Goal: Task Accomplishment & Management: Use online tool/utility

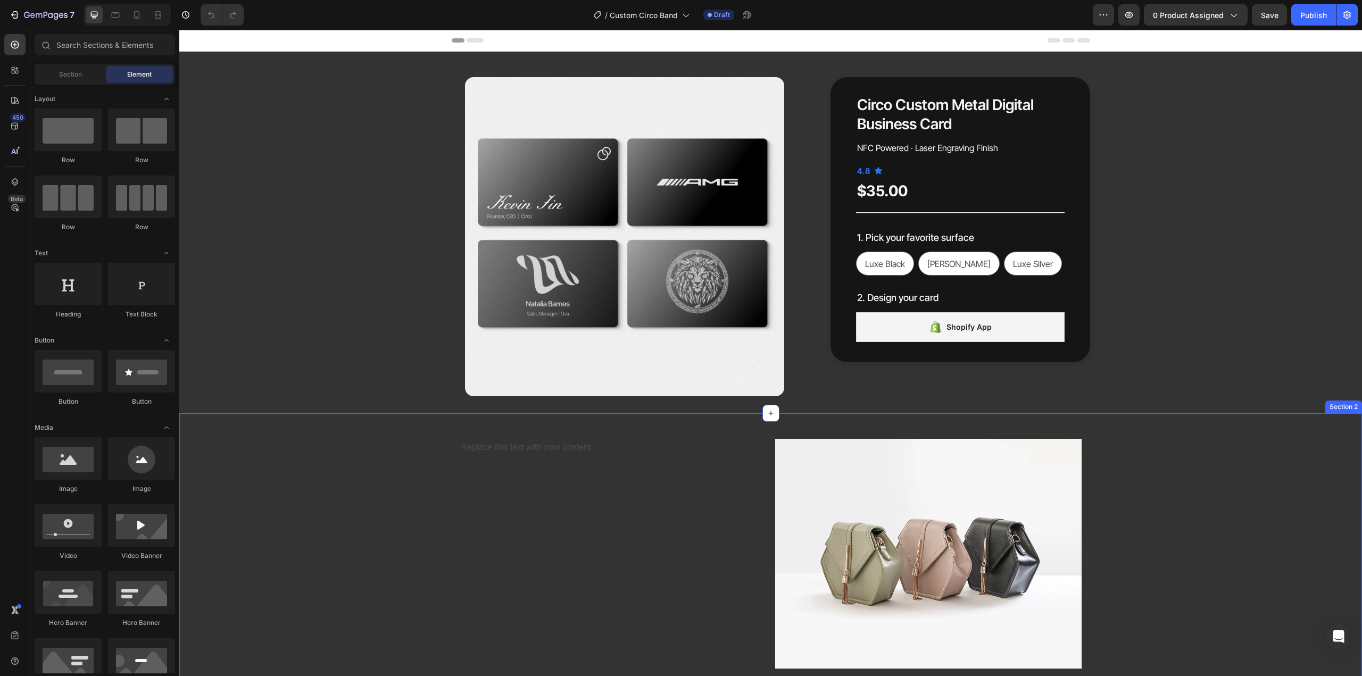
click at [401, 448] on div "Replace this text with your content Text Block Image Row" at bounding box center [770, 553] width 1183 height 247
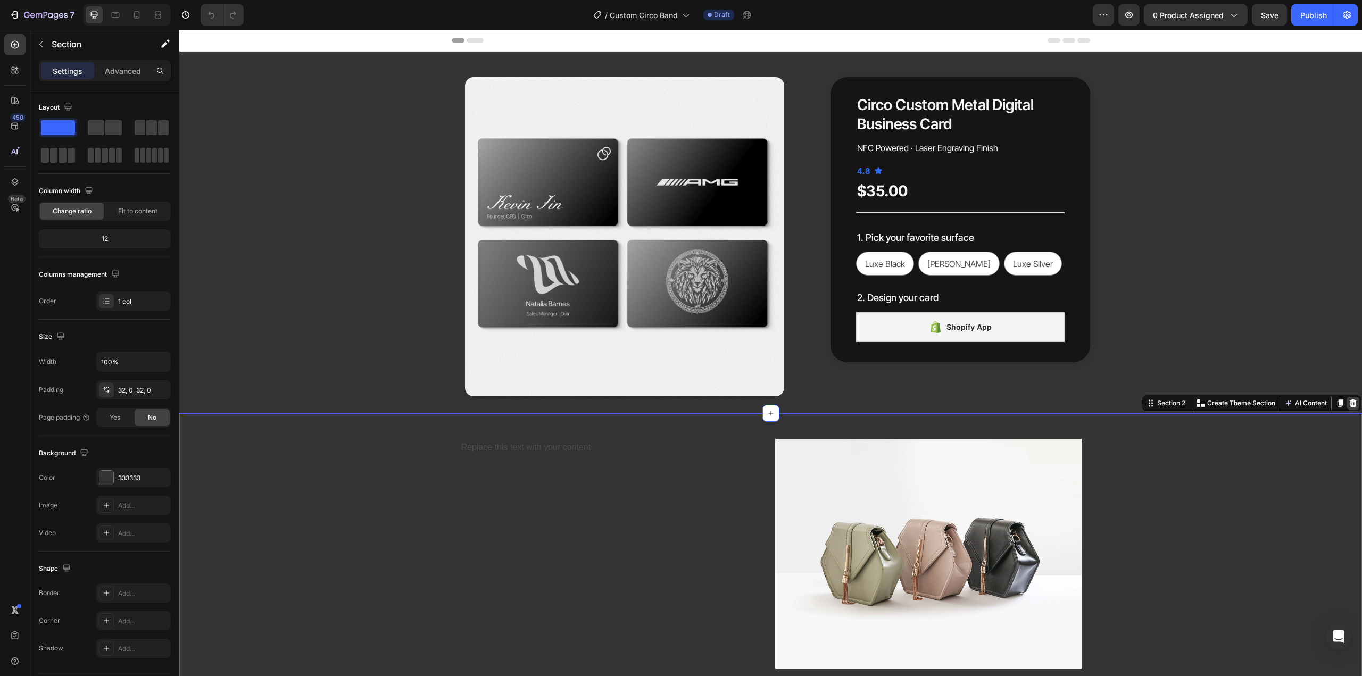
click at [1350, 401] on icon at bounding box center [1353, 403] width 7 height 7
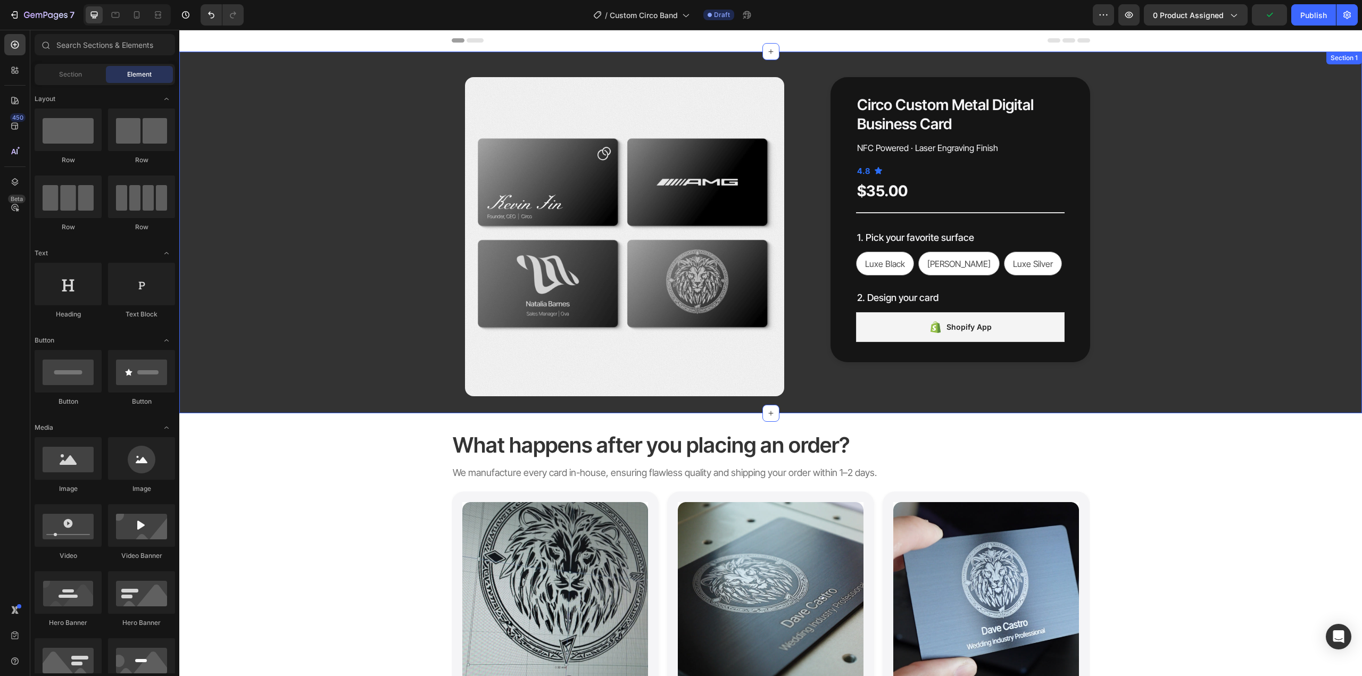
click at [1227, 293] on div "Product Images Circo Custom Metal Digital Business Card Product Title NFC Power…" at bounding box center [770, 236] width 1167 height 319
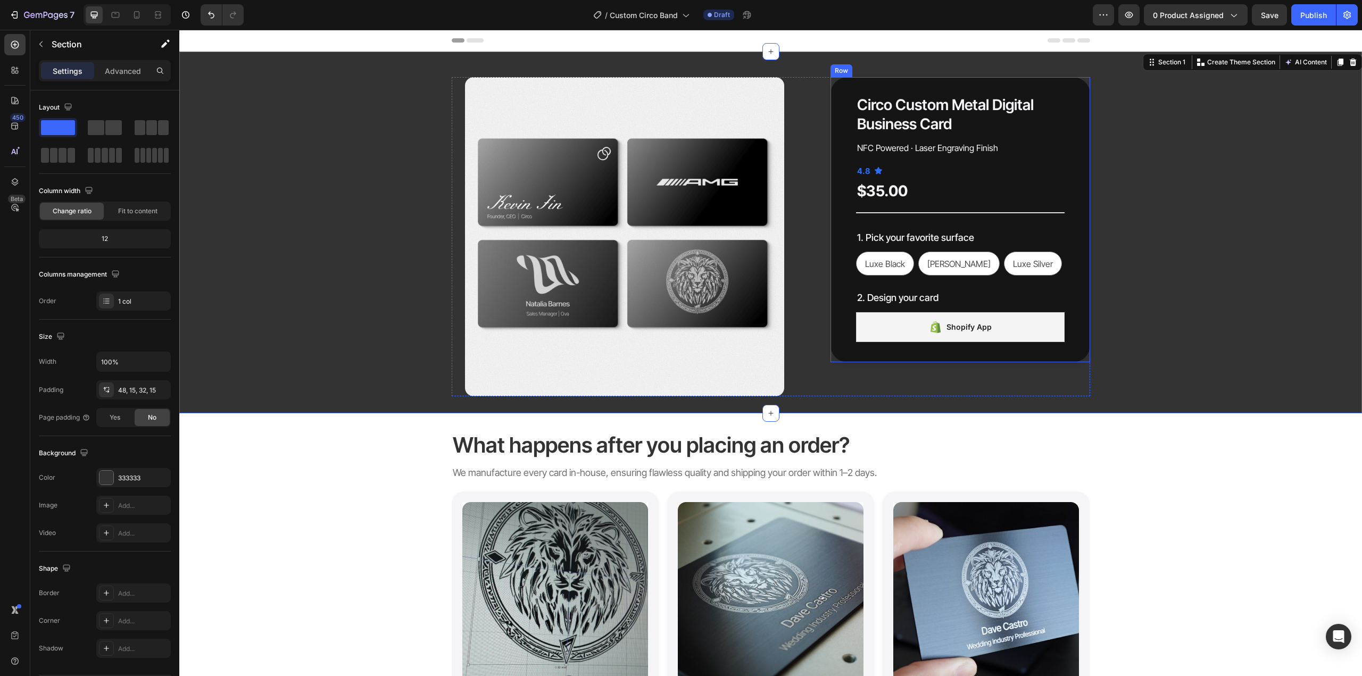
click at [814, 157] on div "Product Images Circo Custom Metal Digital Business Card Product Title NFC Power…" at bounding box center [771, 236] width 639 height 319
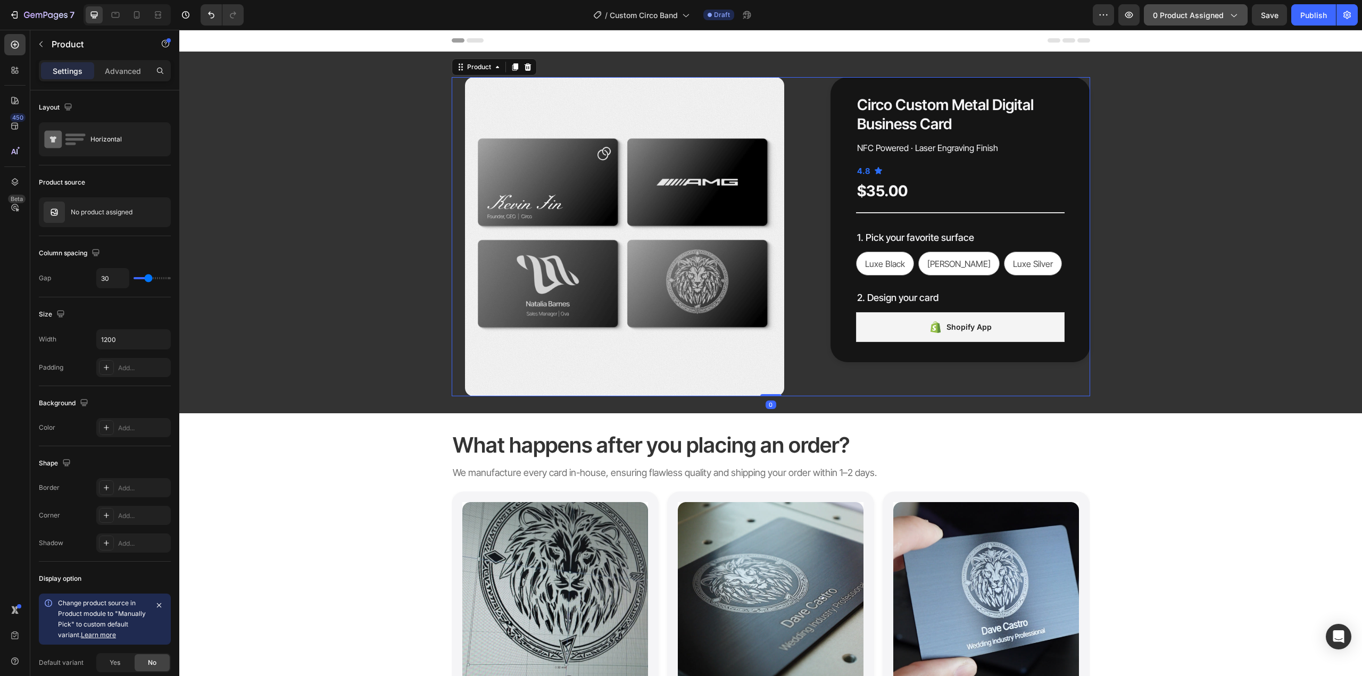
click at [1205, 10] on span "0 product assigned" at bounding box center [1188, 15] width 71 height 11
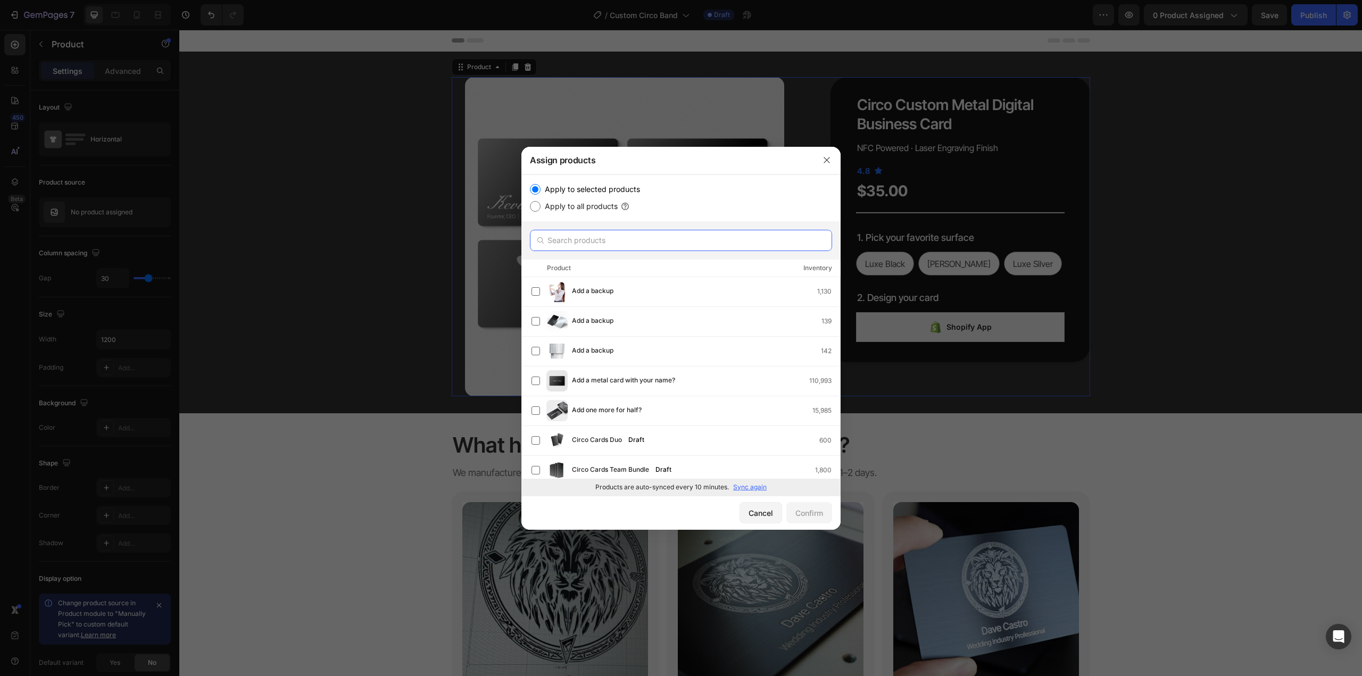
click at [623, 235] on input "text" at bounding box center [681, 240] width 302 height 21
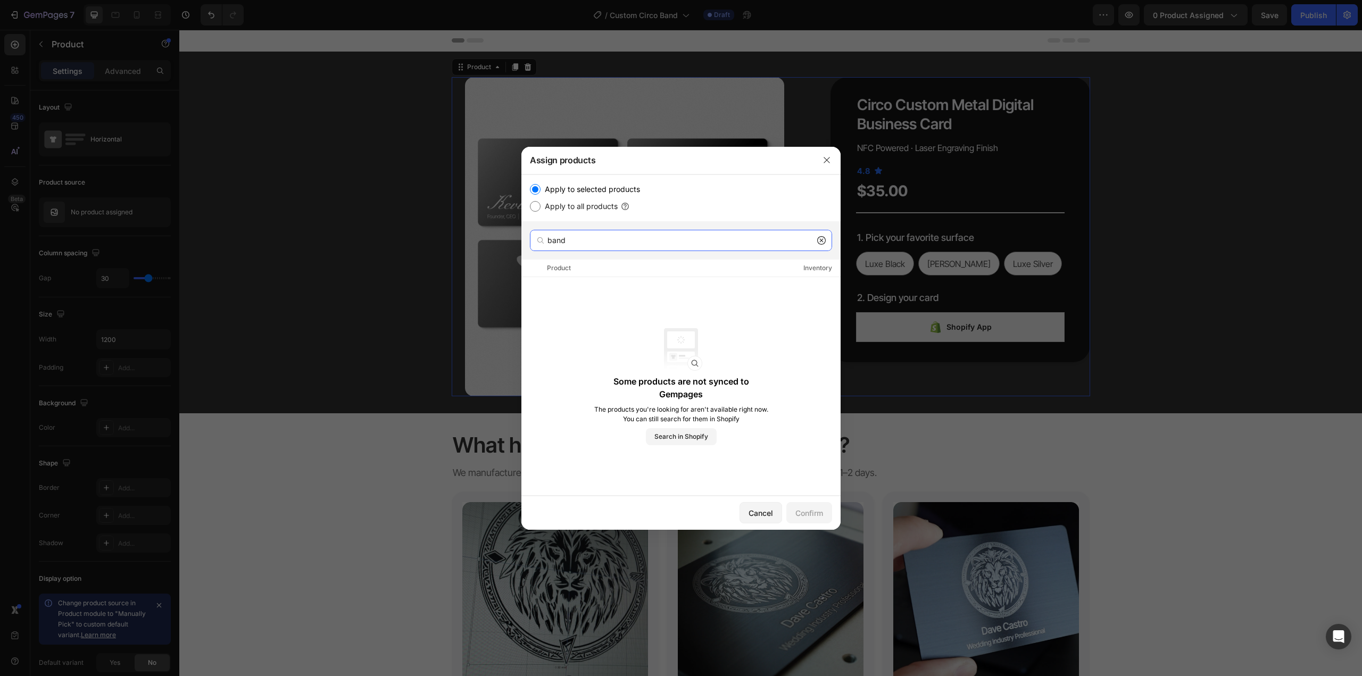
type input "band"
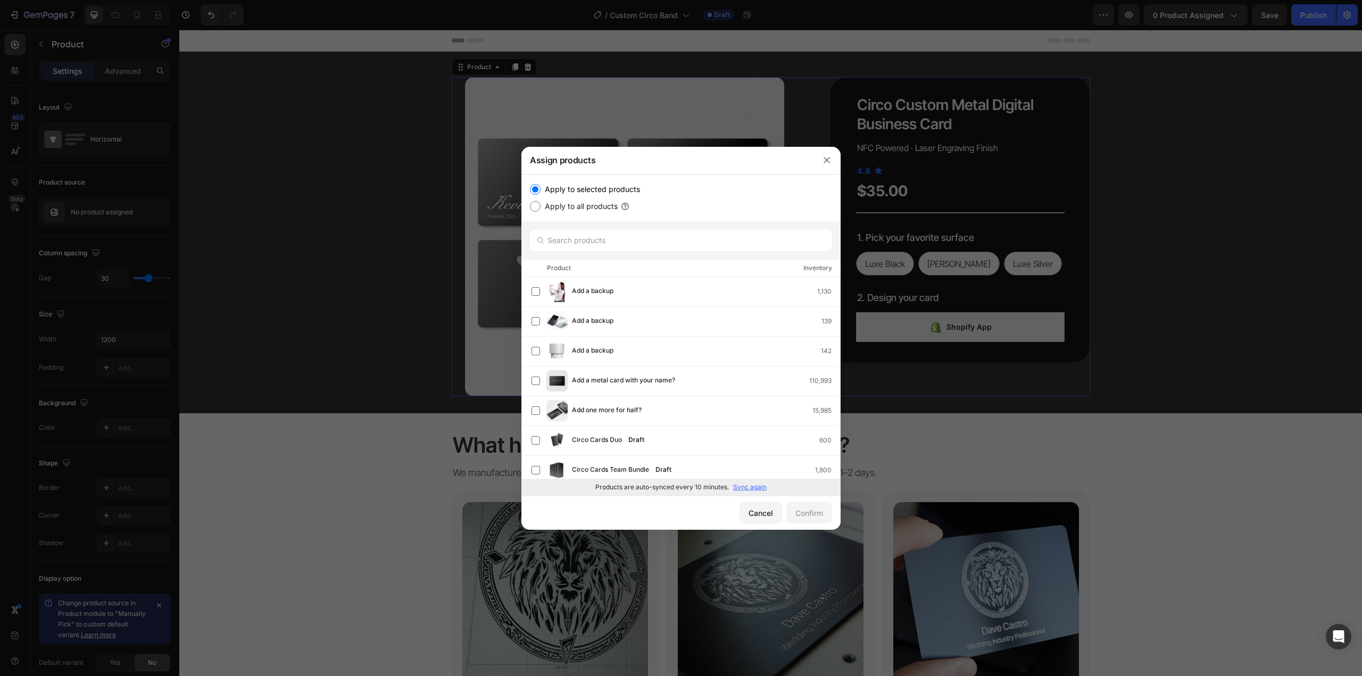
click at [742, 189] on div "Apply to selected products" at bounding box center [681, 189] width 302 height 13
click at [756, 488] on p "Sync again" at bounding box center [750, 488] width 34 height 10
click at [607, 247] on input "text" at bounding box center [681, 240] width 302 height 21
type input "band"
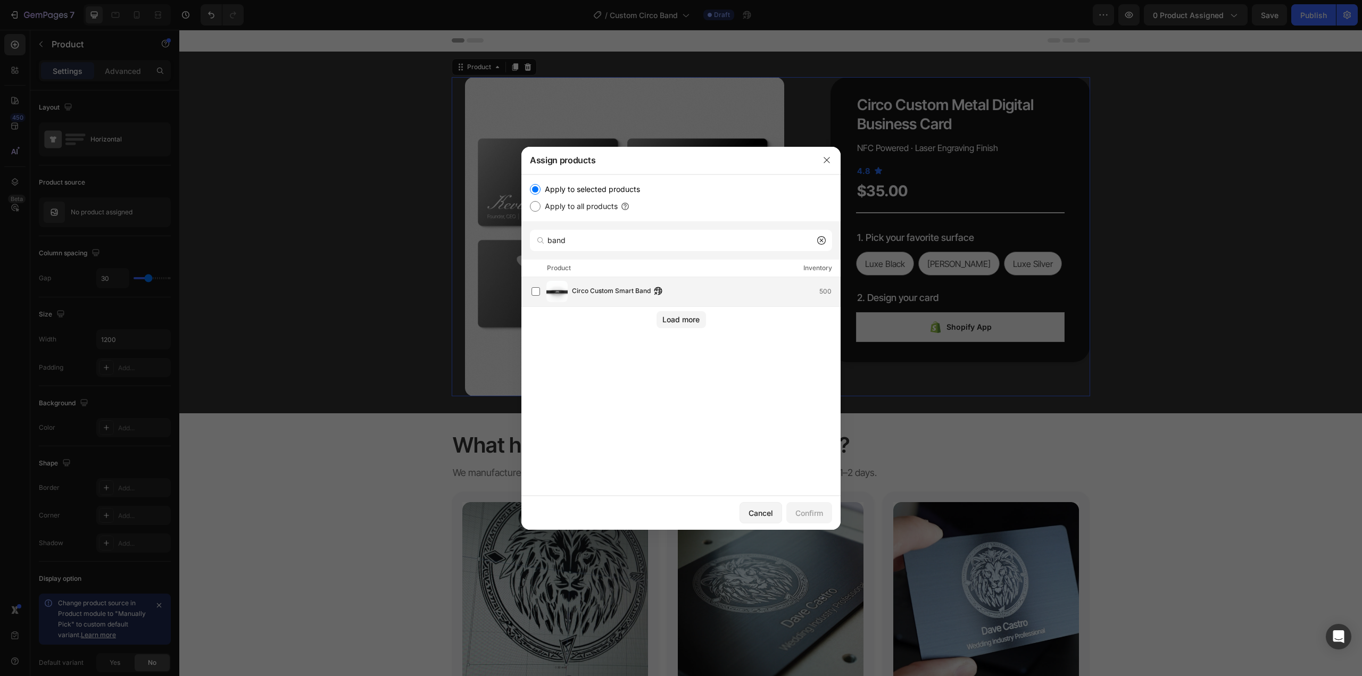
click at [609, 286] on span "Circo Custom Smart Band" at bounding box center [611, 292] width 79 height 12
click at [815, 516] on div "Confirm" at bounding box center [810, 513] width 28 height 11
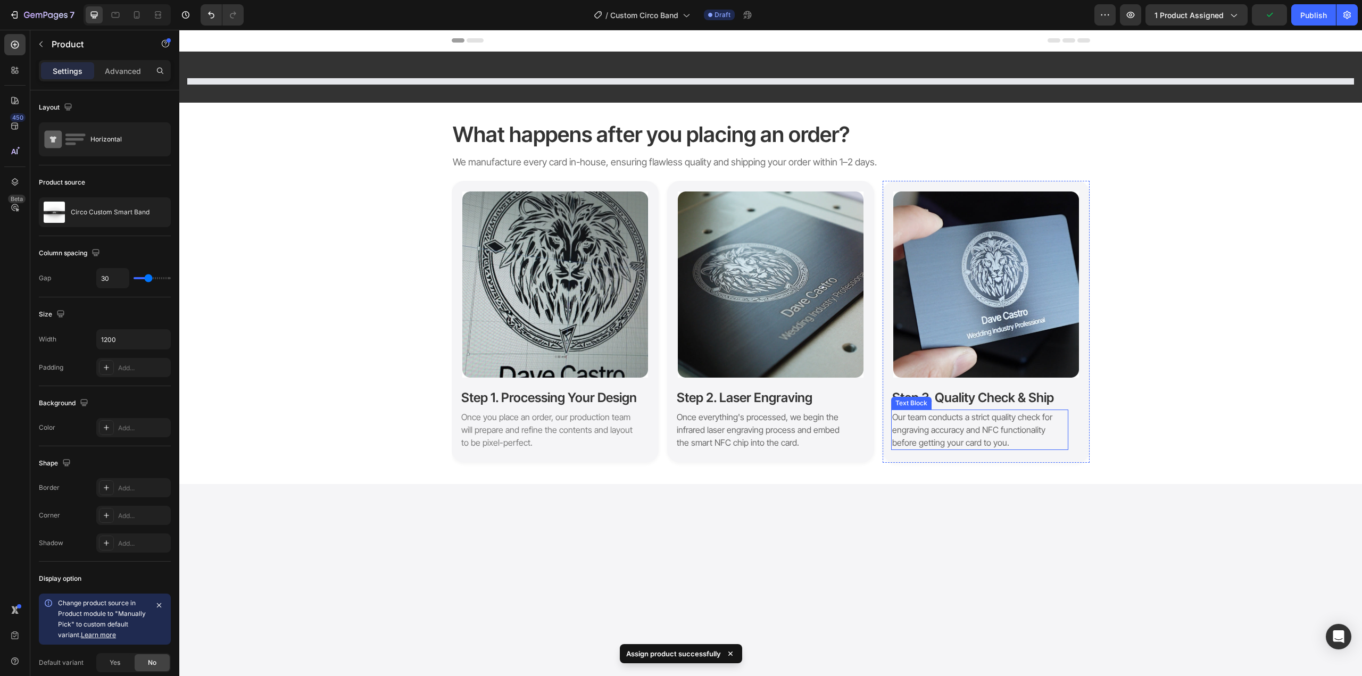
select select "Black"
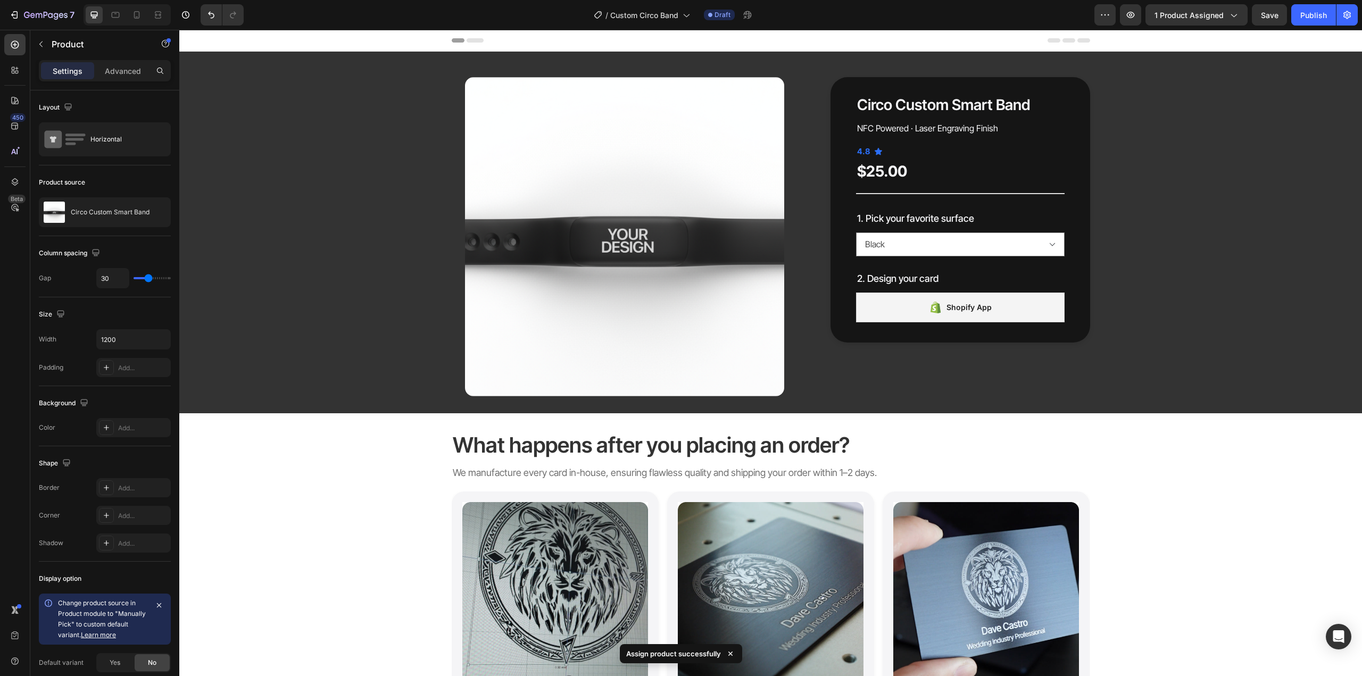
click at [813, 316] on div "Product Images Circo Custom Smart Band Product Title NFC Powered · Laser Engrav…" at bounding box center [771, 236] width 639 height 319
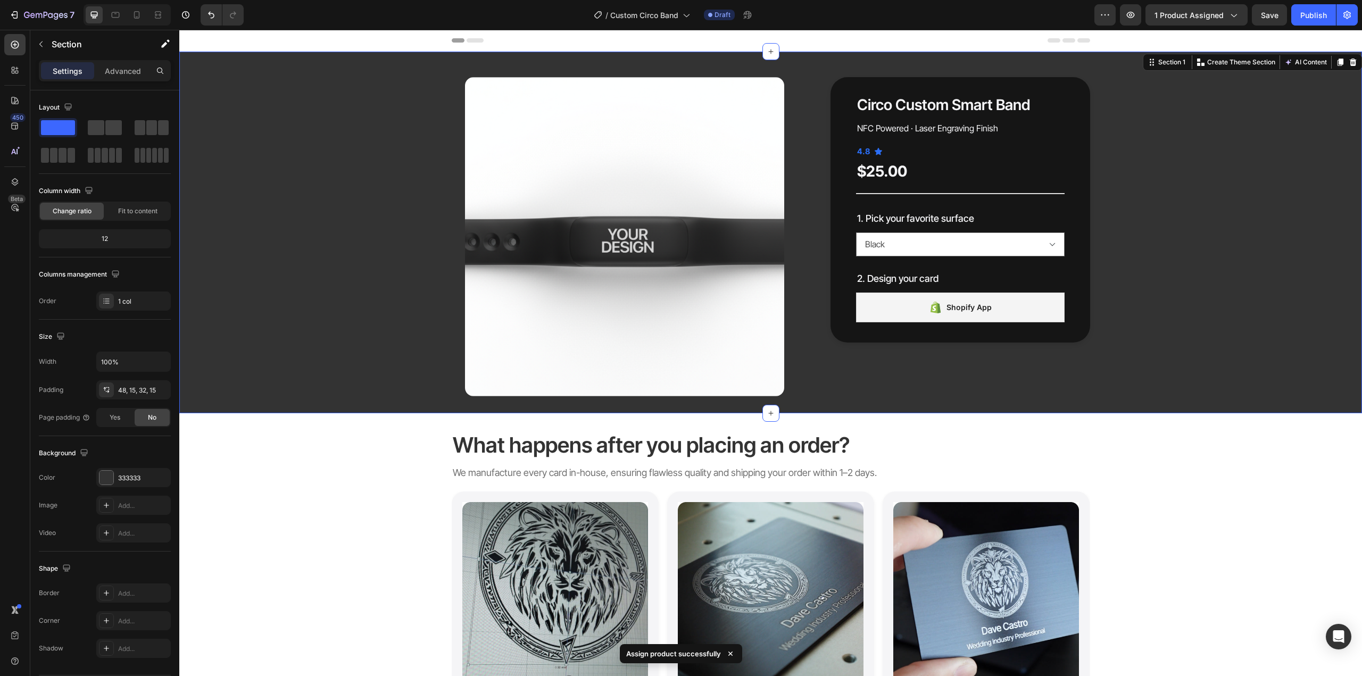
click at [1238, 346] on div "Product Images Circo Custom Smart Band Product Title NFC Powered · Laser Engrav…" at bounding box center [770, 236] width 1167 height 319
click at [1058, 435] on h2 "What happens after you placing an order?" at bounding box center [771, 445] width 639 height 30
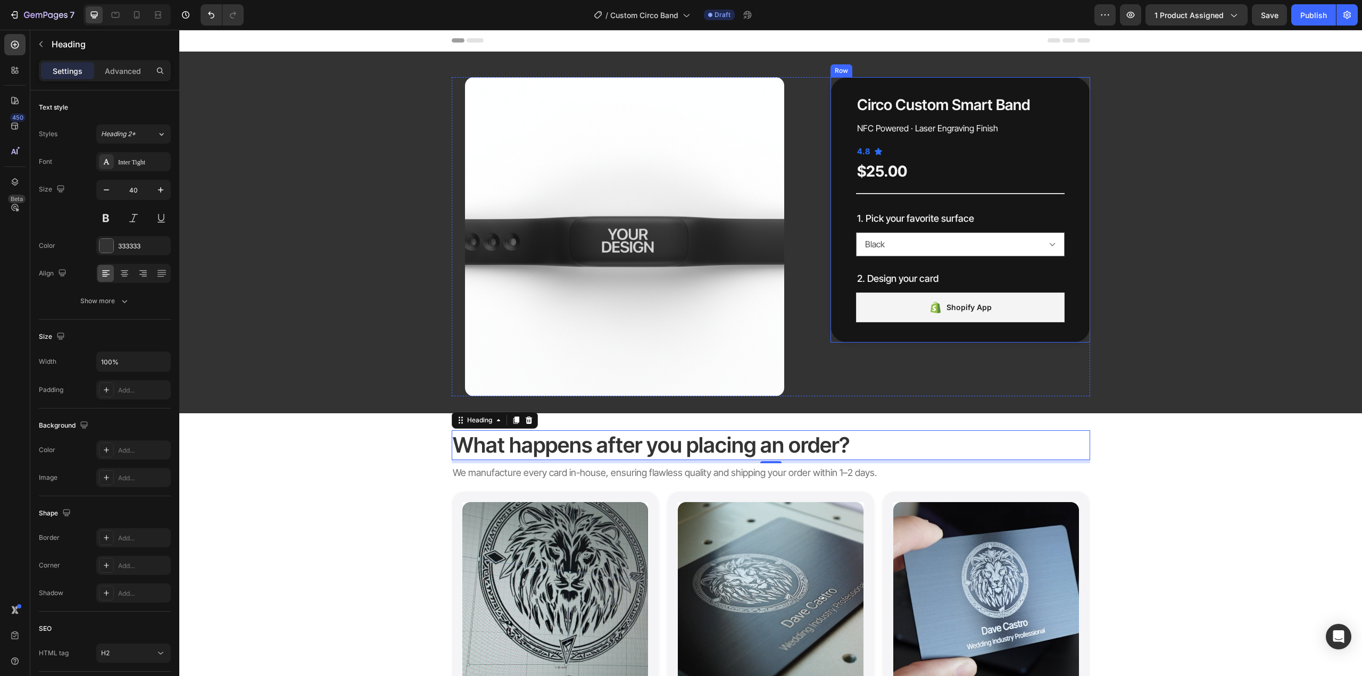
click at [1073, 192] on div "Circo Custom Smart Band Product Title NFC Powered · Laser Engraving Finish Text…" at bounding box center [961, 210] width 260 height 266
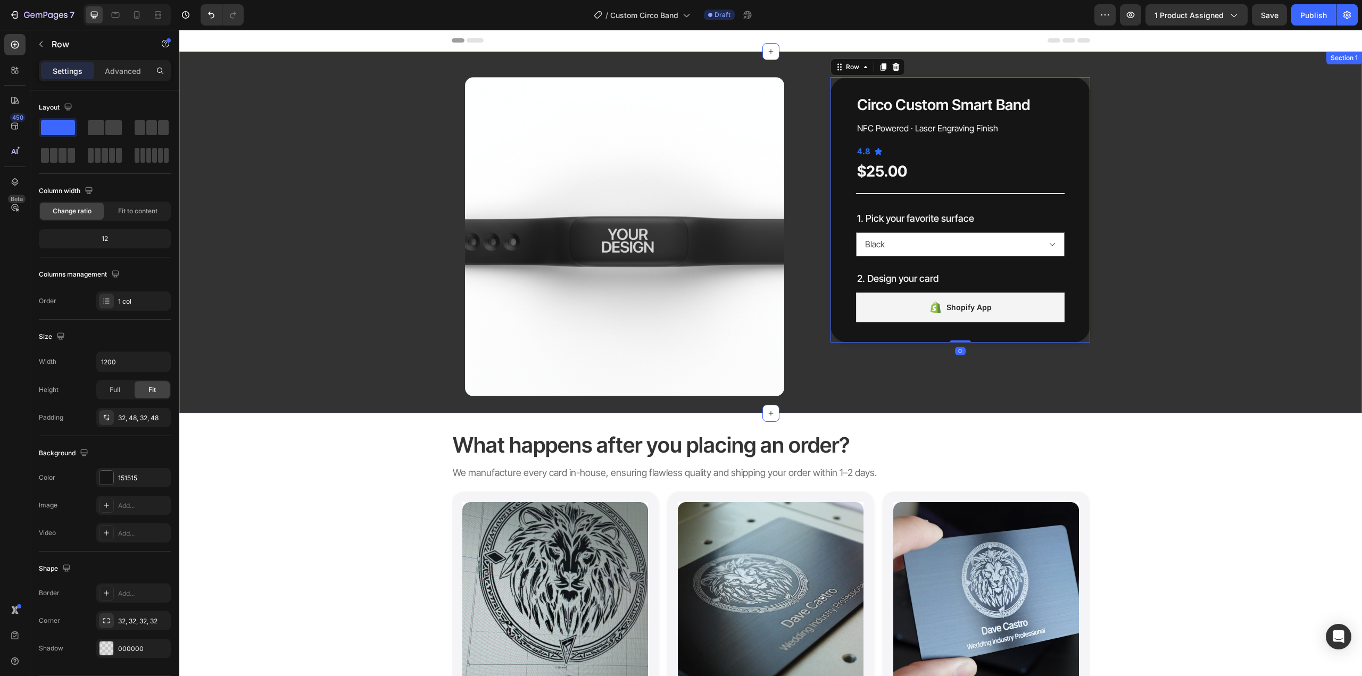
click at [1148, 225] on div "Product Images Circo Custom Smart Band Product Title NFC Powered · Laser Engrav…" at bounding box center [770, 236] width 1167 height 319
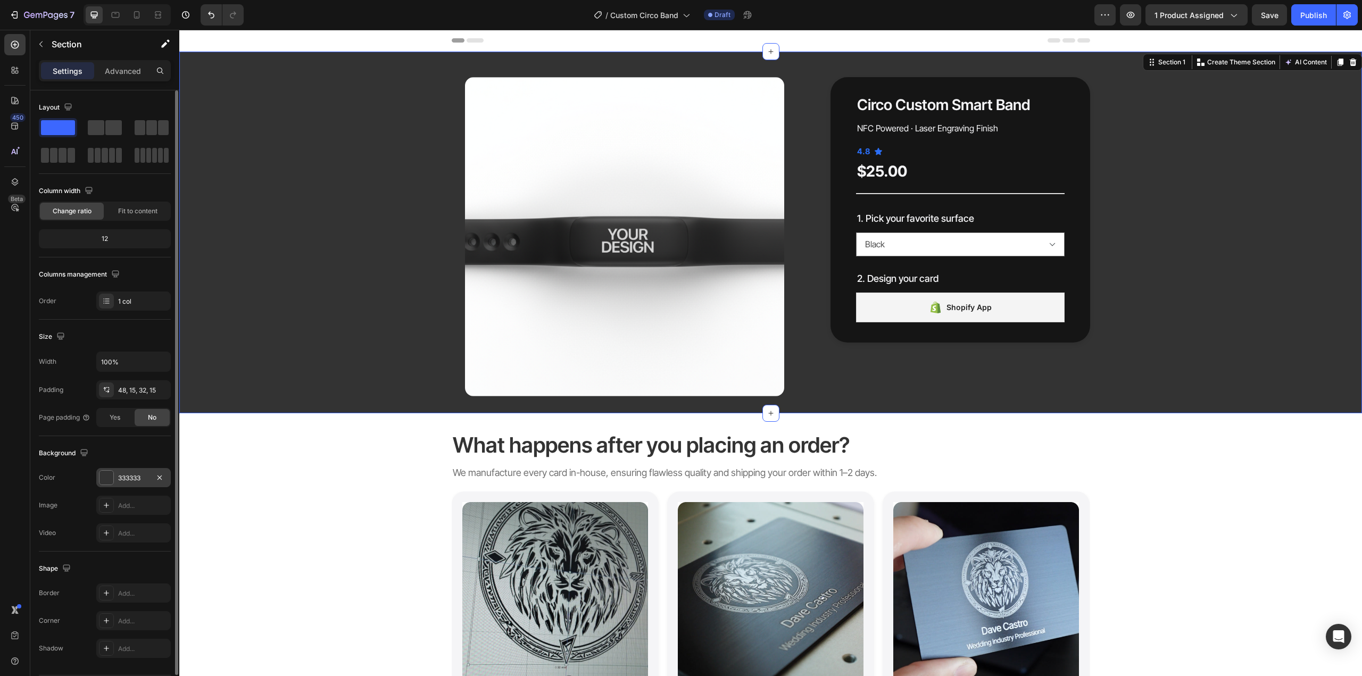
click at [123, 479] on div "333333" at bounding box center [133, 479] width 31 height 10
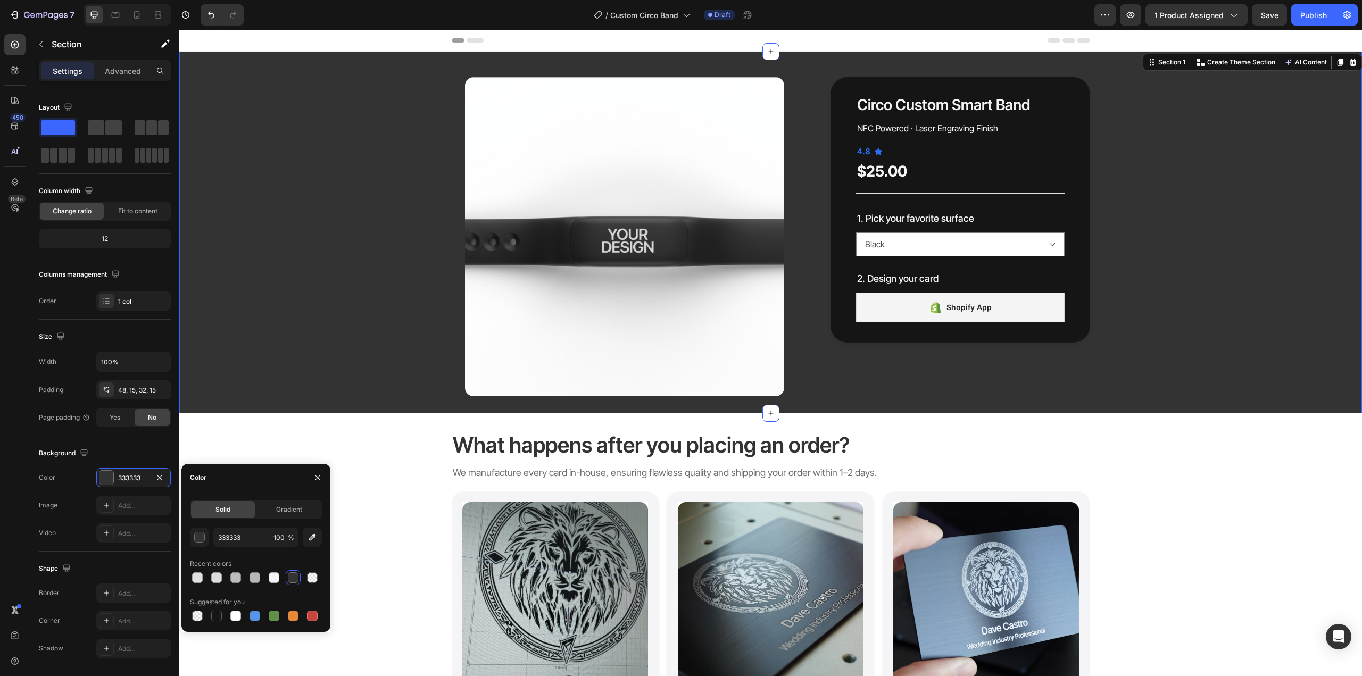
click at [238, 527] on div "Solid Gradient 333333 100 % Recent colors Suggested for you" at bounding box center [256, 561] width 132 height 123
click at [243, 537] on input "333333" at bounding box center [240, 537] width 55 height 19
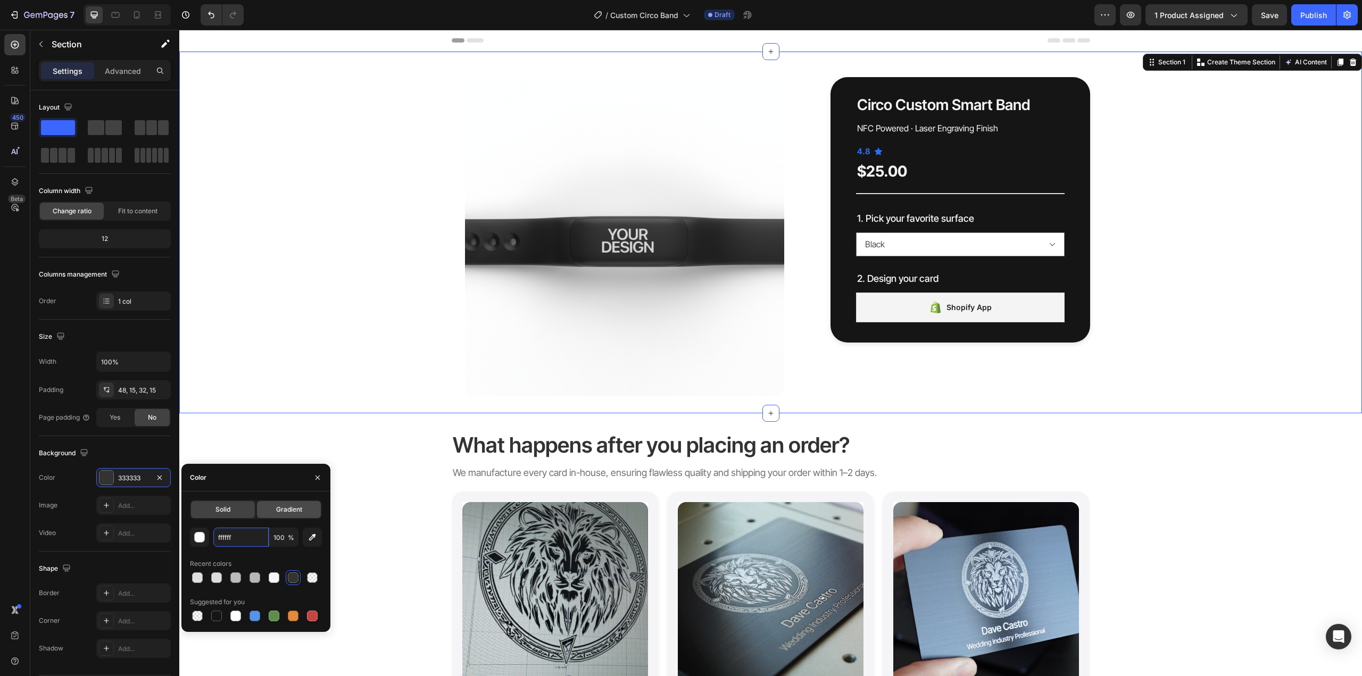
type input "FFFFFF"
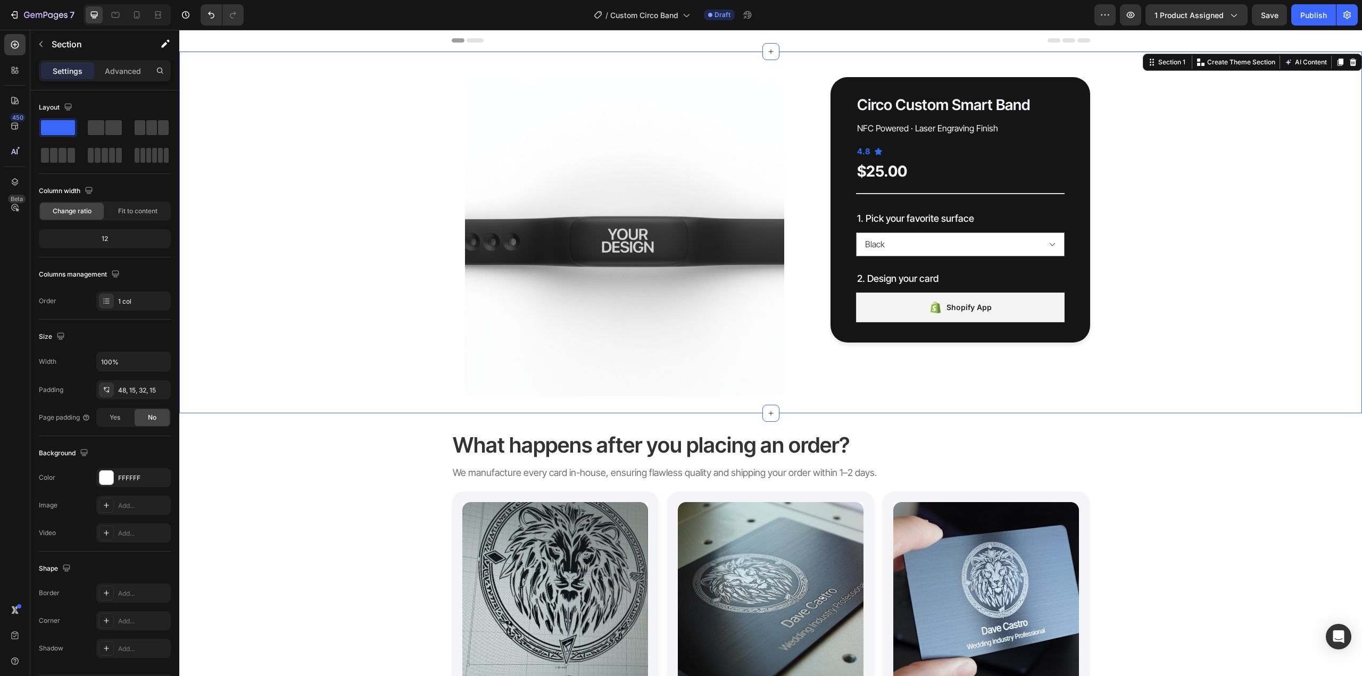
click at [1269, 256] on div "Product Images Circo Custom Smart Band Product Title NFC Powered · Laser Engrav…" at bounding box center [770, 236] width 1167 height 319
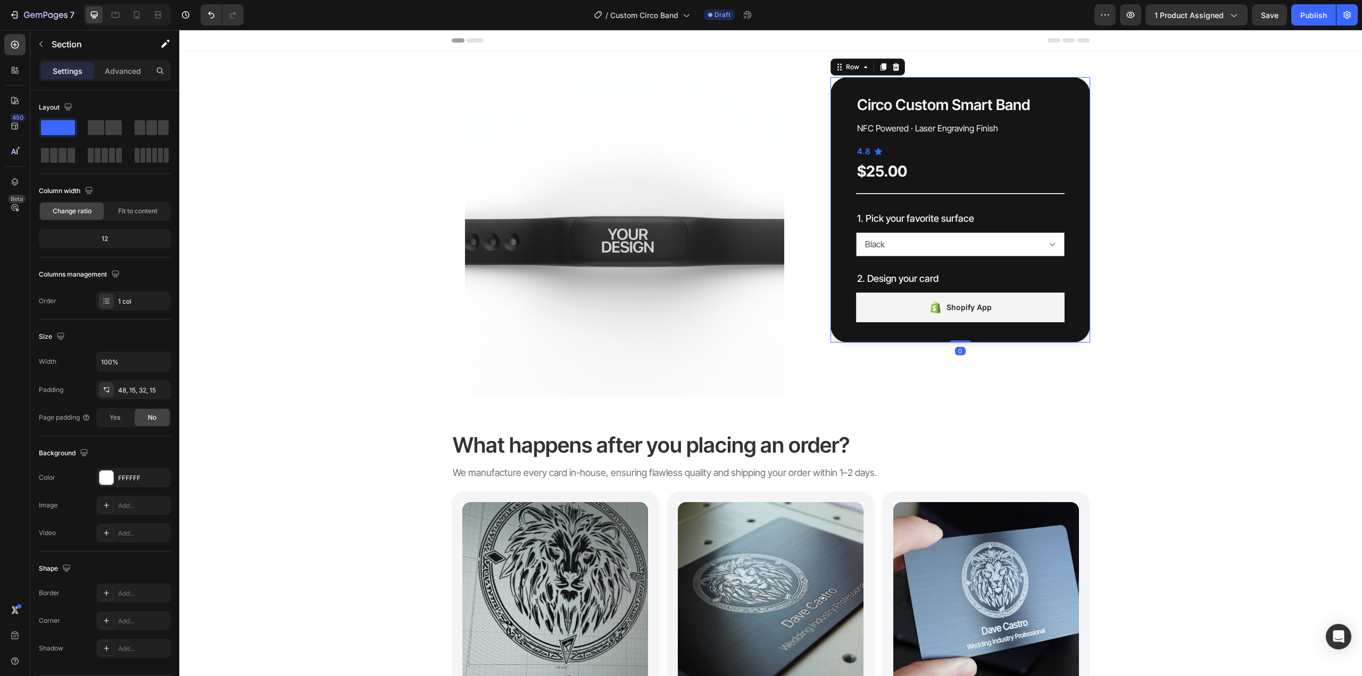
click at [1063, 161] on div "Circo Custom Smart Band Product Title NFC Powered · Laser Engraving Finish Text…" at bounding box center [961, 210] width 260 height 266
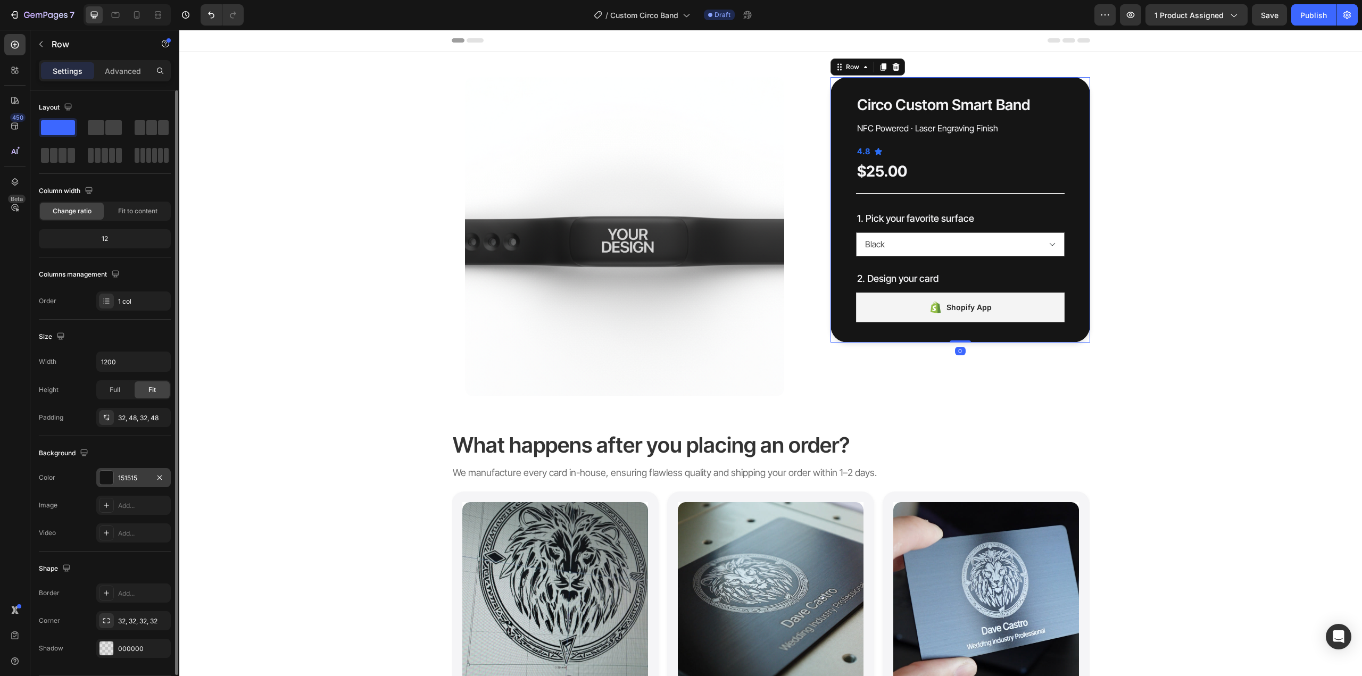
click at [125, 470] on div "151515" at bounding box center [133, 477] width 74 height 19
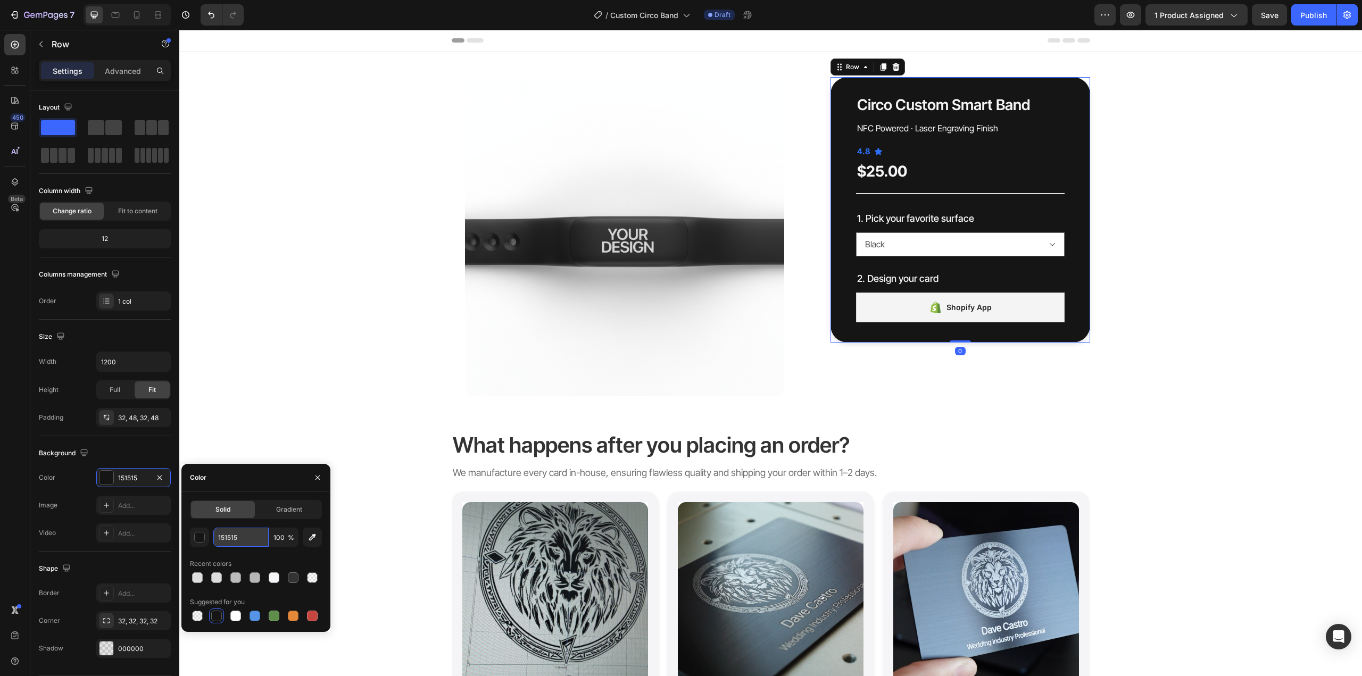
click at [243, 541] on input "151515" at bounding box center [240, 537] width 55 height 19
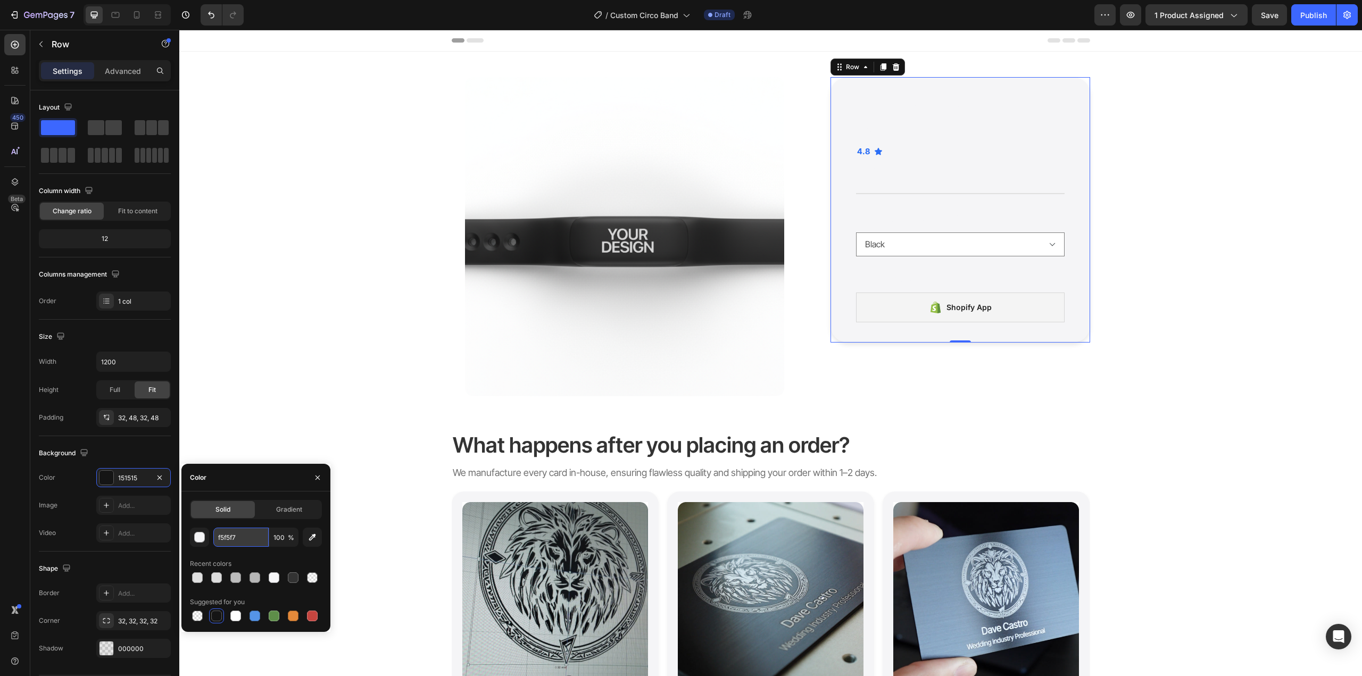
type input "F5F5F7"
click at [905, 119] on div "Circo Custom Smart Band Product Title NFC Powered · Laser Engraving Finish Text…" at bounding box center [960, 209] width 209 height 231
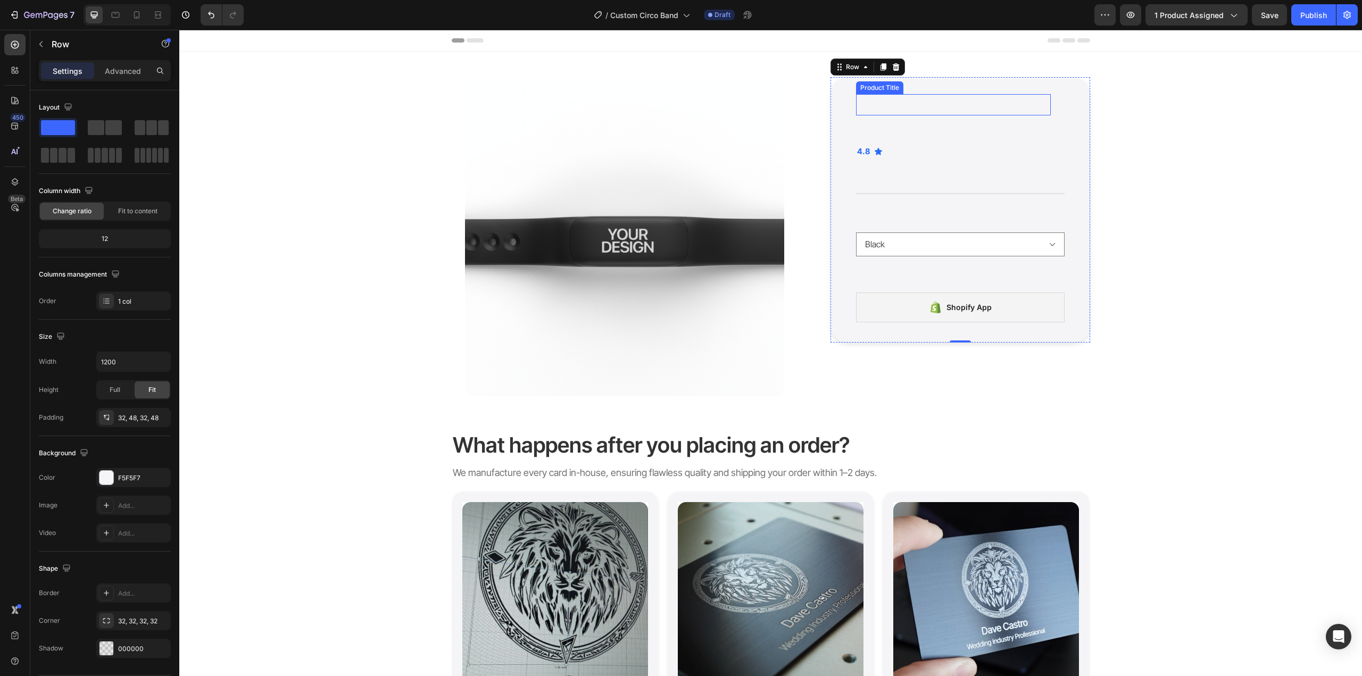
click at [902, 102] on h1 "Circo Custom Smart Band" at bounding box center [953, 104] width 195 height 21
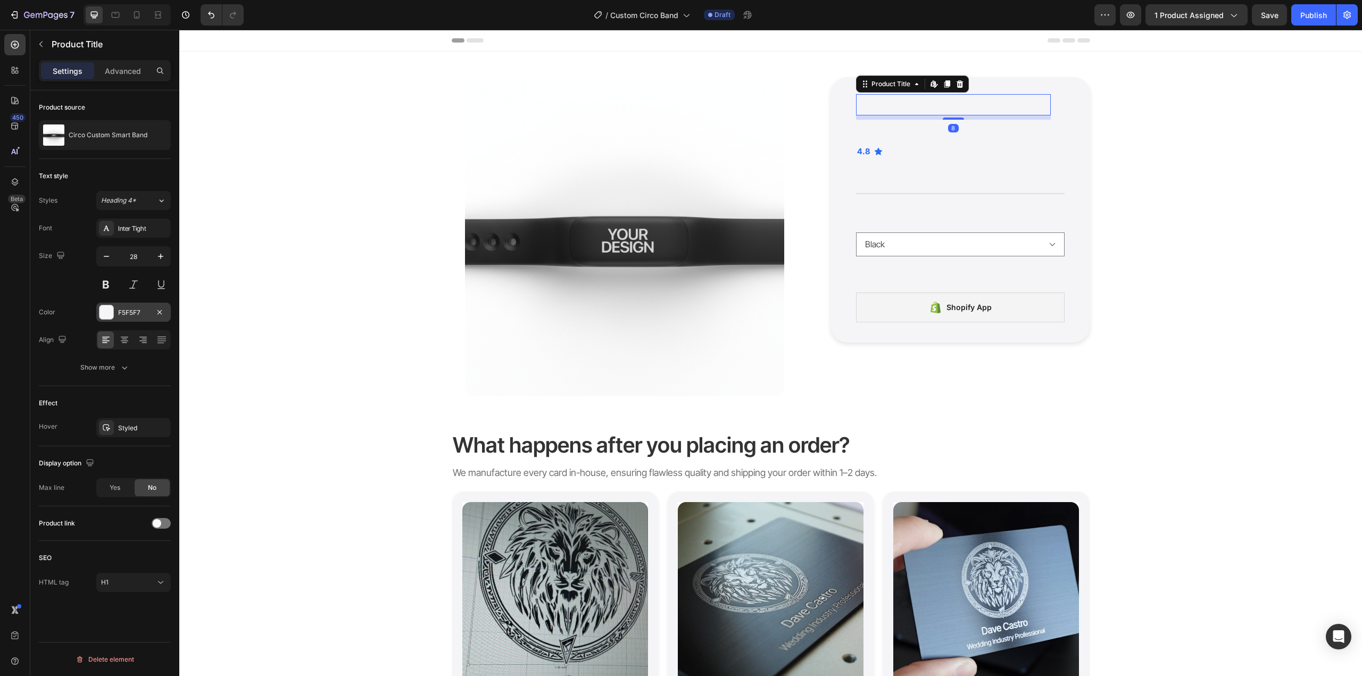
click at [134, 309] on div "F5F5F7" at bounding box center [133, 313] width 31 height 10
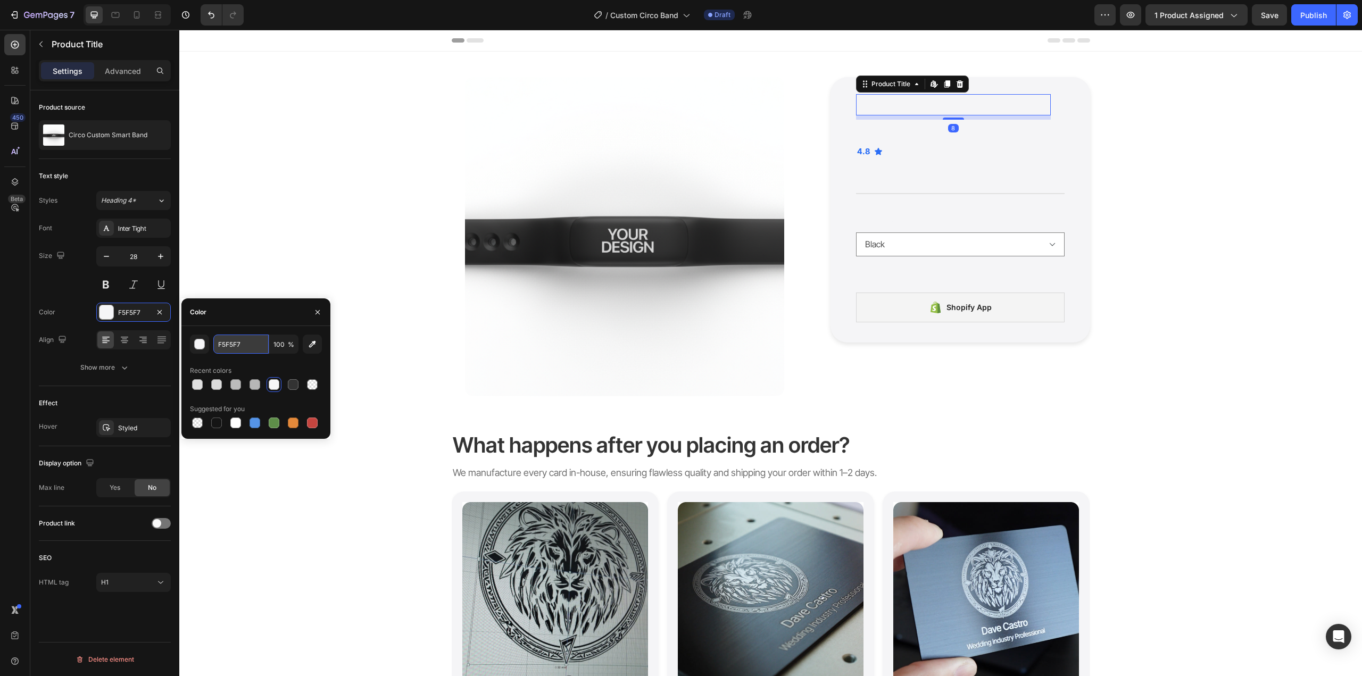
click at [247, 339] on input "F5F5F7" at bounding box center [240, 344] width 55 height 19
type input "333333"
click at [913, 129] on p "NFC Powered · Laser Engraving Finish" at bounding box center [950, 128] width 187 height 15
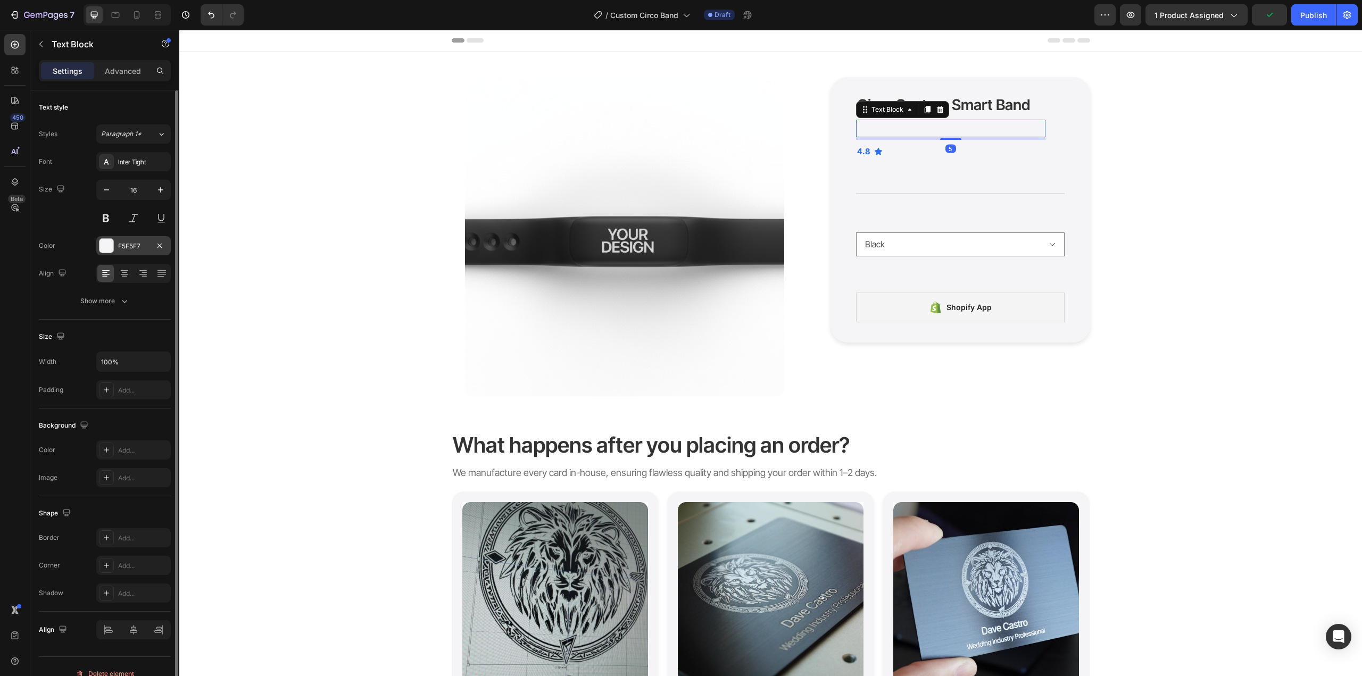
click at [129, 253] on div "F5F5F7" at bounding box center [133, 245] width 74 height 19
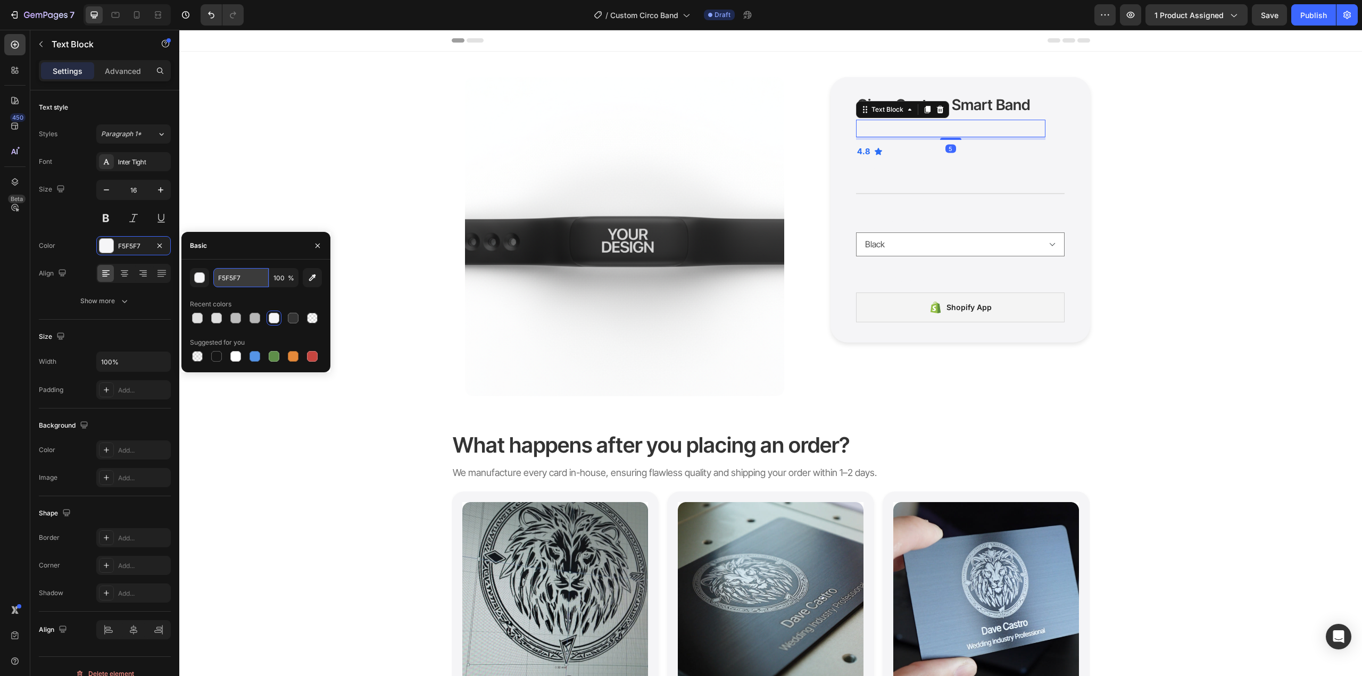
click at [234, 284] on input "F5F5F7" at bounding box center [240, 277] width 55 height 19
paste input "333333"
type input "333333"
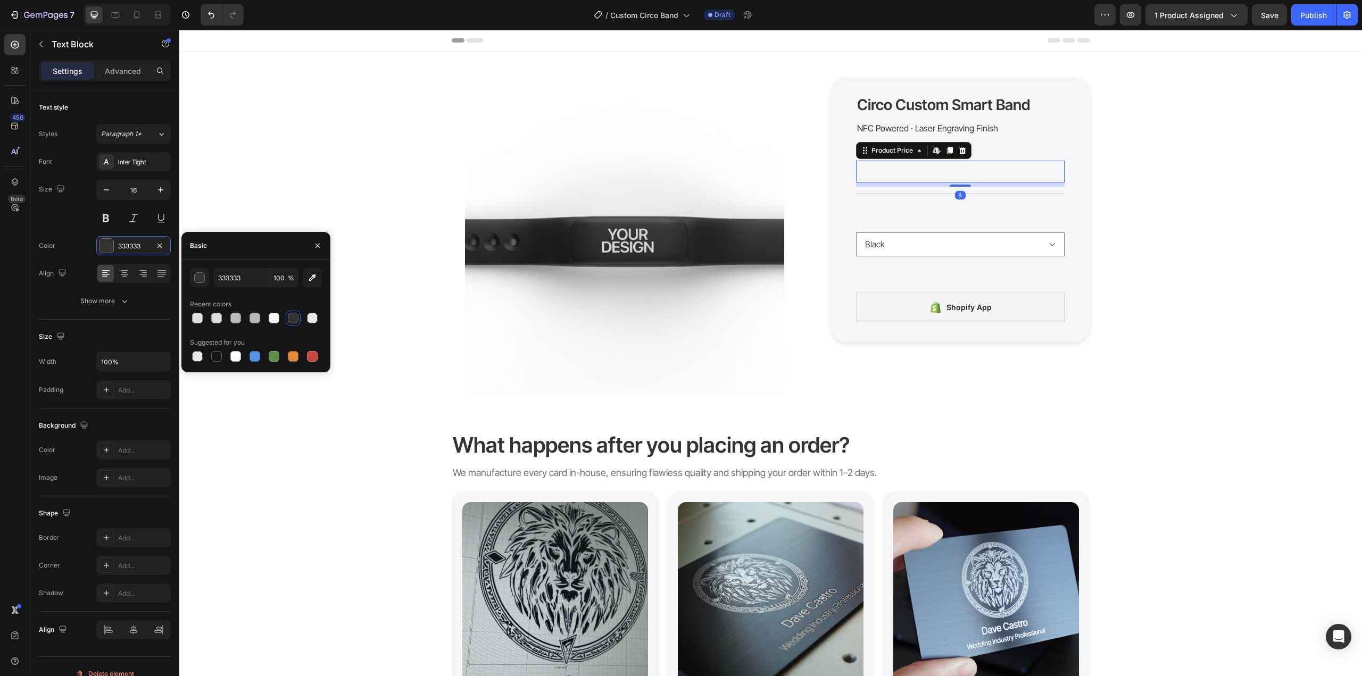
click at [888, 175] on div "$25.00" at bounding box center [960, 171] width 209 height 21
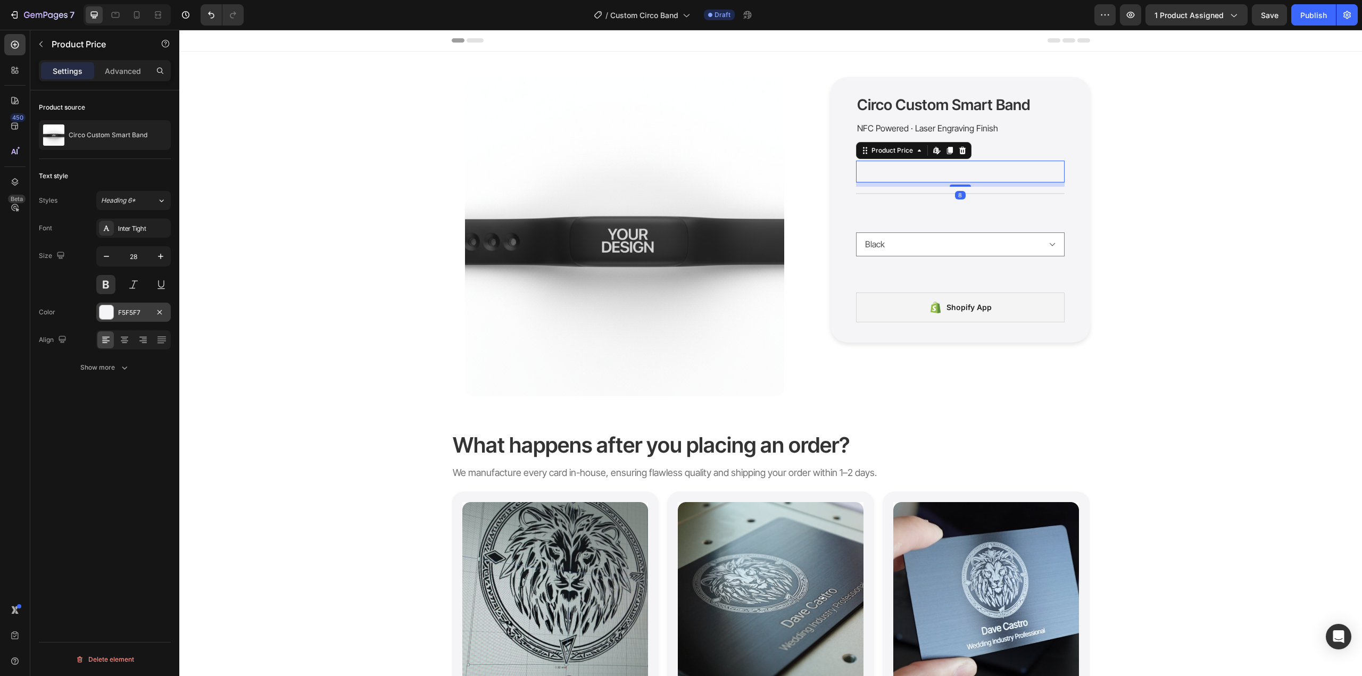
click at [140, 305] on div "F5F5F7" at bounding box center [133, 312] width 74 height 19
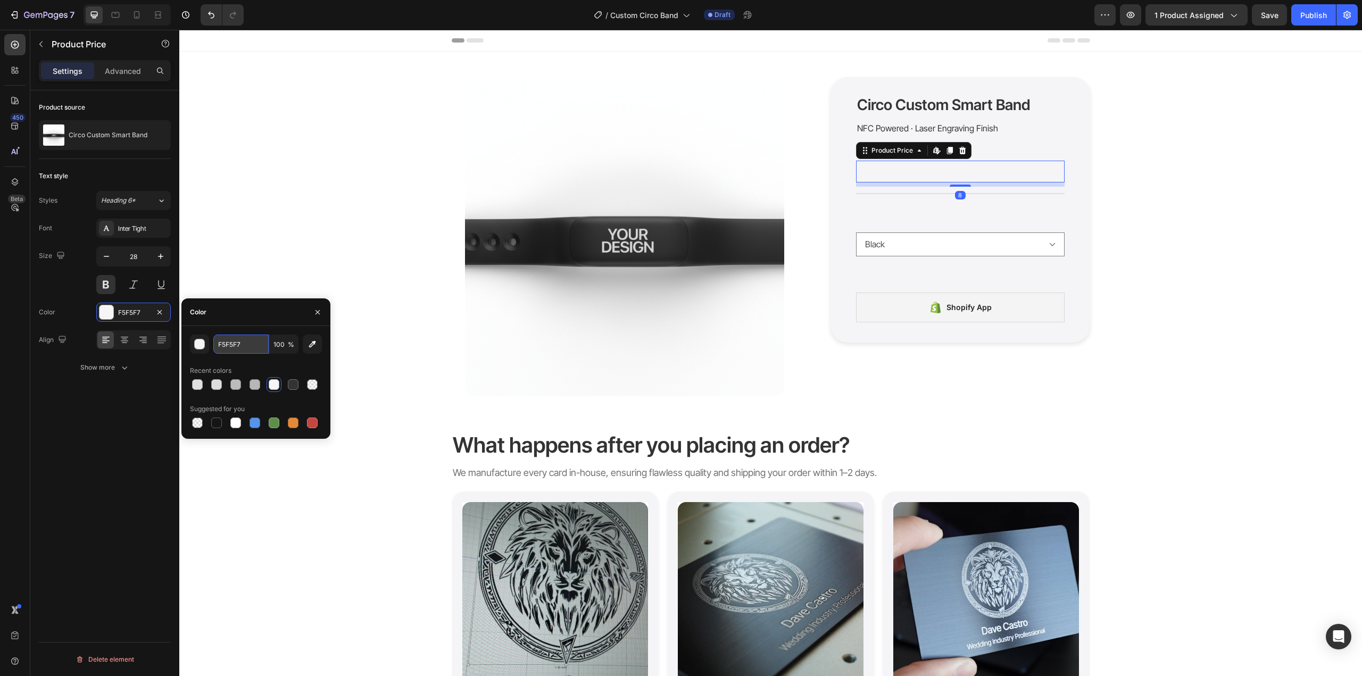
click at [233, 342] on input "F5F5F7" at bounding box center [240, 344] width 55 height 19
paste input "333333"
type input "333333"
click at [914, 211] on p "1. Pick your favorite surface" at bounding box center [960, 218] width 206 height 17
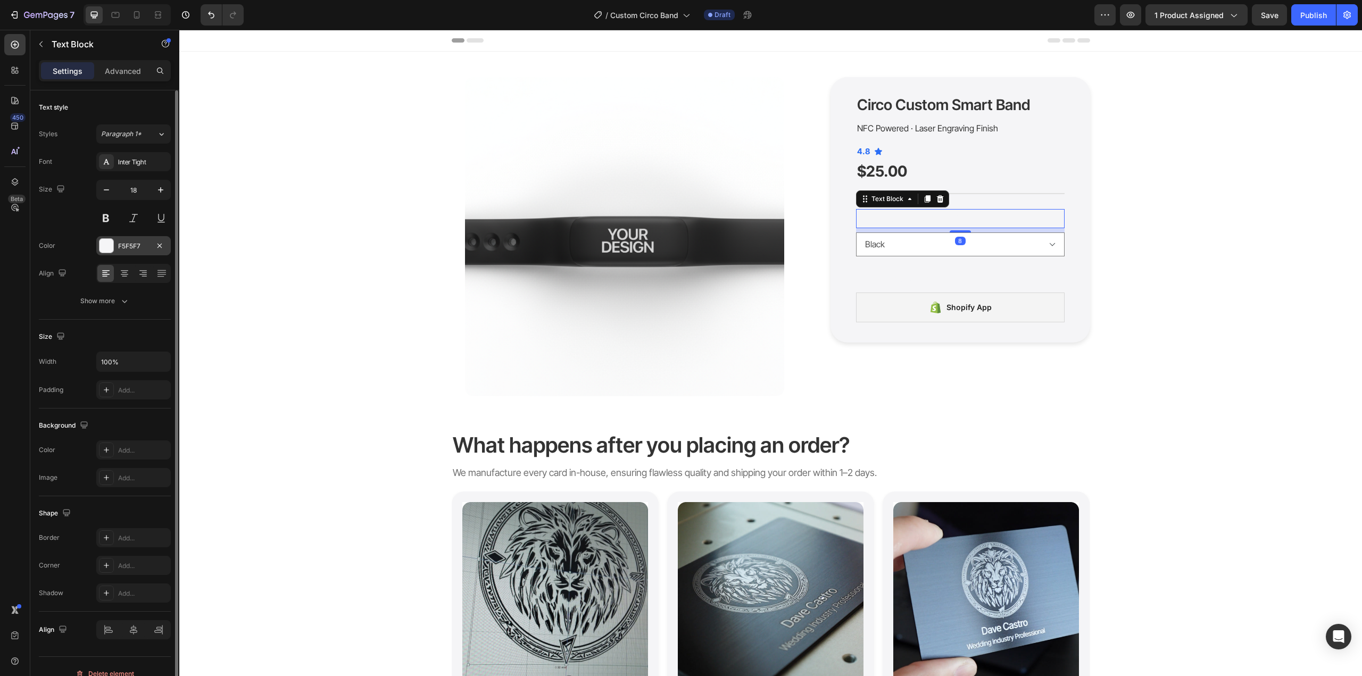
click at [127, 245] on div "F5F5F7" at bounding box center [133, 247] width 31 height 10
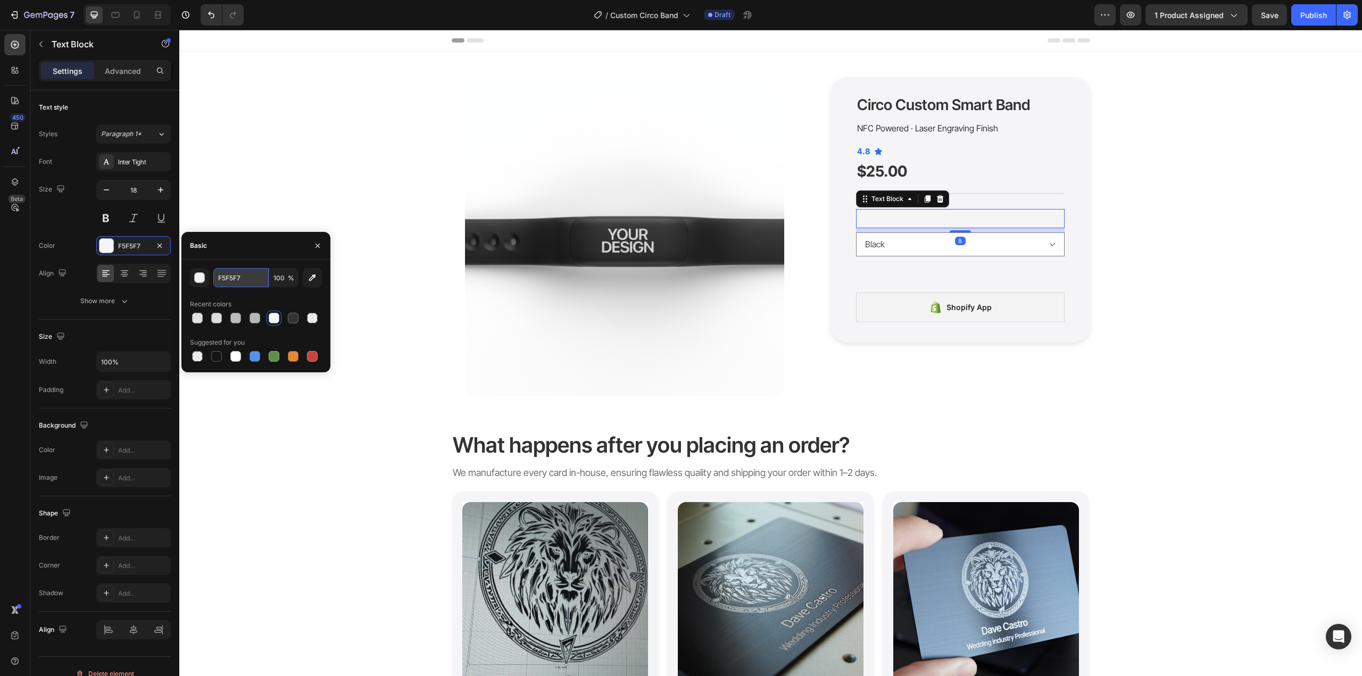
click at [227, 277] on input "F5F5F7" at bounding box center [240, 277] width 55 height 19
paste input "333333"
type input "333333"
click at [891, 276] on p "2. Design your card" at bounding box center [960, 278] width 206 height 17
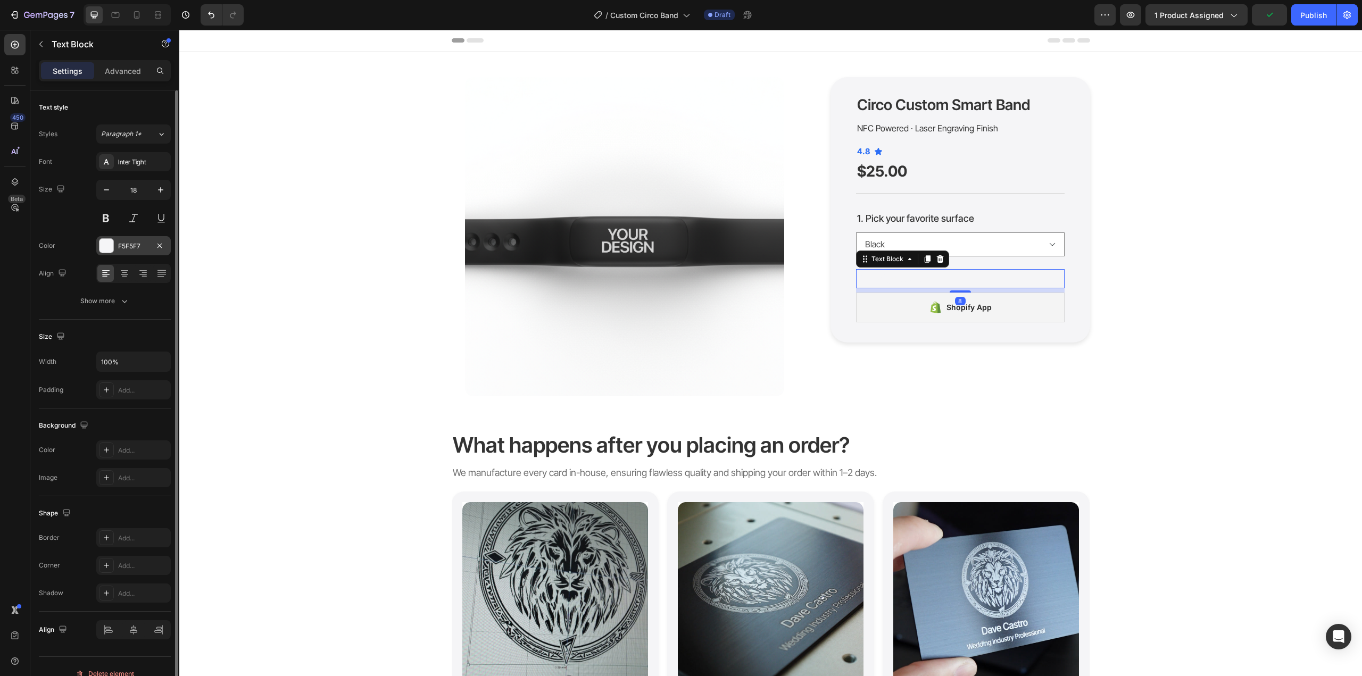
click at [137, 246] on div "F5F5F7" at bounding box center [133, 247] width 31 height 10
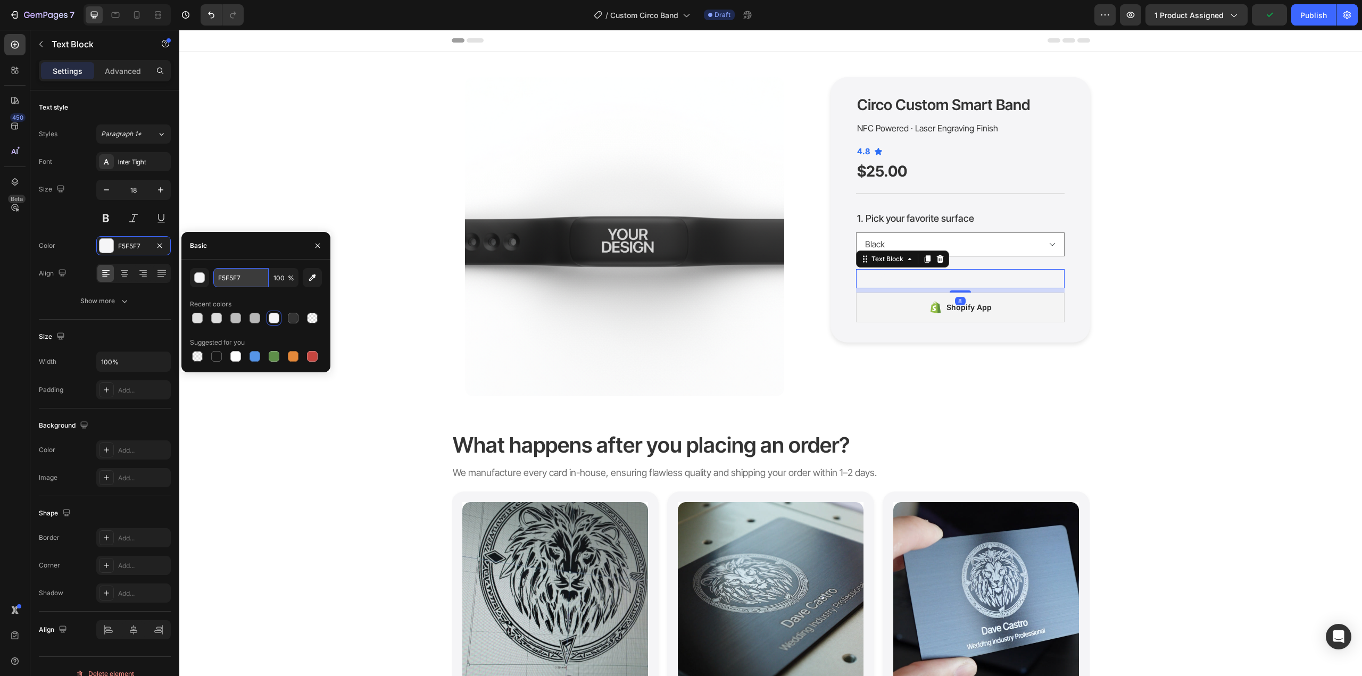
click at [234, 280] on input "F5F5F7" at bounding box center [240, 277] width 55 height 19
paste input "333333"
type input "333333"
click at [1232, 287] on div "Product Images Circo Custom Smart Band Product Title NFC Powered · Laser Engrav…" at bounding box center [770, 236] width 1167 height 319
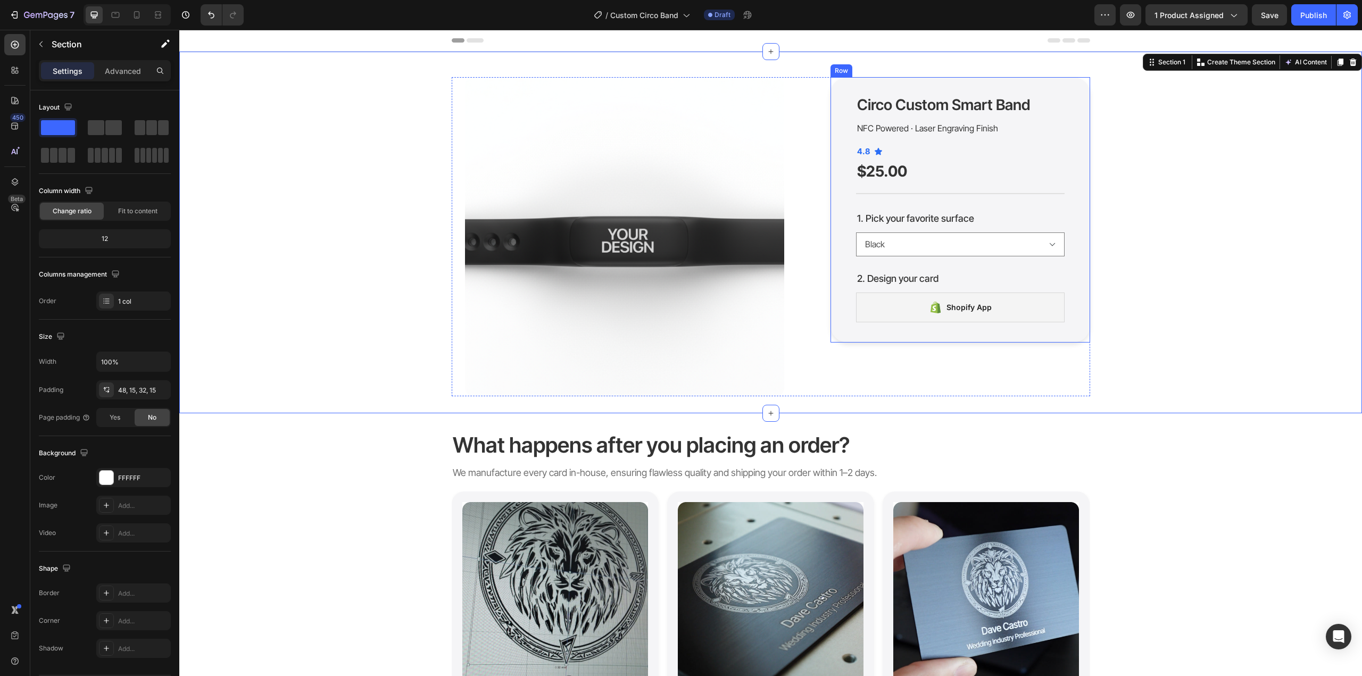
click at [1082, 273] on div "Circo Custom Smart Band Product Title NFC Powered · Laser Engraving Finish Text…" at bounding box center [961, 210] width 260 height 266
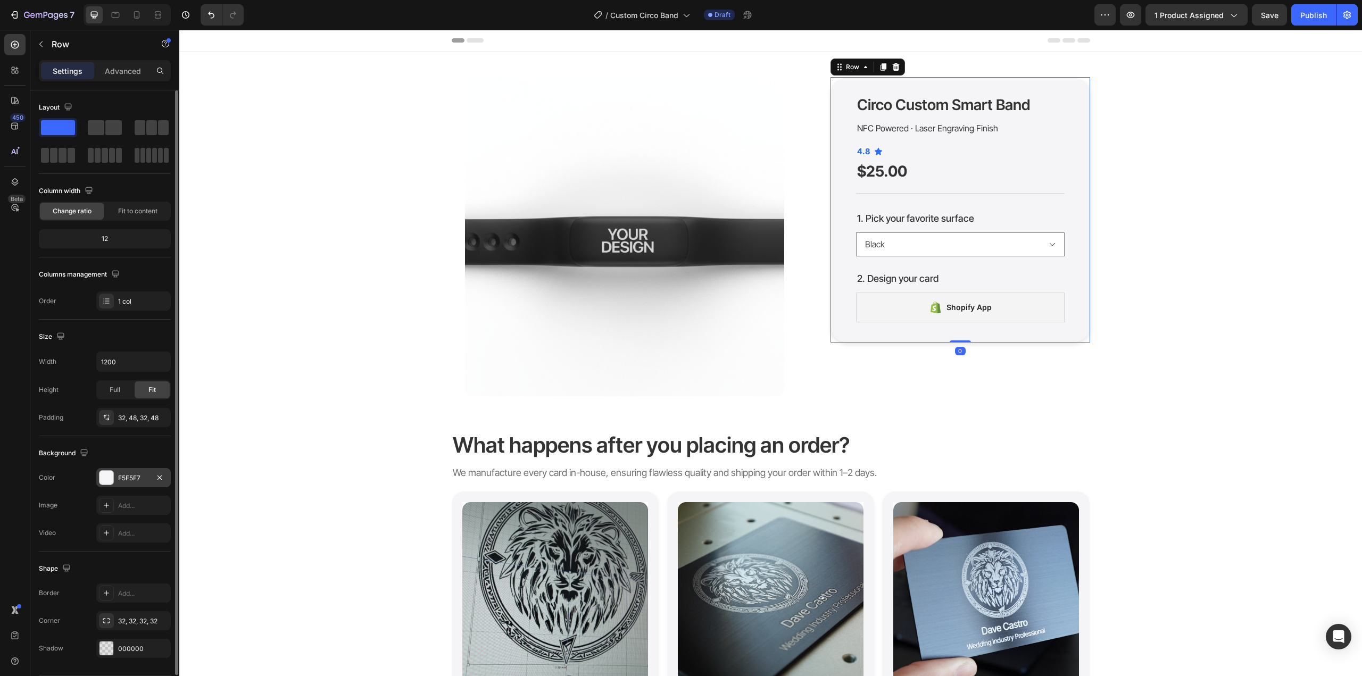
click at [114, 471] on div "F5F5F7" at bounding box center [133, 477] width 74 height 19
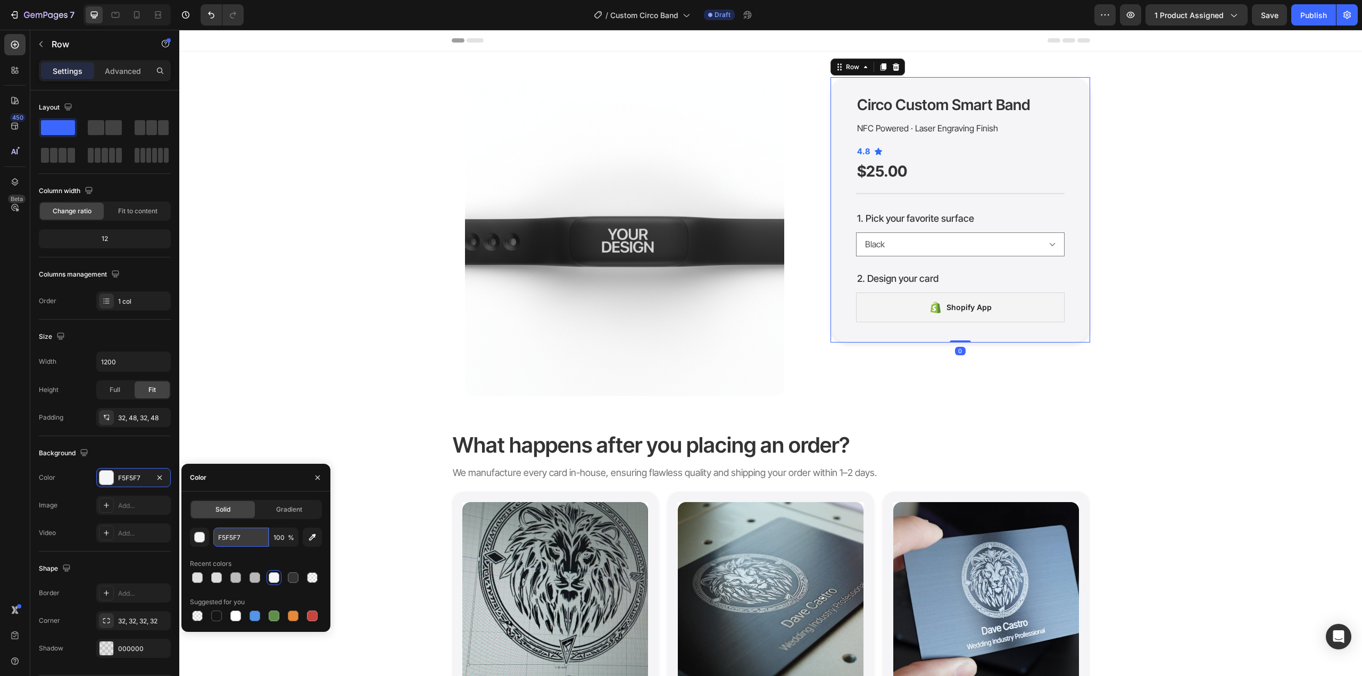
click at [238, 536] on input "F5F5F7" at bounding box center [240, 537] width 55 height 19
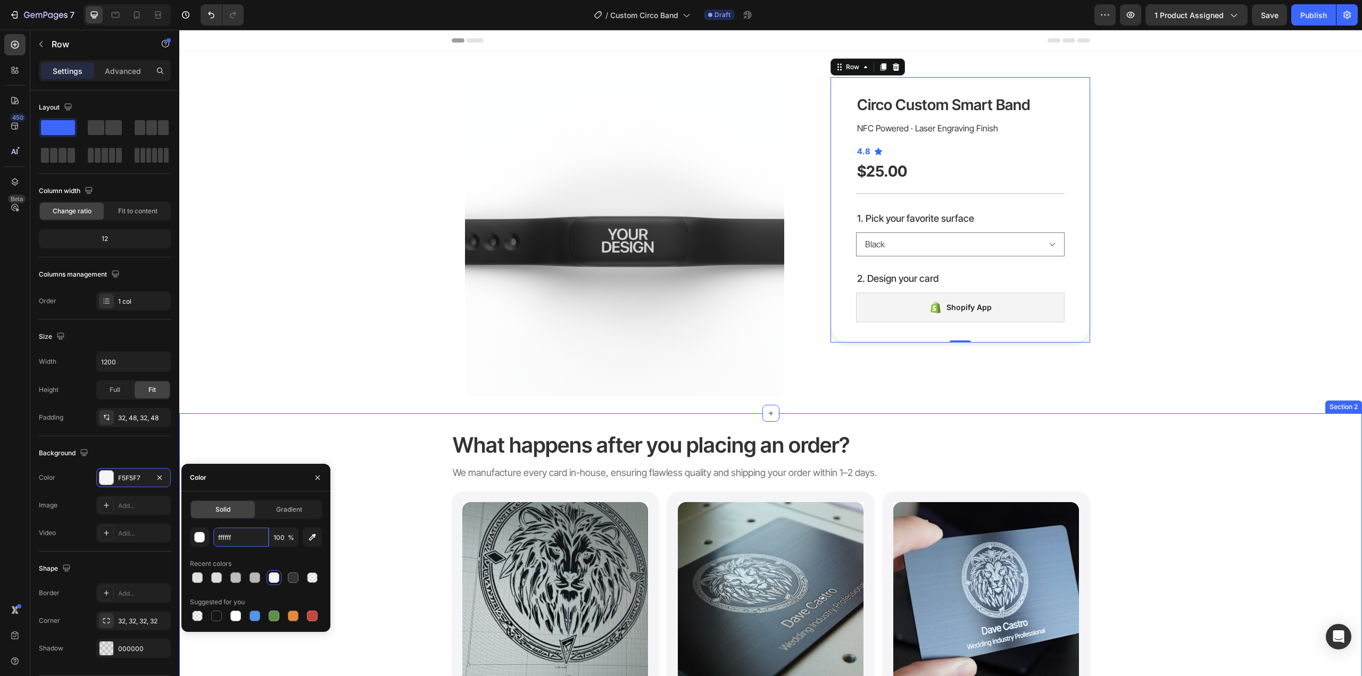
type input "FFFFFF"
click at [1289, 483] on div "What happens after you placing an order? Heading We manufacture every card in-h…" at bounding box center [770, 603] width 1183 height 347
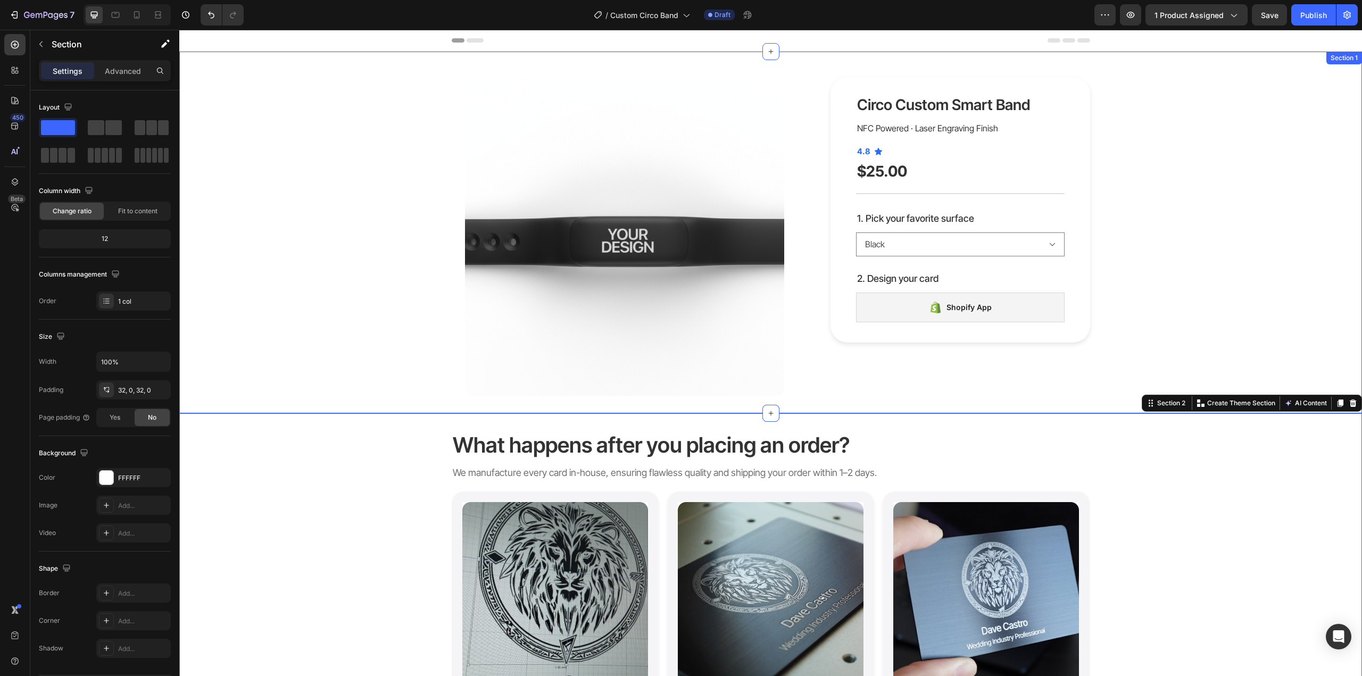
click at [1199, 289] on div "Product Images Circo Custom Smart Band Product Title NFC Powered · Laser Engrav…" at bounding box center [770, 236] width 1167 height 319
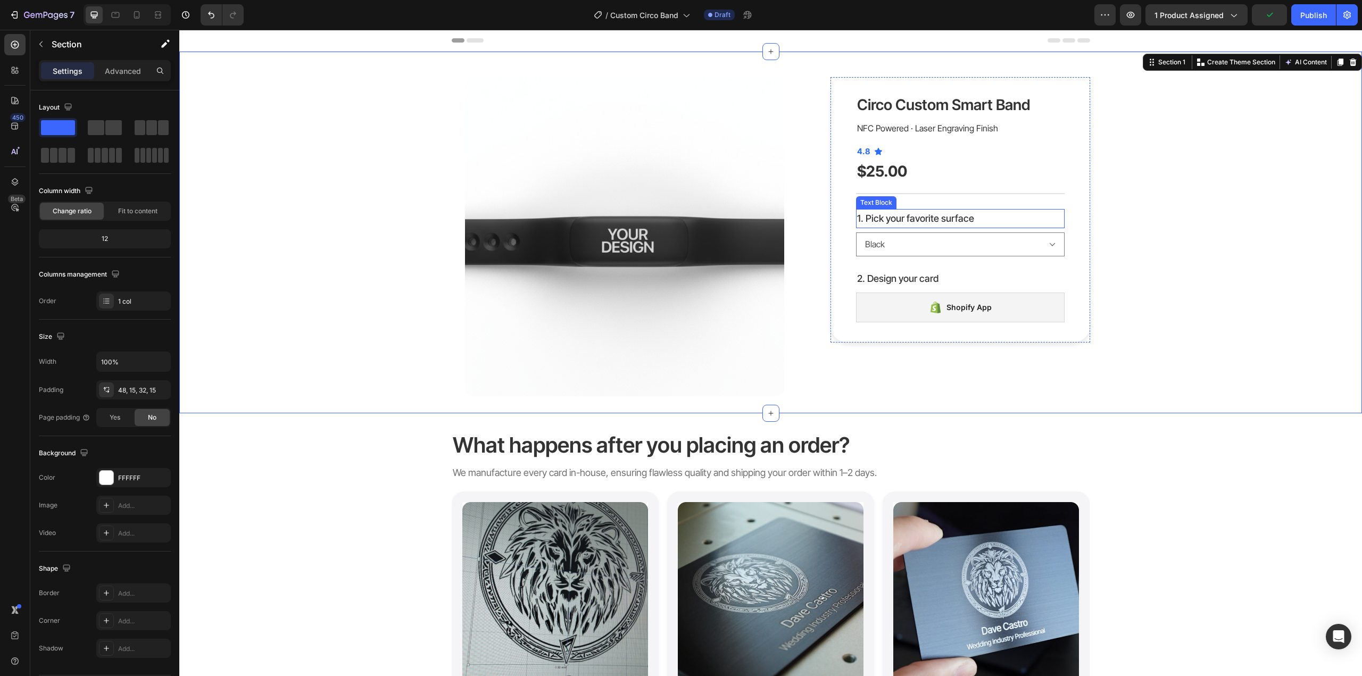
click at [1003, 222] on p "1. Pick your favorite surface" at bounding box center [960, 218] width 206 height 17
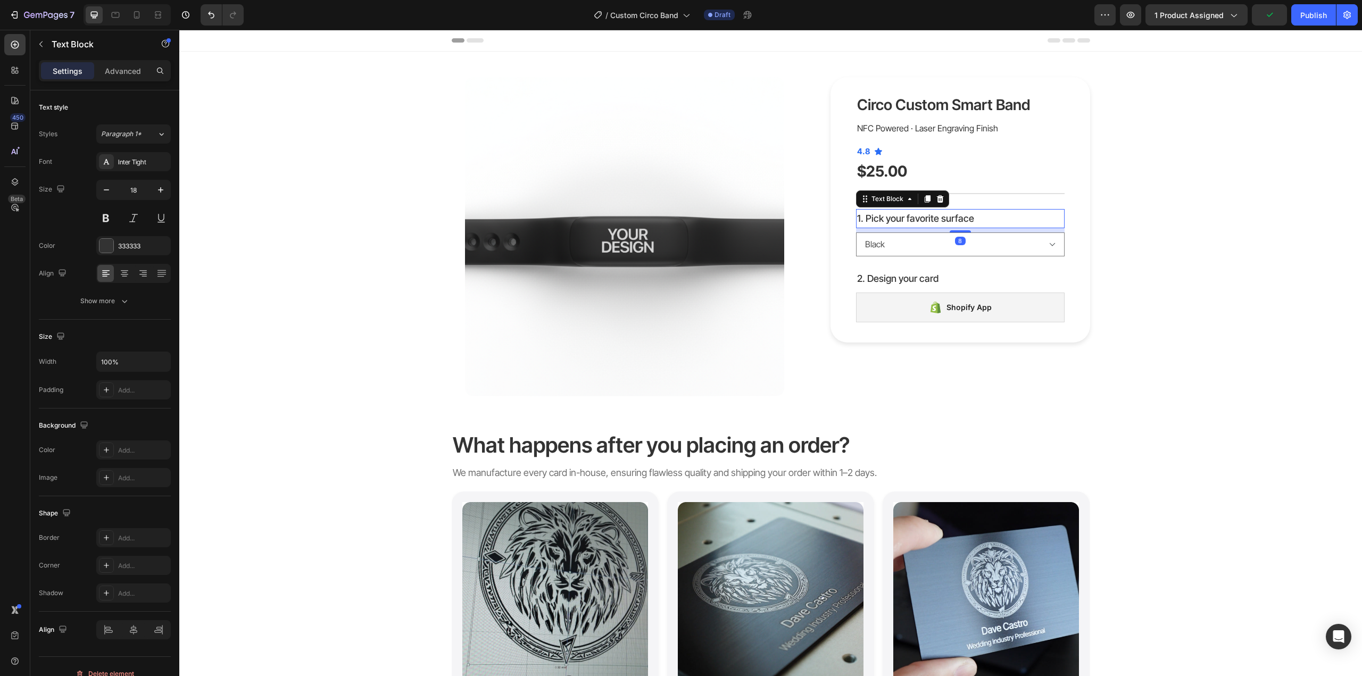
click at [960, 221] on p "1. Pick your favorite surface" at bounding box center [960, 218] width 206 height 17
click at [973, 246] on select "* Please select an option Black White Ocean Mint Blossom" at bounding box center [960, 245] width 209 height 24
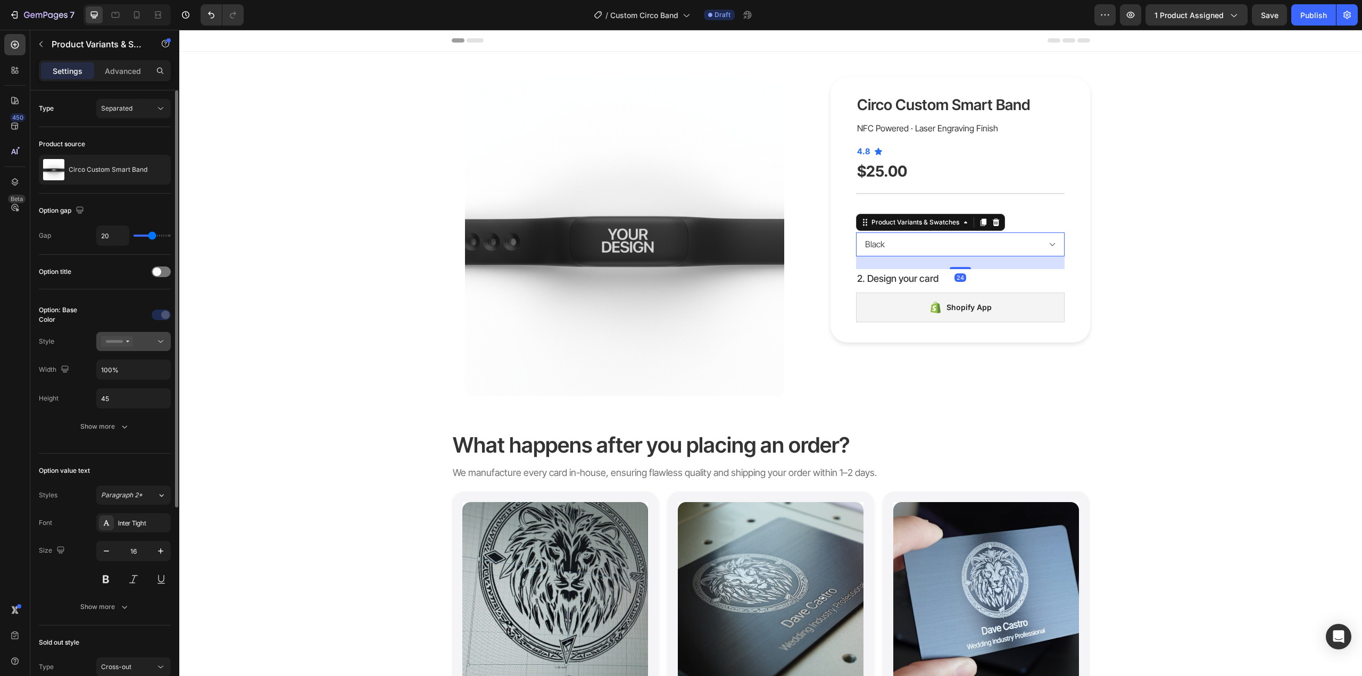
click at [129, 347] on button at bounding box center [133, 341] width 74 height 19
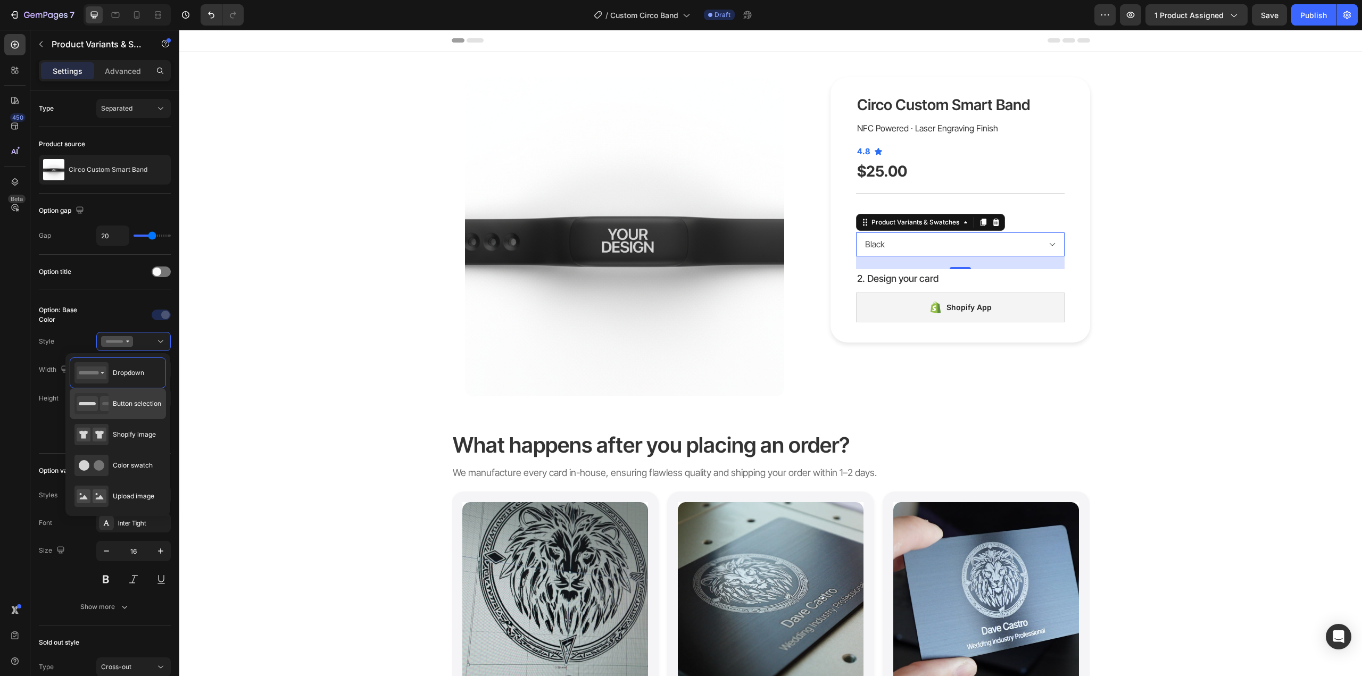
click at [134, 403] on span "Button selection" at bounding box center [137, 404] width 48 height 10
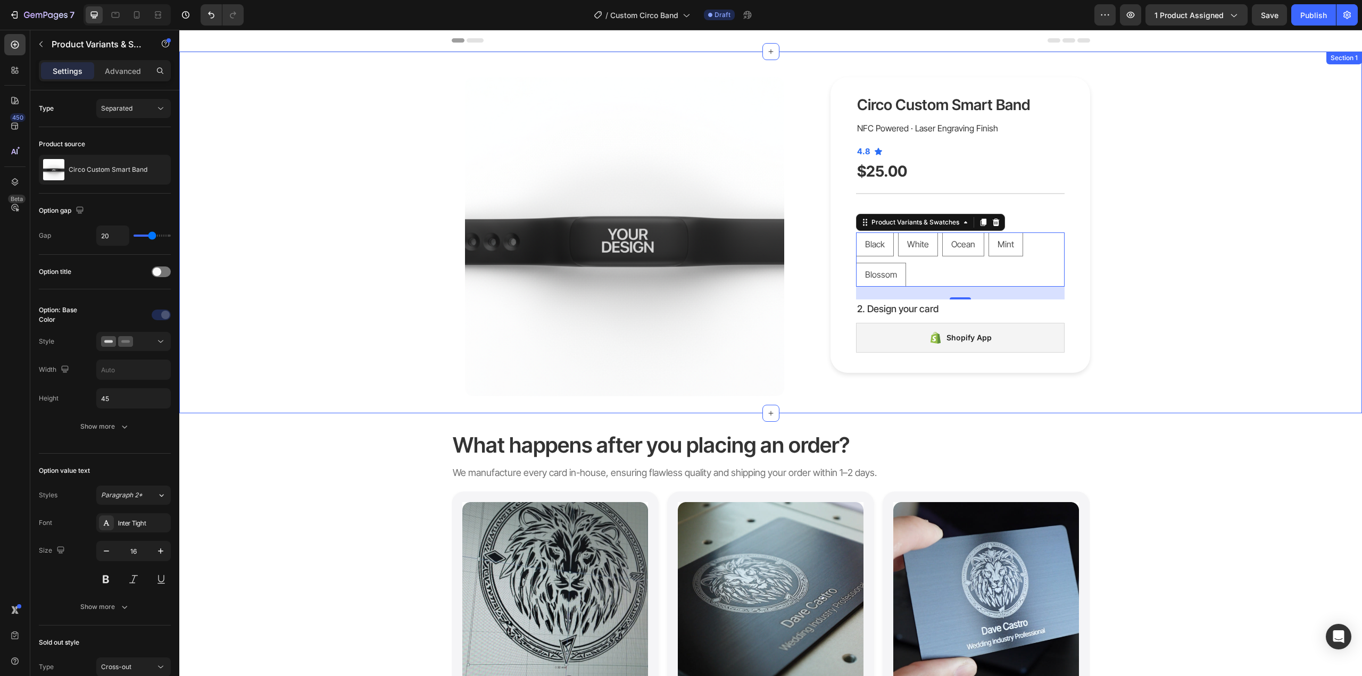
click at [1241, 325] on div "Product Images Circo Custom Smart Band Product Title NFC Powered · Laser Engrav…" at bounding box center [770, 236] width 1167 height 319
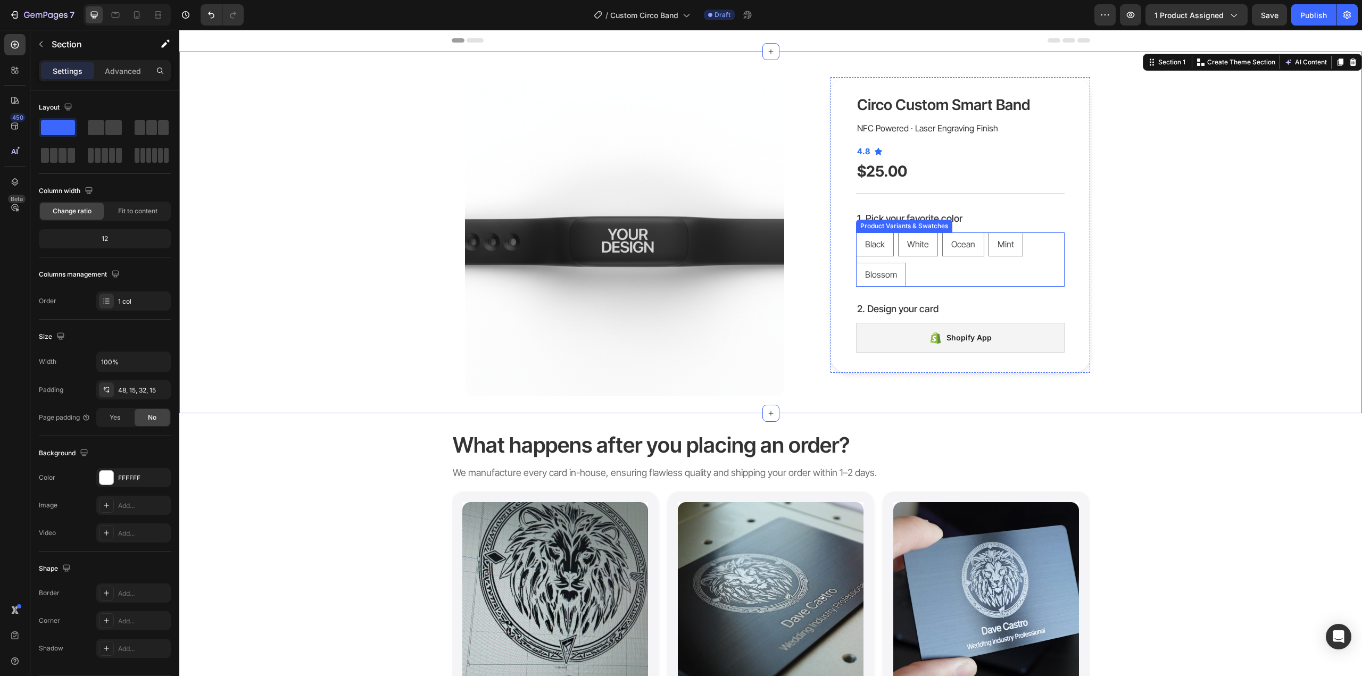
click at [1047, 267] on div "Black Black Black White White White Ocean Ocean Ocean Mint Mint Mint Blossom Bl…" at bounding box center [960, 260] width 209 height 54
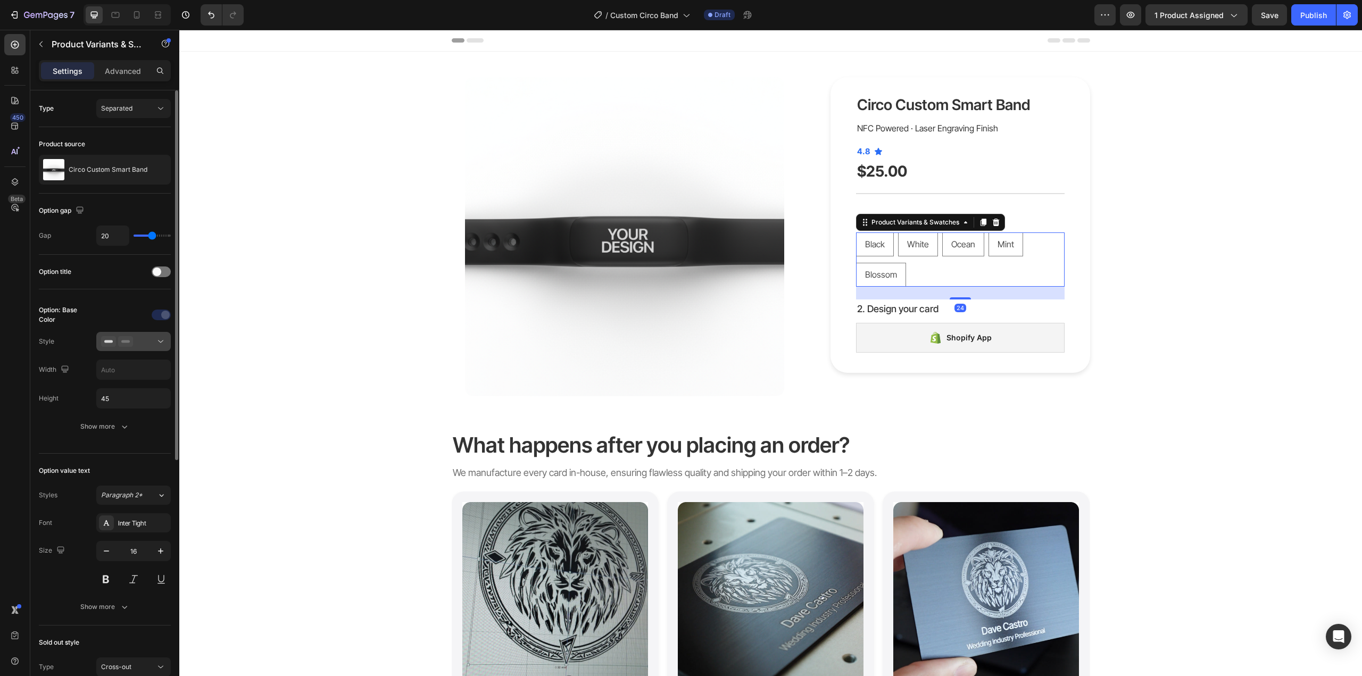
click at [154, 340] on div at bounding box center [133, 341] width 65 height 11
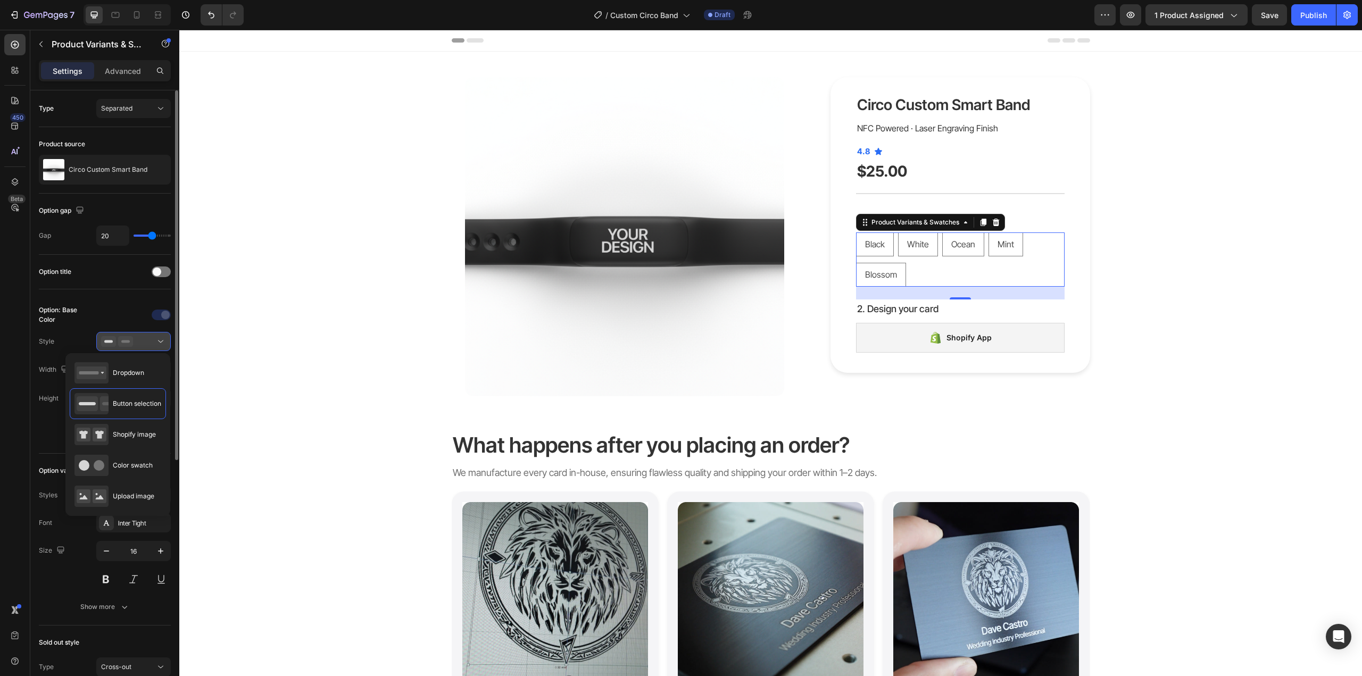
click at [154, 340] on div at bounding box center [133, 341] width 65 height 11
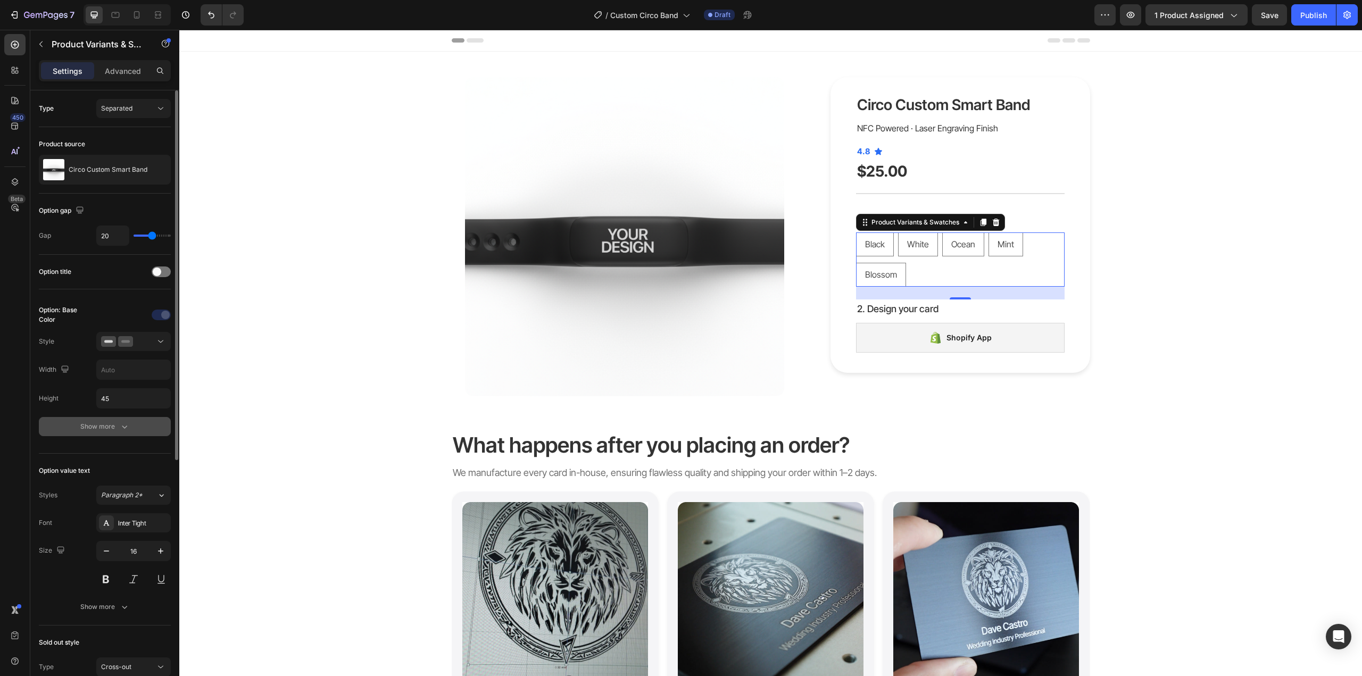
click at [123, 435] on button "Show more" at bounding box center [105, 426] width 132 height 19
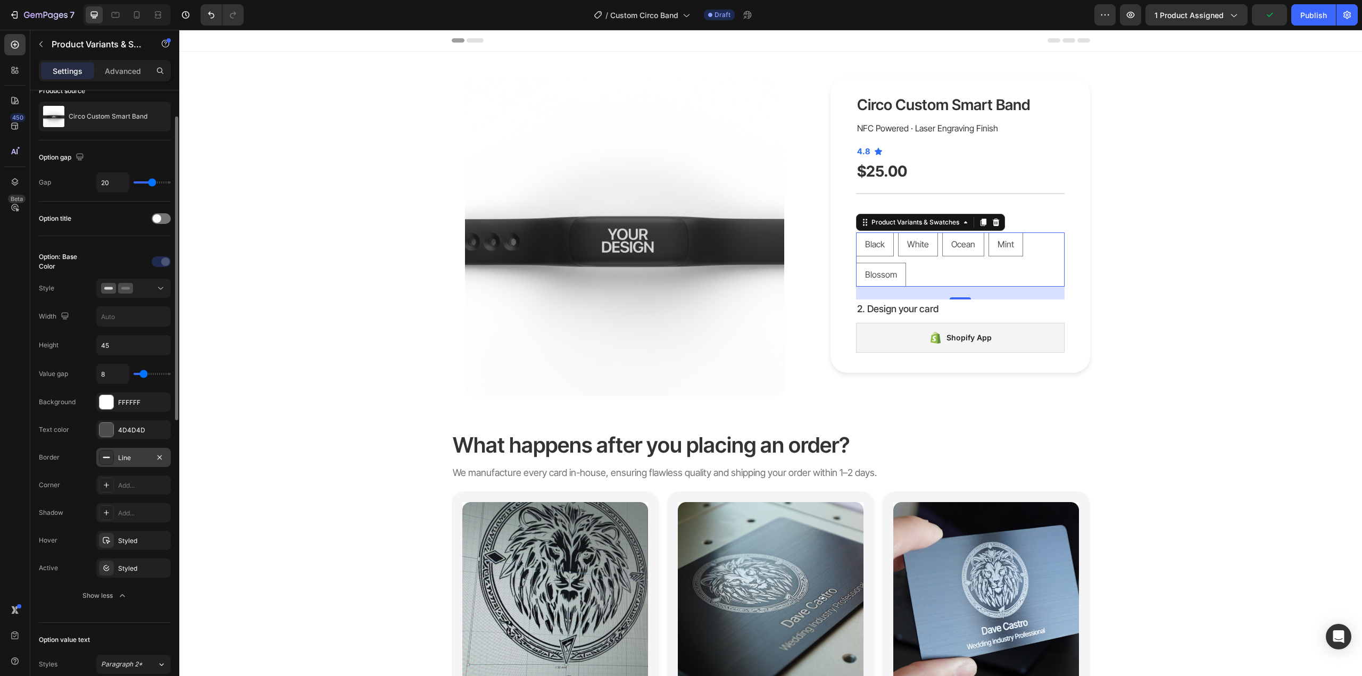
click at [107, 462] on div at bounding box center [106, 457] width 15 height 15
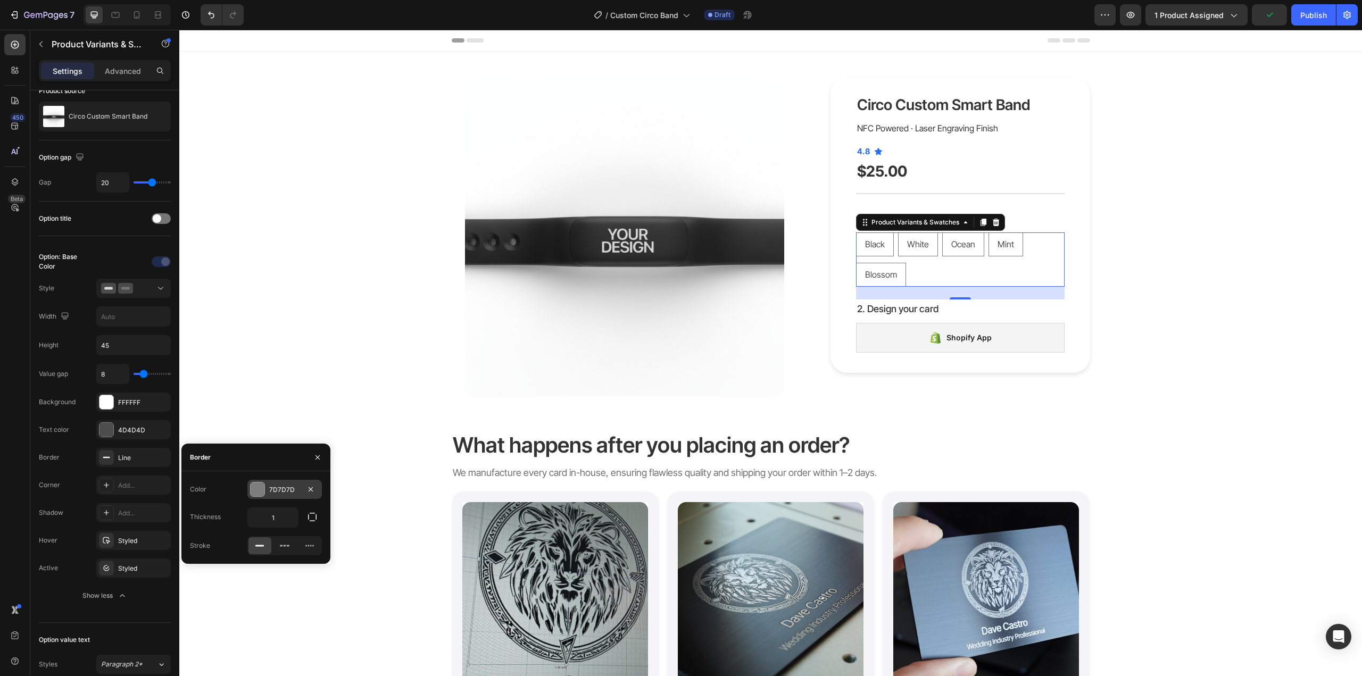
click at [258, 487] on div at bounding box center [258, 490] width 14 height 14
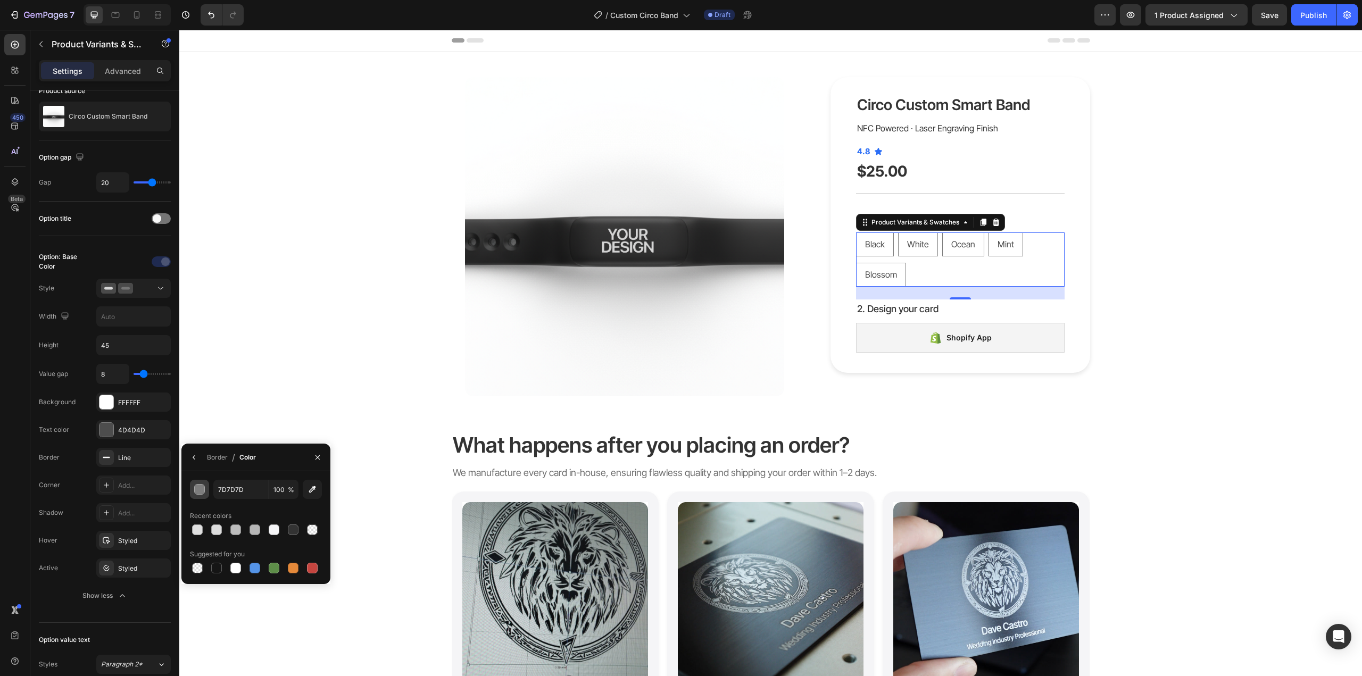
click at [201, 490] on div "button" at bounding box center [200, 490] width 11 height 11
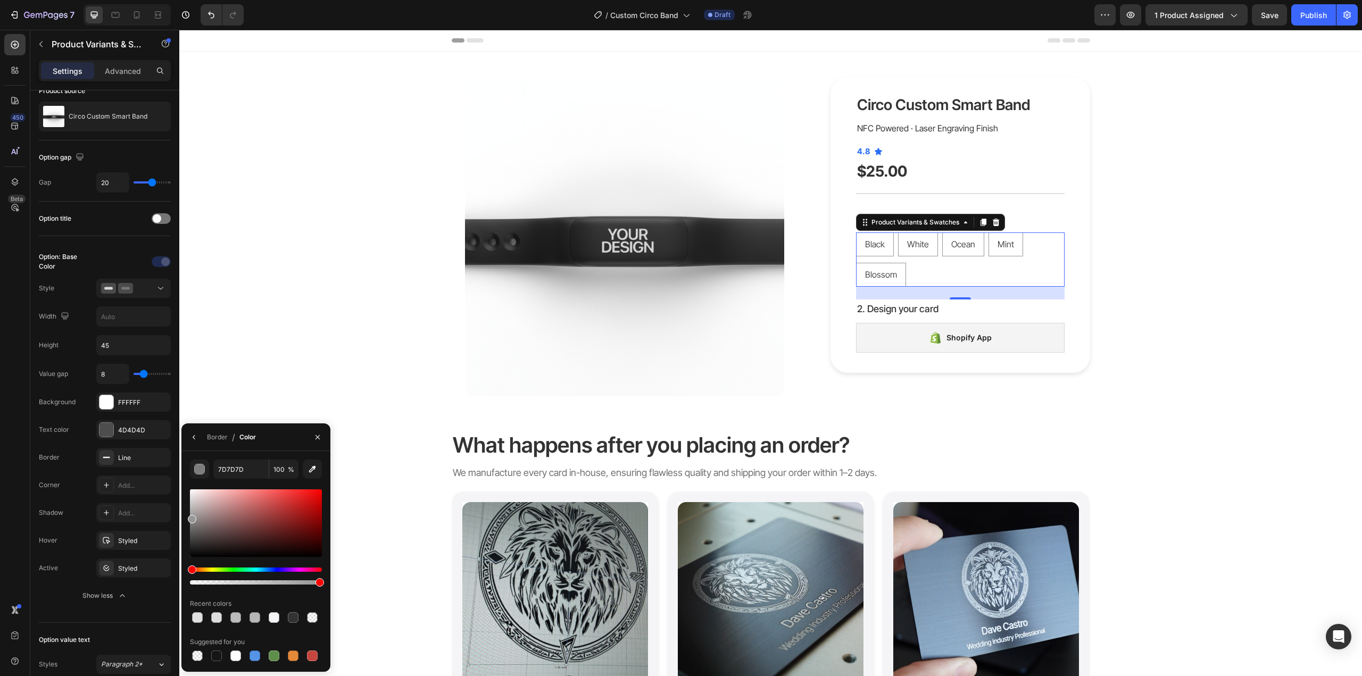
drag, startPoint x: 200, startPoint y: 523, endPoint x: 188, endPoint y: 517, distance: 13.6
click at [187, 517] on div "7D7D7D 100 % Recent colors Suggested for you" at bounding box center [255, 562] width 149 height 204
type input "BABABA"
drag, startPoint x: 193, startPoint y: 517, endPoint x: 186, endPoint y: 508, distance: 12.1
click at [186, 508] on div "BABABA 100 % Recent colors Suggested for you" at bounding box center [255, 562] width 149 height 204
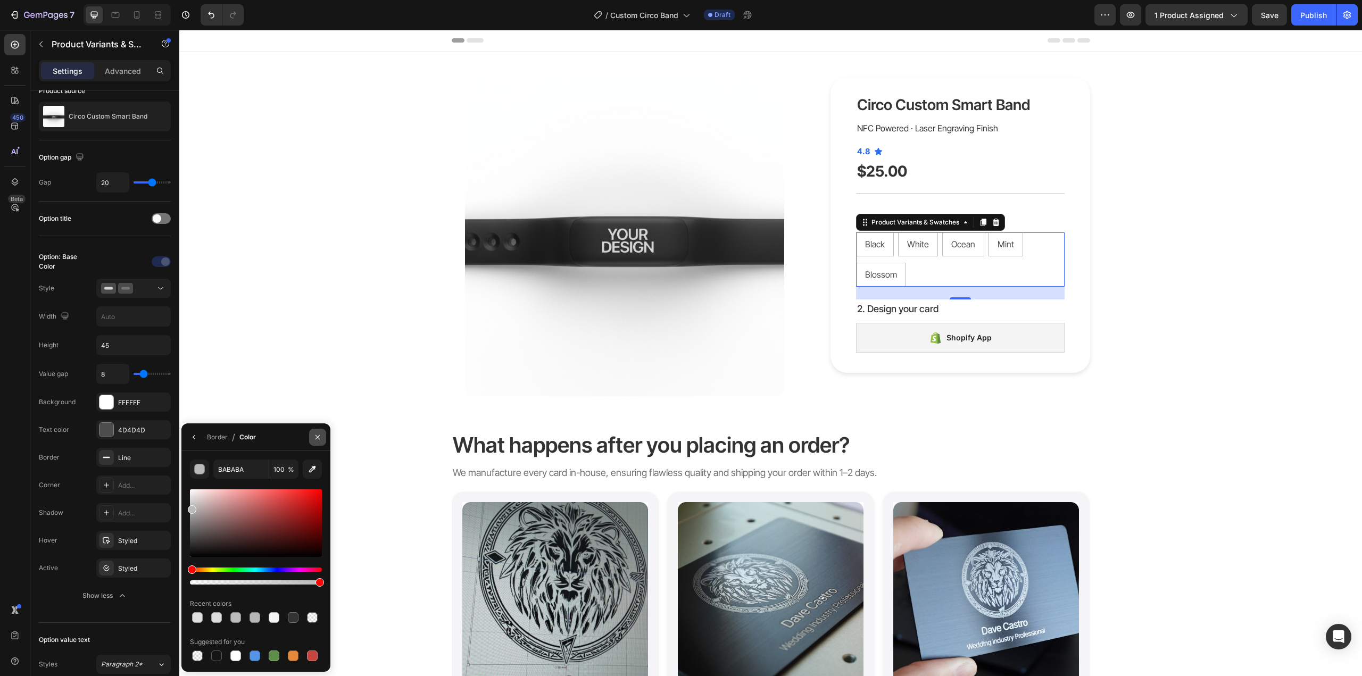
click at [319, 434] on icon "button" at bounding box center [317, 437] width 9 height 9
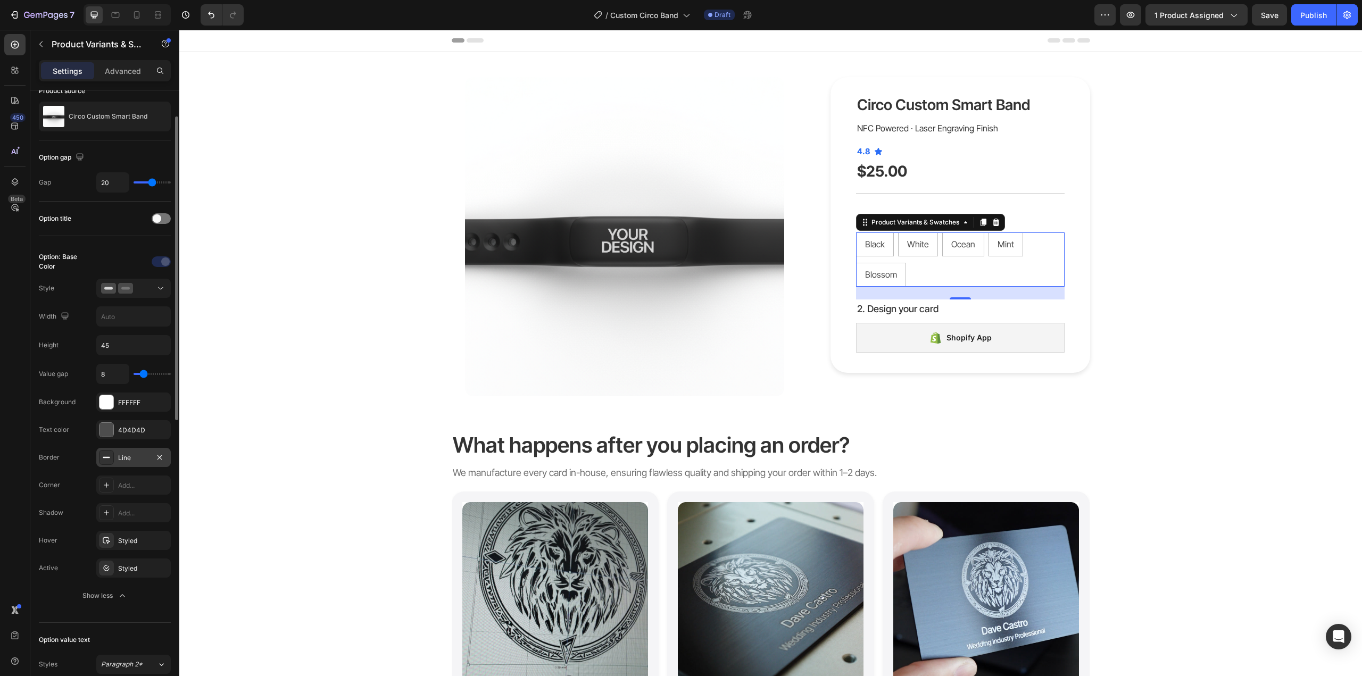
click at [123, 460] on div "Line" at bounding box center [133, 458] width 31 height 10
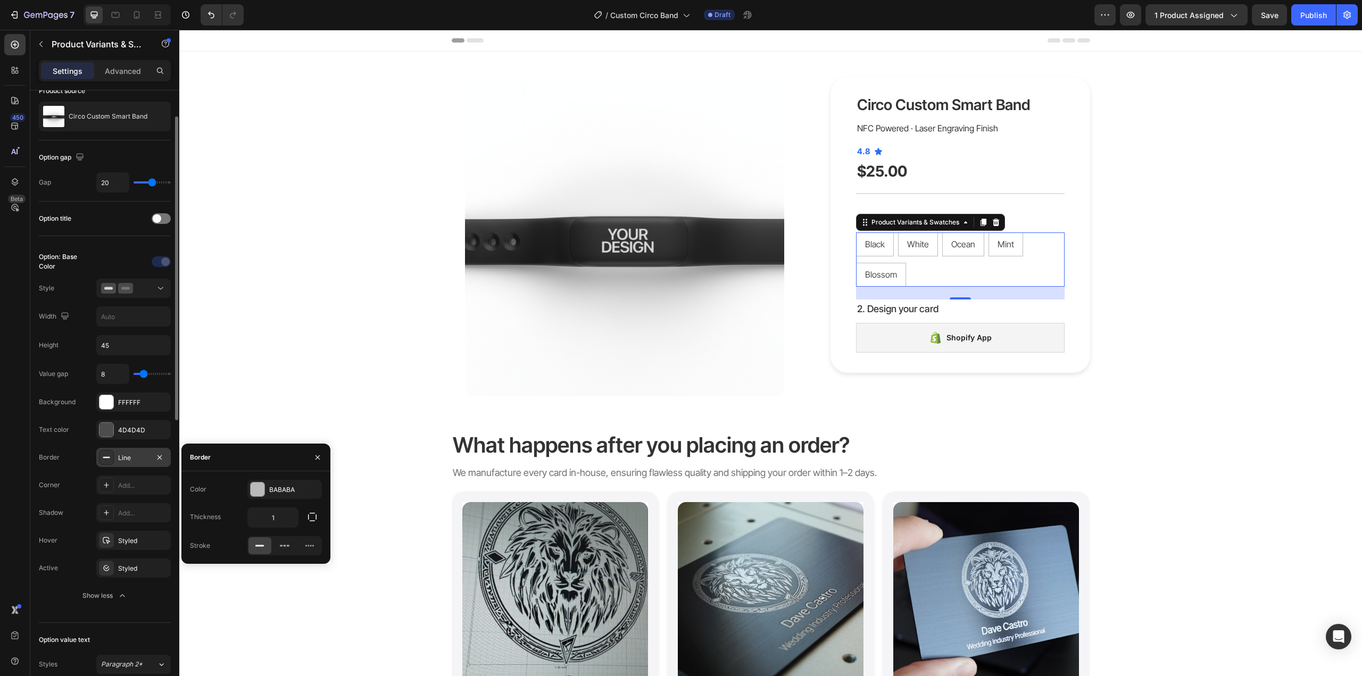
click at [124, 460] on div "Line" at bounding box center [133, 458] width 31 height 10
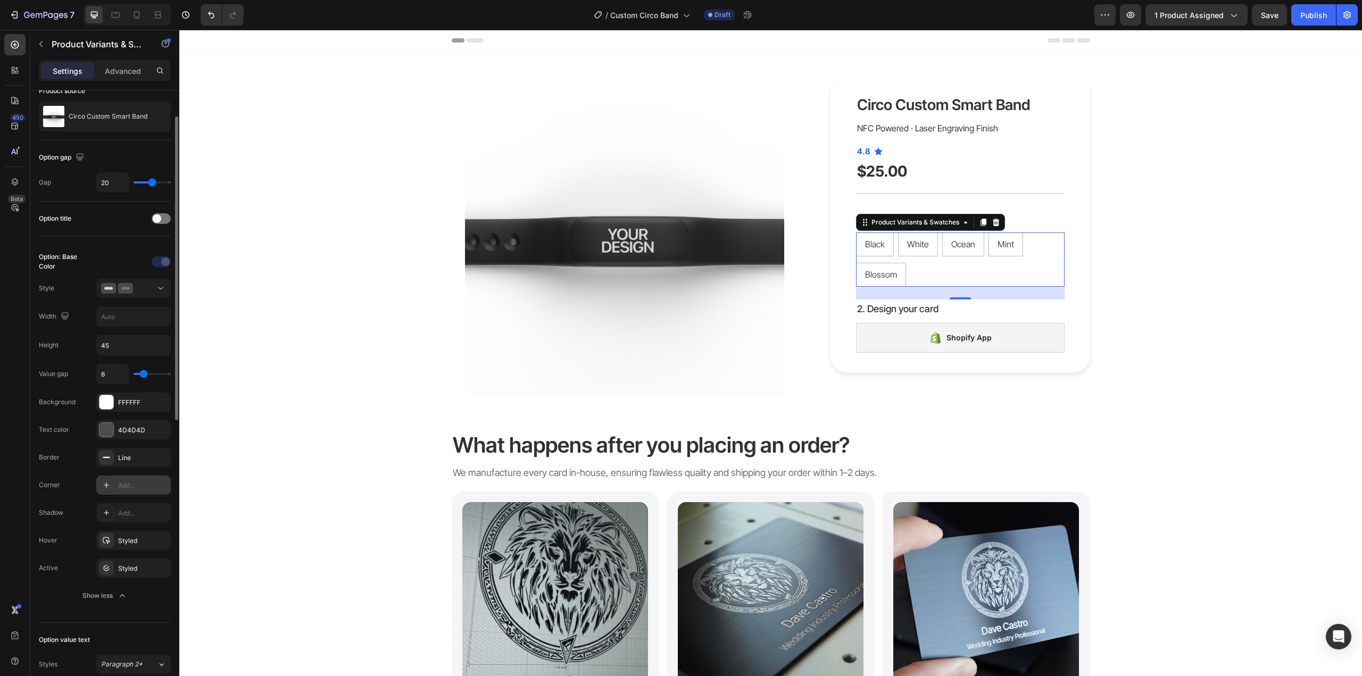
click at [116, 492] on div "Add..." at bounding box center [133, 485] width 74 height 19
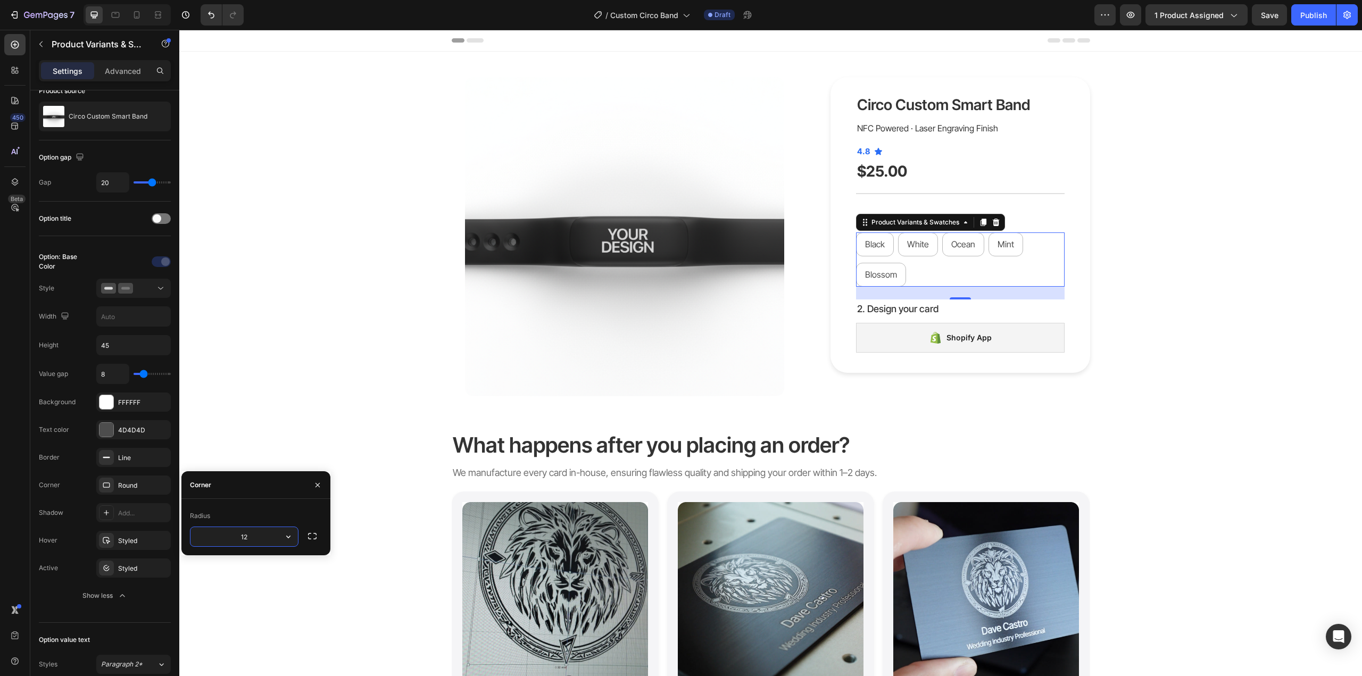
type input "12"
click at [129, 540] on div "Styled" at bounding box center [133, 541] width 31 height 10
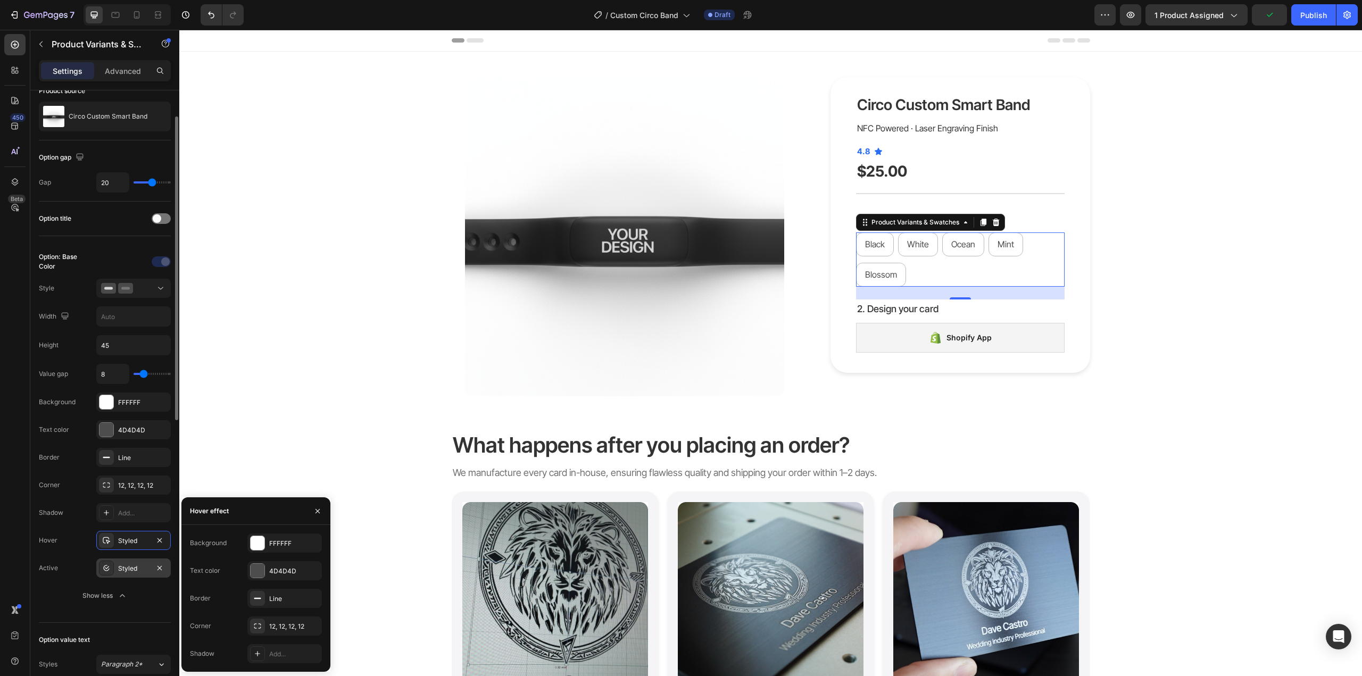
click at [118, 565] on div "Styled" at bounding box center [133, 568] width 74 height 19
click at [262, 573] on div at bounding box center [258, 571] width 14 height 14
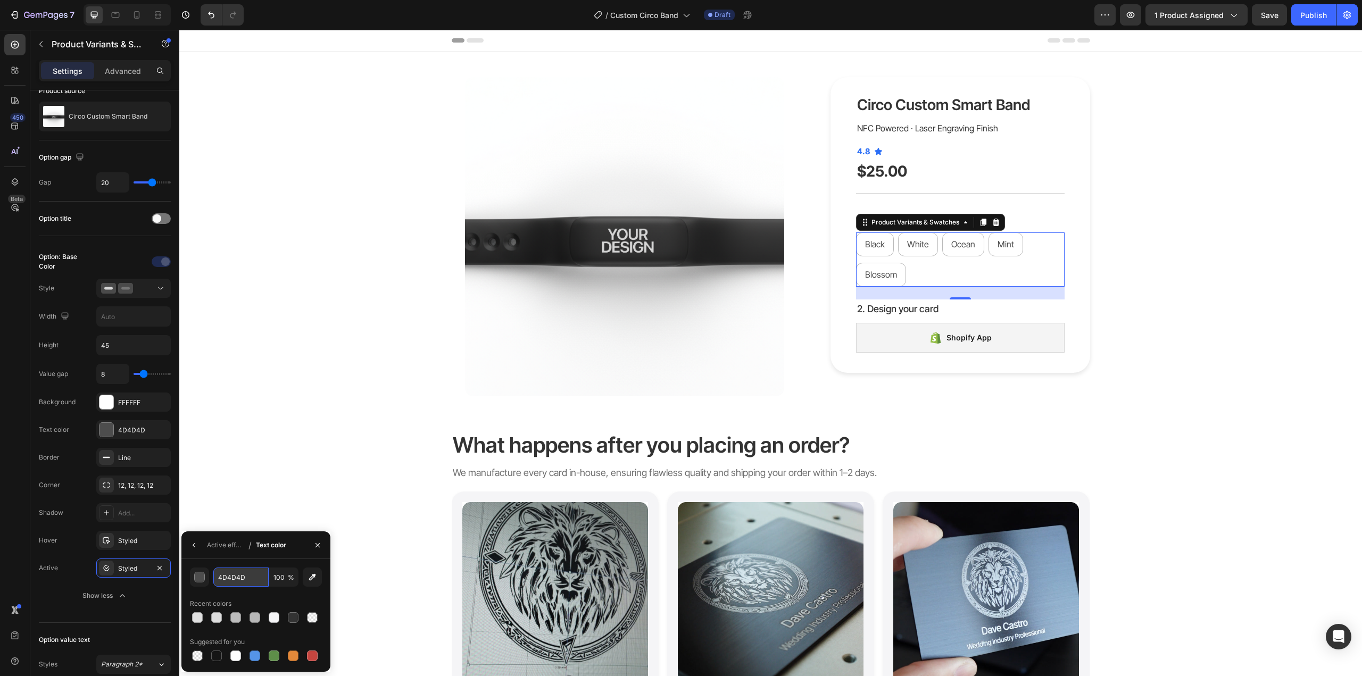
click at [243, 570] on input "4D4D4D" at bounding box center [240, 577] width 55 height 19
type input "007AFF"
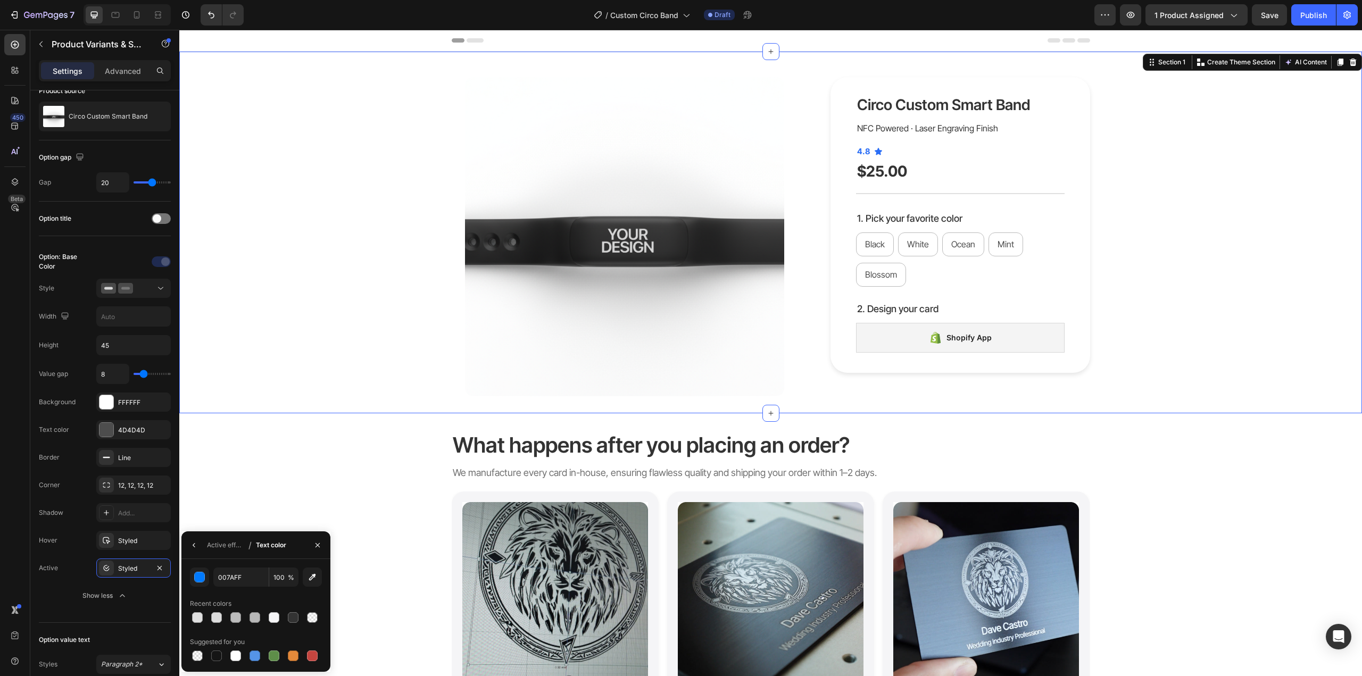
click at [1129, 360] on div "Product Images Circo Custom Smart Band Product Title NFC Powered · Laser Engrav…" at bounding box center [770, 236] width 1167 height 319
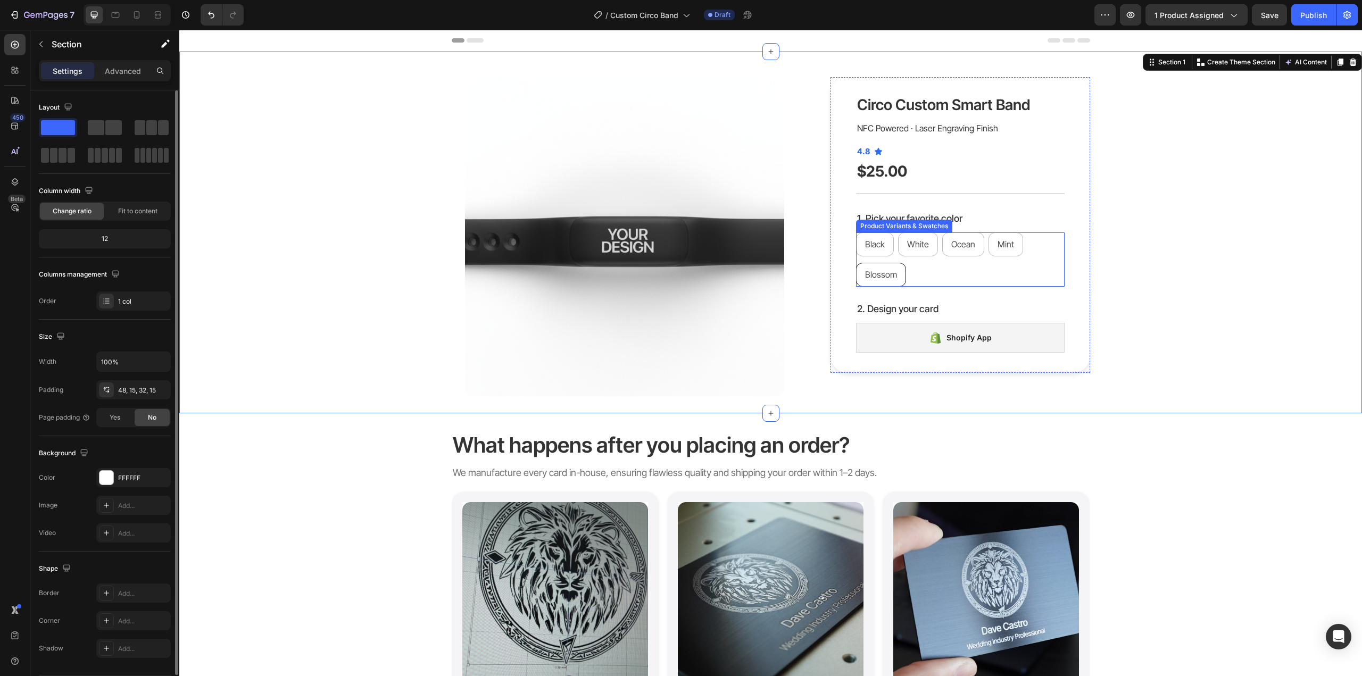
click at [898, 279] on div "Blossom" at bounding box center [881, 275] width 49 height 24
click at [856, 263] on input "Blossom Blossom Blossom" at bounding box center [856, 262] width 1 height 1
radio input "true"
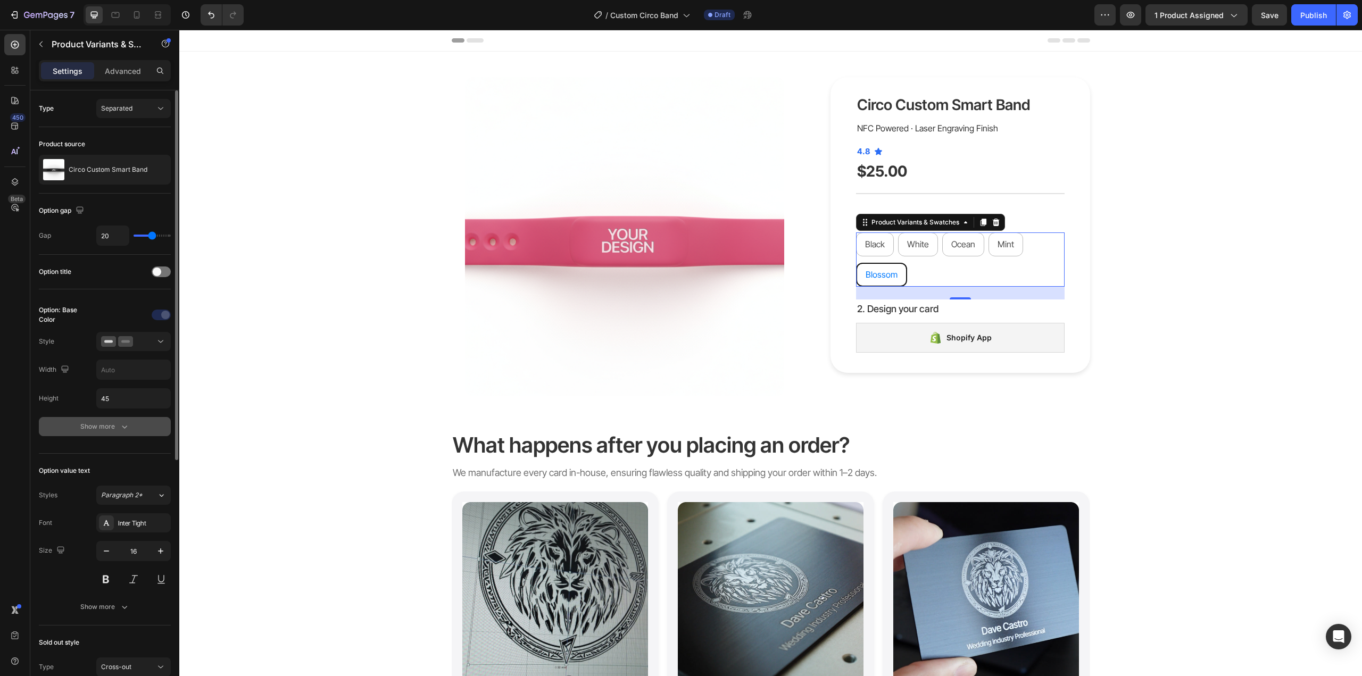
click at [122, 423] on icon "button" at bounding box center [124, 426] width 11 height 11
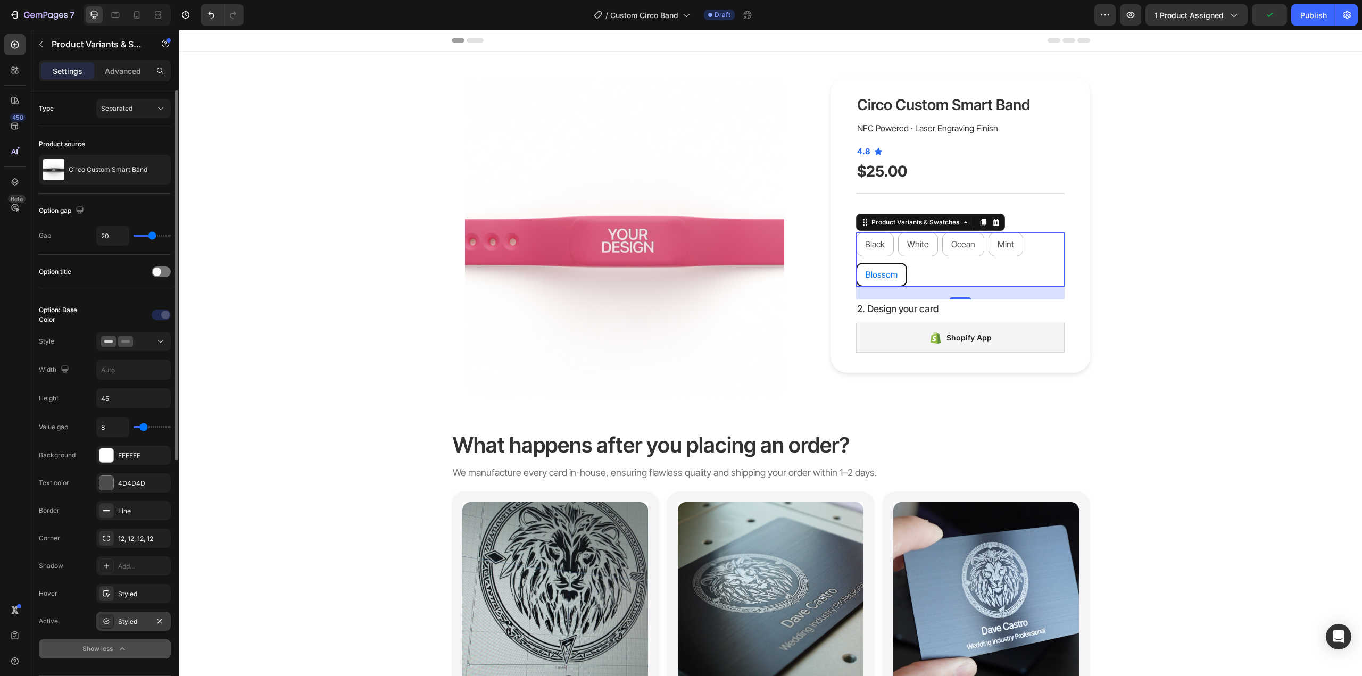
click at [128, 624] on div "Styled" at bounding box center [133, 622] width 31 height 10
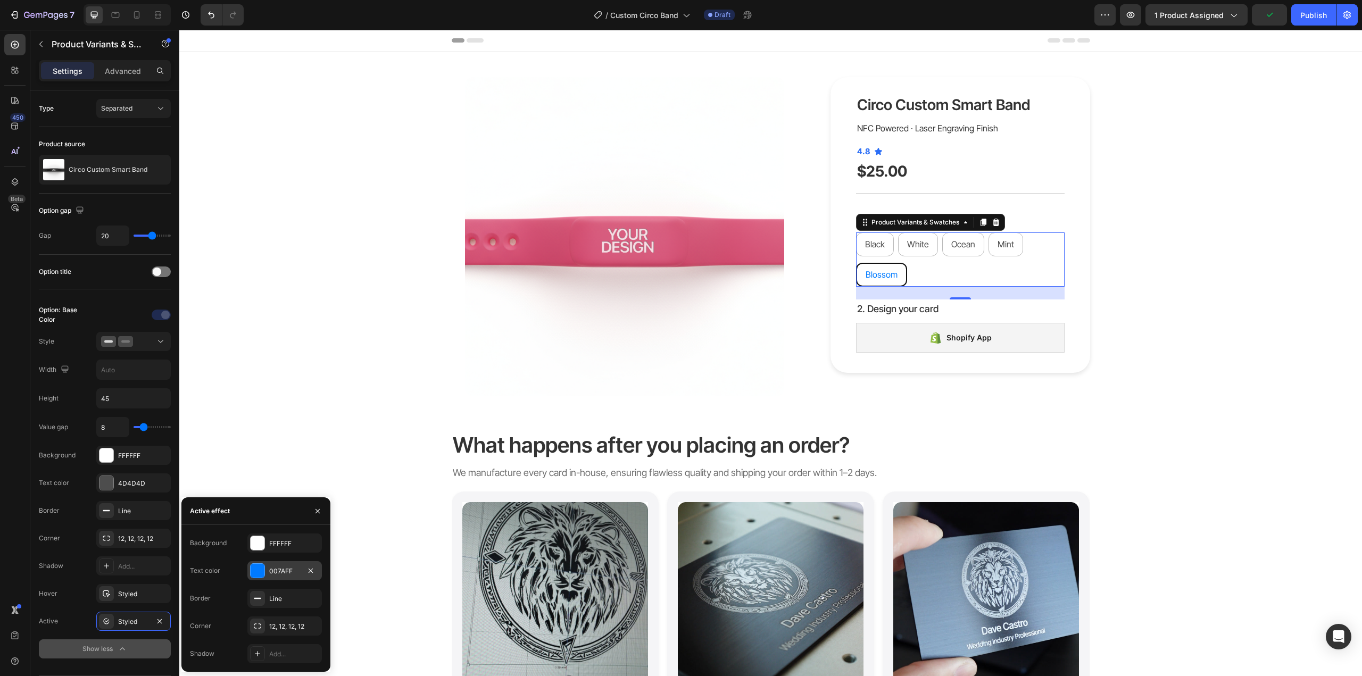
click at [283, 570] on div "007AFF" at bounding box center [284, 572] width 31 height 10
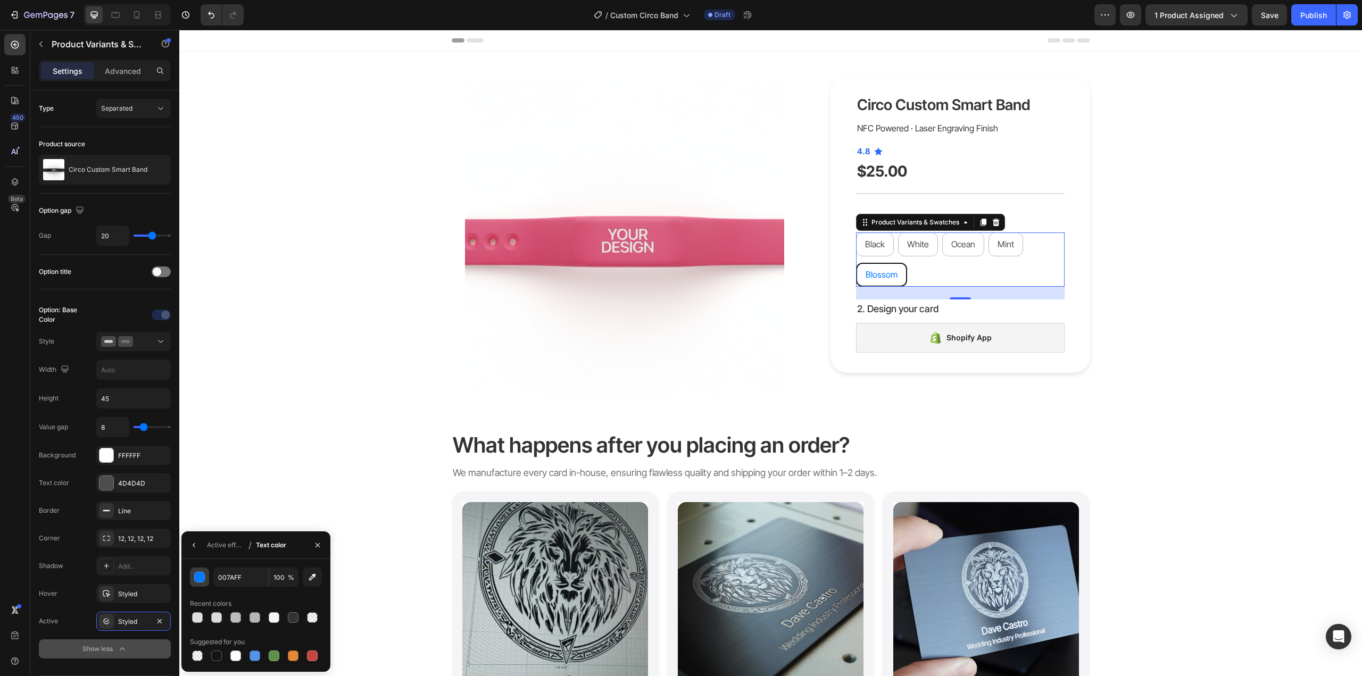
click at [203, 585] on button "button" at bounding box center [199, 577] width 19 height 19
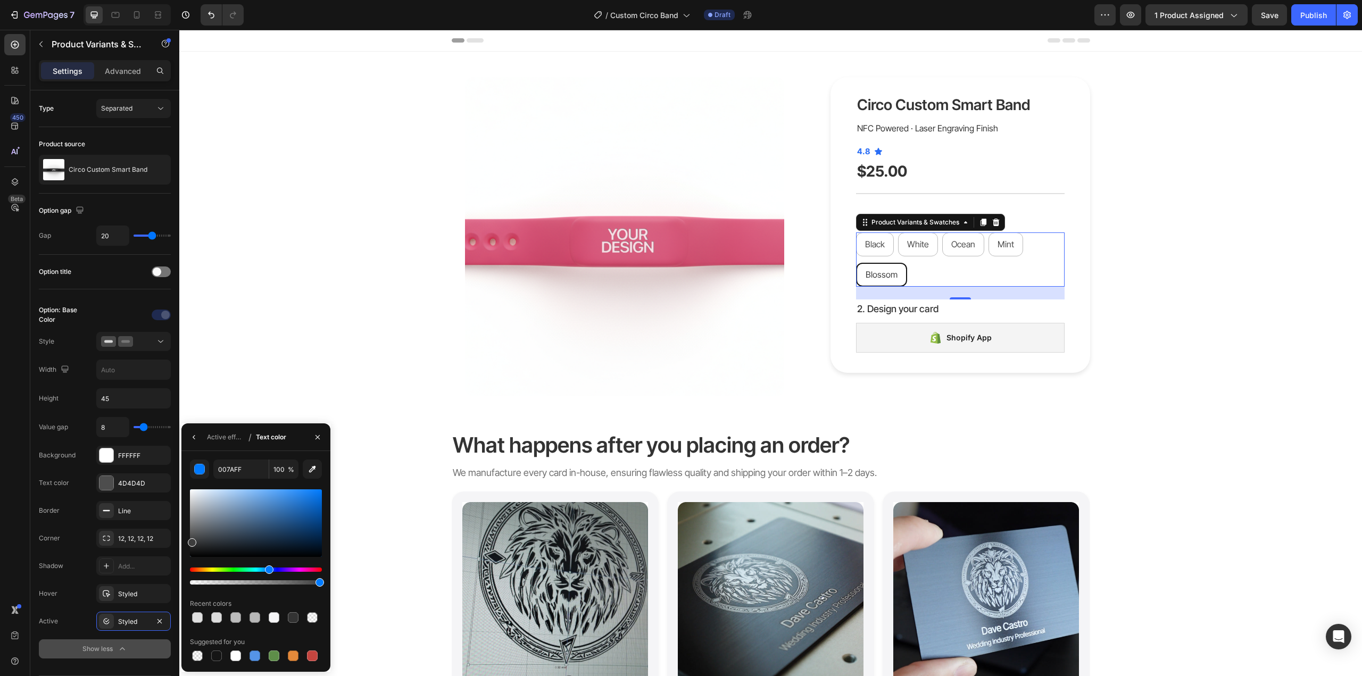
drag, startPoint x: 201, startPoint y: 543, endPoint x: 187, endPoint y: 541, distance: 14.1
click at [187, 541] on div "007AFF 100 % Recent colors Suggested for you" at bounding box center [255, 562] width 149 height 204
type input "3D3D3D"
click at [318, 437] on icon "button" at bounding box center [318, 437] width 4 height 4
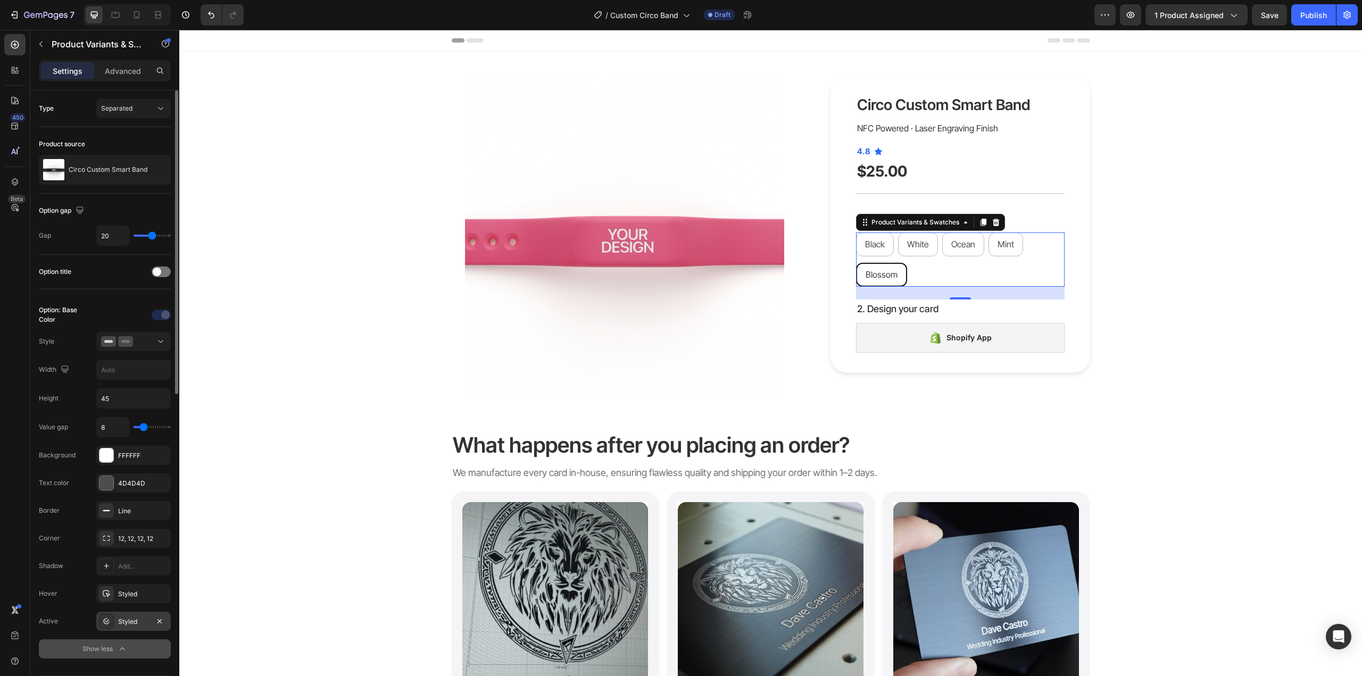
click at [141, 618] on div "Styled" at bounding box center [133, 622] width 31 height 10
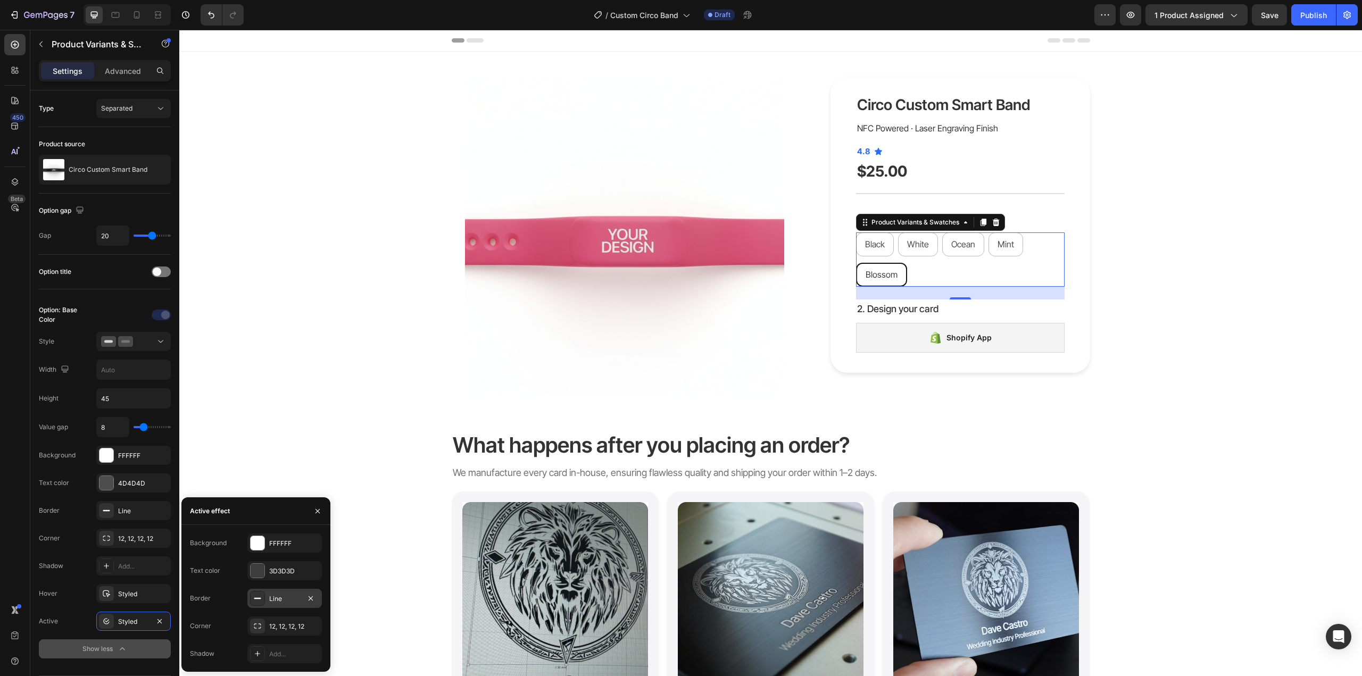
click at [258, 600] on icon at bounding box center [257, 598] width 9 height 9
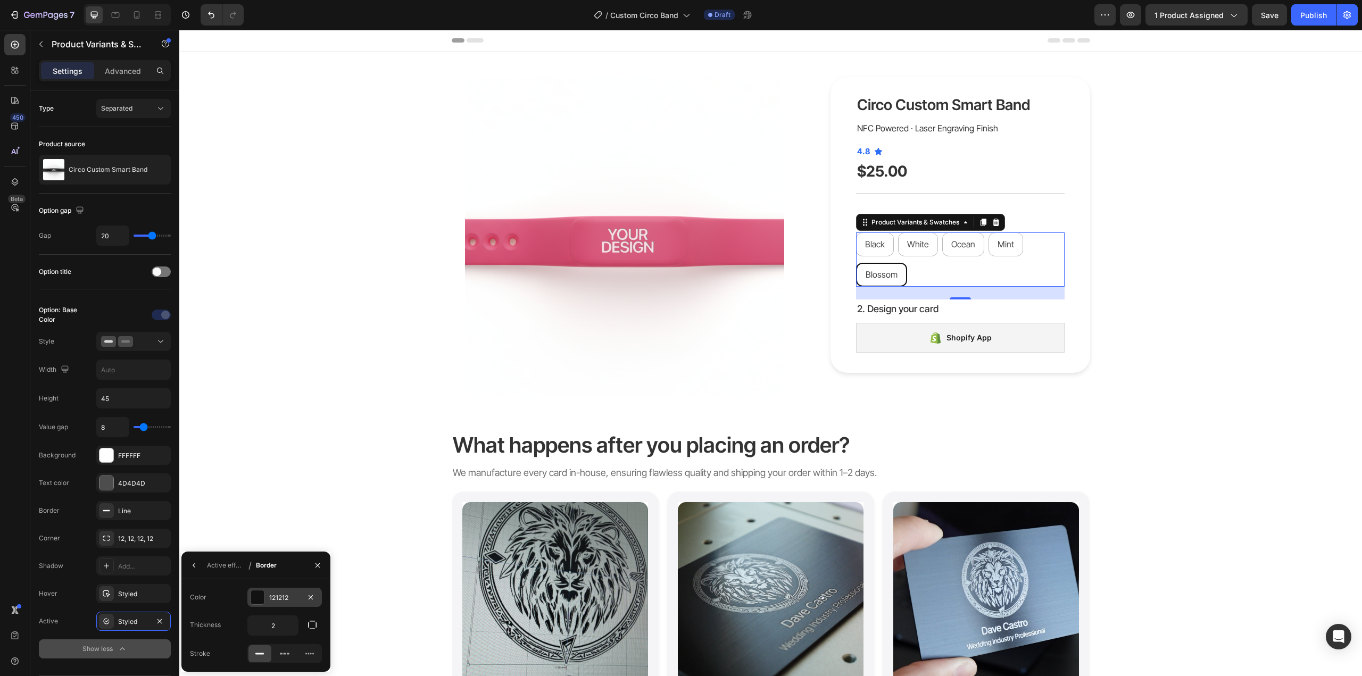
click at [274, 593] on div "121212" at bounding box center [284, 598] width 31 height 10
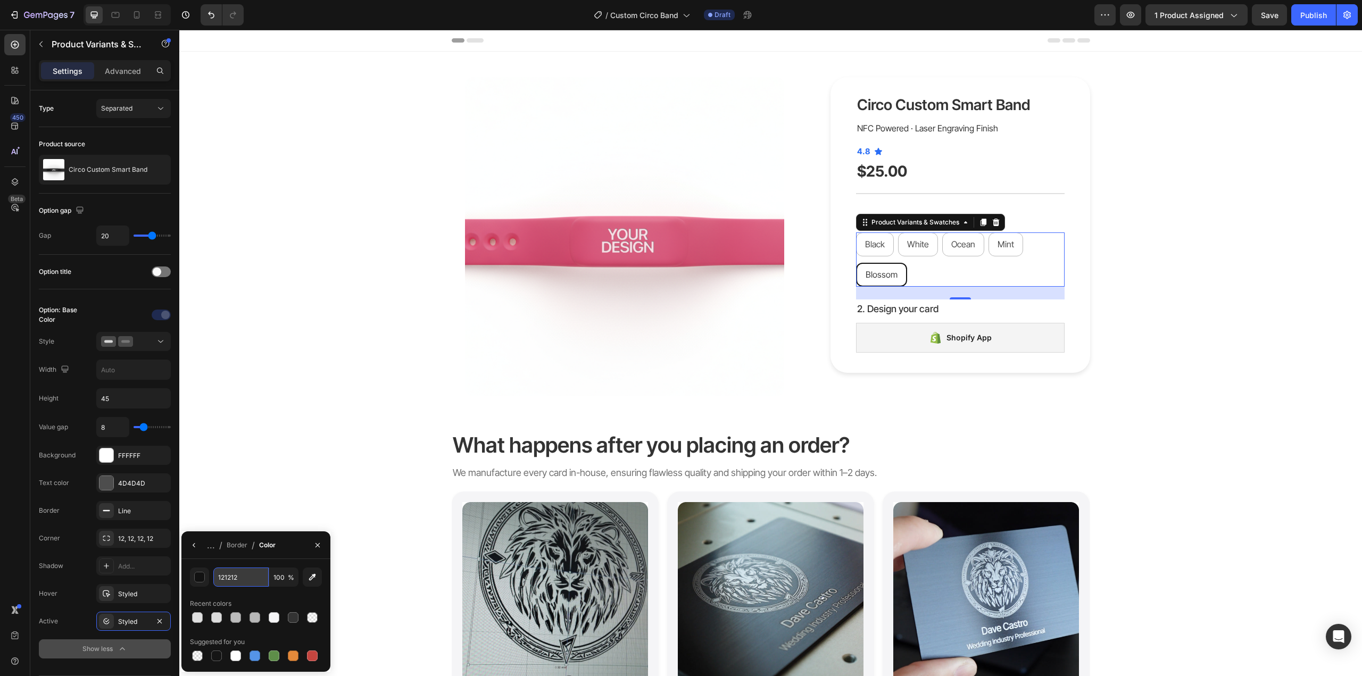
click at [246, 582] on input "121212" at bounding box center [240, 577] width 55 height 19
type input "007AFF"
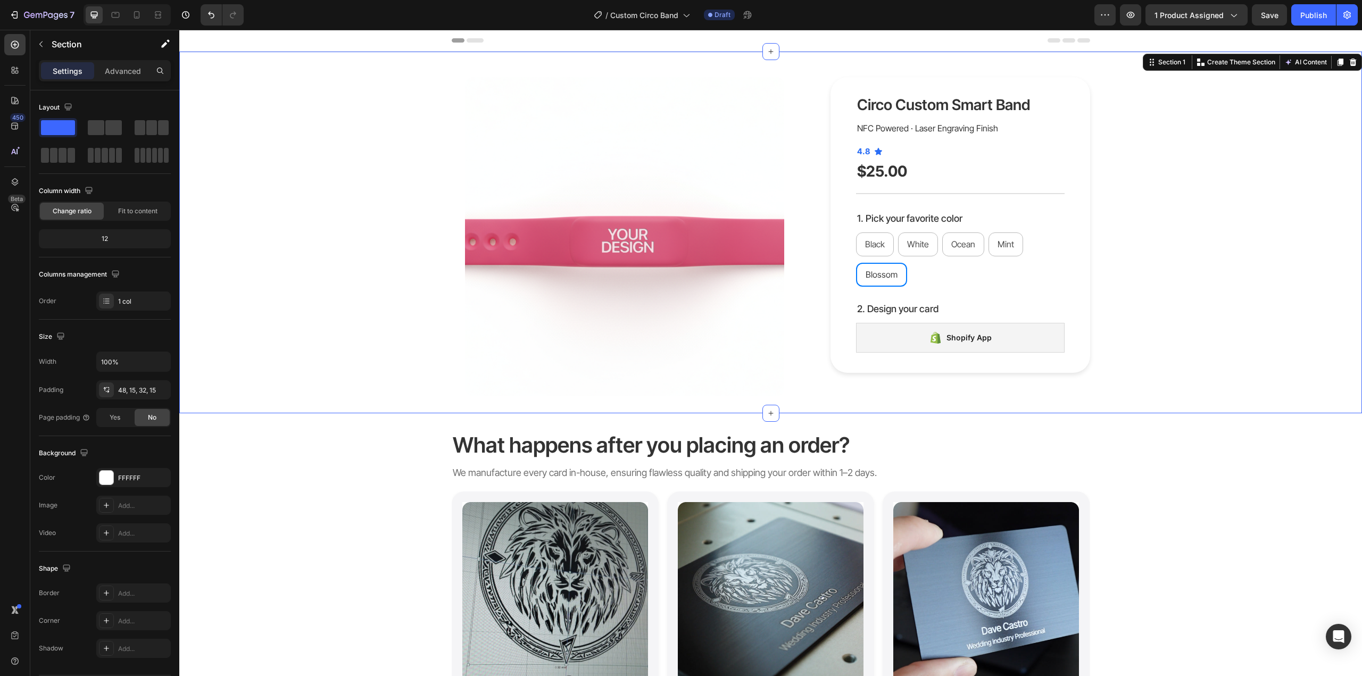
click at [1169, 346] on div "Product Images Circo Custom Smart Band Product Title NFC Powered · Laser Engrav…" at bounding box center [770, 236] width 1167 height 319
click at [1007, 244] on span "Mint" at bounding box center [1006, 244] width 16 height 11
click at [989, 233] on input "Mint Mint Mint" at bounding box center [988, 232] width 1 height 1
radio input "true"
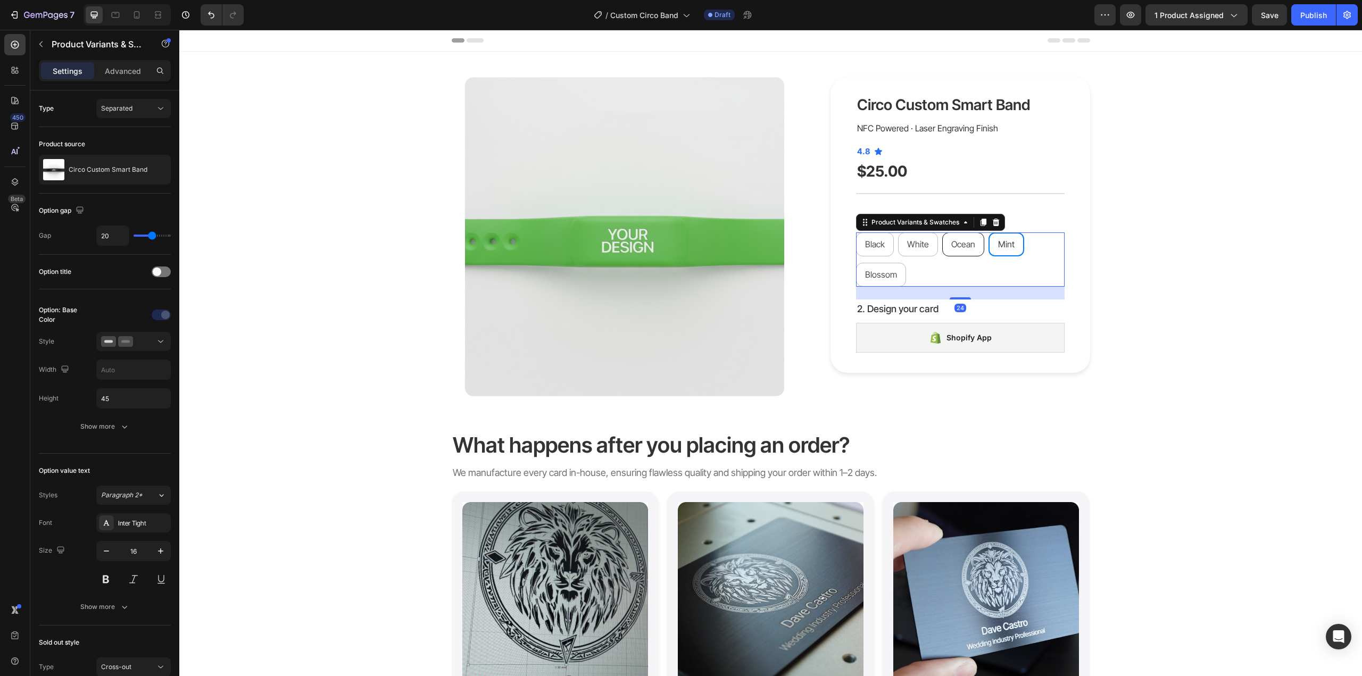
click at [969, 251] on div "Ocean" at bounding box center [963, 245] width 41 height 24
click at [942, 233] on input "Ocean Ocean Ocean" at bounding box center [942, 232] width 1 height 1
radio input "true"
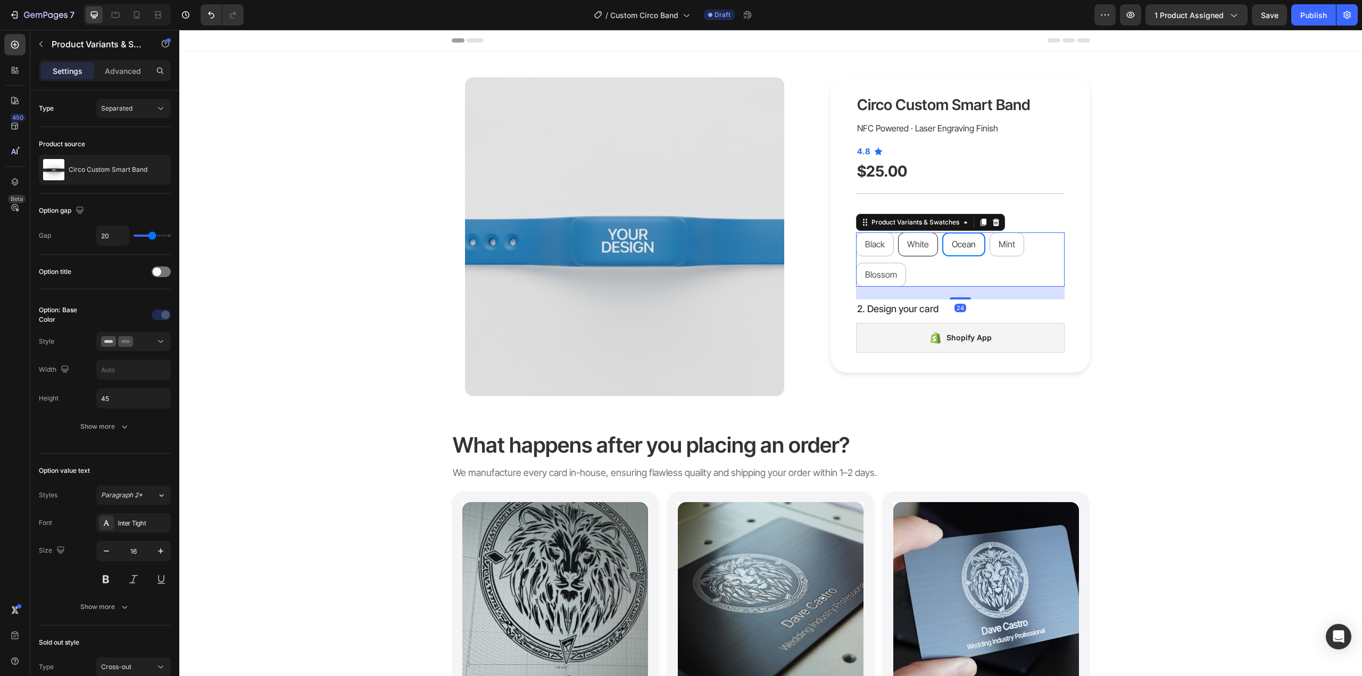
click at [922, 248] on span "White" at bounding box center [918, 244] width 22 height 11
click at [898, 233] on input "White White White" at bounding box center [898, 232] width 1 height 1
radio input "true"
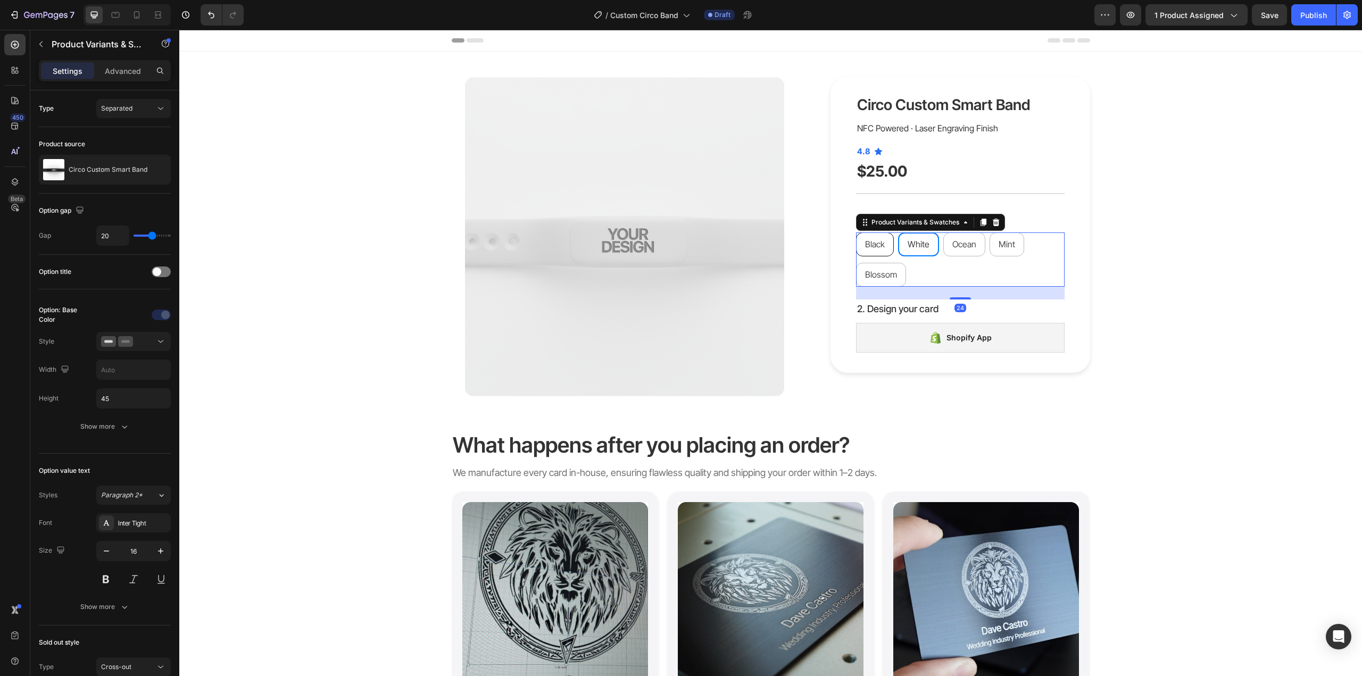
click at [879, 244] on span "Black" at bounding box center [875, 244] width 20 height 11
click at [856, 233] on input "Black Black Black" at bounding box center [856, 232] width 1 height 1
radio input "true"
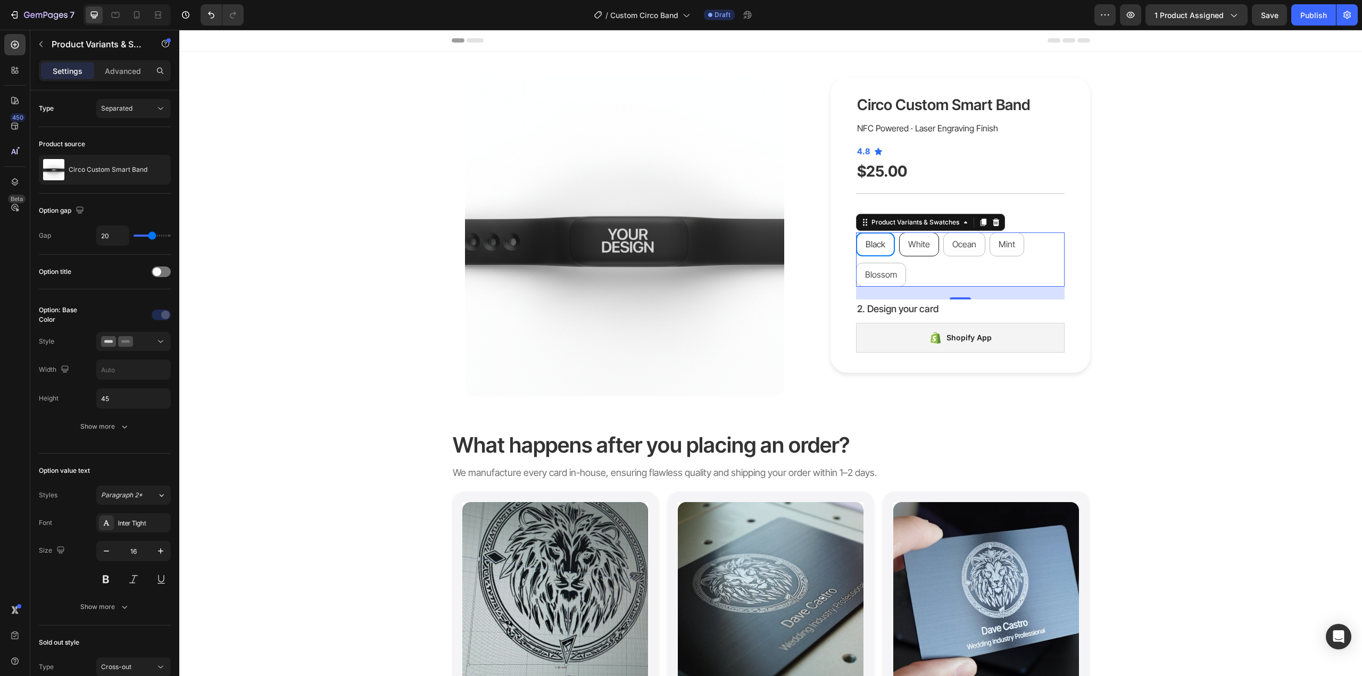
click at [925, 248] on span "White" at bounding box center [919, 244] width 22 height 11
click at [899, 233] on input "White White White" at bounding box center [899, 232] width 1 height 1
radio input "true"
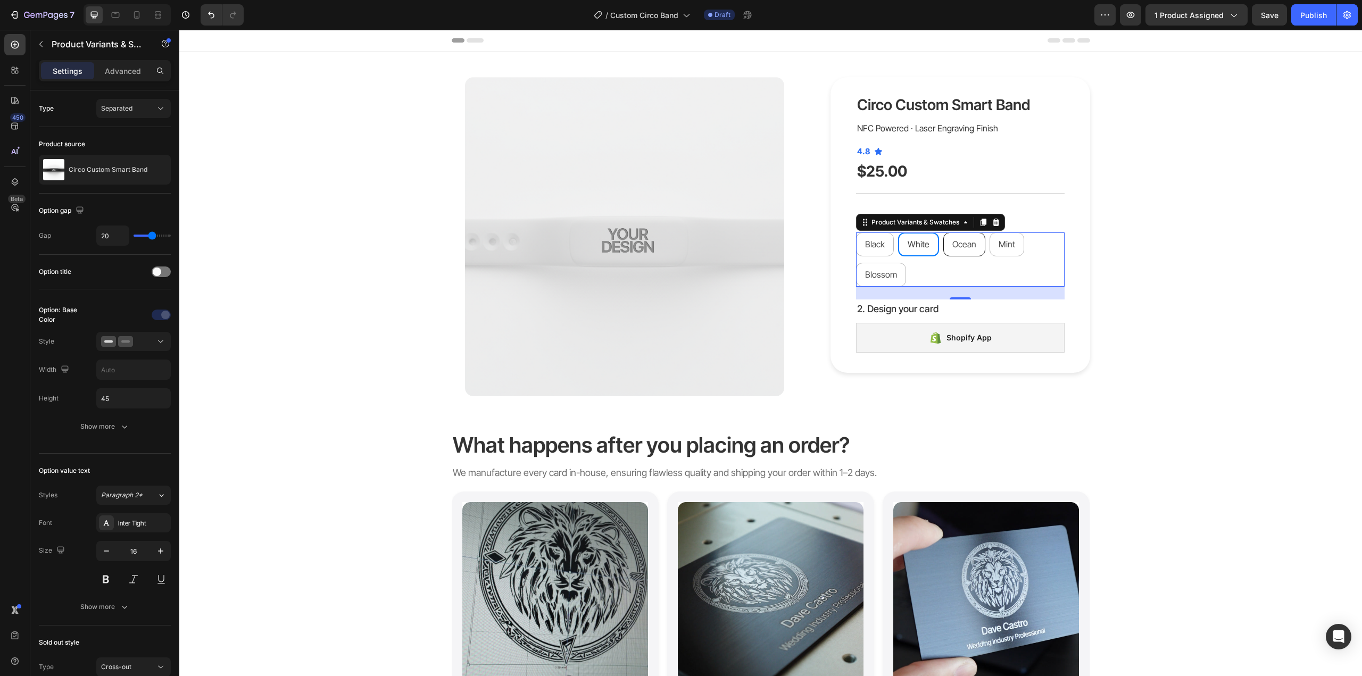
click at [965, 251] on div "Ocean" at bounding box center [964, 245] width 41 height 24
click at [943, 233] on input "Ocean Ocean Ocean" at bounding box center [943, 232] width 1 height 1
radio input "true"
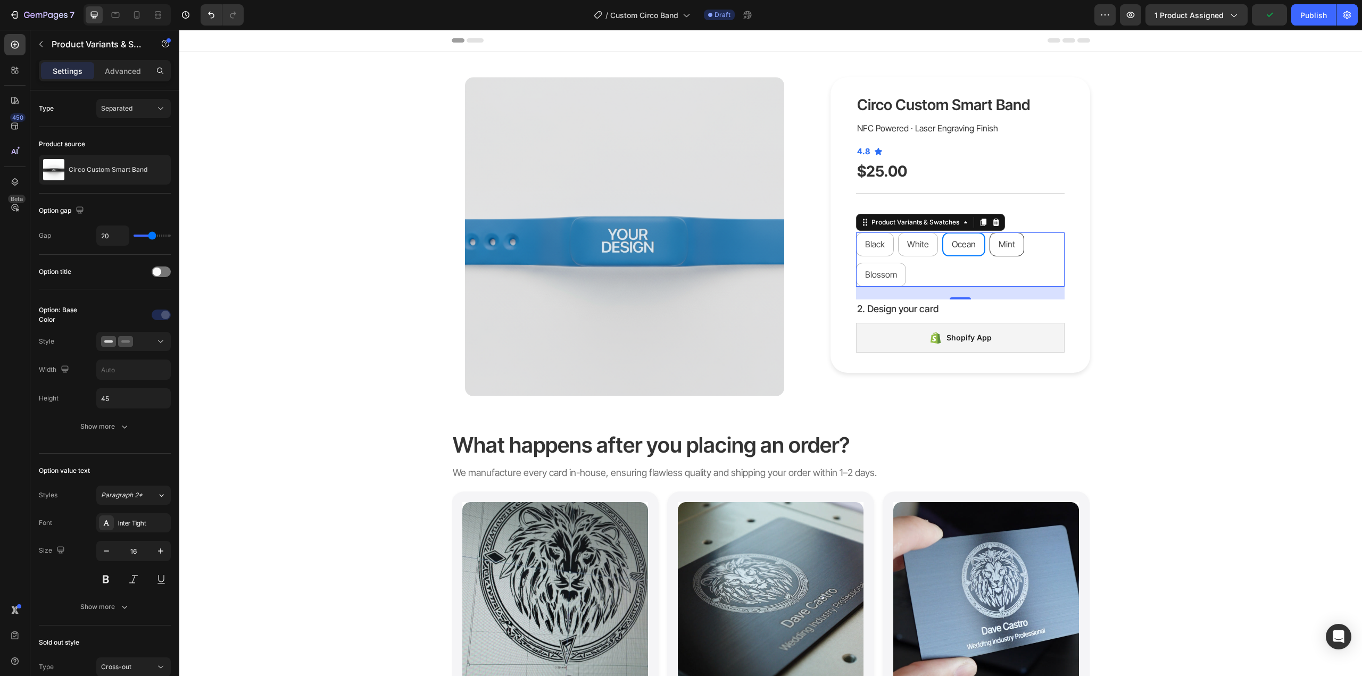
click at [1013, 246] on div "Mint" at bounding box center [1007, 245] width 34 height 24
click at [990, 233] on input "Mint Mint Mint" at bounding box center [989, 232] width 1 height 1
radio input "true"
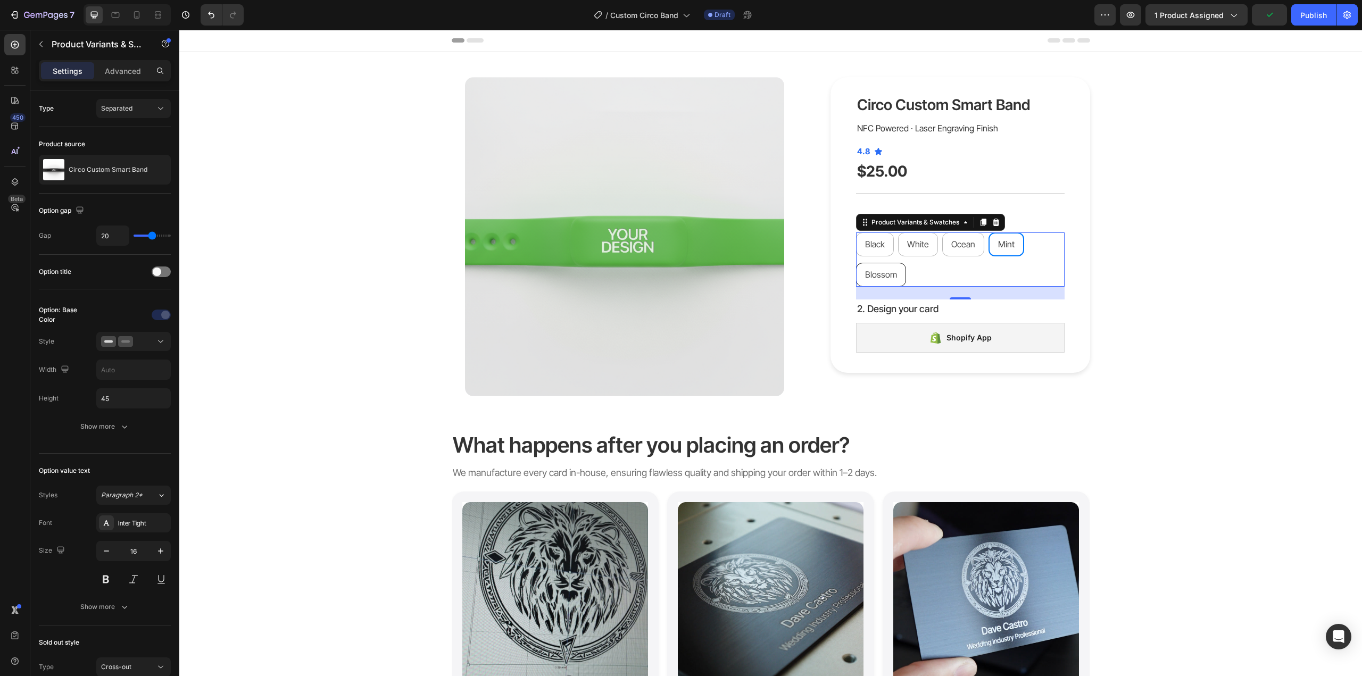
click at [880, 275] on span "Blossom" at bounding box center [881, 274] width 32 height 11
click at [856, 263] on input "Blossom Blossom Blossom" at bounding box center [856, 262] width 1 height 1
radio input "true"
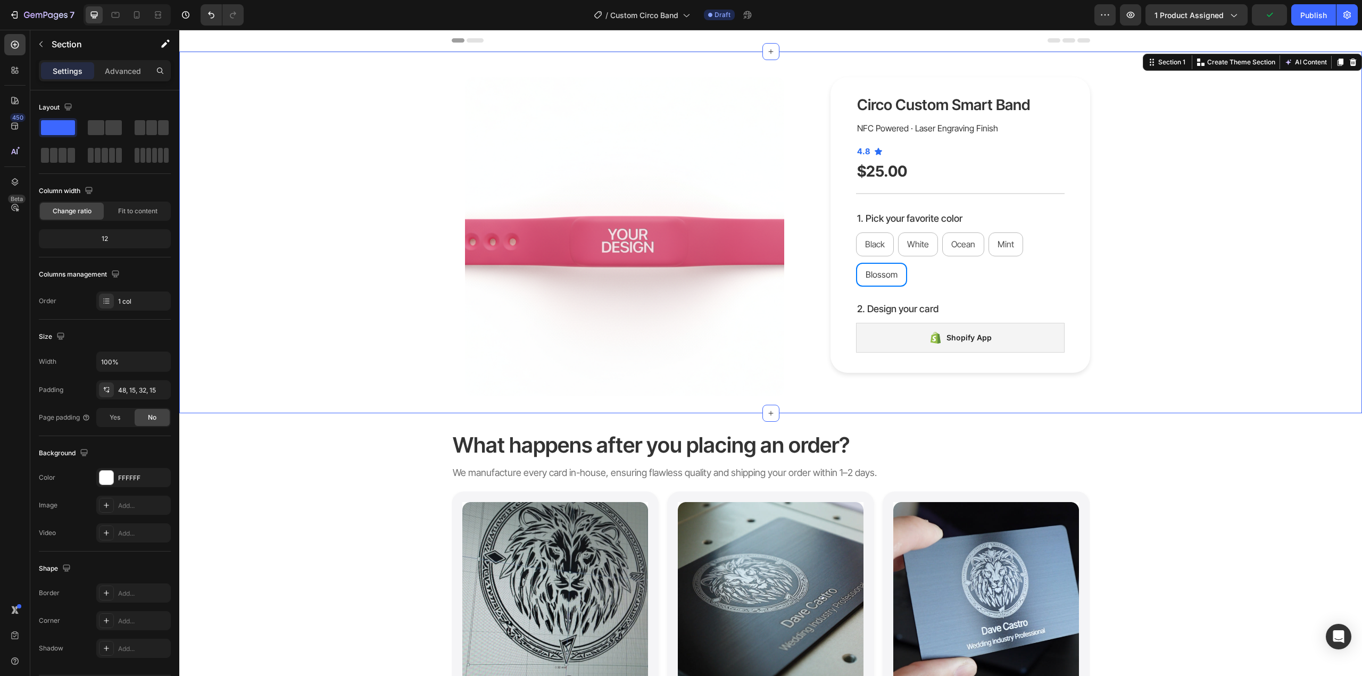
click at [1128, 303] on div "Product Images Circo Custom Smart Band Product Title NFC Powered · Laser Engrav…" at bounding box center [770, 236] width 1167 height 319
click at [1306, 20] on div "Publish" at bounding box center [1313, 15] width 27 height 11
click at [44, 46] on icon "button" at bounding box center [41, 44] width 9 height 9
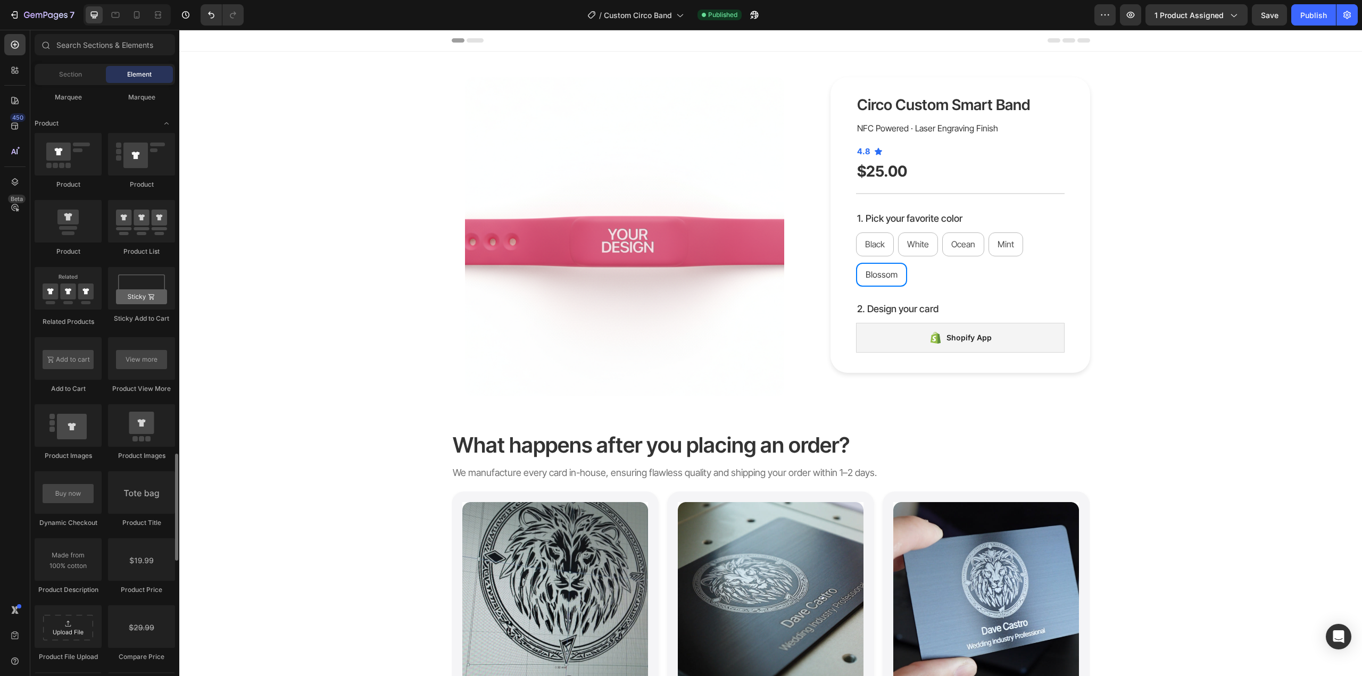
scroll to position [1490, 0]
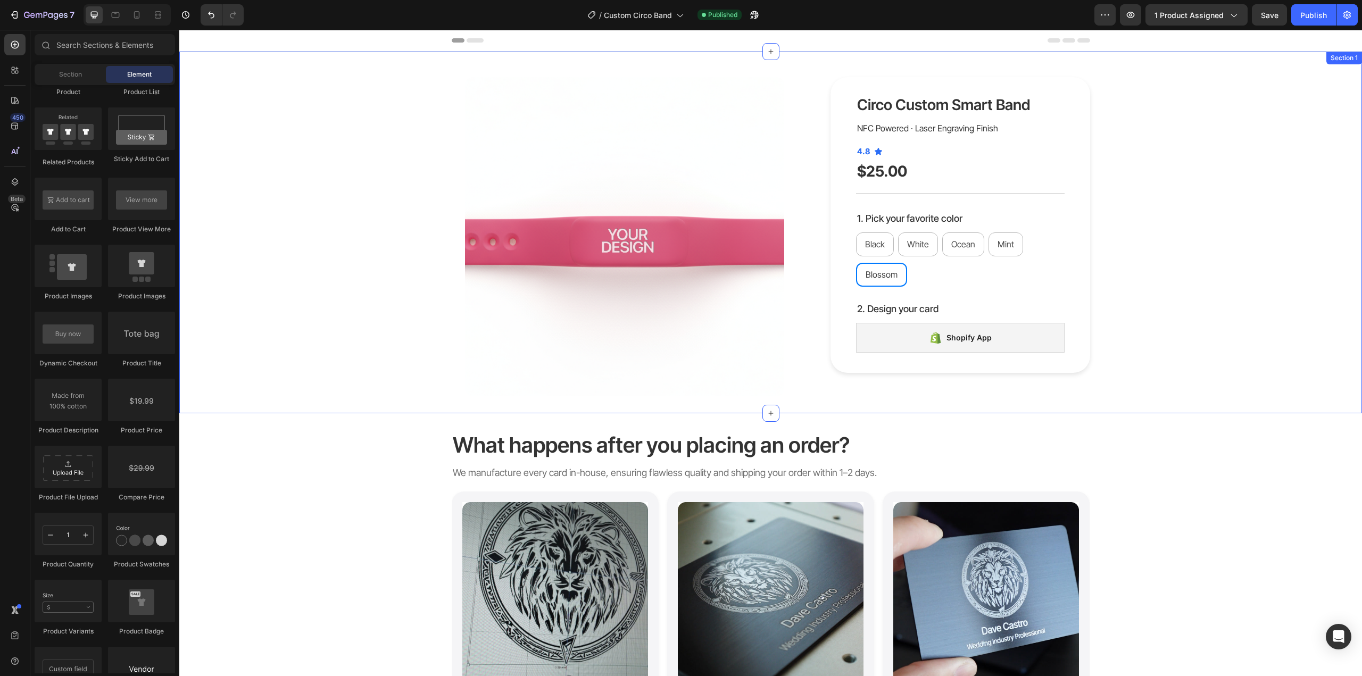
click at [209, 357] on div "Product Images Circo Custom Smart Band Product Title NFC Powered · Laser Engrav…" at bounding box center [770, 236] width 1167 height 319
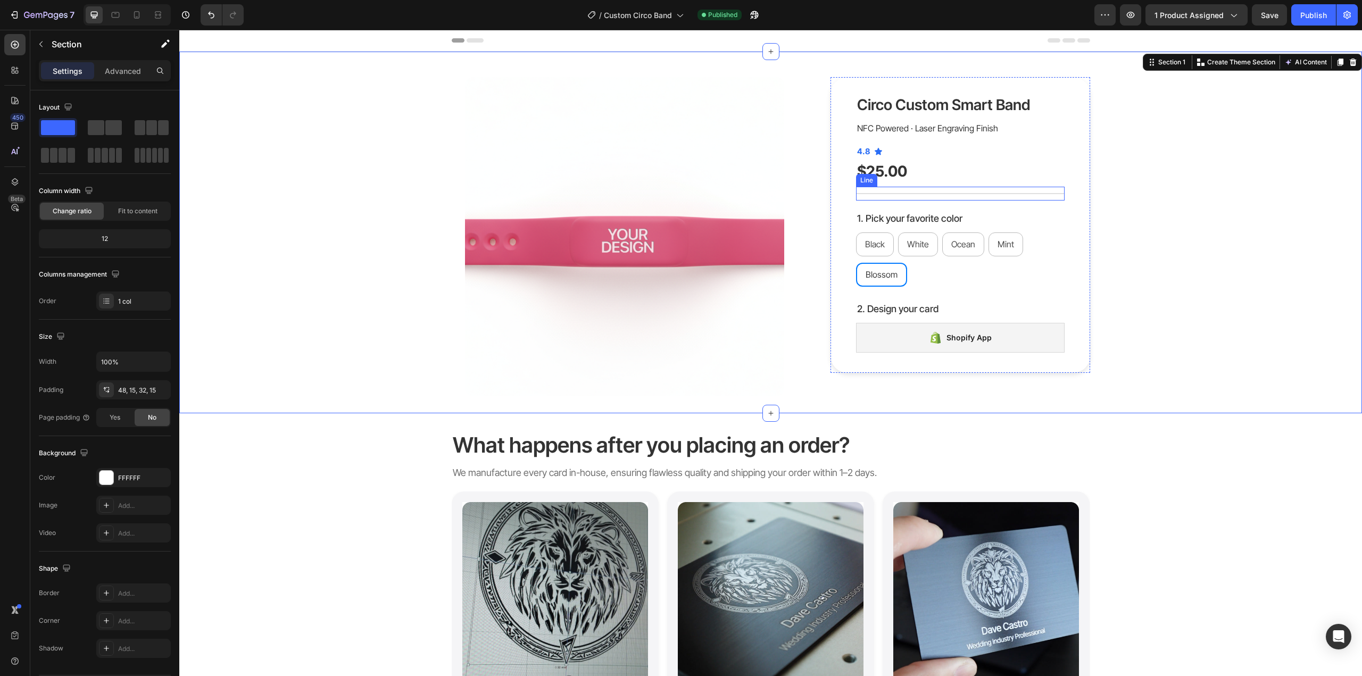
click at [923, 187] on div "Title Line" at bounding box center [960, 194] width 209 height 14
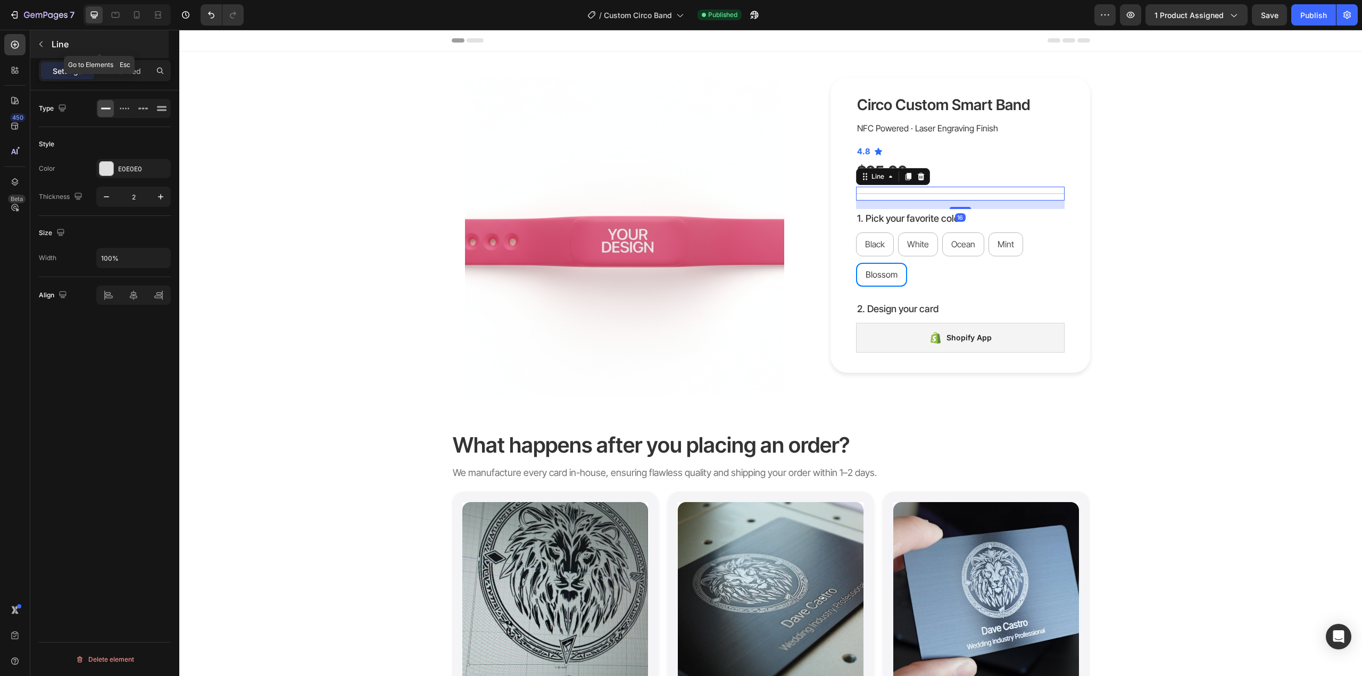
click at [35, 49] on button "button" at bounding box center [40, 44] width 17 height 17
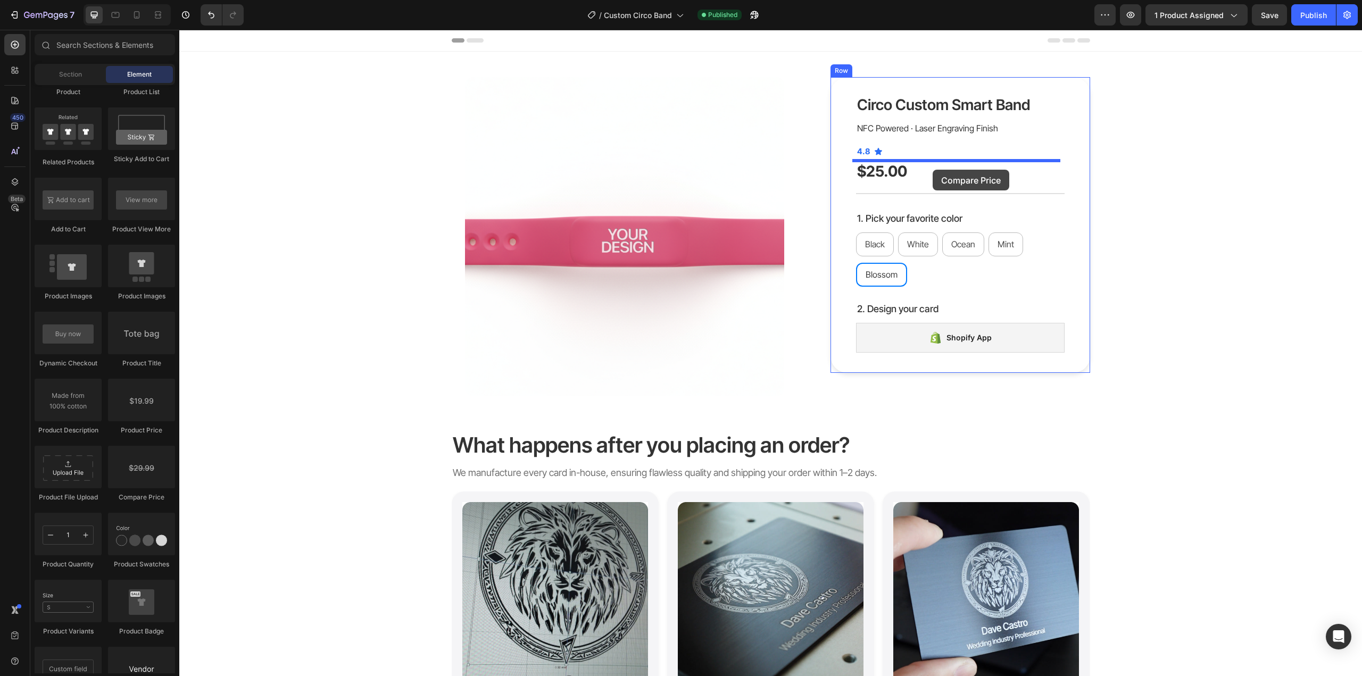
drag, startPoint x: 341, startPoint y: 503, endPoint x: 933, endPoint y: 170, distance: 679.8
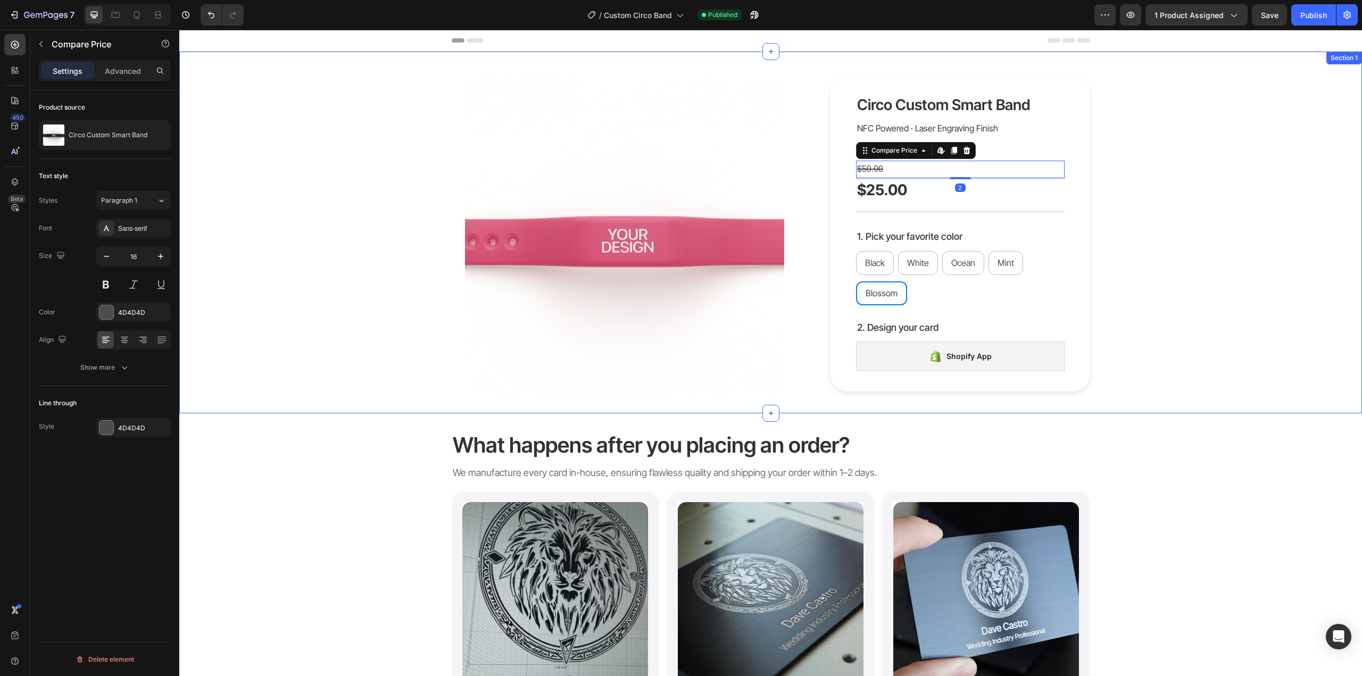
click at [1210, 188] on div "Product Images Circo Custom Smart Band Product Title NFC Powered · Laser Engrav…" at bounding box center [770, 236] width 1167 height 319
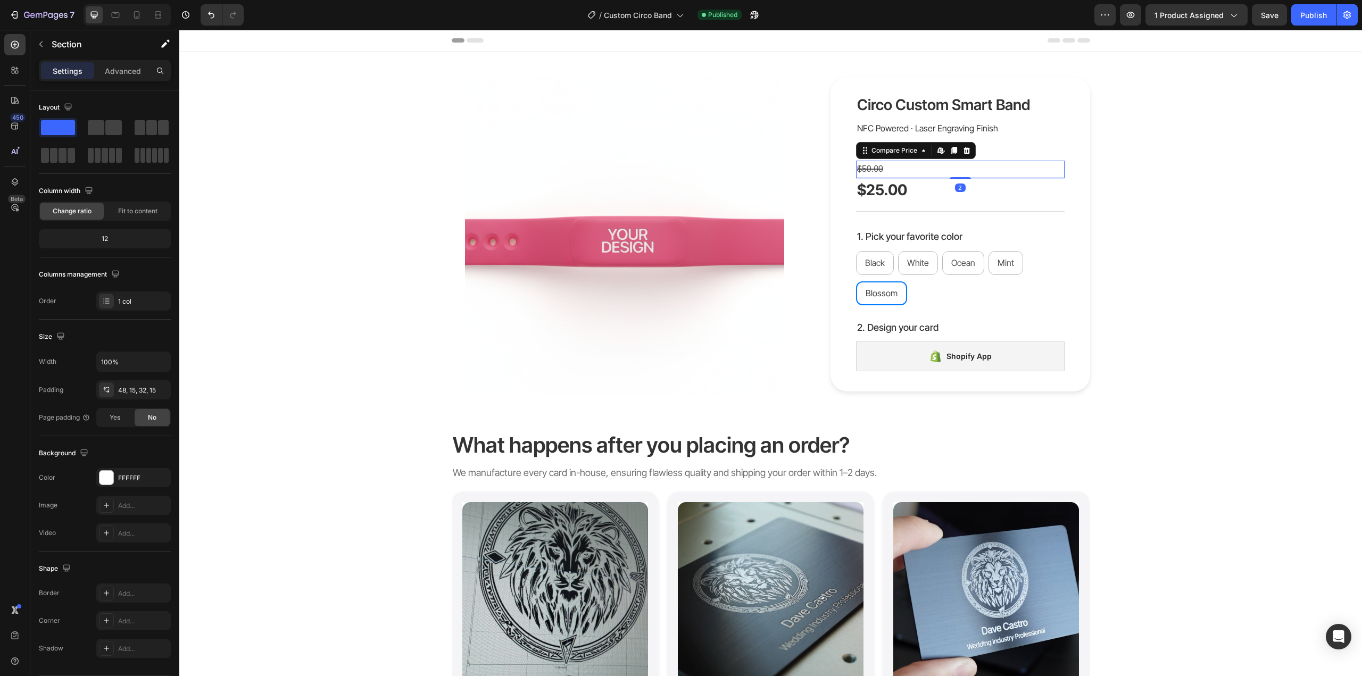
click at [952, 165] on div "$50.00" at bounding box center [960, 170] width 209 height 18
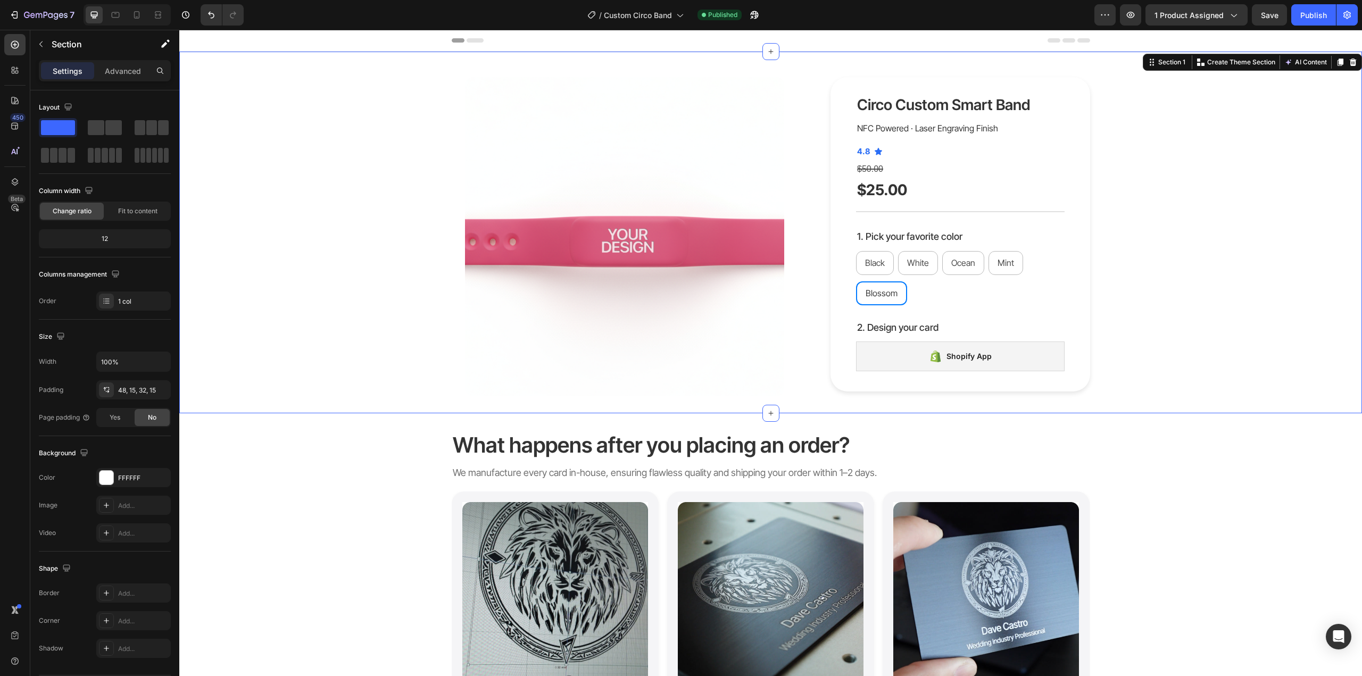
click at [1189, 179] on div "Product Images Circo Custom Smart Band Product Title NFC Powered · Laser Engrav…" at bounding box center [770, 236] width 1167 height 319
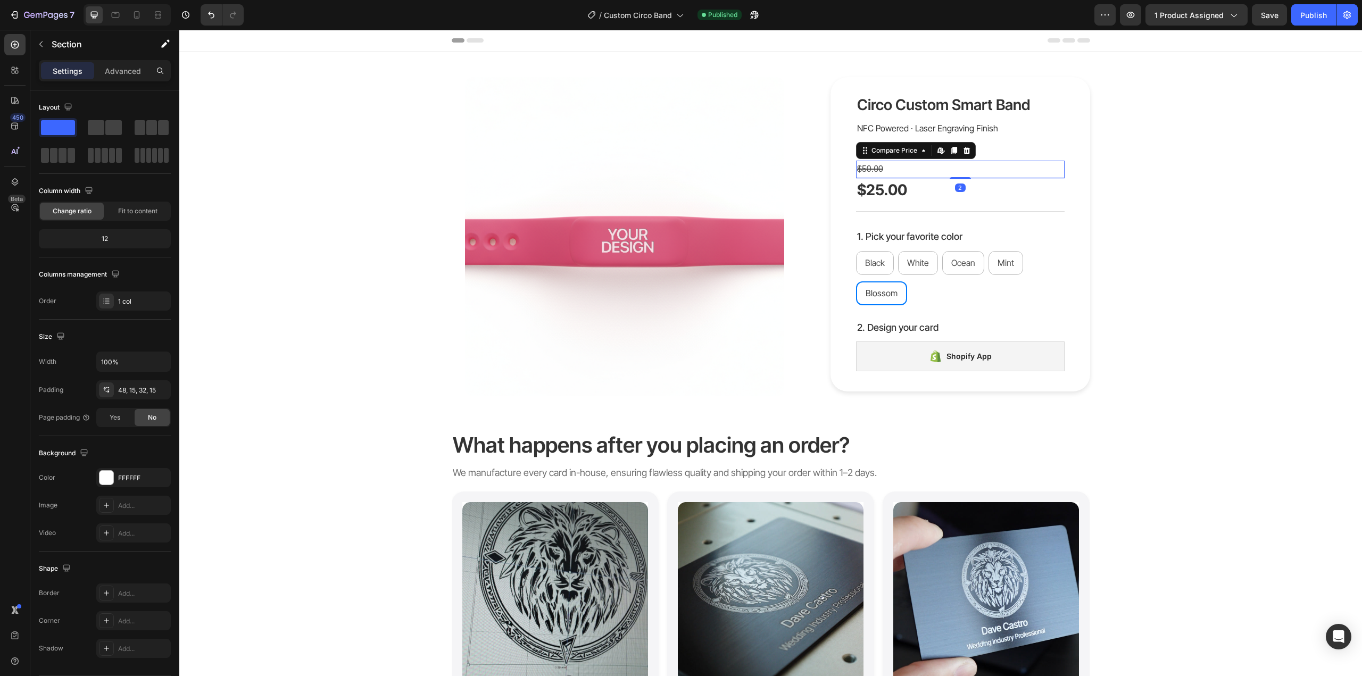
click at [961, 166] on div "$50.00" at bounding box center [960, 170] width 209 height 18
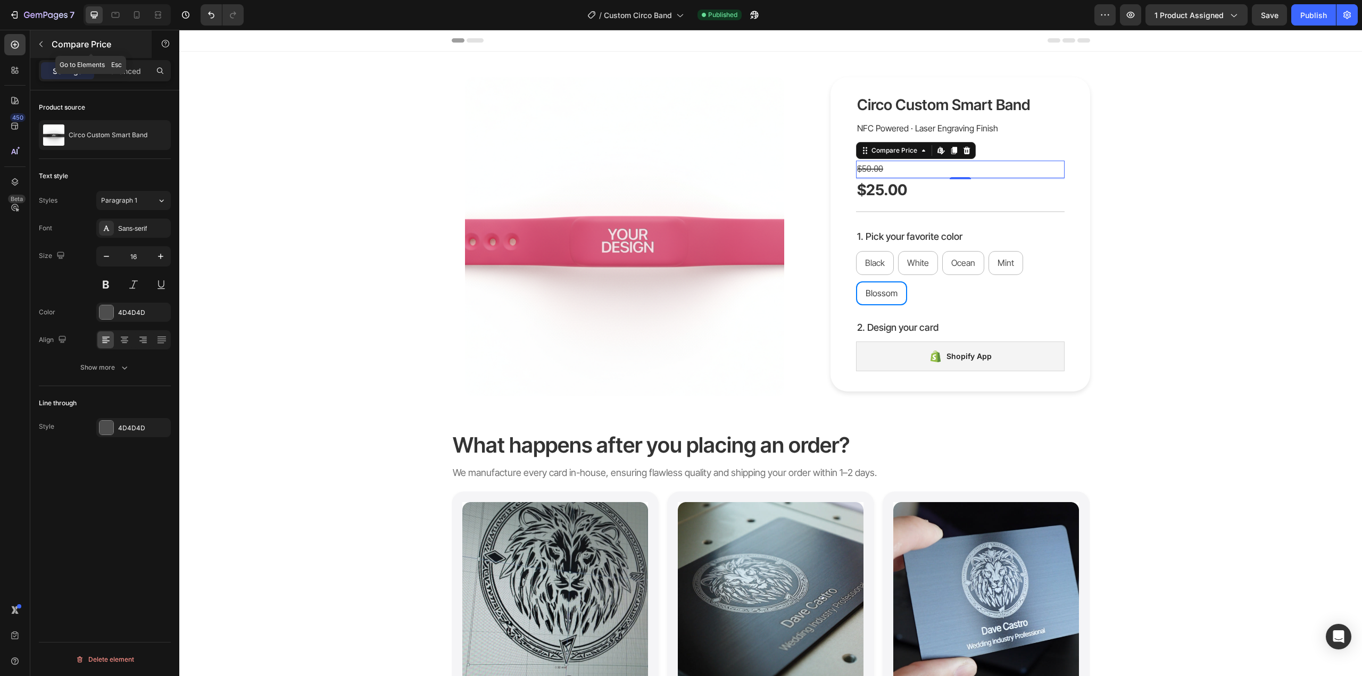
click at [45, 48] on icon "button" at bounding box center [41, 44] width 9 height 9
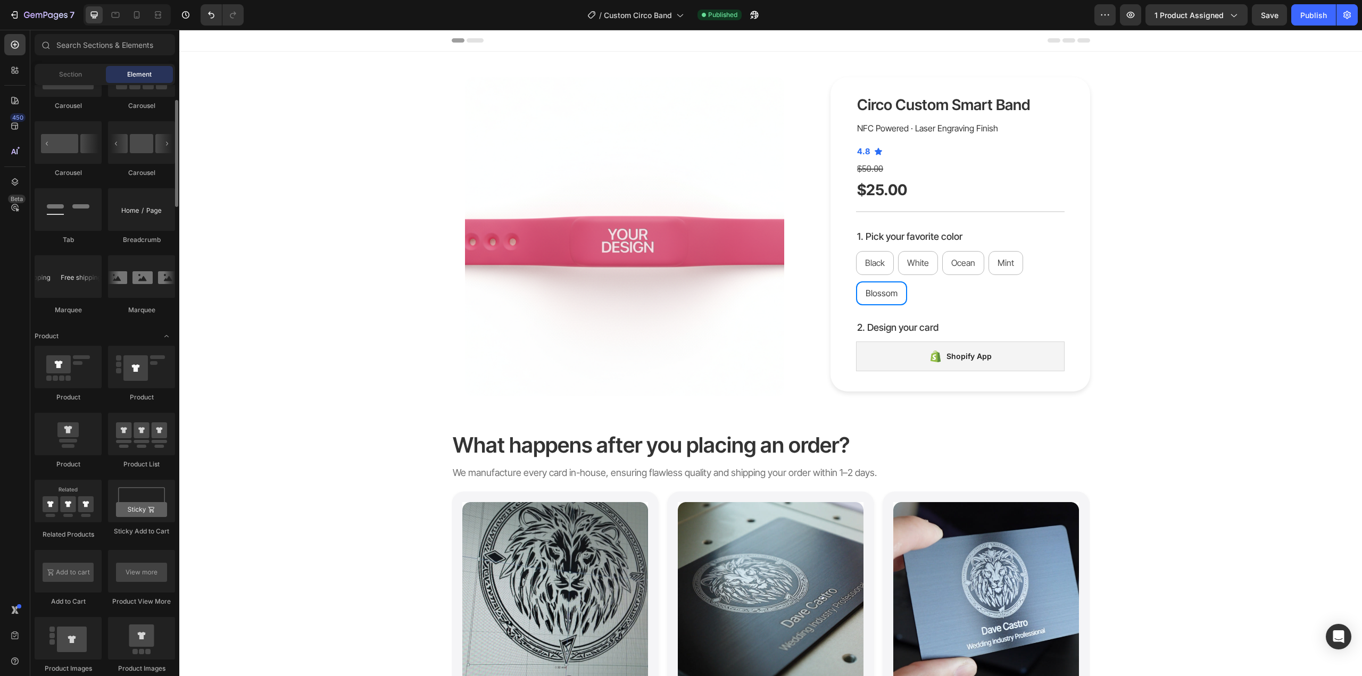
scroll to position [958, 0]
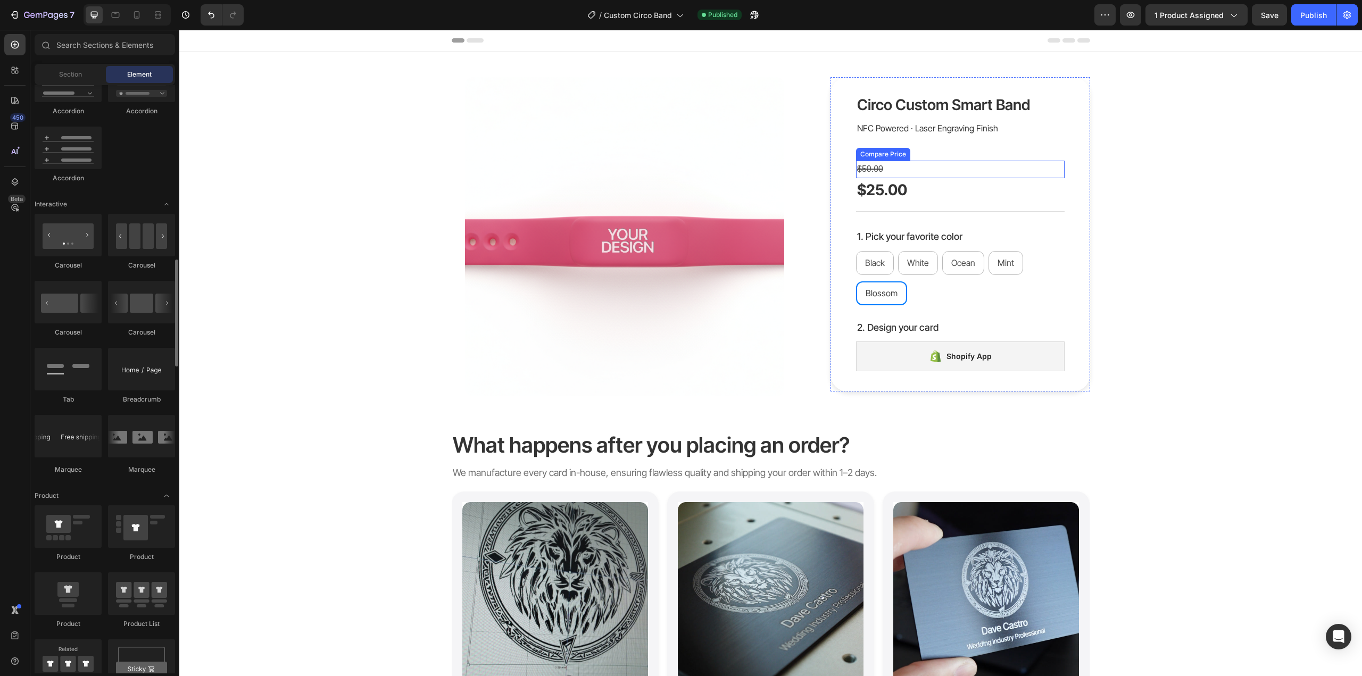
click at [870, 163] on div "$50.00" at bounding box center [960, 170] width 209 height 18
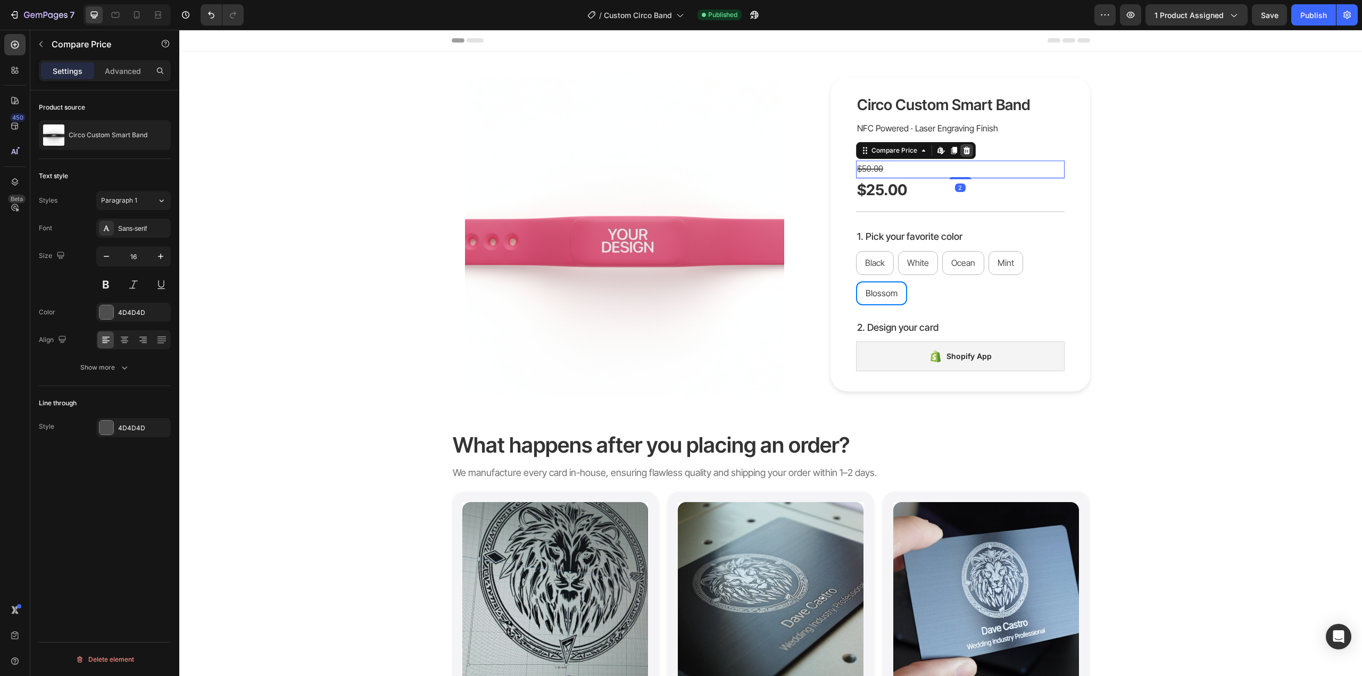
click at [965, 152] on icon at bounding box center [967, 150] width 7 height 7
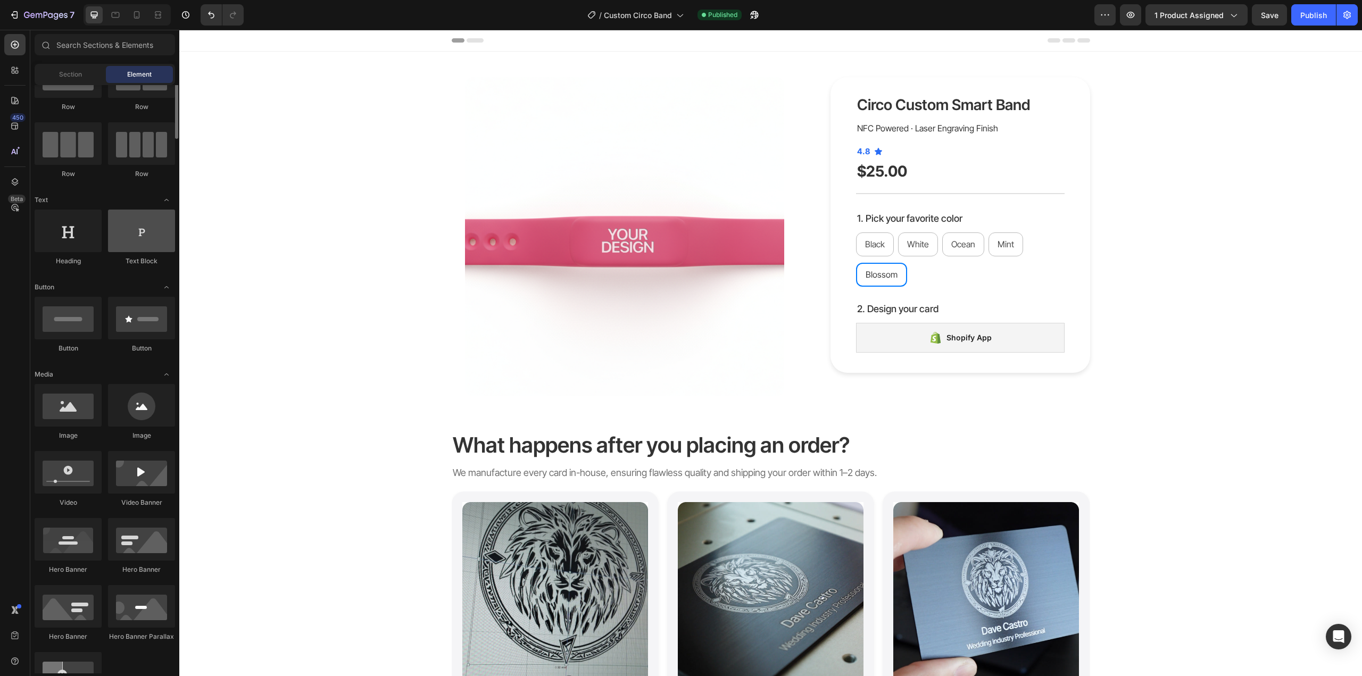
scroll to position [0, 0]
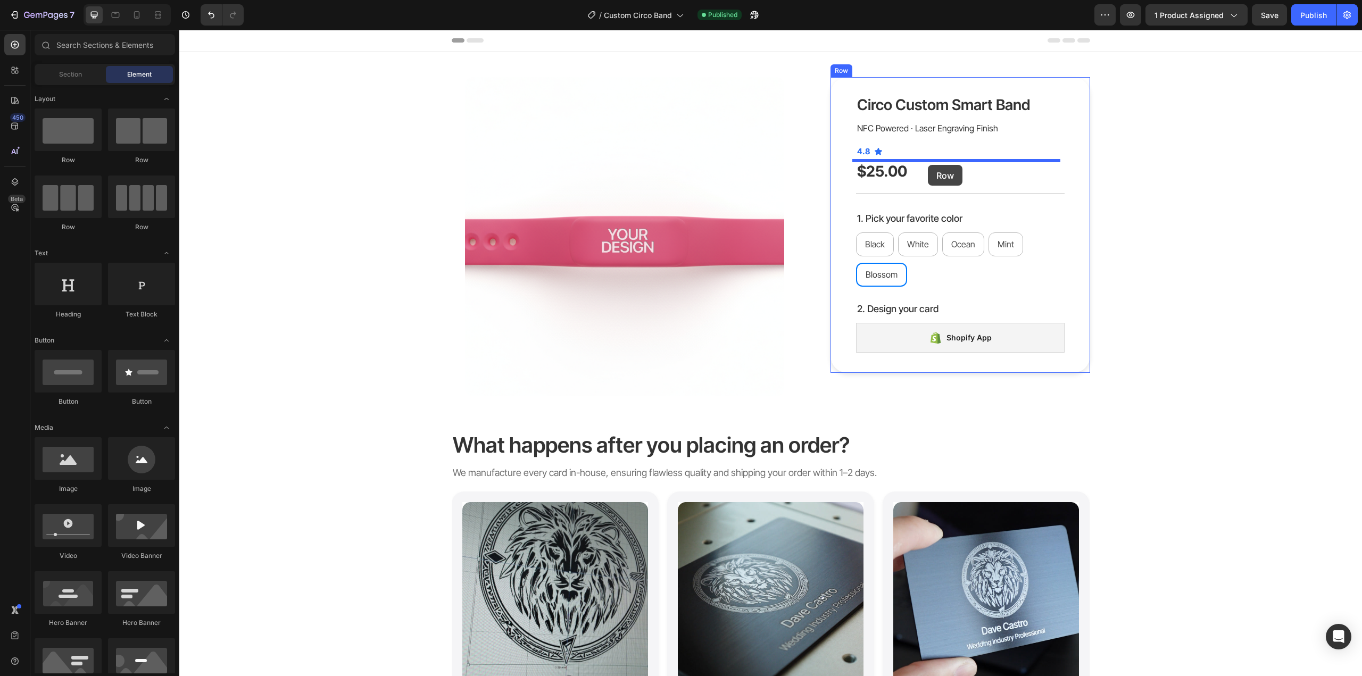
drag, startPoint x: 318, startPoint y: 172, endPoint x: 928, endPoint y: 165, distance: 609.8
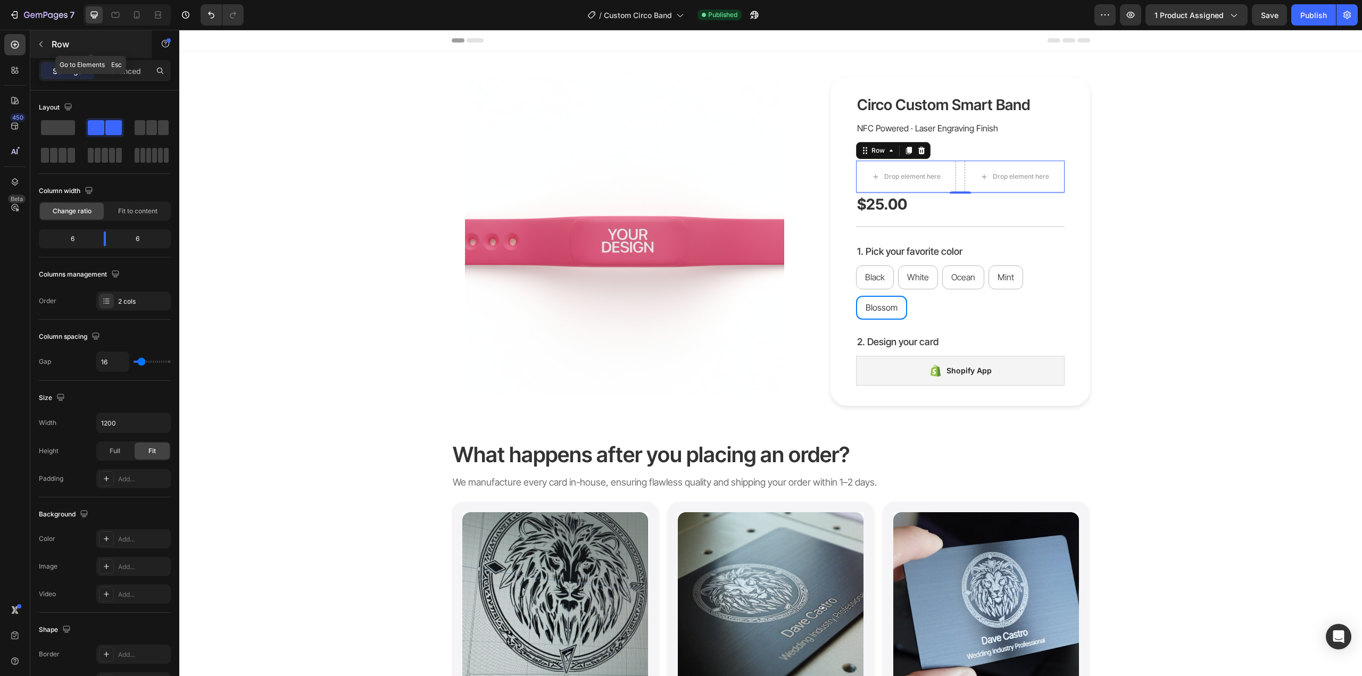
click at [42, 44] on icon "button" at bounding box center [41, 44] width 9 height 9
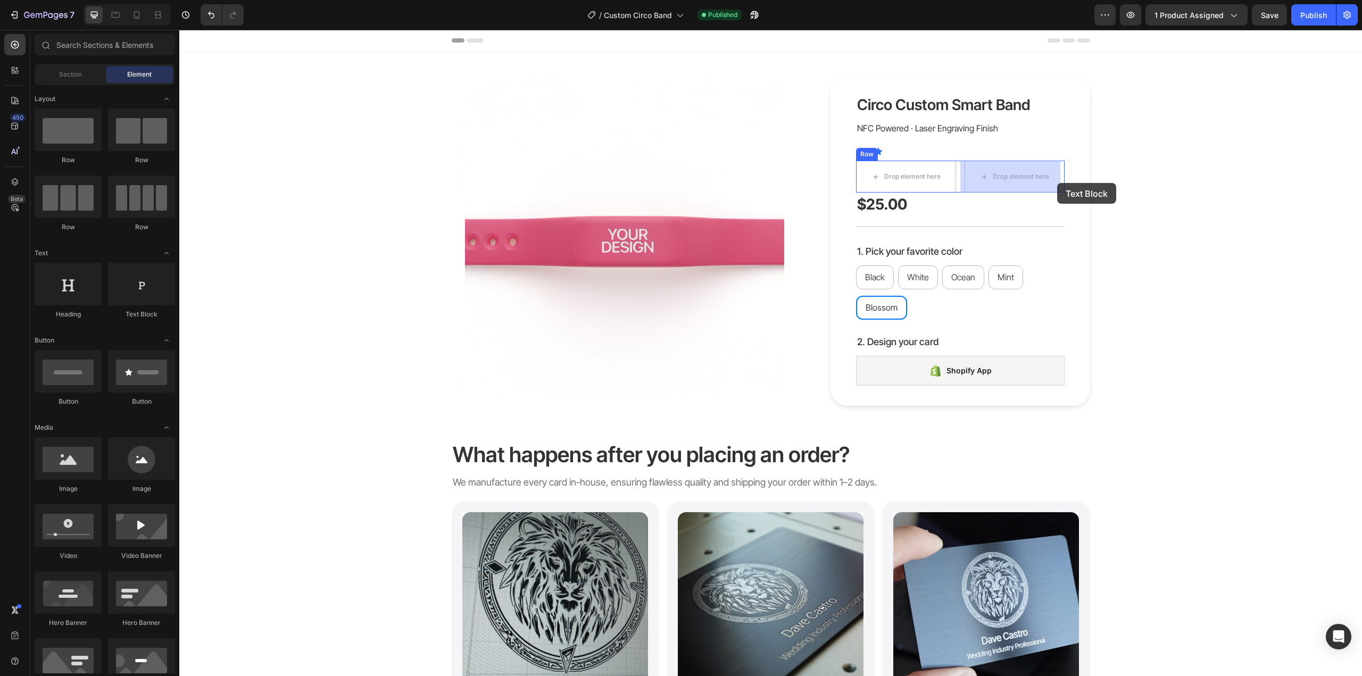
drag, startPoint x: 358, startPoint y: 324, endPoint x: 1055, endPoint y: 183, distance: 711.1
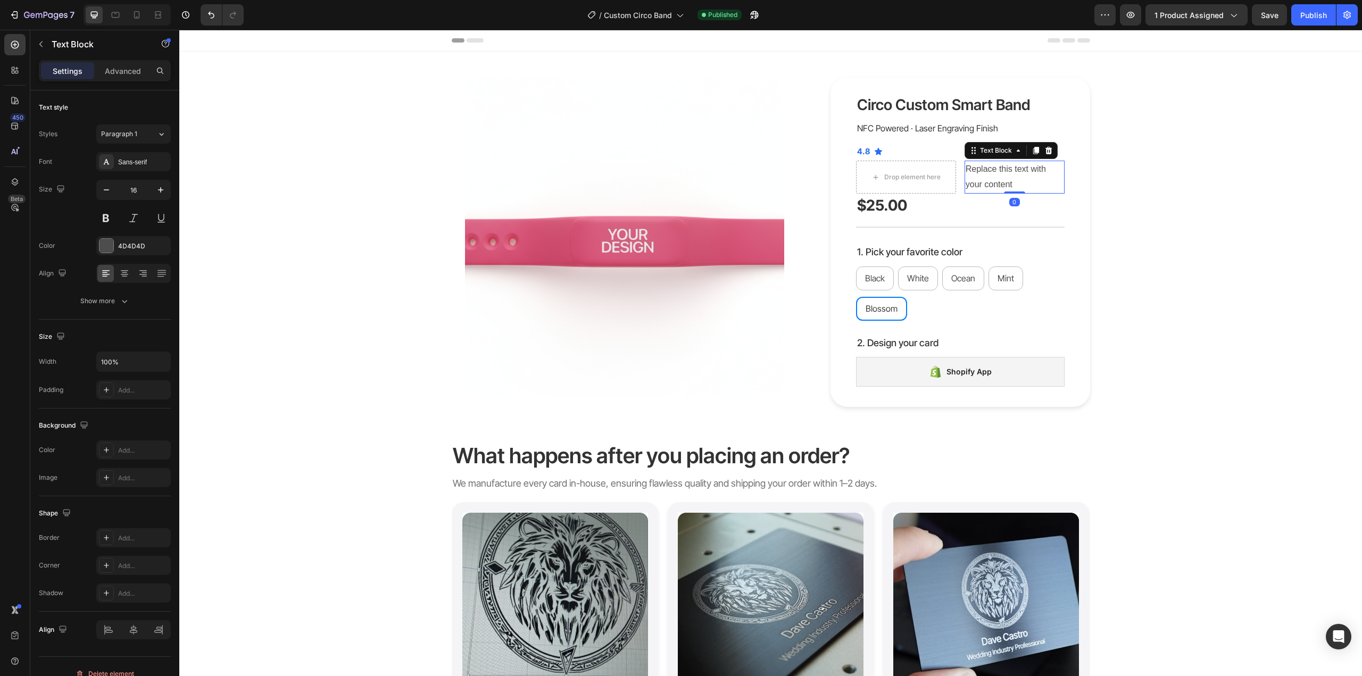
click at [1009, 167] on div "Replace this text with your content" at bounding box center [1015, 177] width 100 height 33
click at [1009, 167] on p "Replace this text with your content" at bounding box center [1015, 177] width 98 height 31
click at [122, 62] on div "Advanced" at bounding box center [122, 70] width 53 height 17
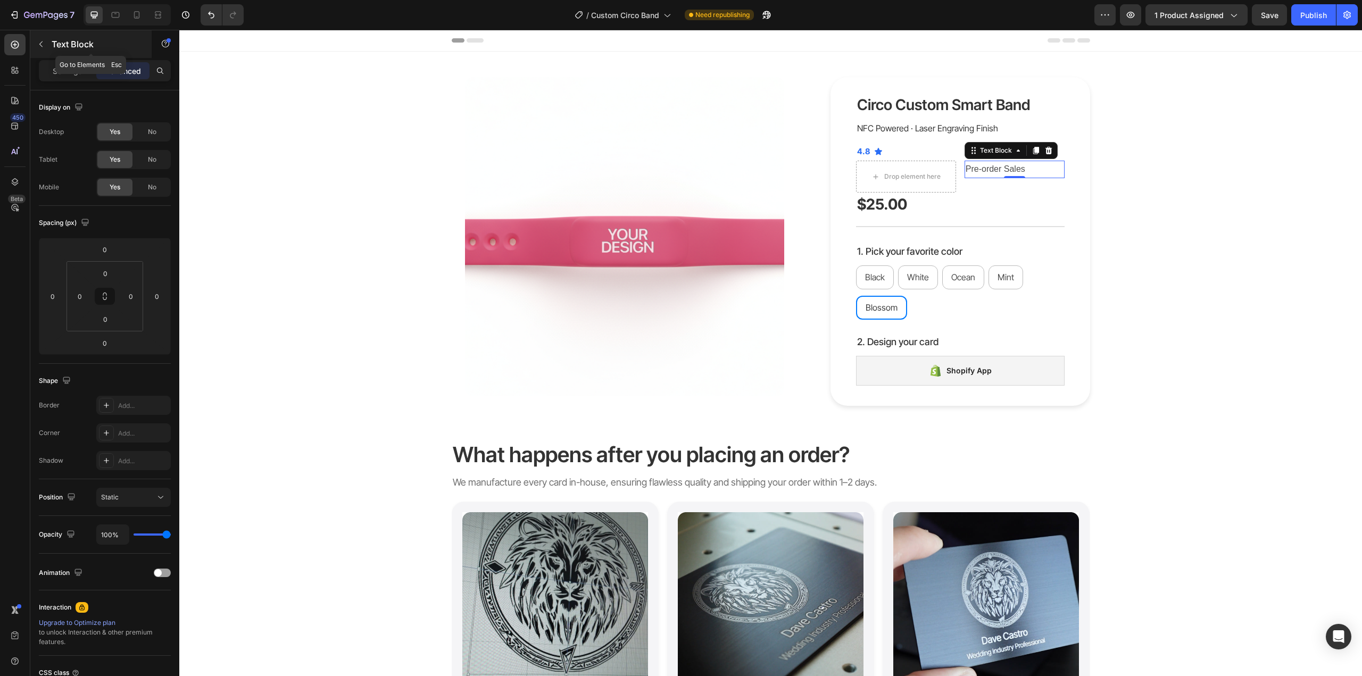
click at [45, 43] on button "button" at bounding box center [40, 44] width 17 height 17
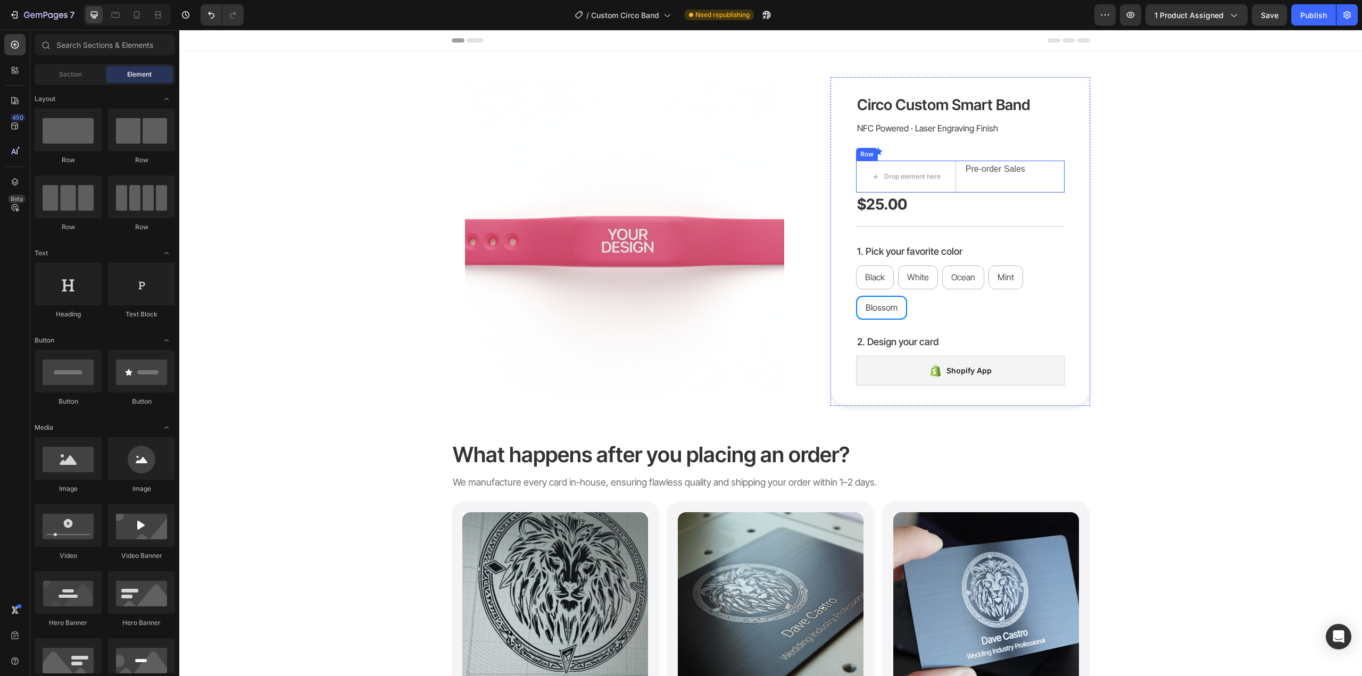
click at [992, 183] on div "Pre-order Sales Text Block" at bounding box center [1015, 177] width 100 height 32
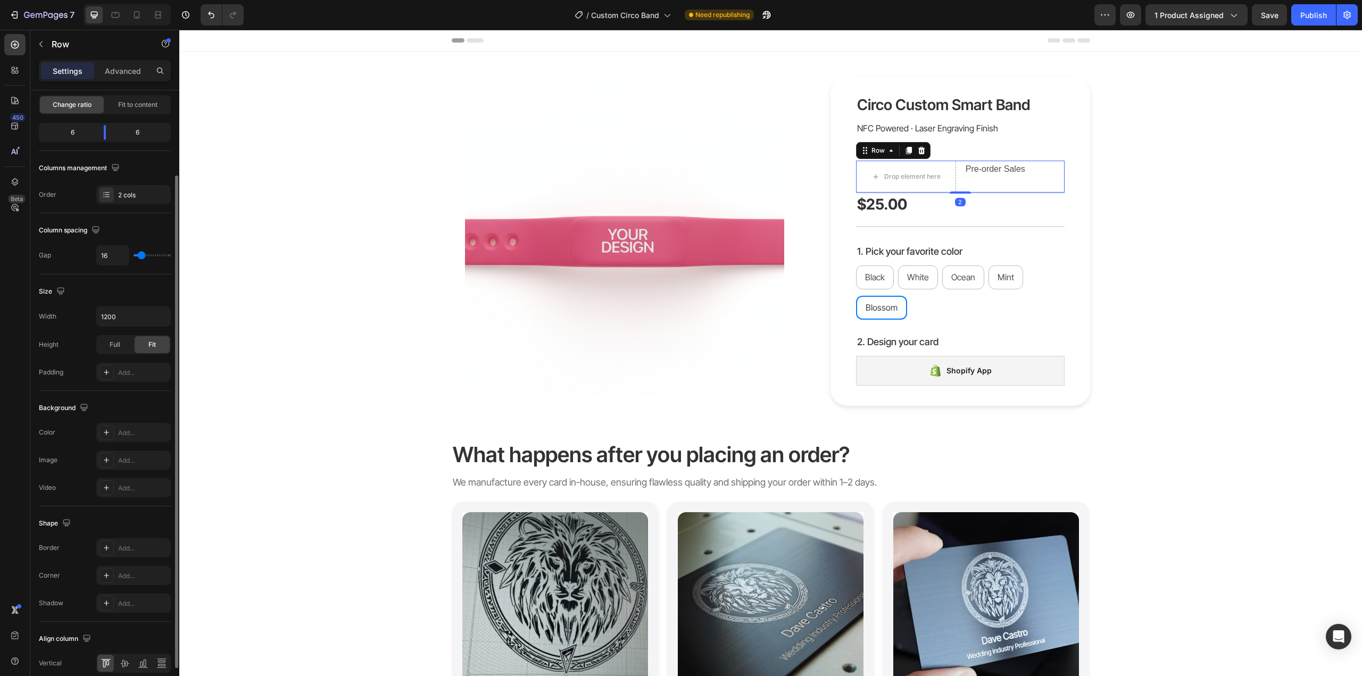
scroll to position [154, 0]
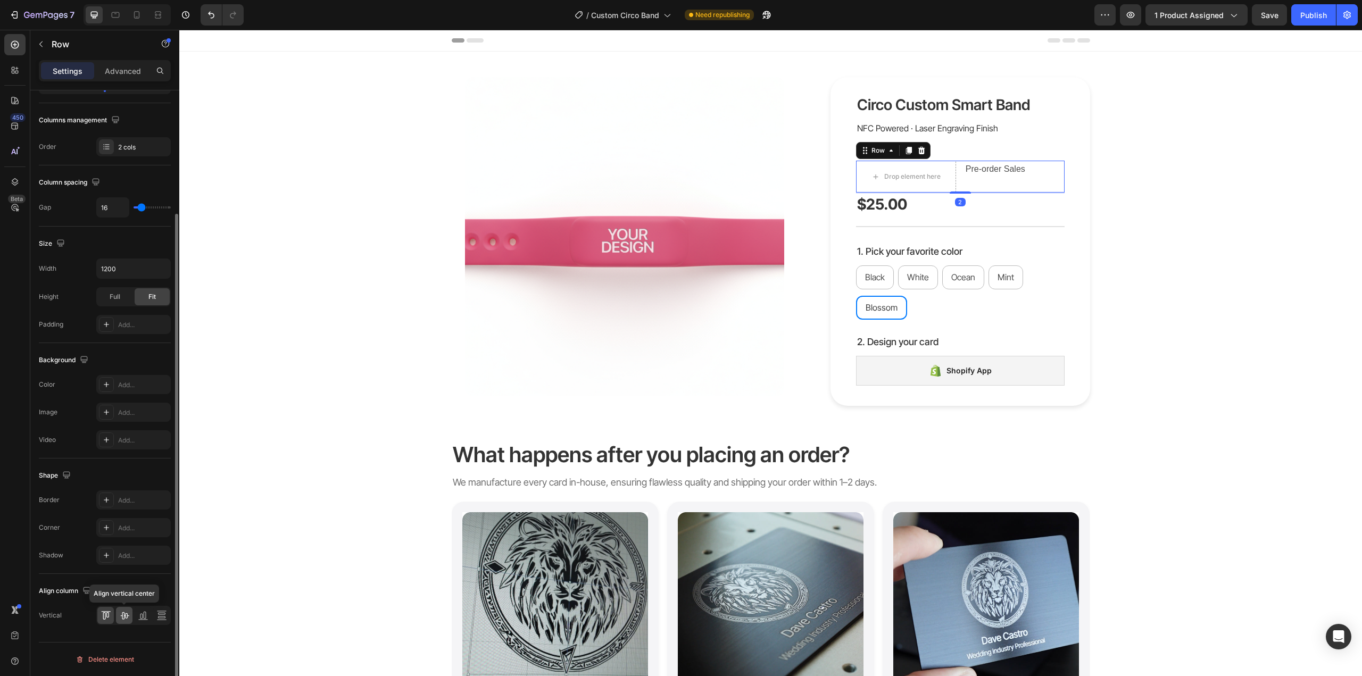
click at [123, 614] on icon at bounding box center [124, 615] width 11 height 11
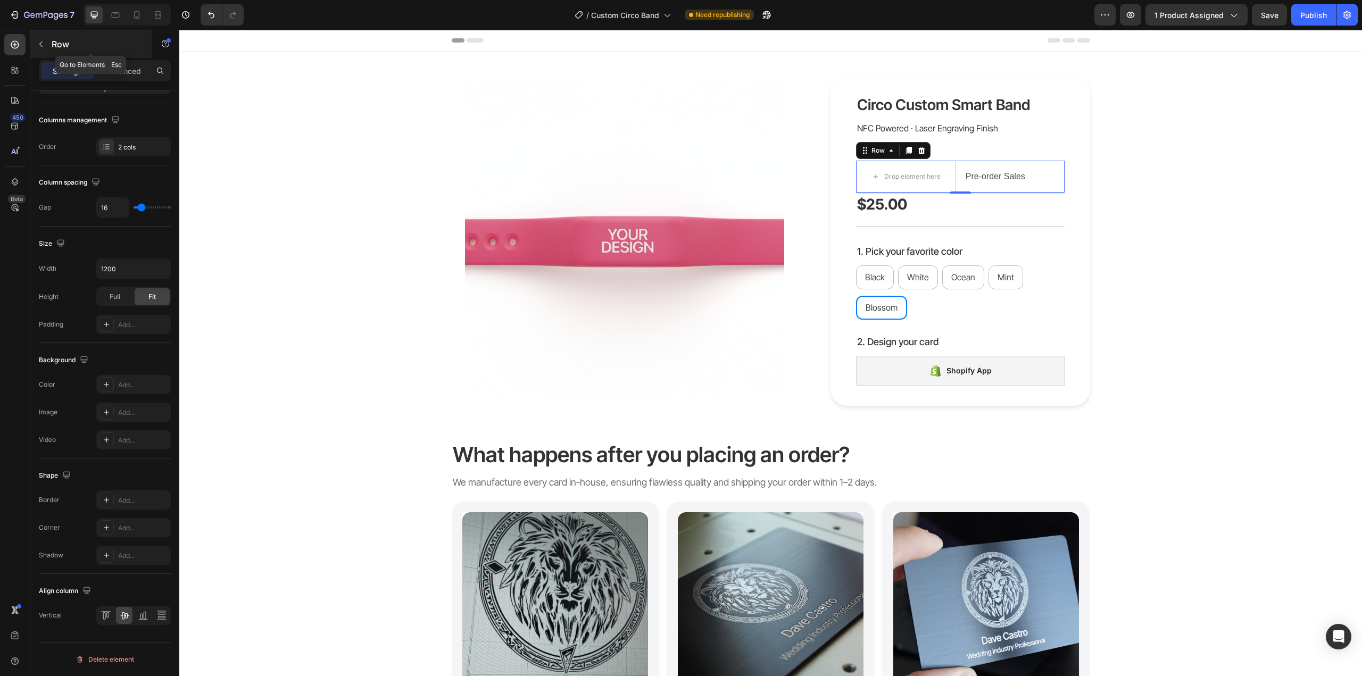
click at [45, 49] on button "button" at bounding box center [40, 44] width 17 height 17
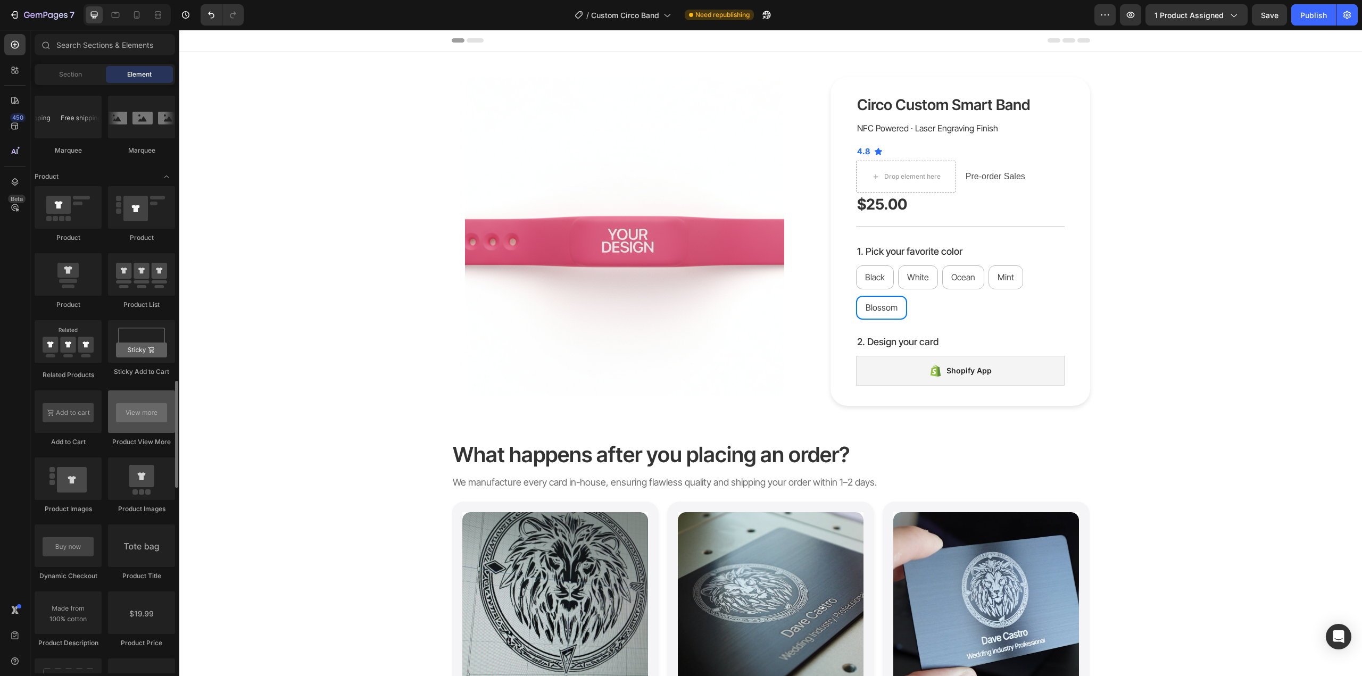
scroll to position [1384, 0]
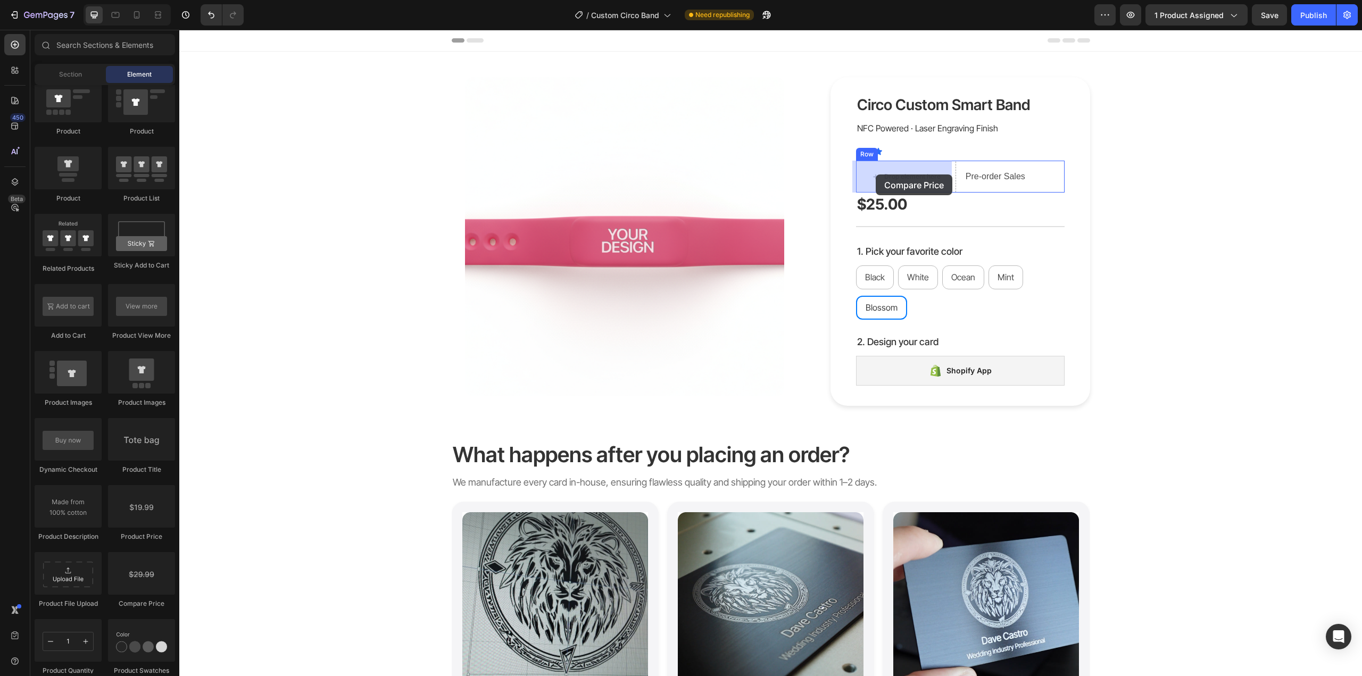
drag, startPoint x: 351, startPoint y: 601, endPoint x: 869, endPoint y: 178, distance: 669.0
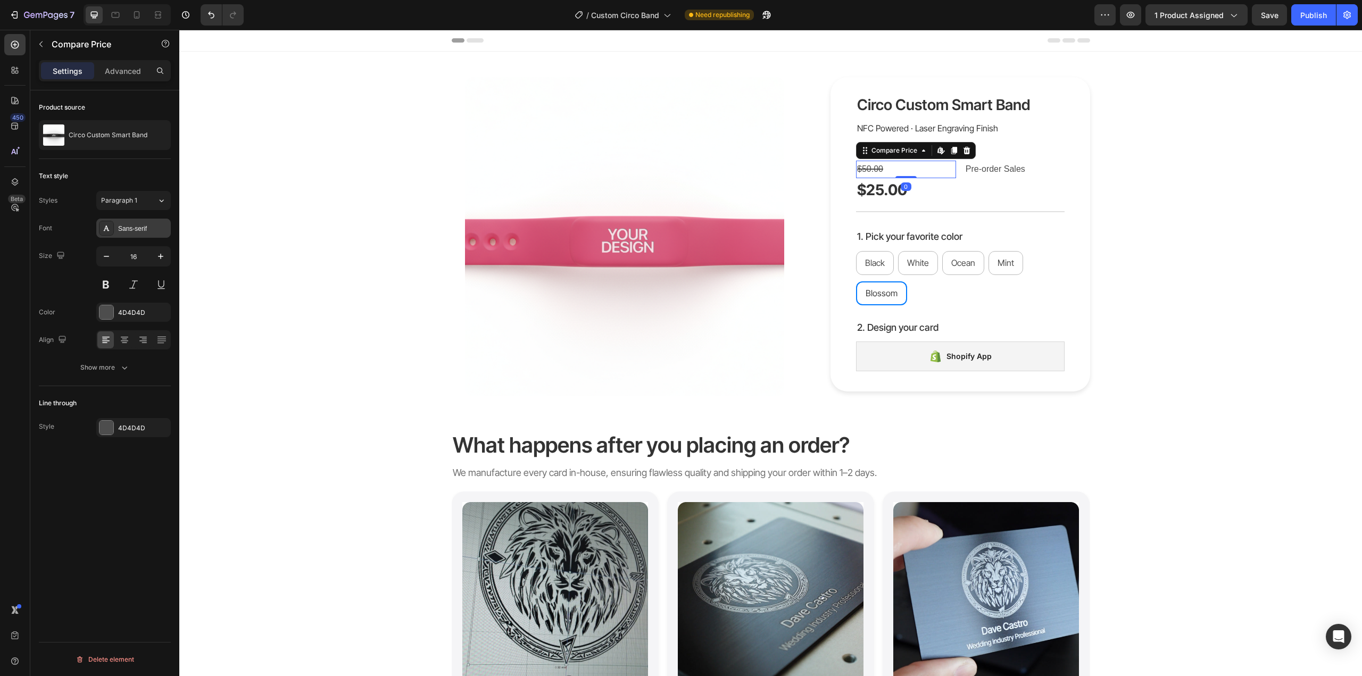
click at [141, 222] on div "Sans-serif" at bounding box center [133, 228] width 74 height 19
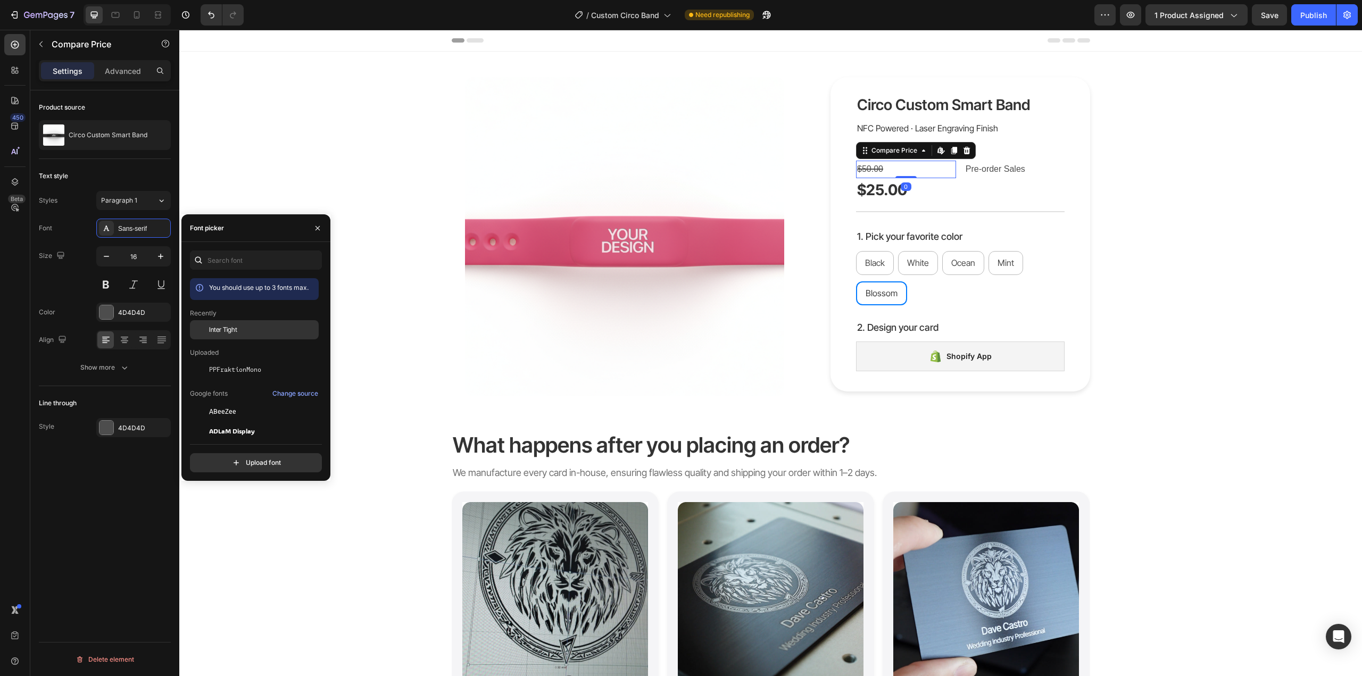
click at [230, 333] on span "Inter Tight" at bounding box center [223, 330] width 28 height 10
click at [942, 168] on div "$50.00" at bounding box center [906, 170] width 100 height 18
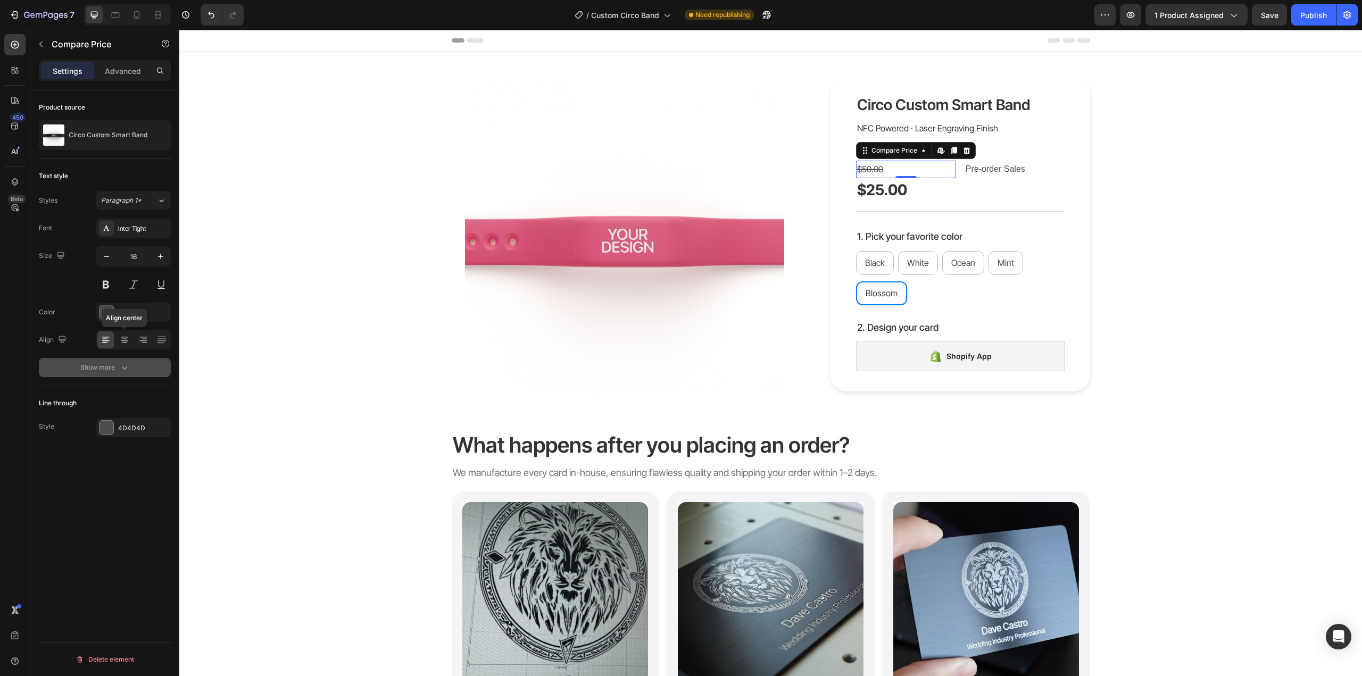
click at [127, 362] on icon "button" at bounding box center [124, 367] width 11 height 11
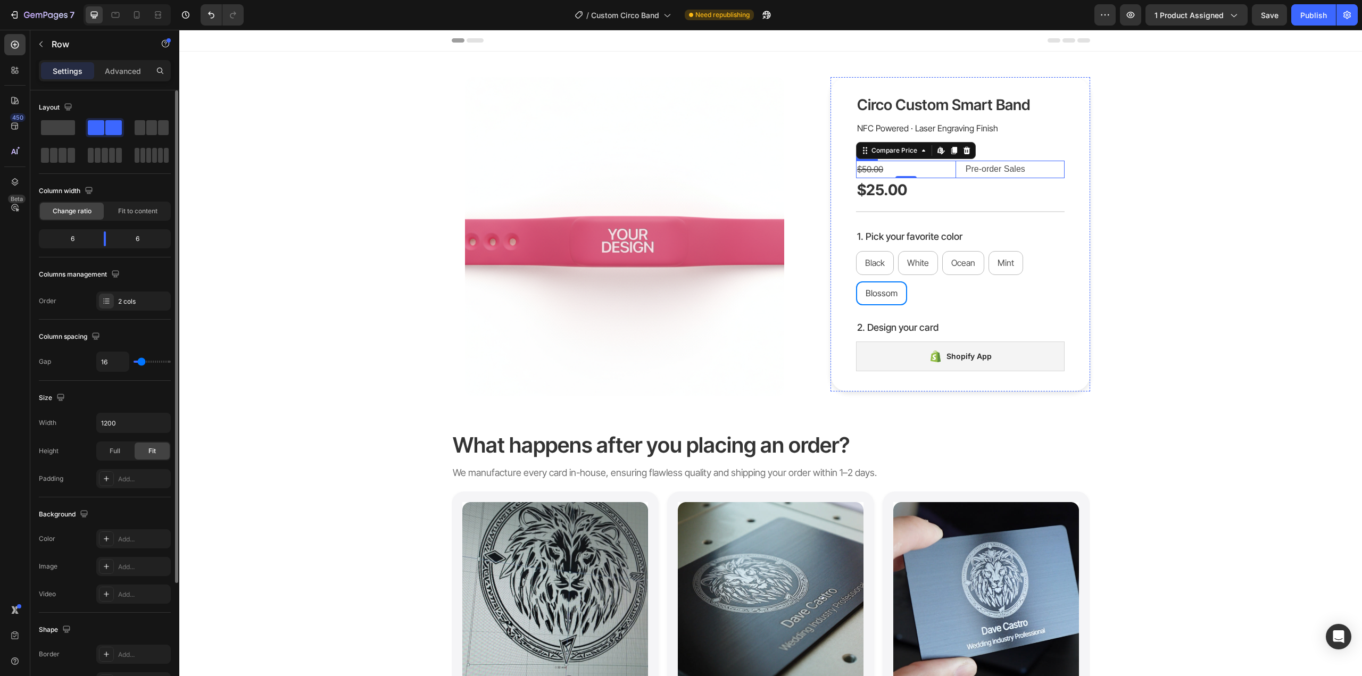
click at [958, 168] on div "$50.00 Compare Price Edit content in Shopify 0 Compare Price Edit content in Sh…" at bounding box center [960, 170] width 209 height 18
drag, startPoint x: 108, startPoint y: 235, endPoint x: 62, endPoint y: 235, distance: 45.8
click at [62, 0] on body "7 Version history / Custom Circo Band Need republishing Preview 1 product assig…" at bounding box center [681, 0] width 1362 height 0
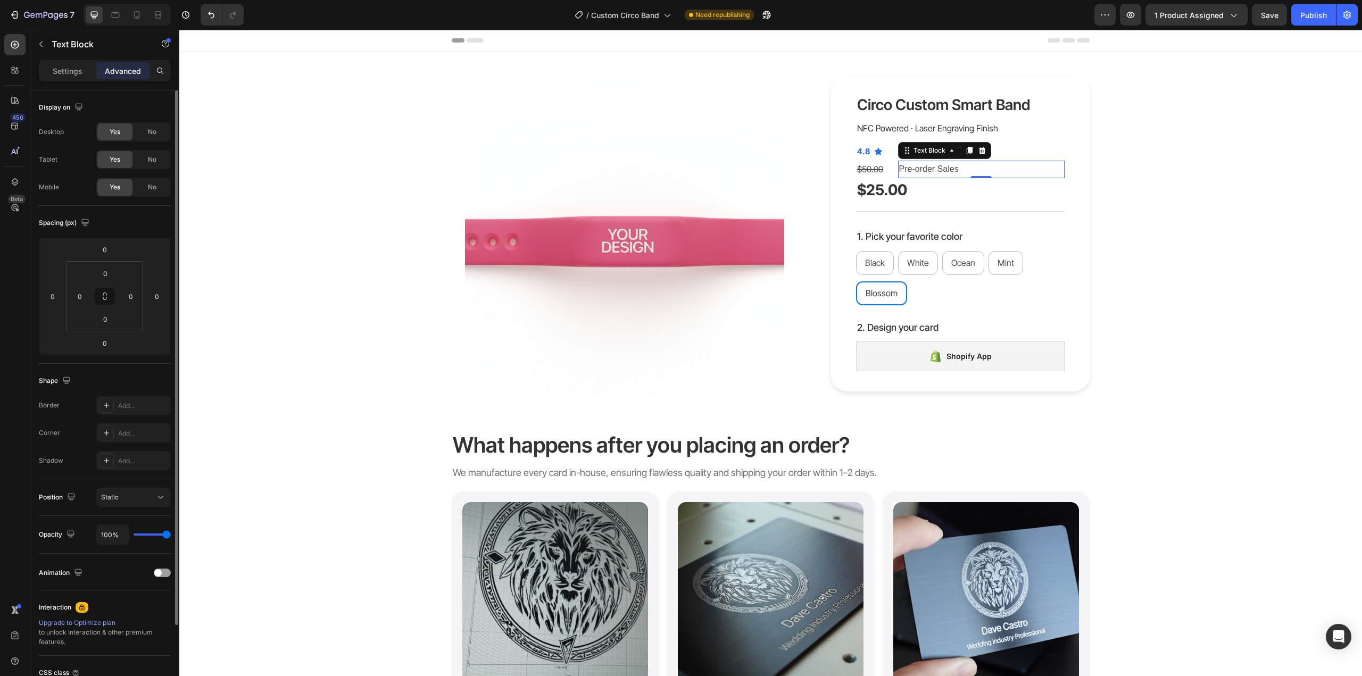
click at [925, 165] on p "Pre-order Sales" at bounding box center [981, 169] width 164 height 15
click at [71, 71] on p "Settings" at bounding box center [68, 70] width 30 height 11
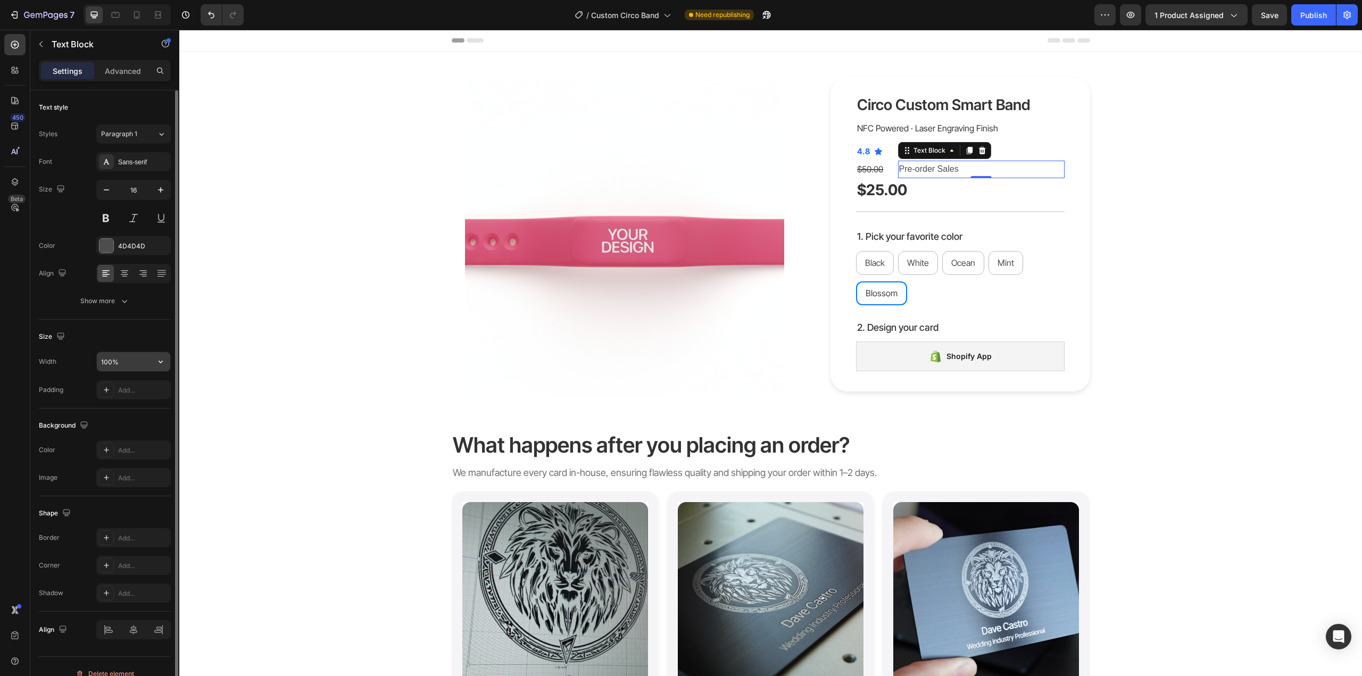
click at [121, 359] on input "100%" at bounding box center [133, 361] width 73 height 19
click at [162, 362] on icon "button" at bounding box center [160, 362] width 11 height 11
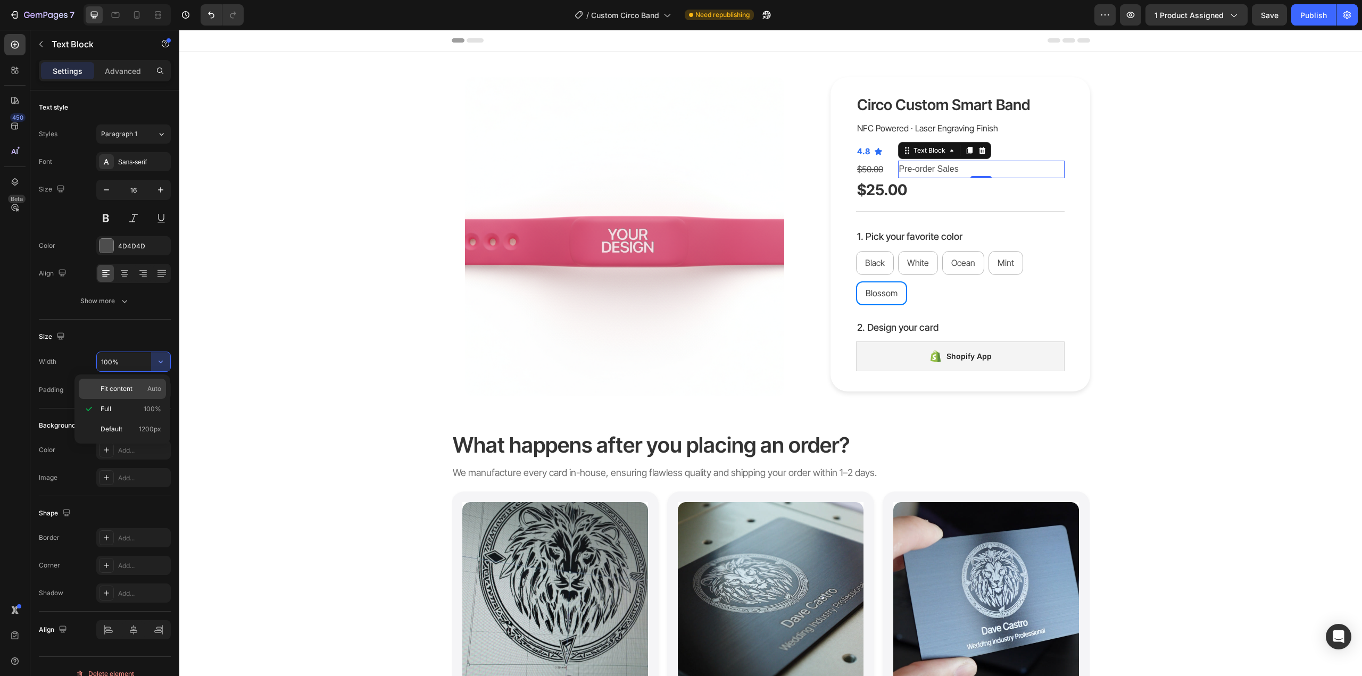
click at [142, 387] on p "Fit content Auto" at bounding box center [131, 389] width 61 height 10
type input "Auto"
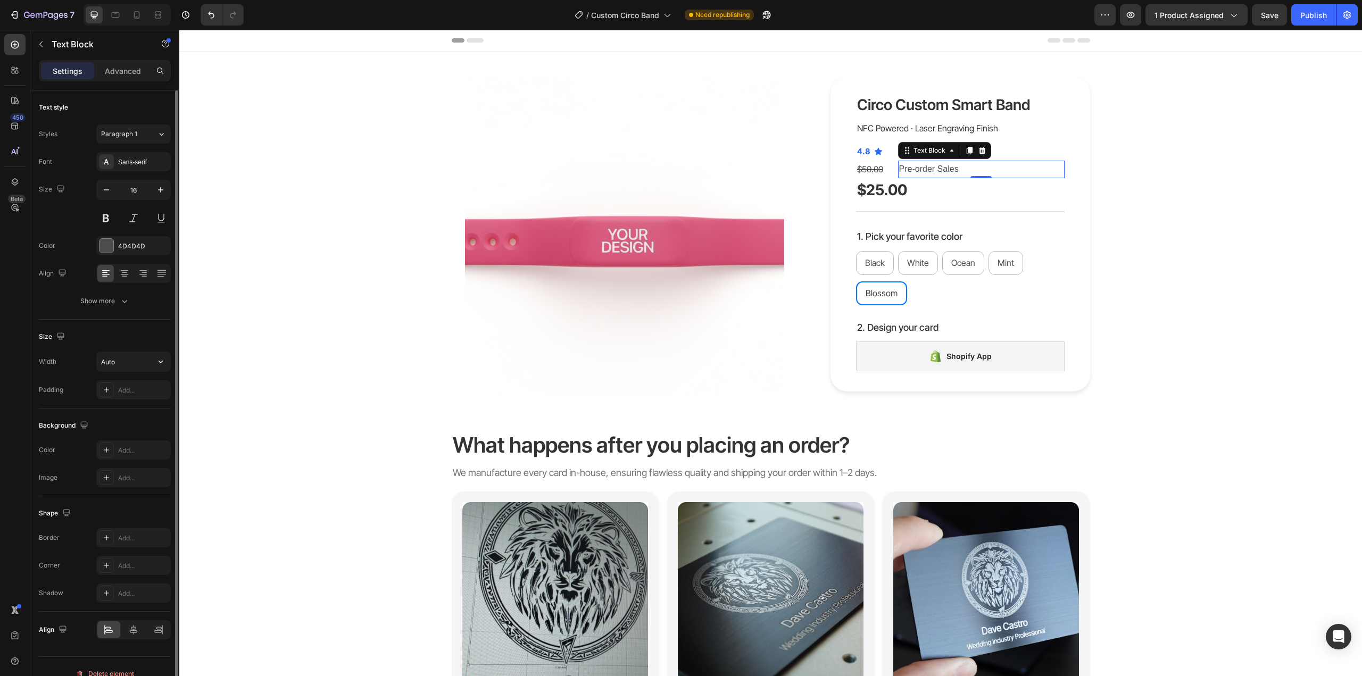
drag, startPoint x: 155, startPoint y: 362, endPoint x: 151, endPoint y: 374, distance: 13.0
click at [156, 362] on icon "button" at bounding box center [160, 362] width 11 height 11
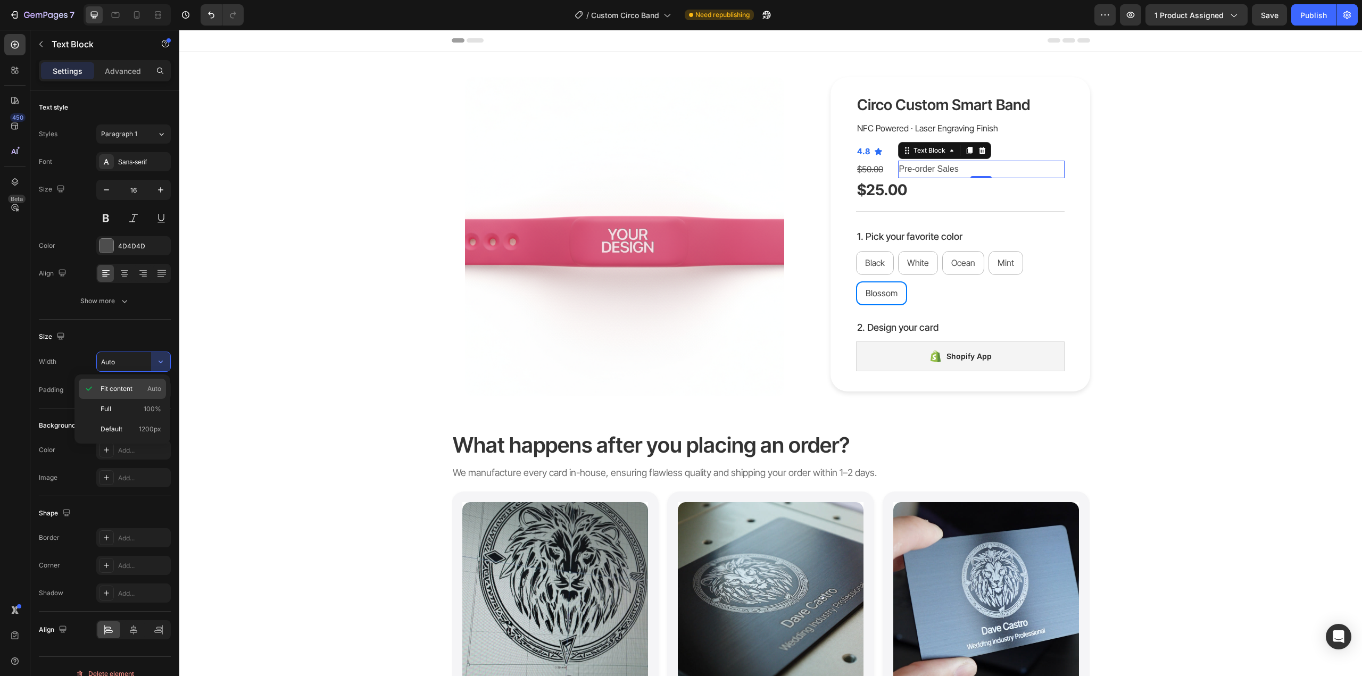
click at [130, 391] on span "Fit content" at bounding box center [117, 389] width 32 height 10
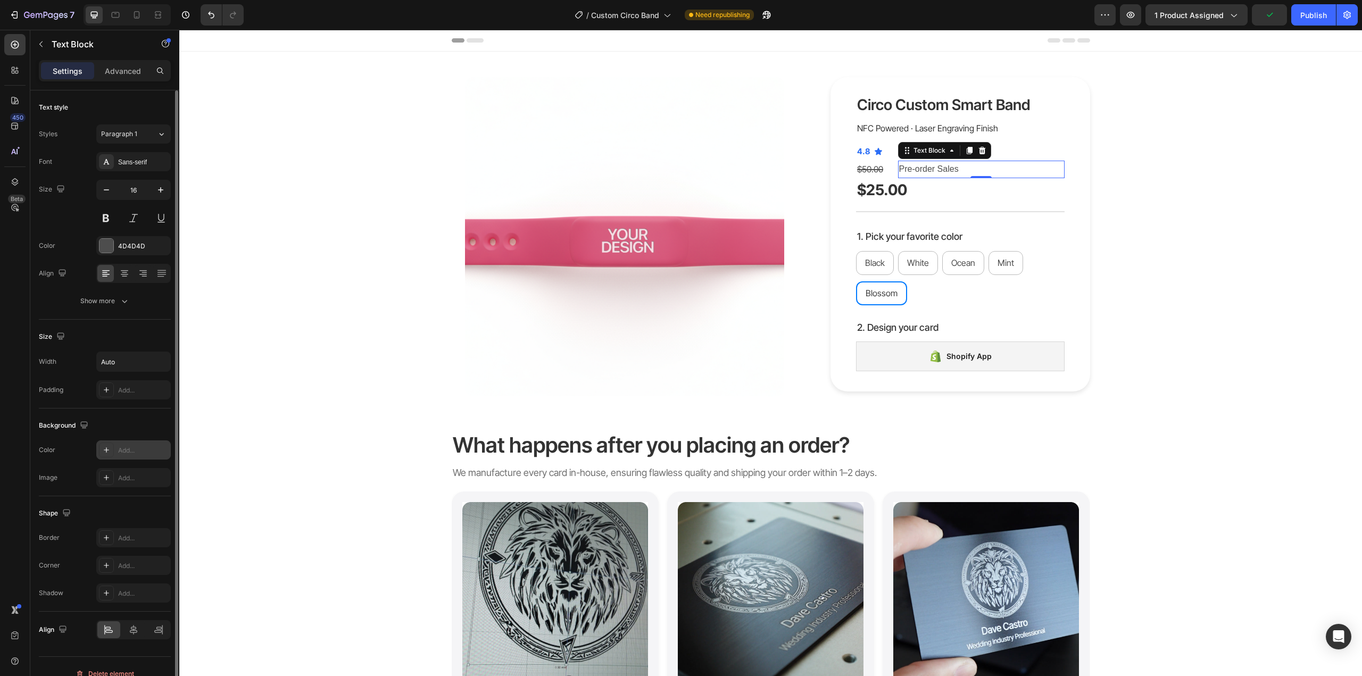
click at [106, 450] on icon at bounding box center [106, 450] width 5 height 5
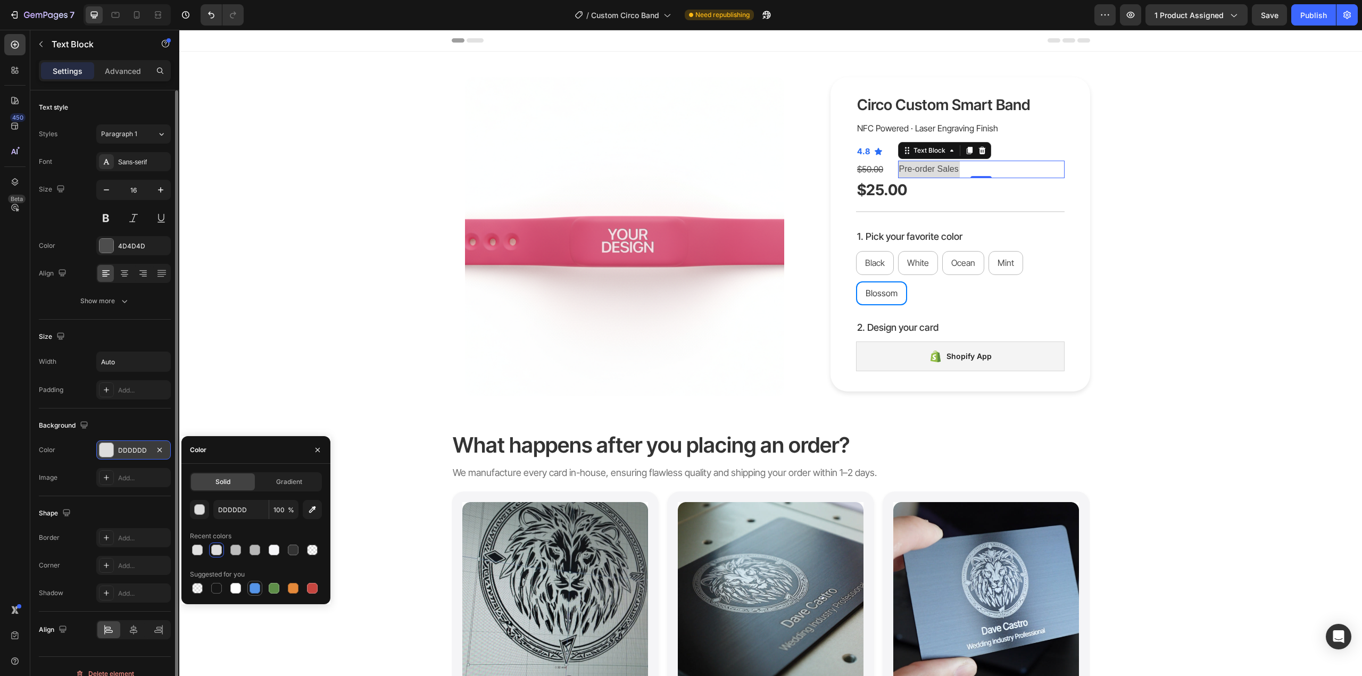
click at [262, 593] on div at bounding box center [254, 588] width 15 height 15
click at [235, 506] on input "5594E7" at bounding box center [240, 509] width 55 height 19
type input "007AFF"
click at [108, 252] on div at bounding box center [107, 246] width 14 height 14
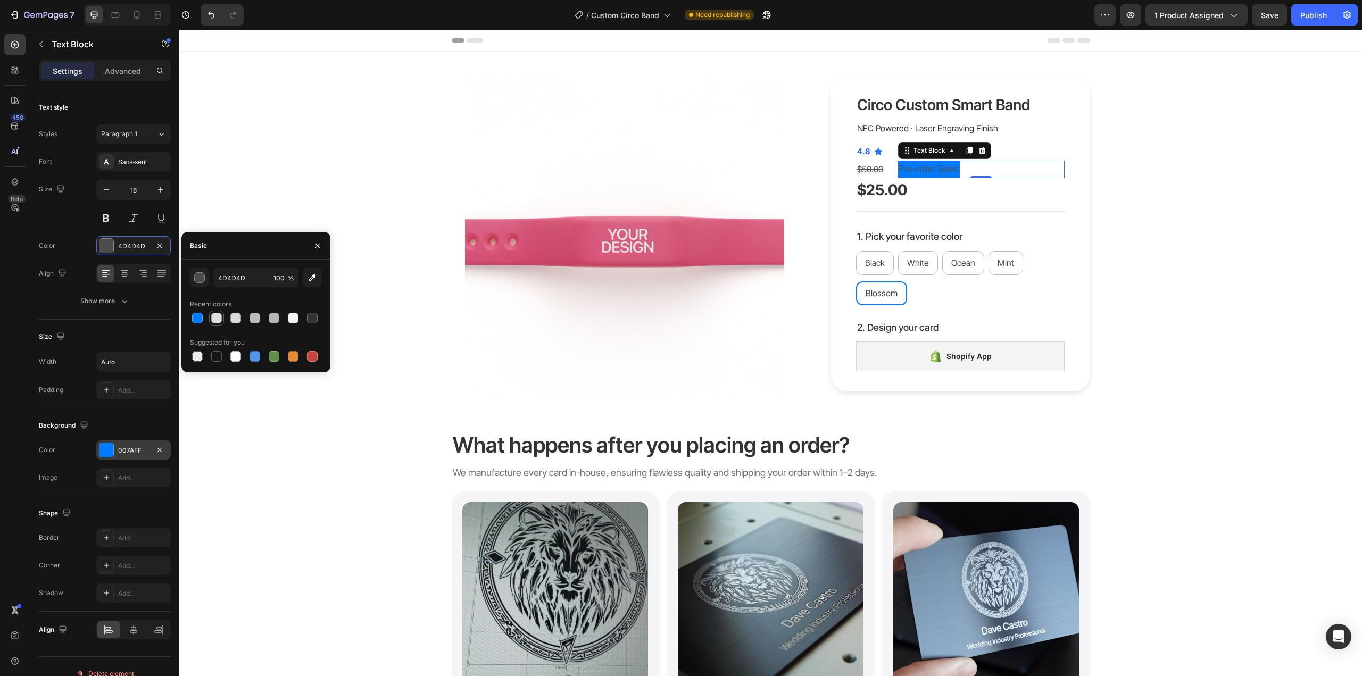
click at [218, 311] on div at bounding box center [216, 318] width 15 height 15
type input "E0E0E0"
click at [202, 277] on div "button" at bounding box center [200, 278] width 11 height 11
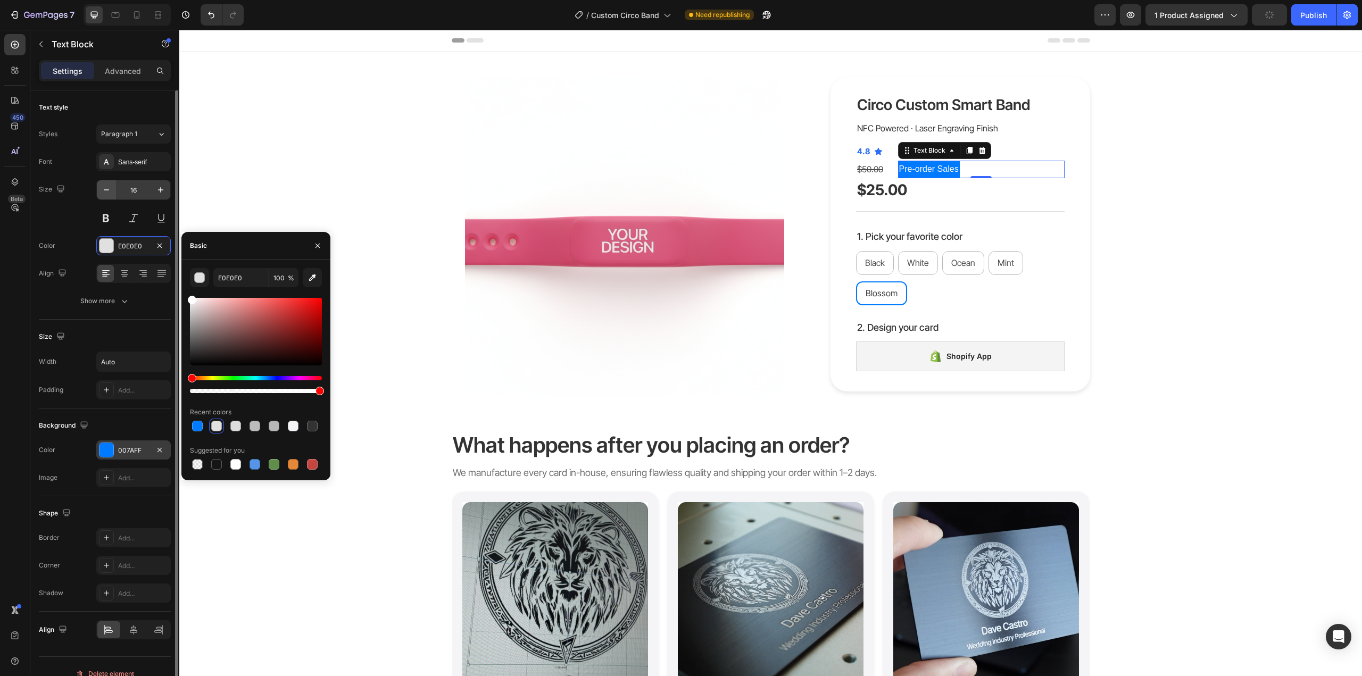
drag, startPoint x: 167, startPoint y: 272, endPoint x: 108, endPoint y: 185, distance: 105.1
click at [104, 218] on div "450 Beta Sections(18) Elements(84) Section Element Hero Section Product Detail …" at bounding box center [89, 353] width 179 height 647
click at [132, 167] on div "Sans-serif" at bounding box center [143, 163] width 50 height 10
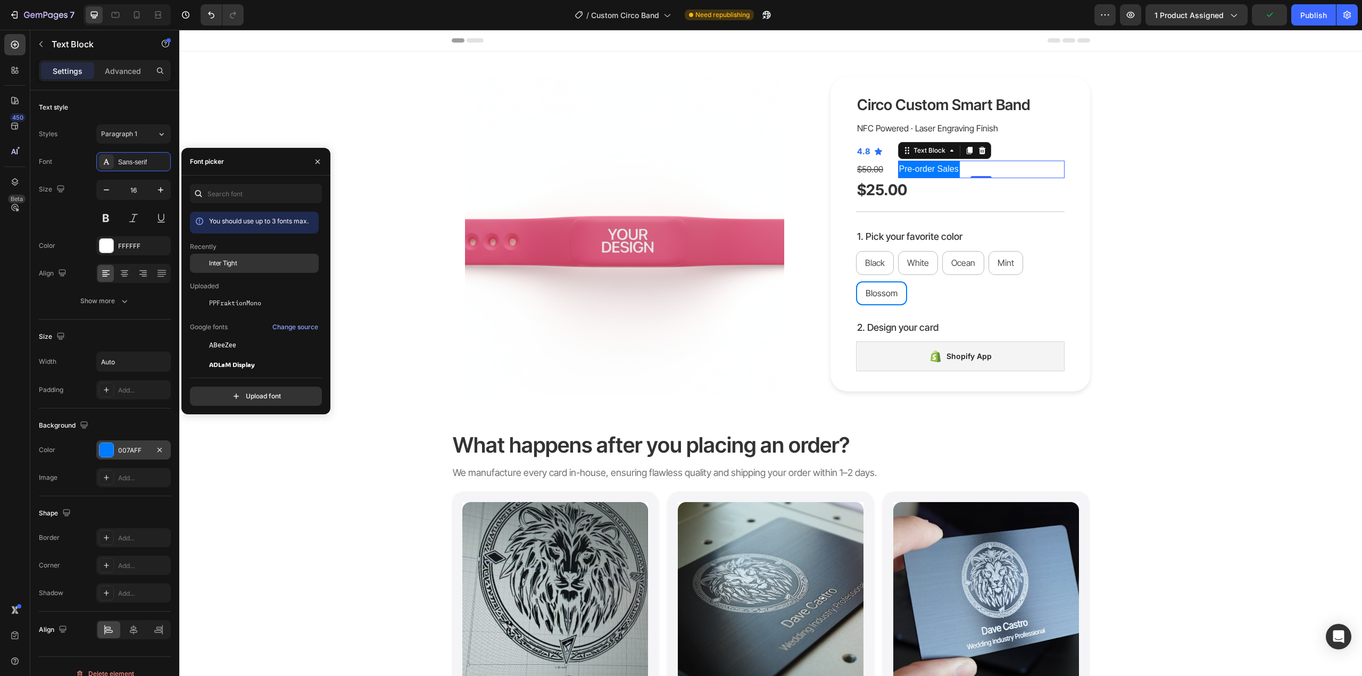
drag, startPoint x: 214, startPoint y: 265, endPoint x: 244, endPoint y: 263, distance: 30.4
click at [214, 265] on span "Inter Tight" at bounding box center [223, 264] width 28 height 10
click at [134, 73] on p "Advanced" at bounding box center [123, 70] width 36 height 11
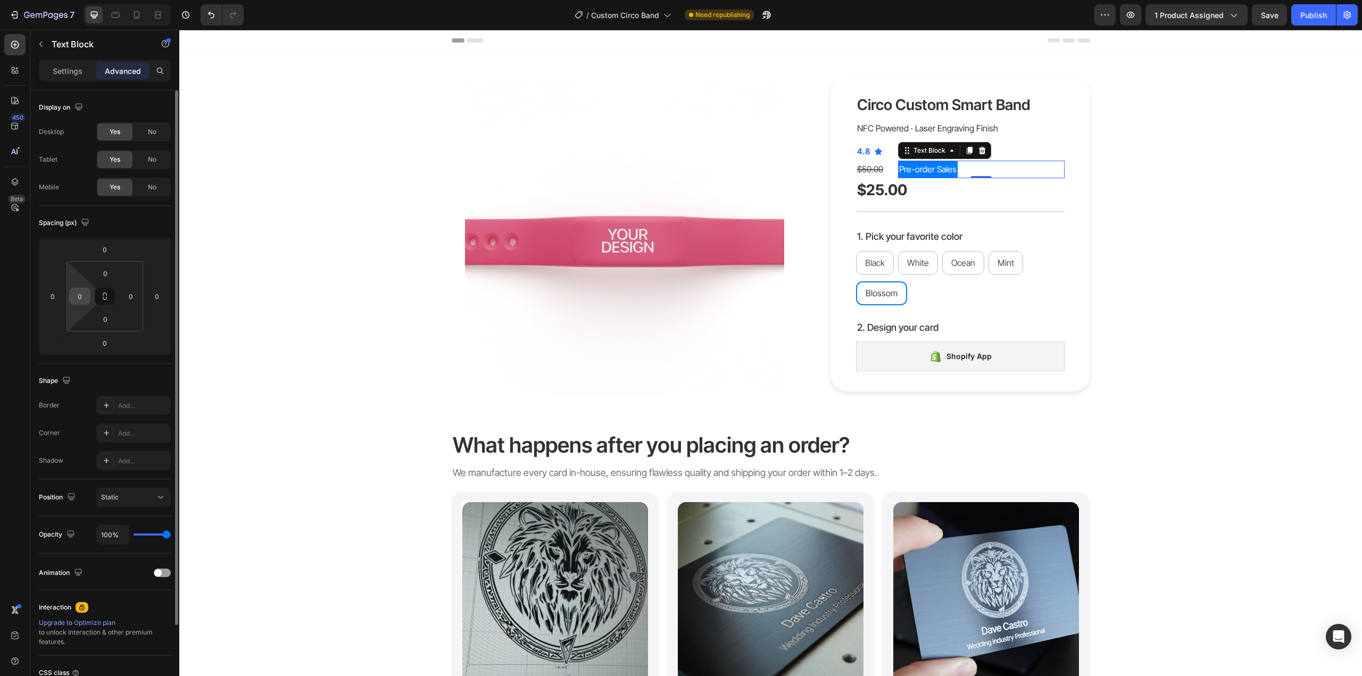
click at [77, 293] on input "0" at bounding box center [80, 296] width 16 height 16
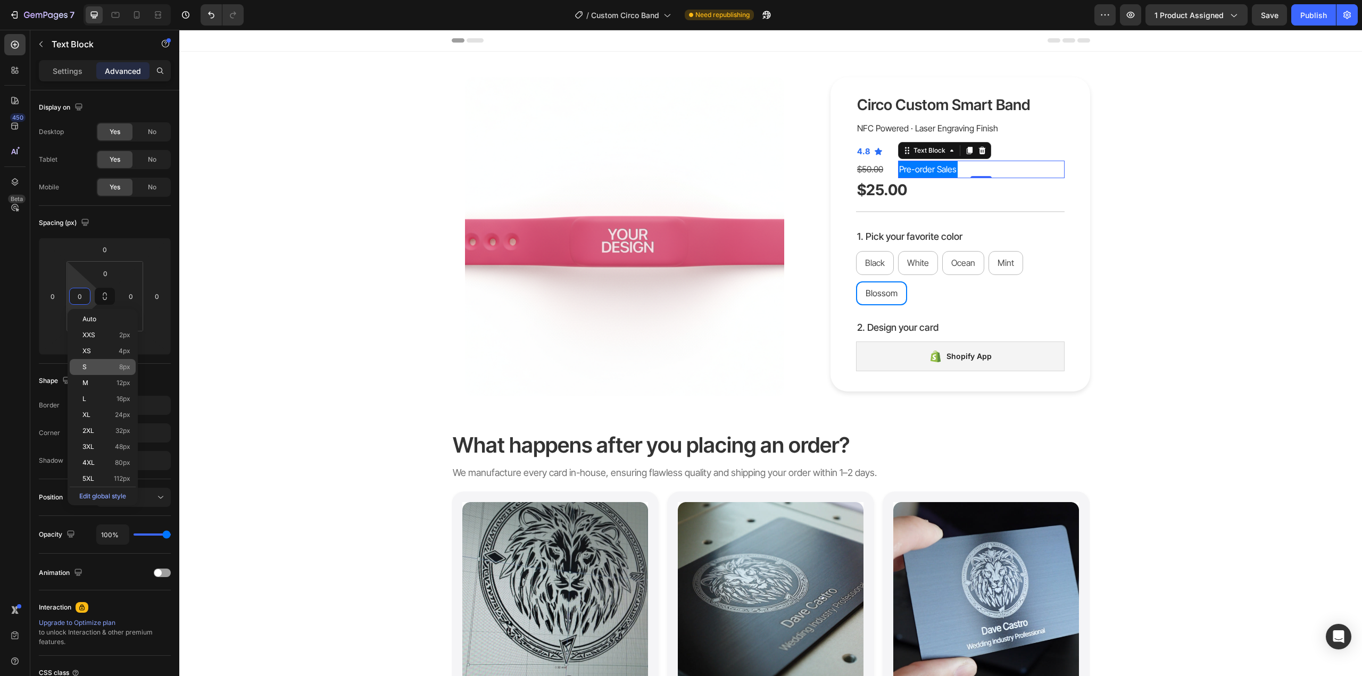
click at [121, 369] on span "8px" at bounding box center [124, 366] width 11 height 7
type input "8"
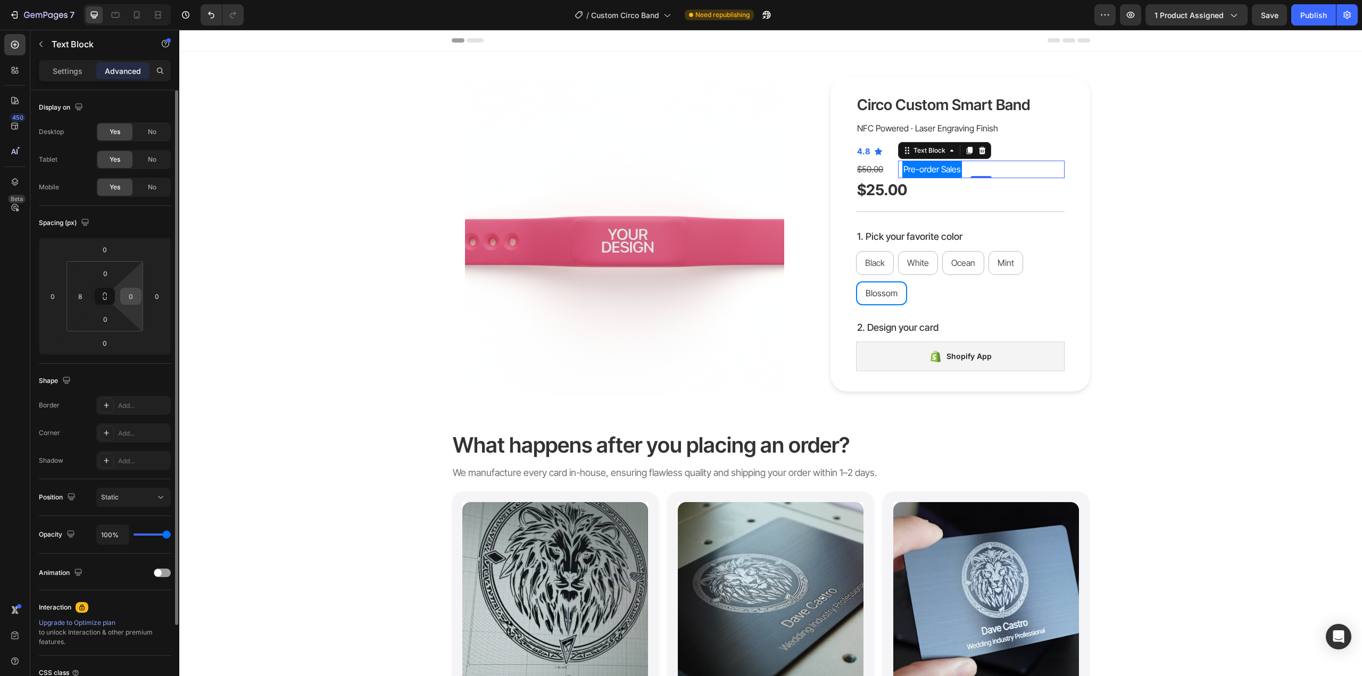
click at [138, 296] on input "0" at bounding box center [131, 296] width 16 height 16
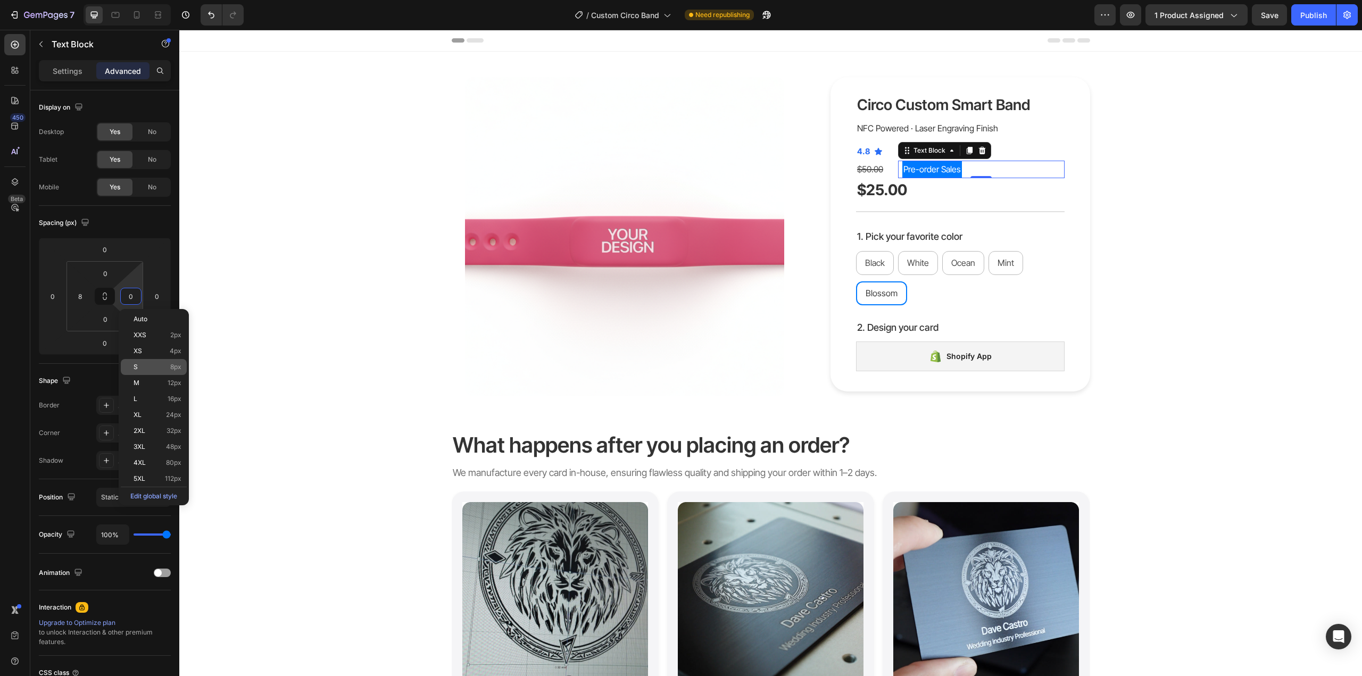
click at [147, 368] on p "S 8px" at bounding box center [158, 366] width 48 height 7
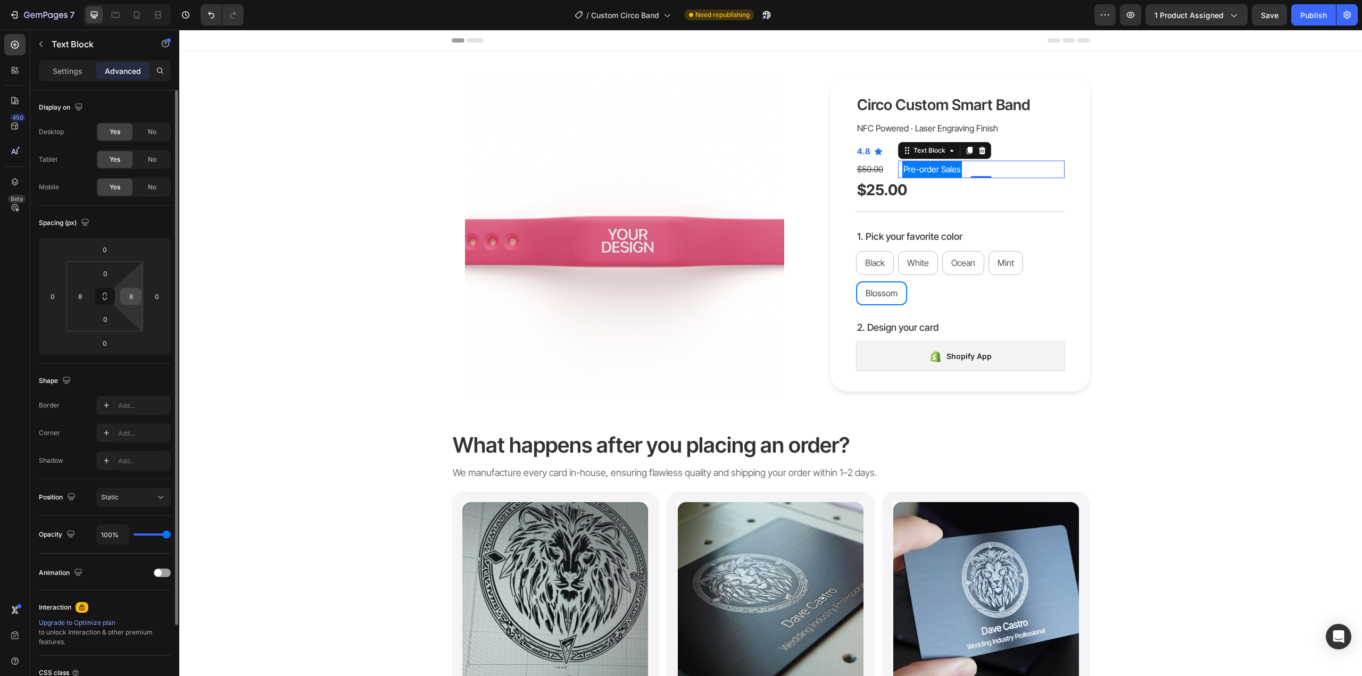
type input "0"
click at [220, 263] on div "Product Images Circo Custom Smart Band Product Title NFC Powered · Laser Engrav…" at bounding box center [770, 236] width 1167 height 319
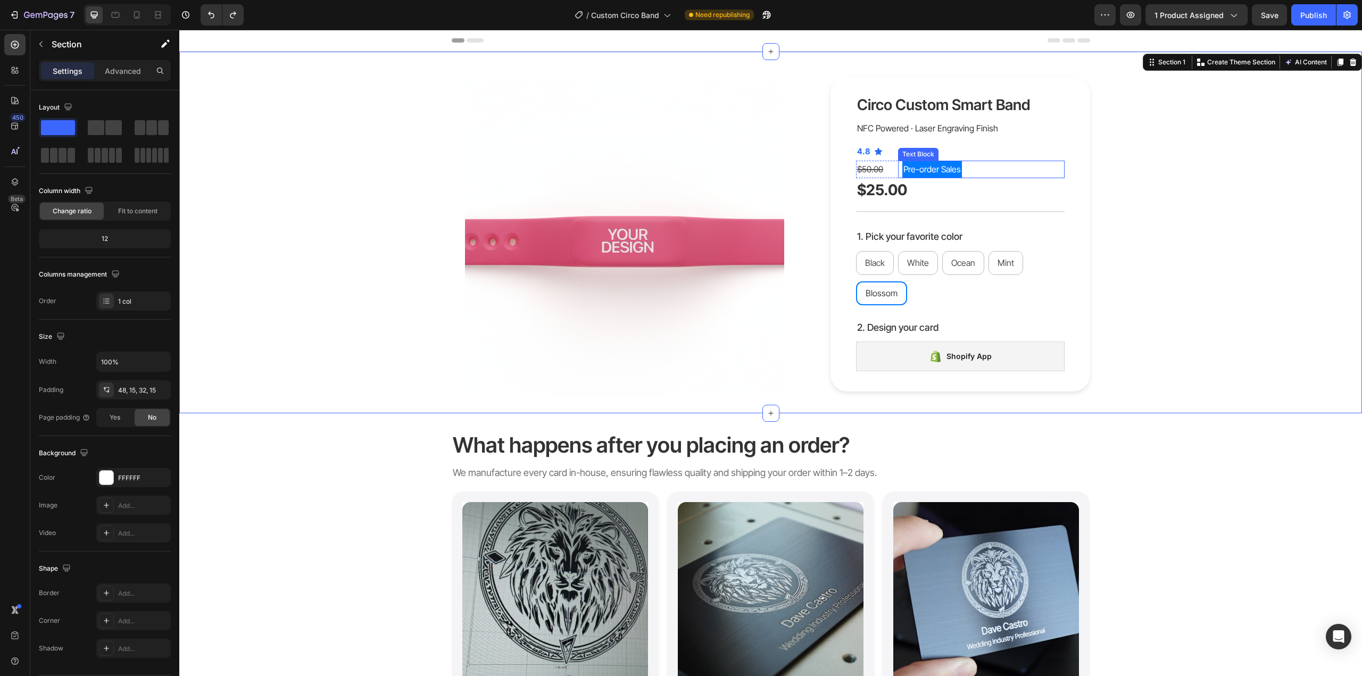
click at [931, 164] on p "Pre-order Sales" at bounding box center [932, 169] width 57 height 15
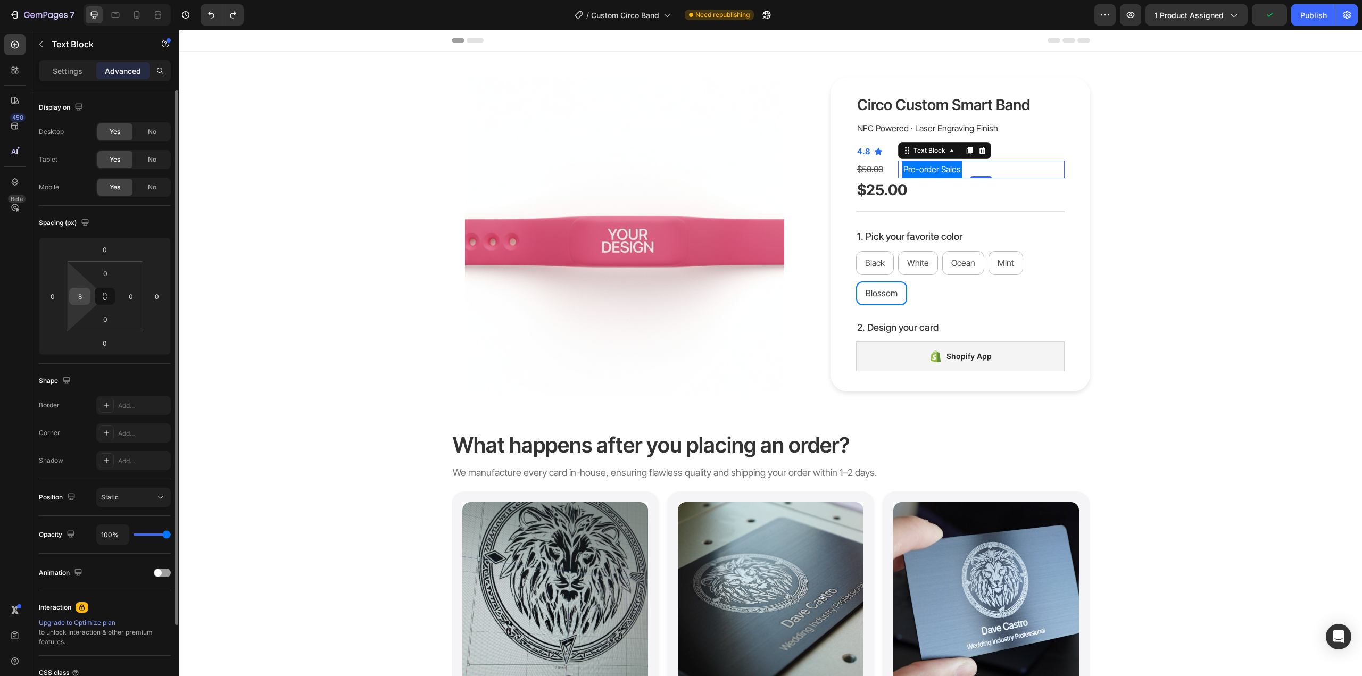
click at [76, 295] on input "8" at bounding box center [80, 296] width 16 height 16
type input "0"
click at [67, 73] on p "Settings" at bounding box center [68, 70] width 30 height 11
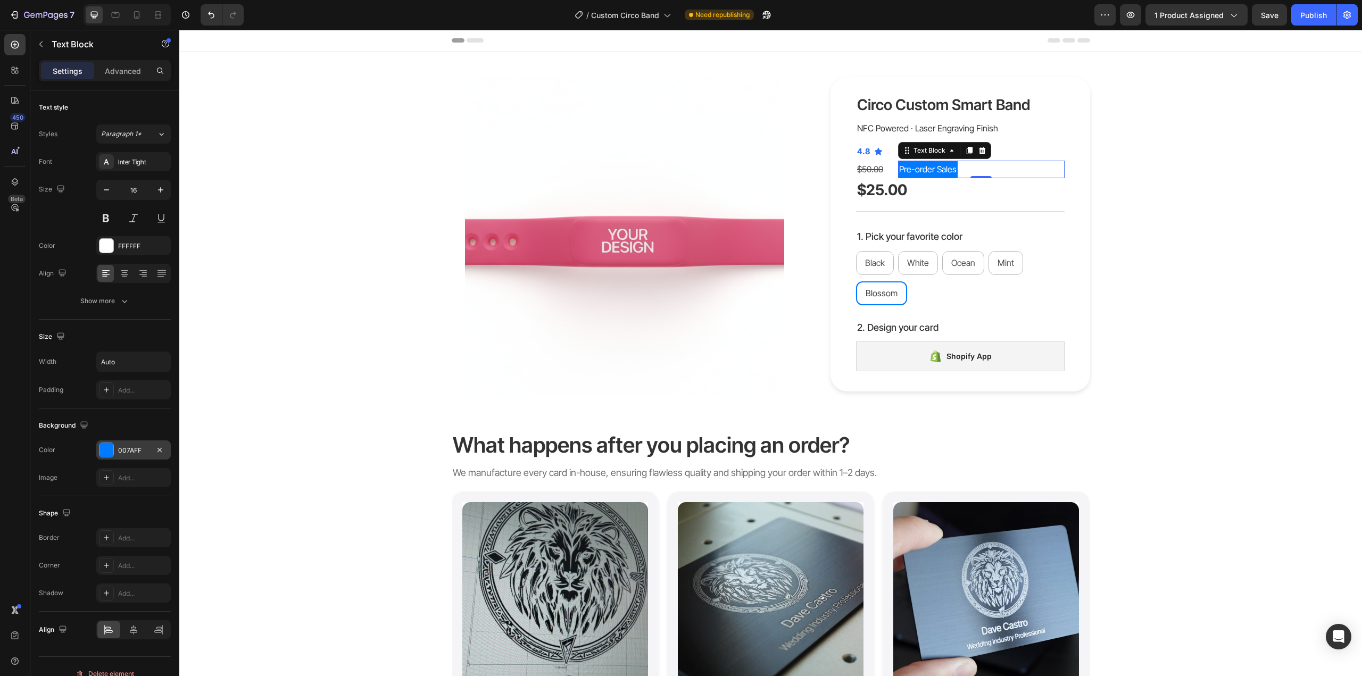
scroll to position [14, 0]
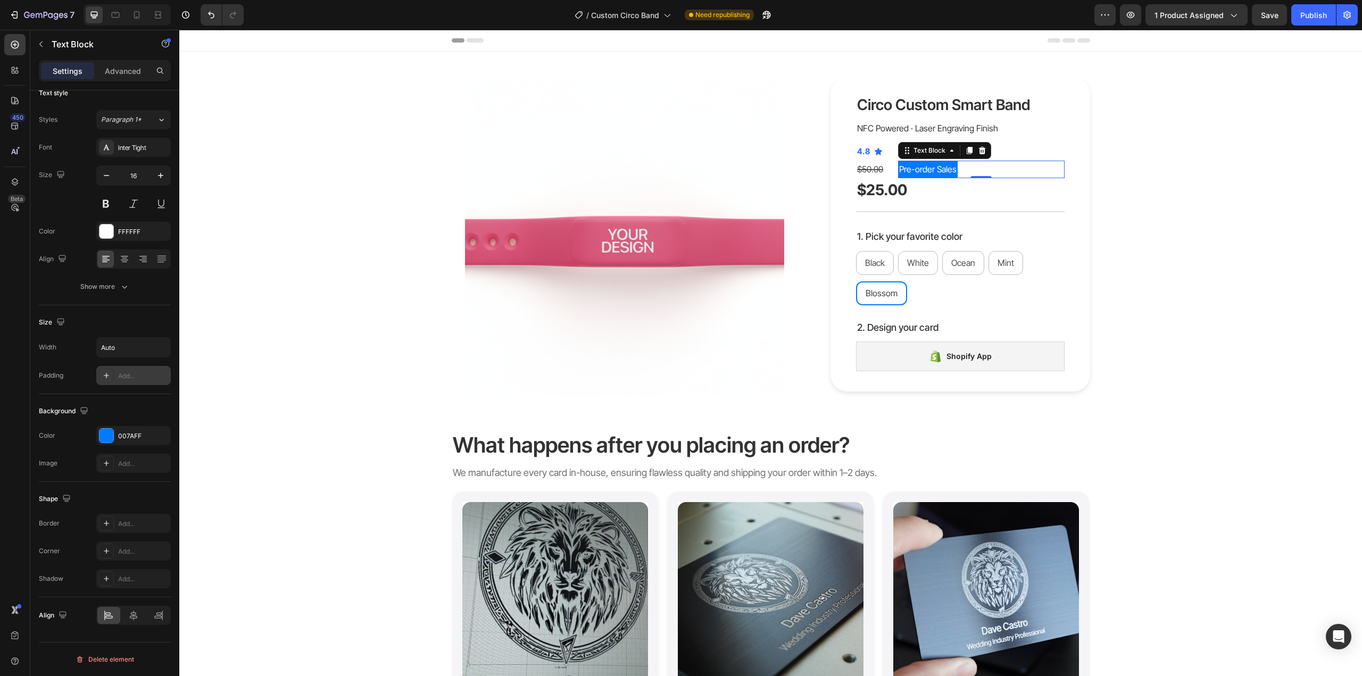
click at [107, 380] on div at bounding box center [106, 375] width 15 height 15
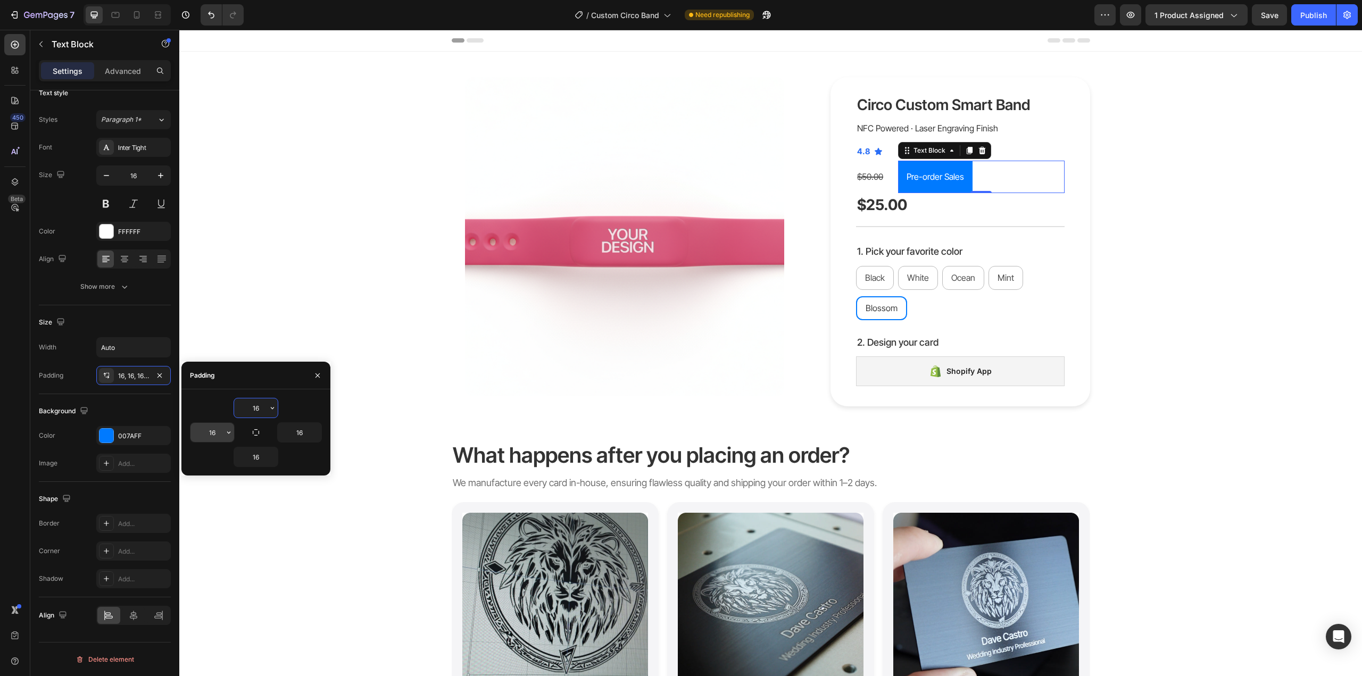
click at [214, 433] on input "16" at bounding box center [212, 432] width 44 height 19
type input "8"
click at [296, 424] on input "16" at bounding box center [300, 432] width 44 height 19
type input "8"
click at [253, 408] on input "16" at bounding box center [256, 408] width 44 height 19
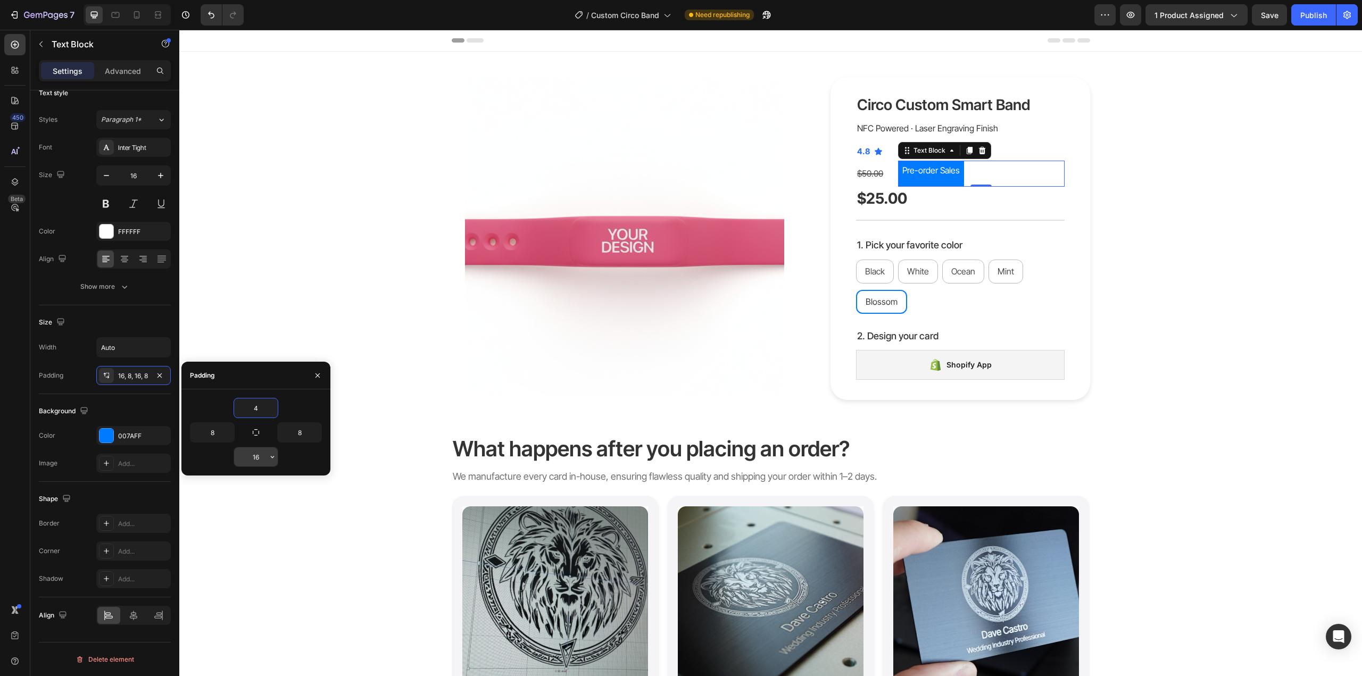
type input "4"
click at [250, 460] on input "16" at bounding box center [256, 457] width 44 height 19
type input "4"
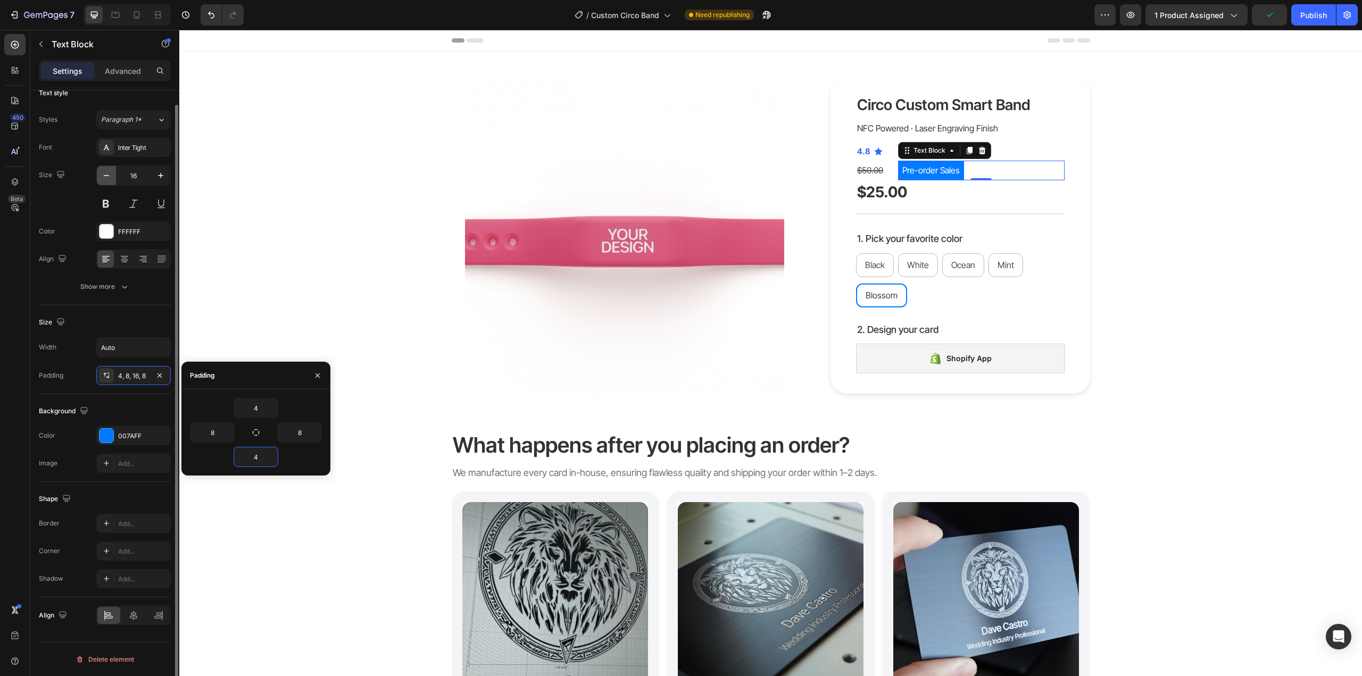
click at [108, 183] on button "button" at bounding box center [106, 175] width 19 height 19
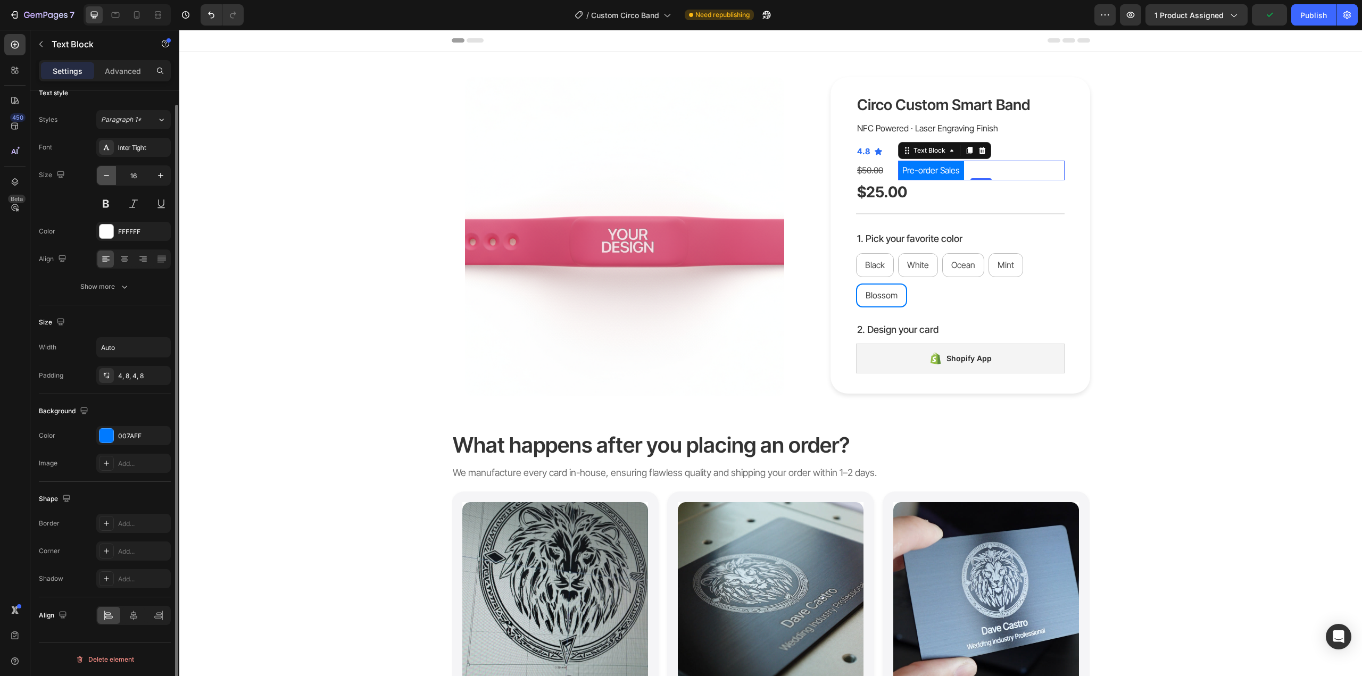
click at [108, 183] on button "button" at bounding box center [106, 175] width 19 height 19
type input "14"
click at [103, 553] on icon at bounding box center [106, 551] width 9 height 9
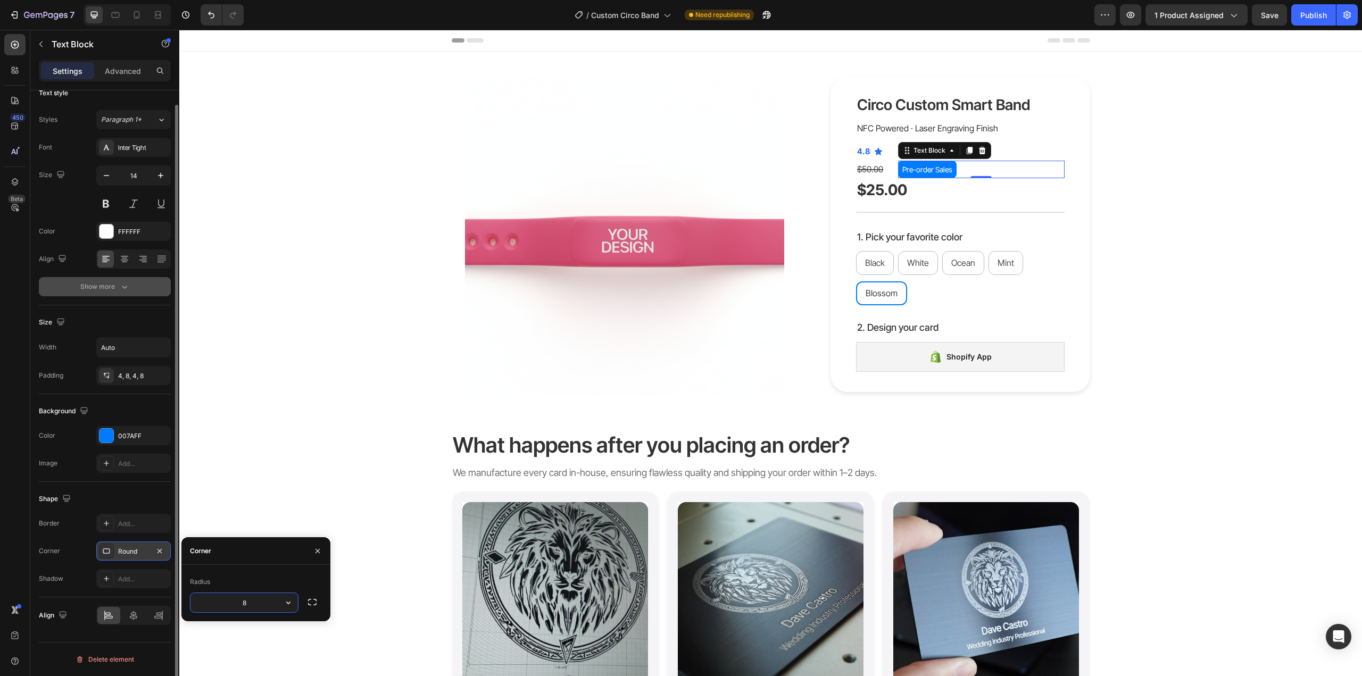
click at [132, 286] on button "Show more" at bounding box center [105, 286] width 132 height 19
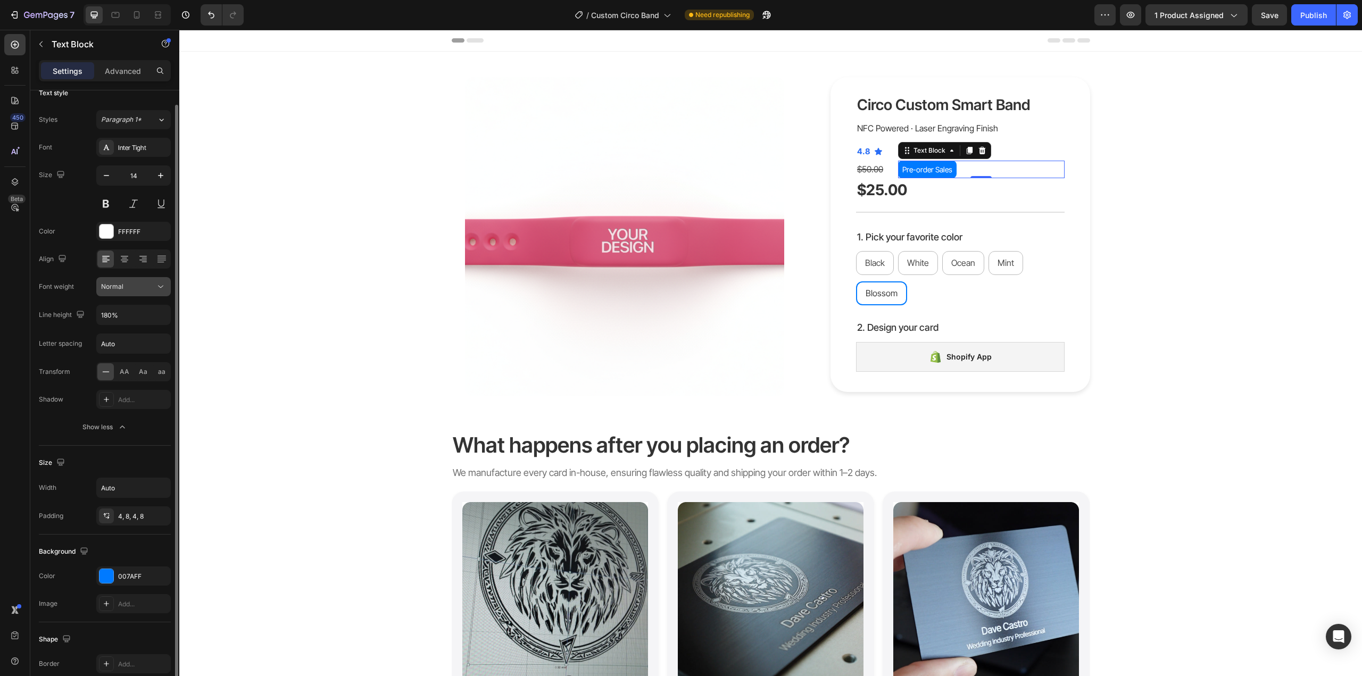
click at [131, 292] on button "Normal" at bounding box center [133, 286] width 74 height 19
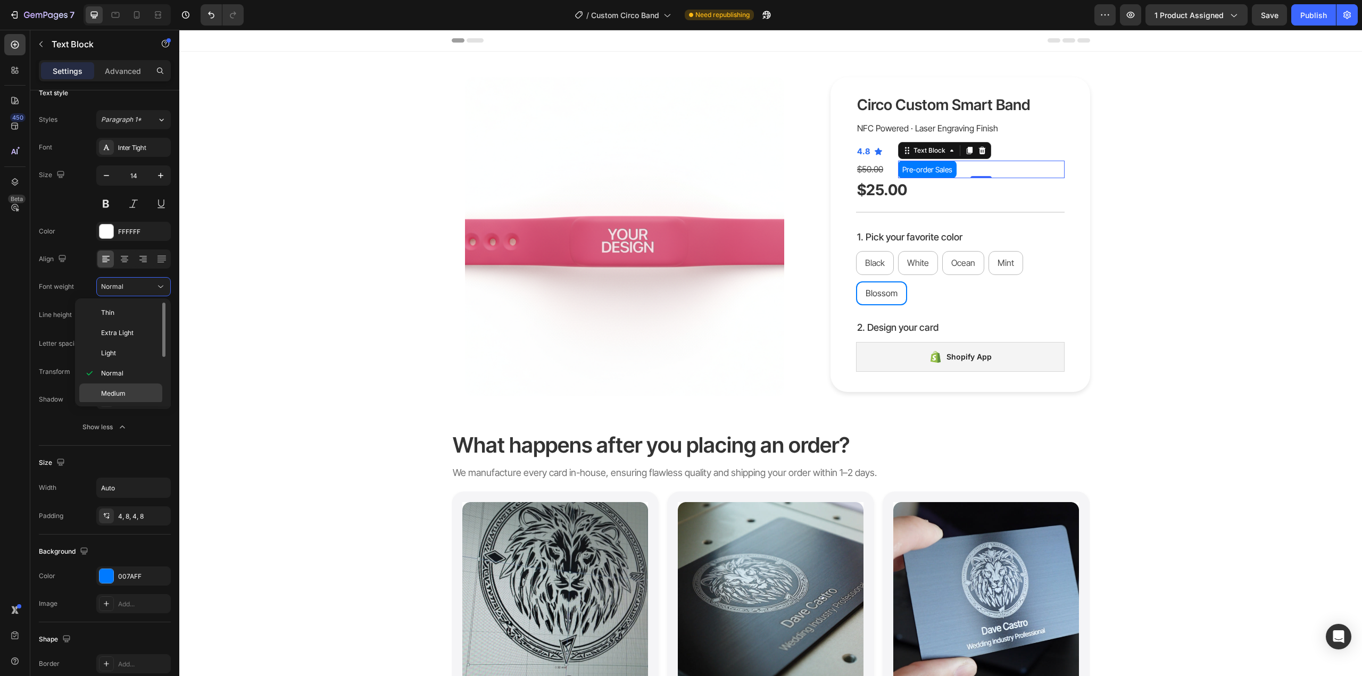
click at [130, 385] on div "Medium" at bounding box center [120, 394] width 83 height 20
click at [1249, 161] on div "Product Images Circo Custom Smart Band Product Title NFC Powered · Laser Engrav…" at bounding box center [770, 236] width 1167 height 319
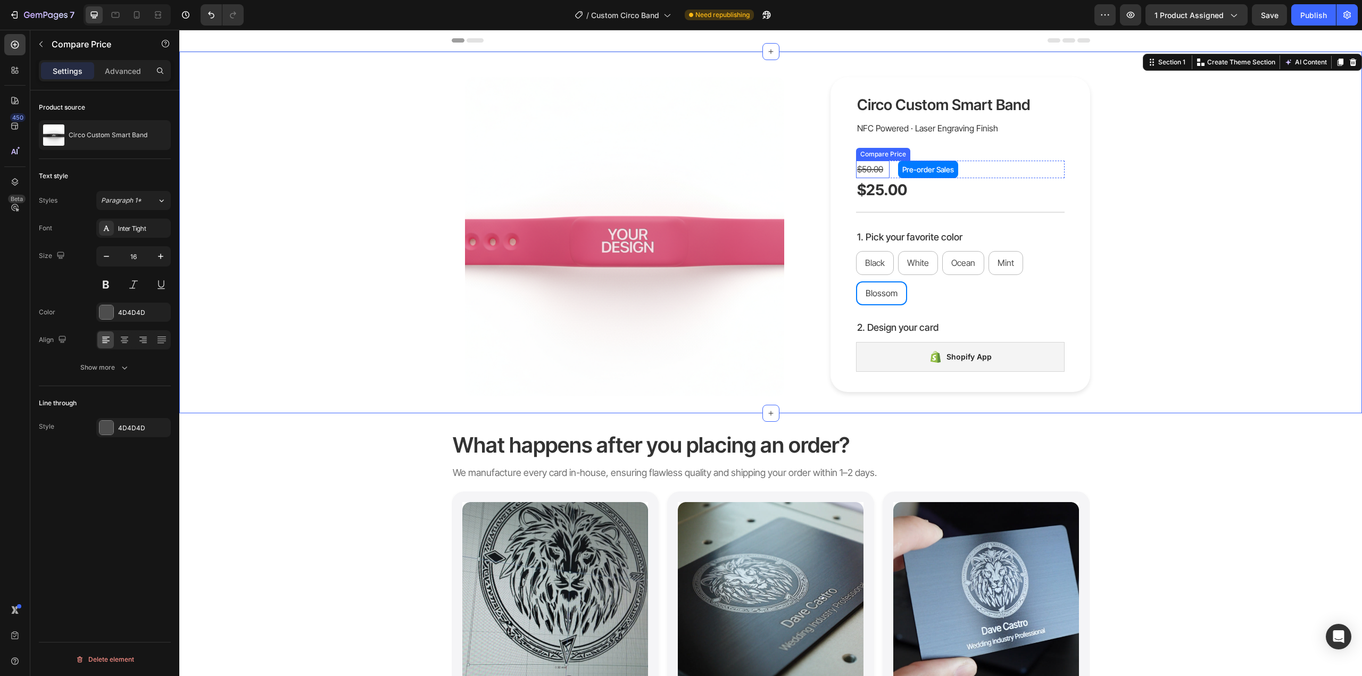
click at [884, 168] on div "$50.00" at bounding box center [873, 170] width 34 height 18
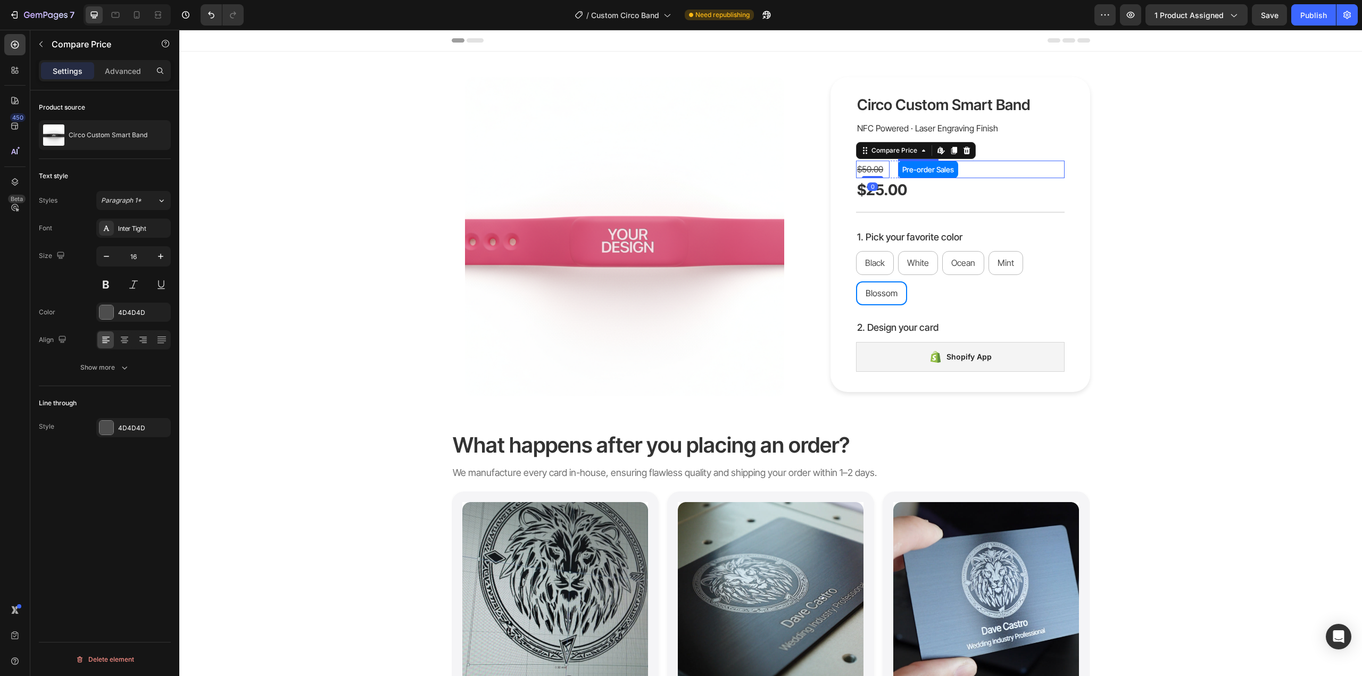
click at [1265, 184] on div "Product Images Circo Custom Smart Band Product Title NFC Powered · Laser Engrav…" at bounding box center [770, 236] width 1167 height 319
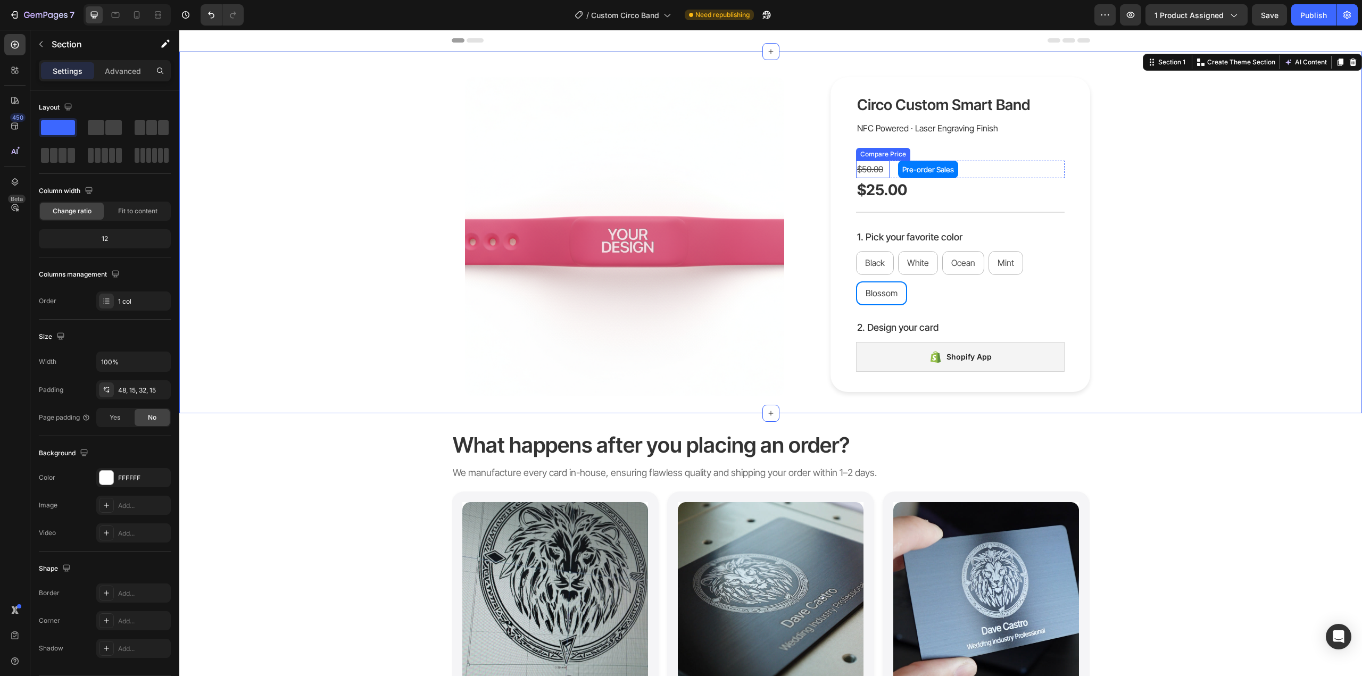
click at [872, 164] on div "$50.00" at bounding box center [873, 170] width 34 height 18
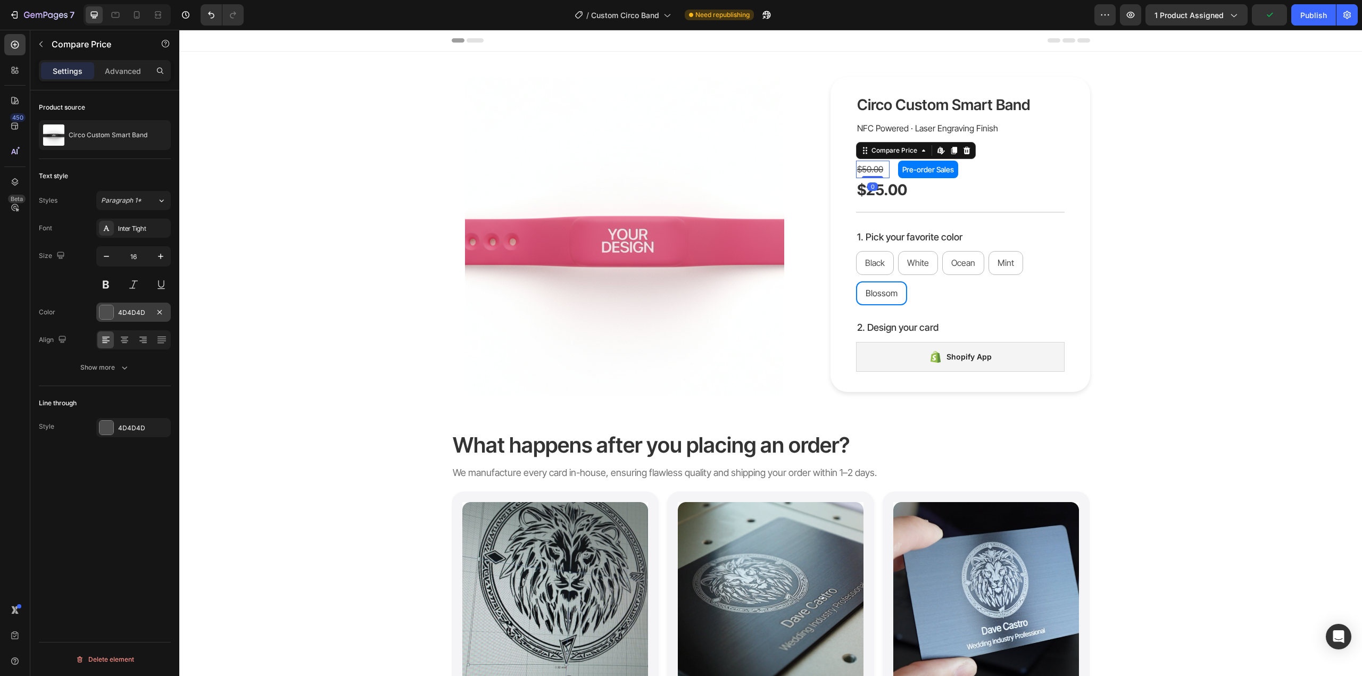
click at [107, 312] on div at bounding box center [107, 312] width 14 height 14
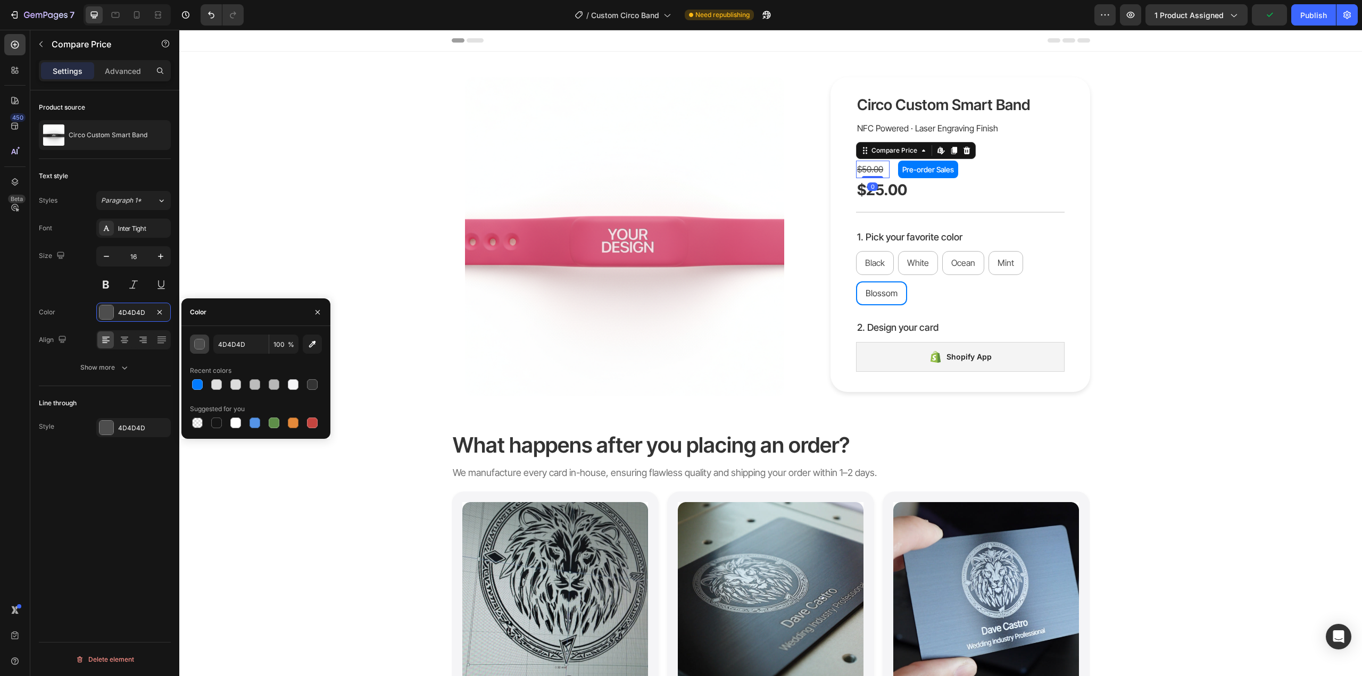
click at [197, 350] on button "button" at bounding box center [199, 344] width 19 height 19
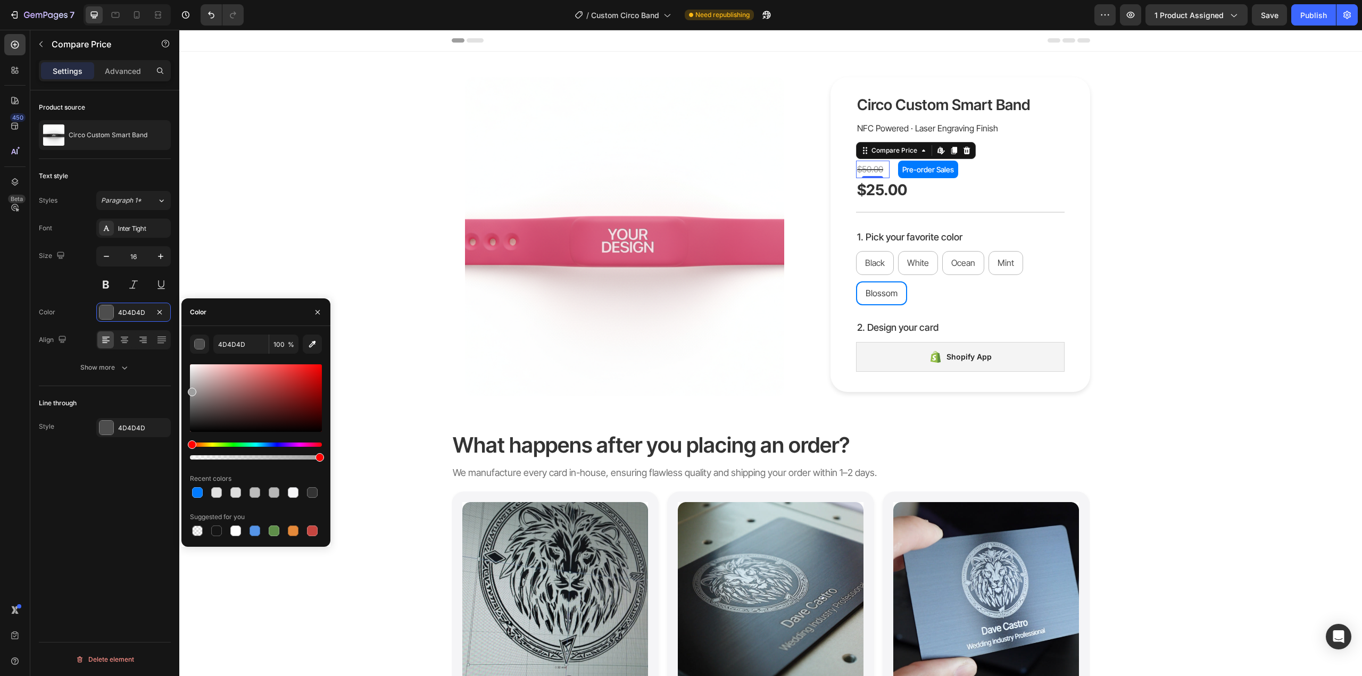
drag, startPoint x: 207, startPoint y: 399, endPoint x: 184, endPoint y: 390, distance: 24.6
click at [184, 390] on div "4D4D4D 100 % Recent colors Suggested for you" at bounding box center [255, 437] width 149 height 204
drag, startPoint x: 192, startPoint y: 393, endPoint x: 190, endPoint y: 386, distance: 7.2
click at [190, 386] on div at bounding box center [192, 388] width 9 height 9
type input "ADADAD"
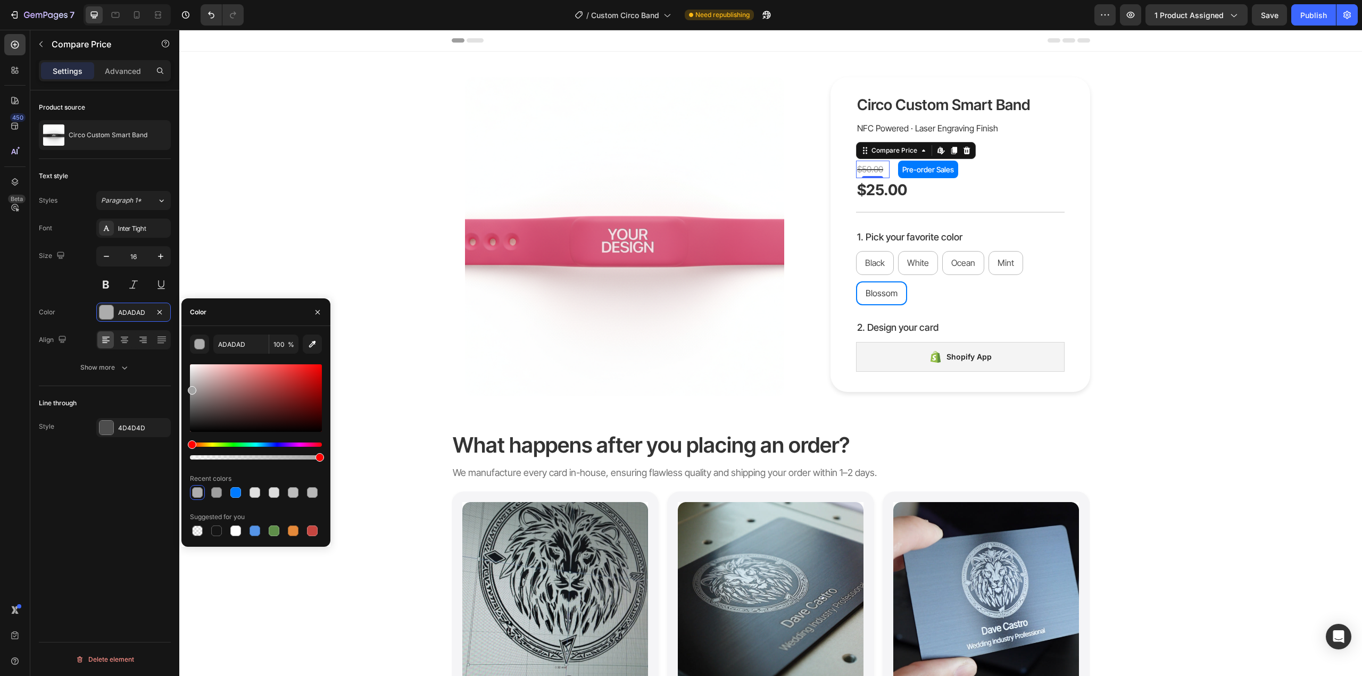
drag, startPoint x: 190, startPoint y: 388, endPoint x: 181, endPoint y: 388, distance: 8.5
click at [181, 388] on div "ADADAD 100 % Recent colors Suggested for you" at bounding box center [255, 437] width 149 height 204
click at [230, 220] on div "Product Images Circo Custom Smart Band Product Title NFC Powered · Laser Engrav…" at bounding box center [770, 236] width 1167 height 319
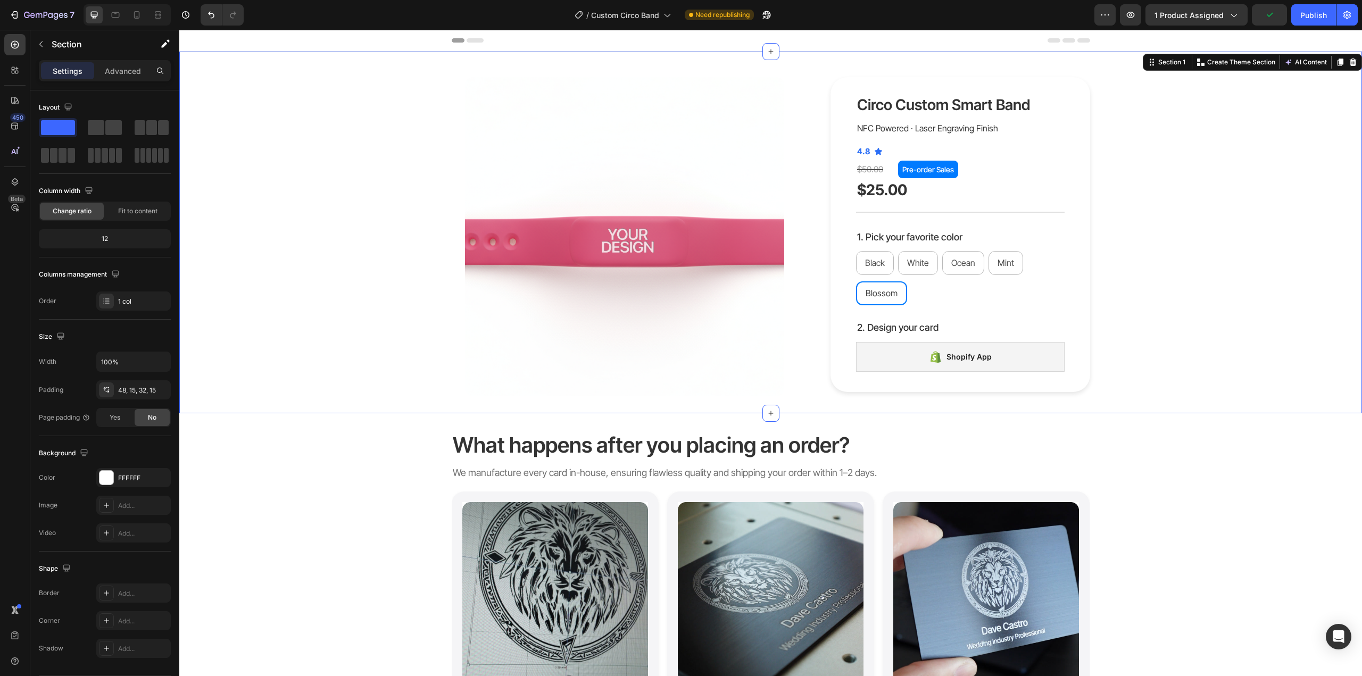
click at [1200, 160] on div "Product Images Circo Custom Smart Band Product Title NFC Powered · Laser Engrav…" at bounding box center [770, 236] width 1167 height 319
click at [144, 12] on div at bounding box center [136, 14] width 17 height 17
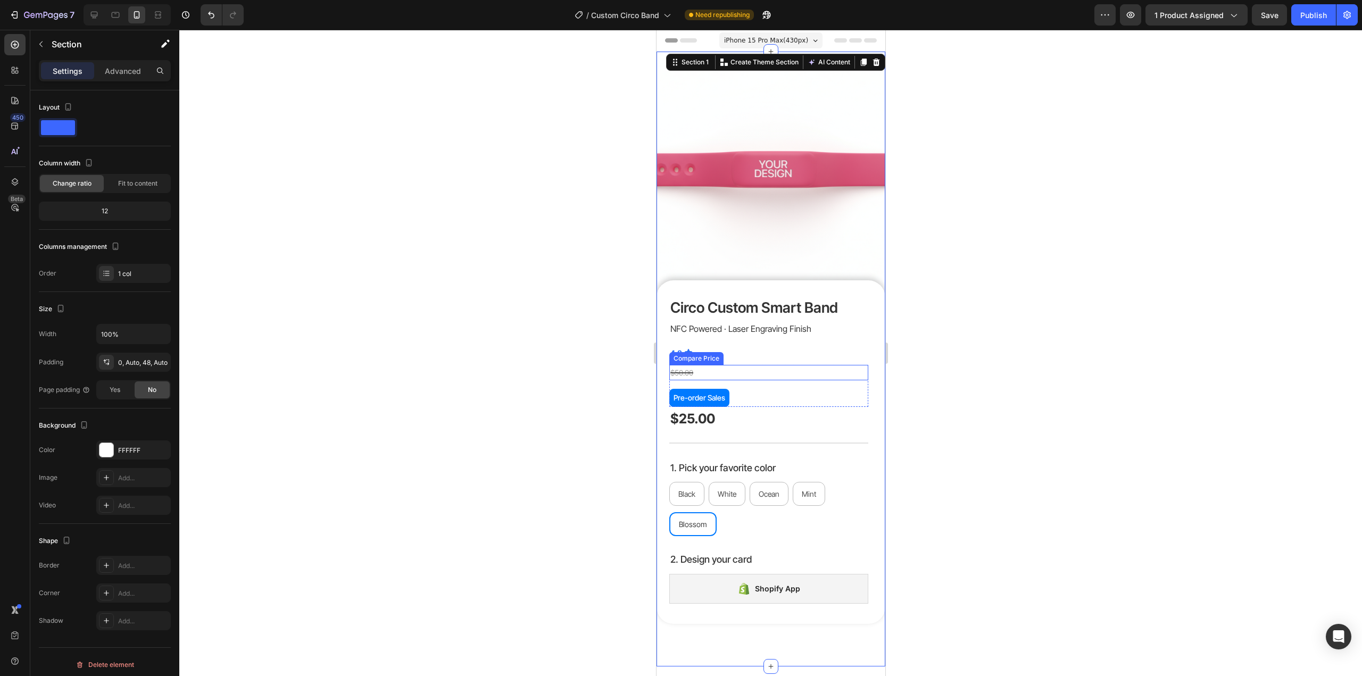
click at [712, 365] on div "$50.00" at bounding box center [768, 372] width 199 height 15
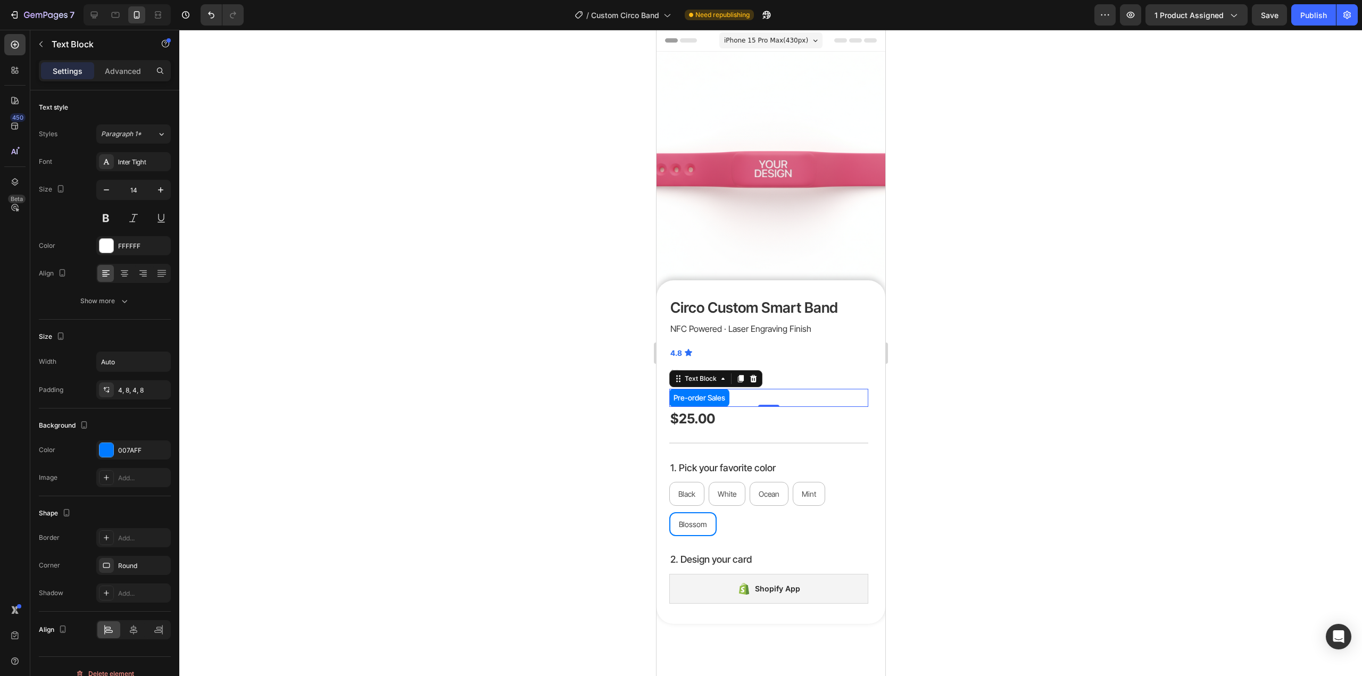
click at [748, 389] on div "Pre-order Sales" at bounding box center [768, 398] width 199 height 18
click at [123, 67] on p "Advanced" at bounding box center [123, 70] width 36 height 11
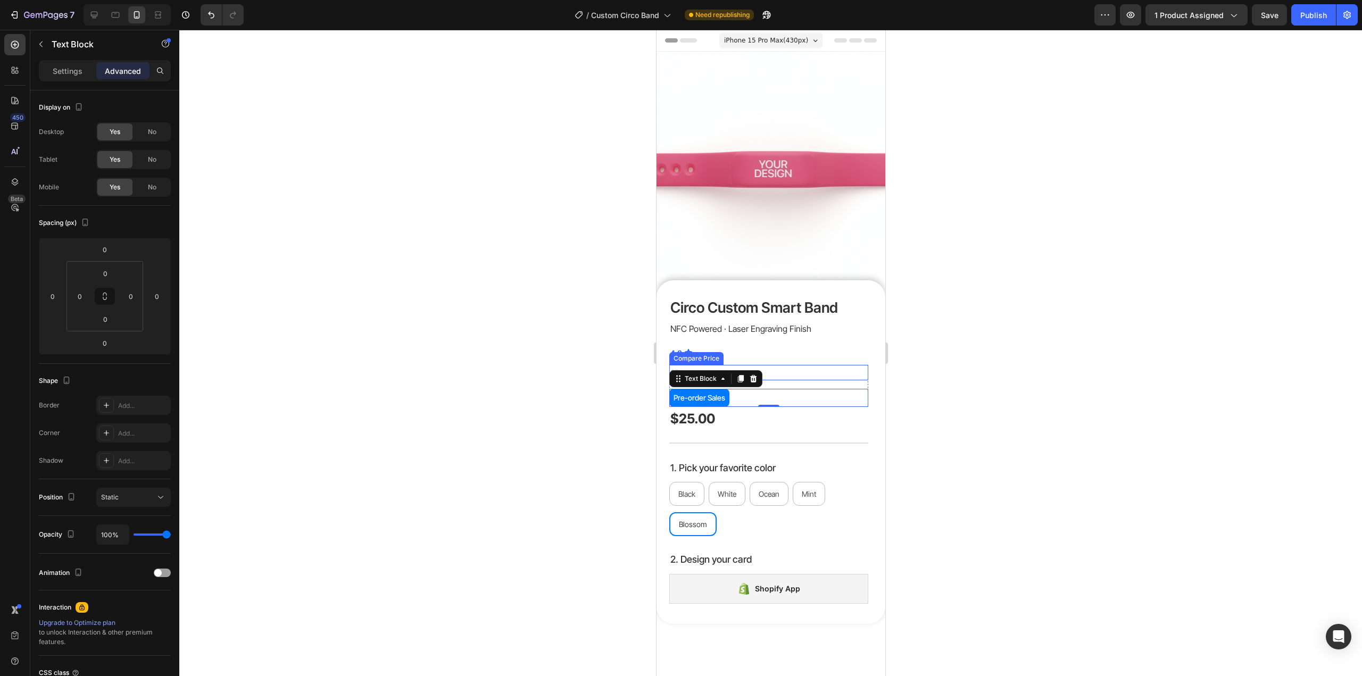
click at [781, 367] on div "$50.00" at bounding box center [768, 372] width 199 height 15
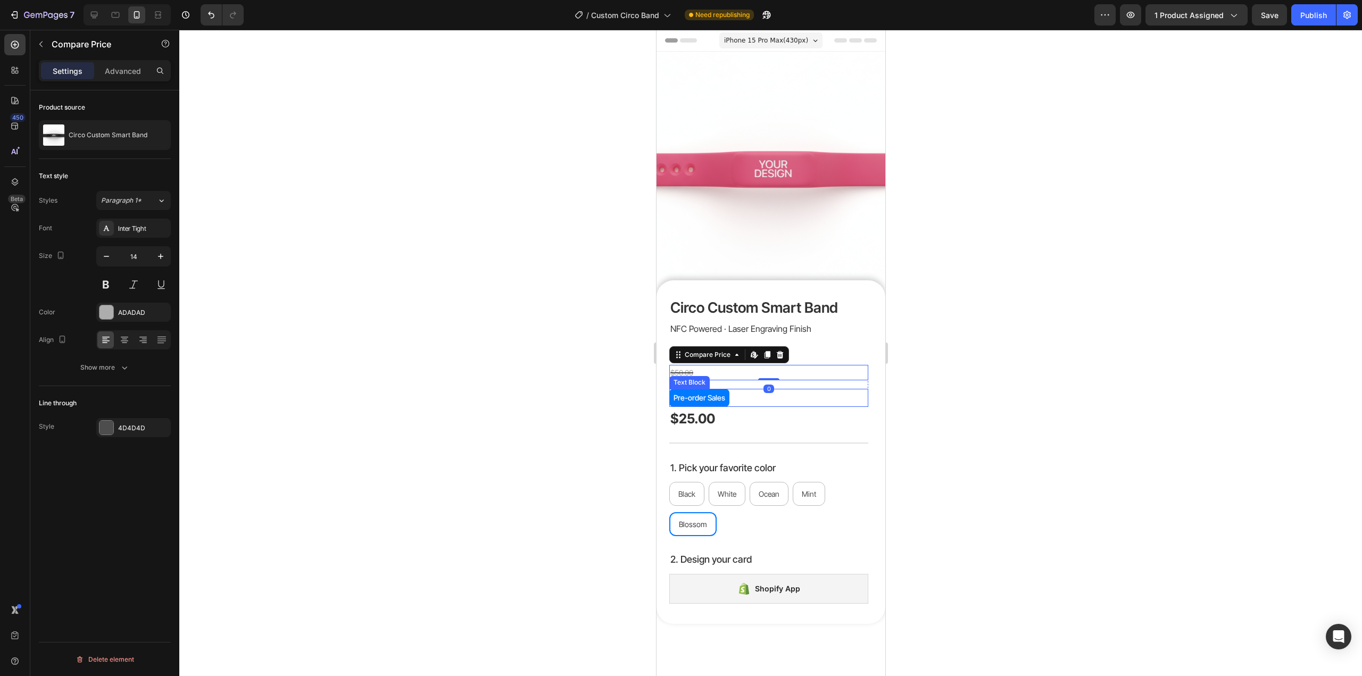
click at [786, 389] on div "Pre-order Sales" at bounding box center [768, 398] width 199 height 18
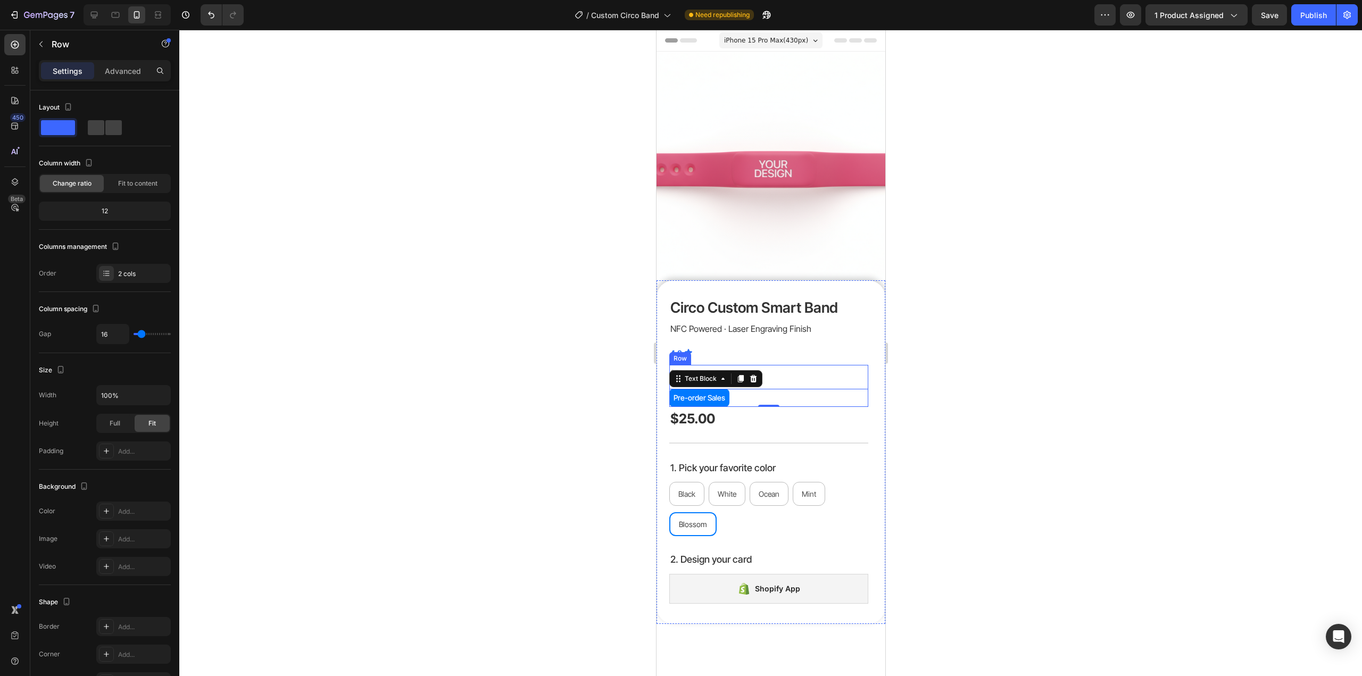
click at [798, 376] on div "$50.00 Compare Price Compare Price Pre-order Sales Text Block 0 Row" at bounding box center [768, 386] width 199 height 42
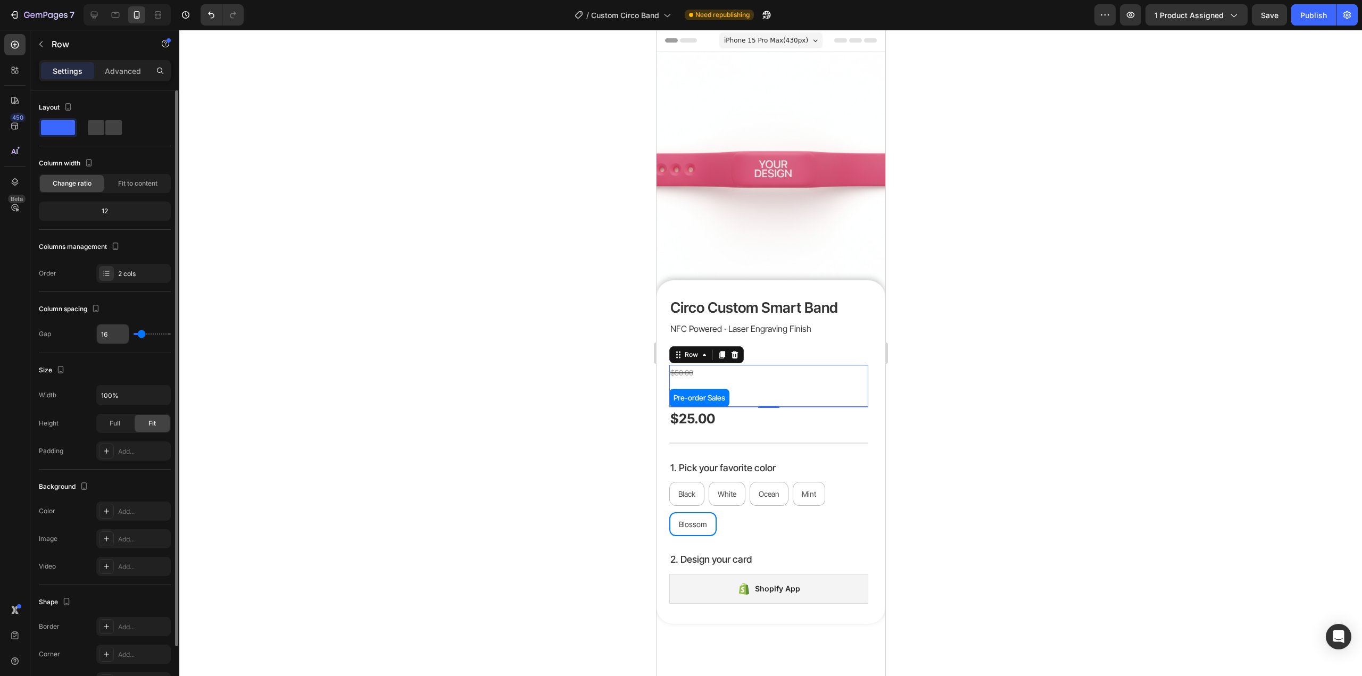
click at [111, 333] on input "16" at bounding box center [113, 334] width 32 height 19
type input "8"
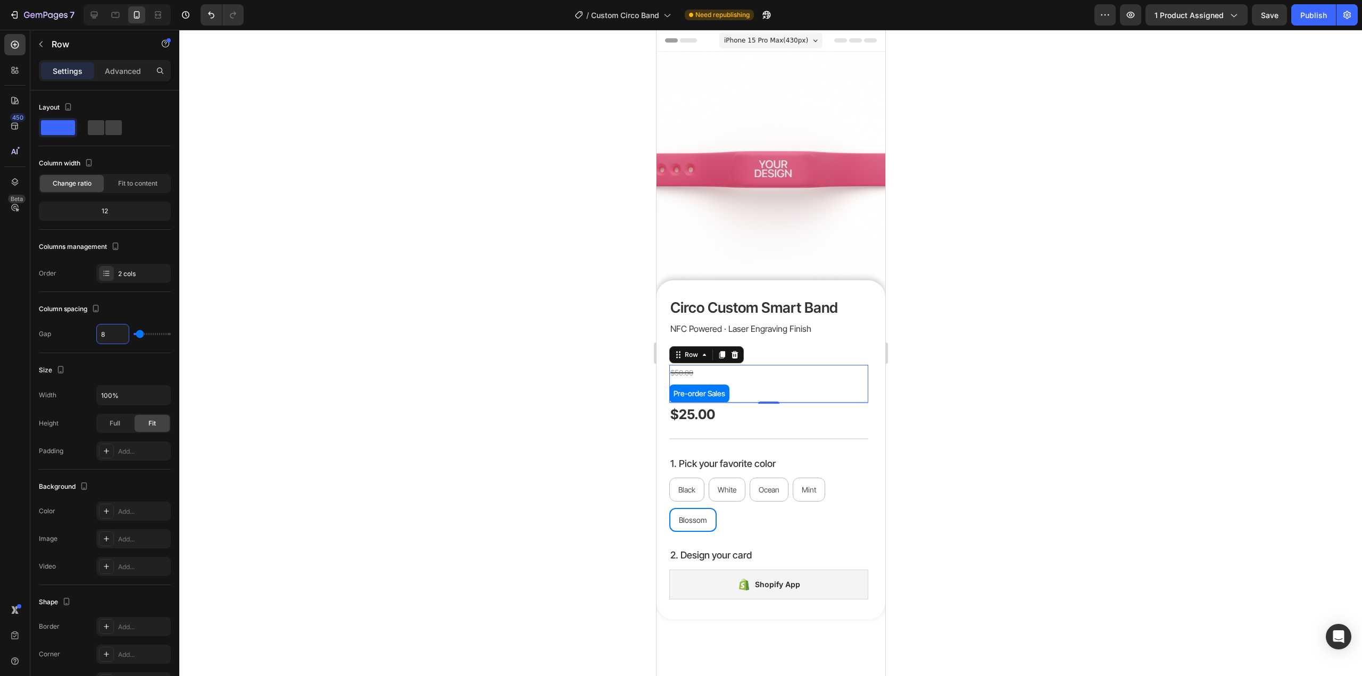
click at [1018, 333] on div at bounding box center [770, 353] width 1183 height 647
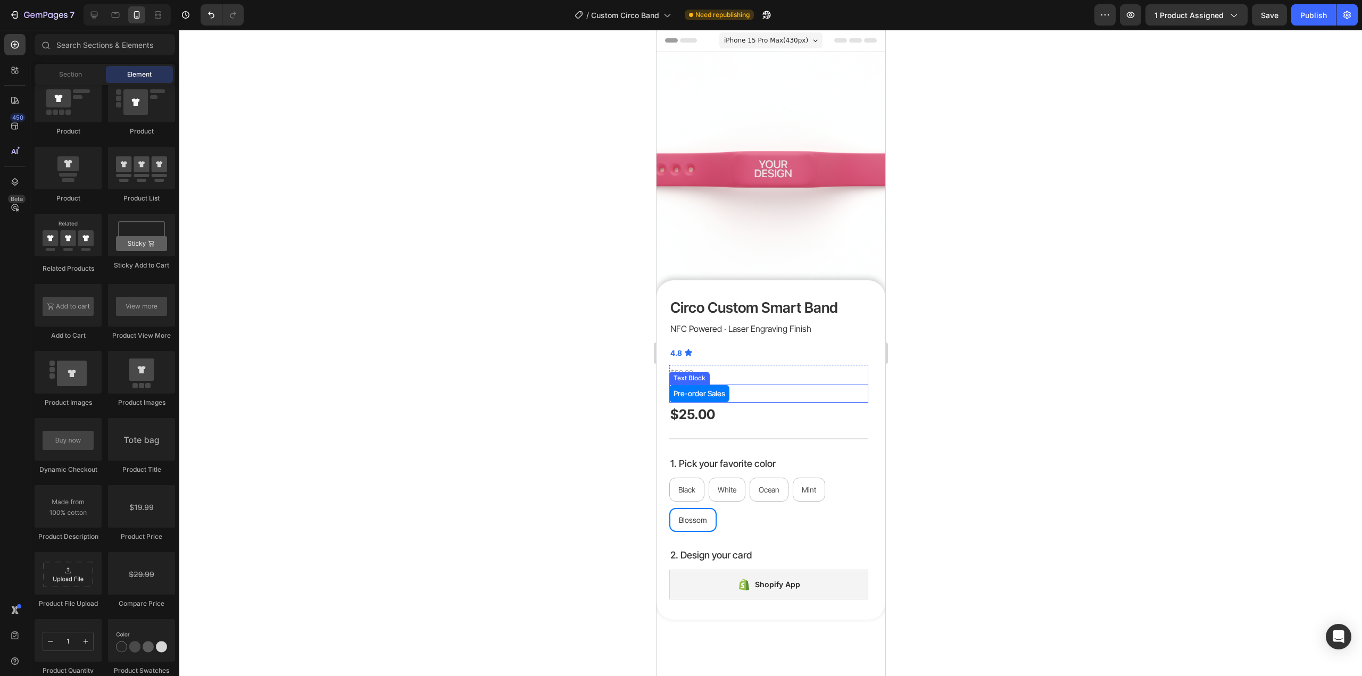
click at [828, 385] on div "Pre-order Sales" at bounding box center [768, 394] width 199 height 18
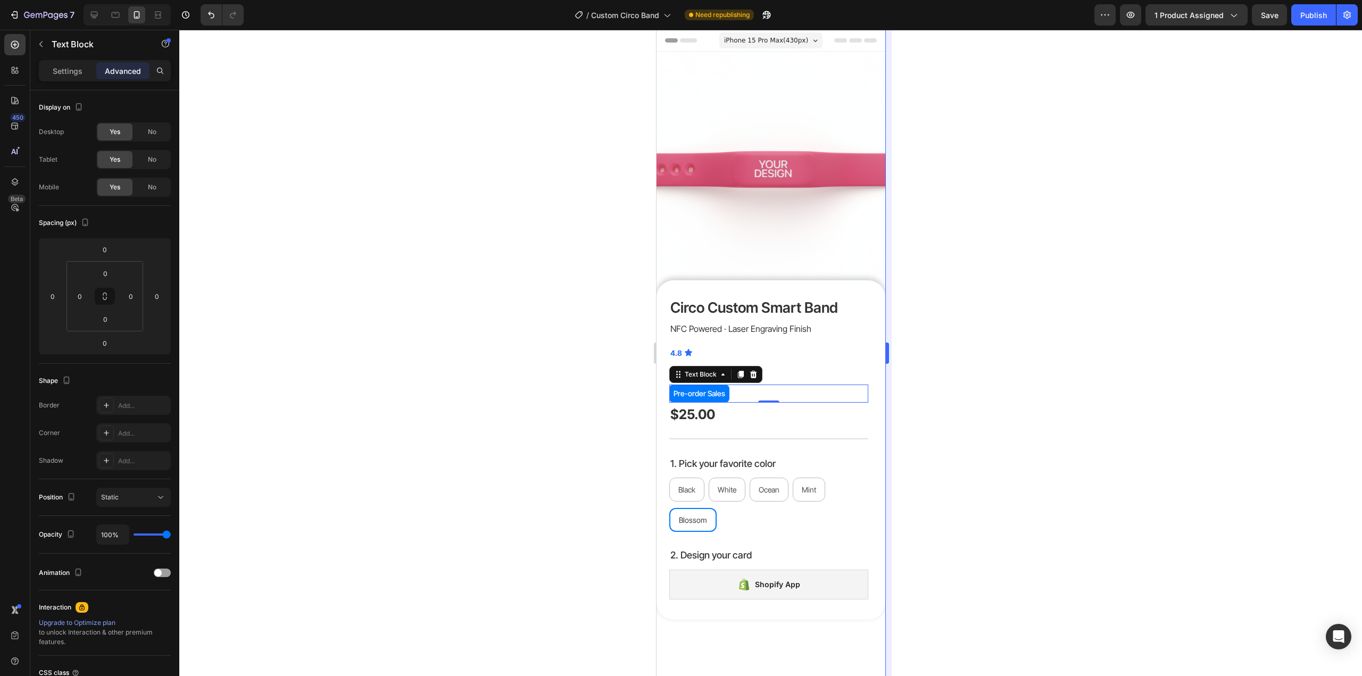
drag, startPoint x: 978, startPoint y: 411, endPoint x: 885, endPoint y: 395, distance: 94.0
click at [967, 407] on div at bounding box center [770, 353] width 1183 height 647
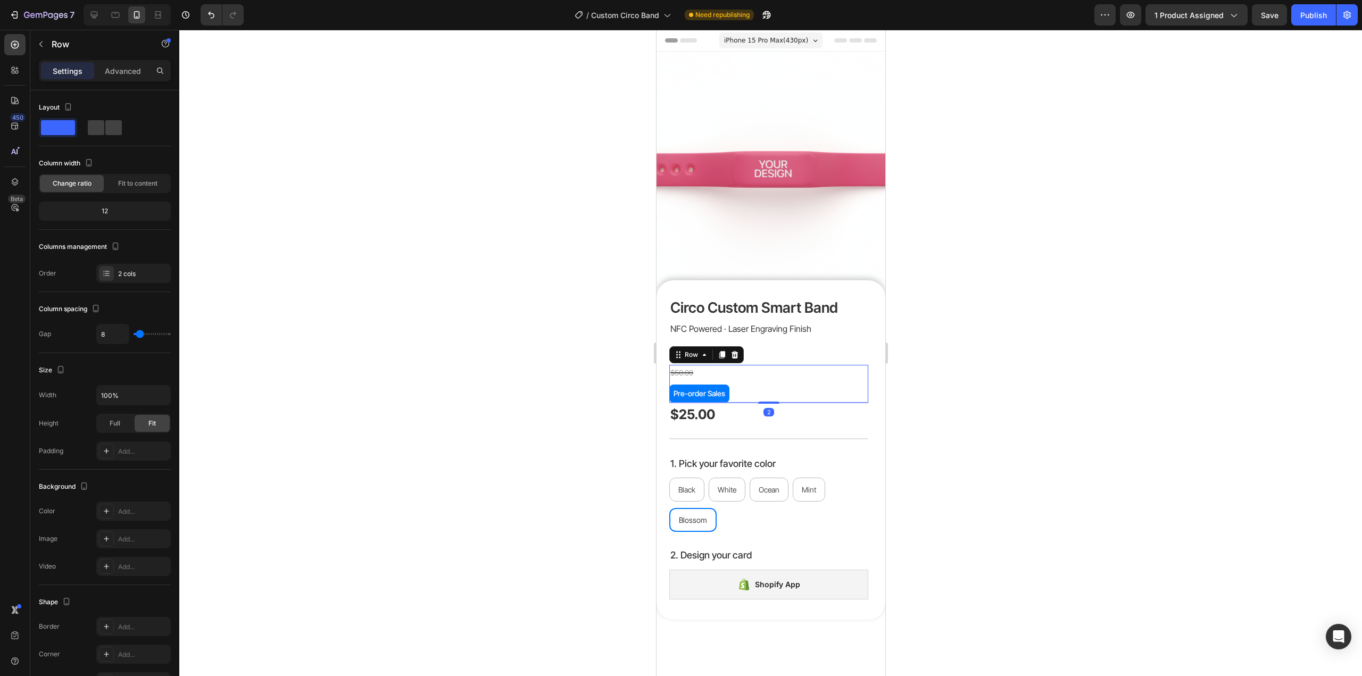
click at [836, 374] on div "$50.00 Compare Price Compare Price Pre-order Sales Text Block Row 2" at bounding box center [768, 383] width 199 height 37
click at [118, 62] on div "Advanced" at bounding box center [122, 70] width 53 height 17
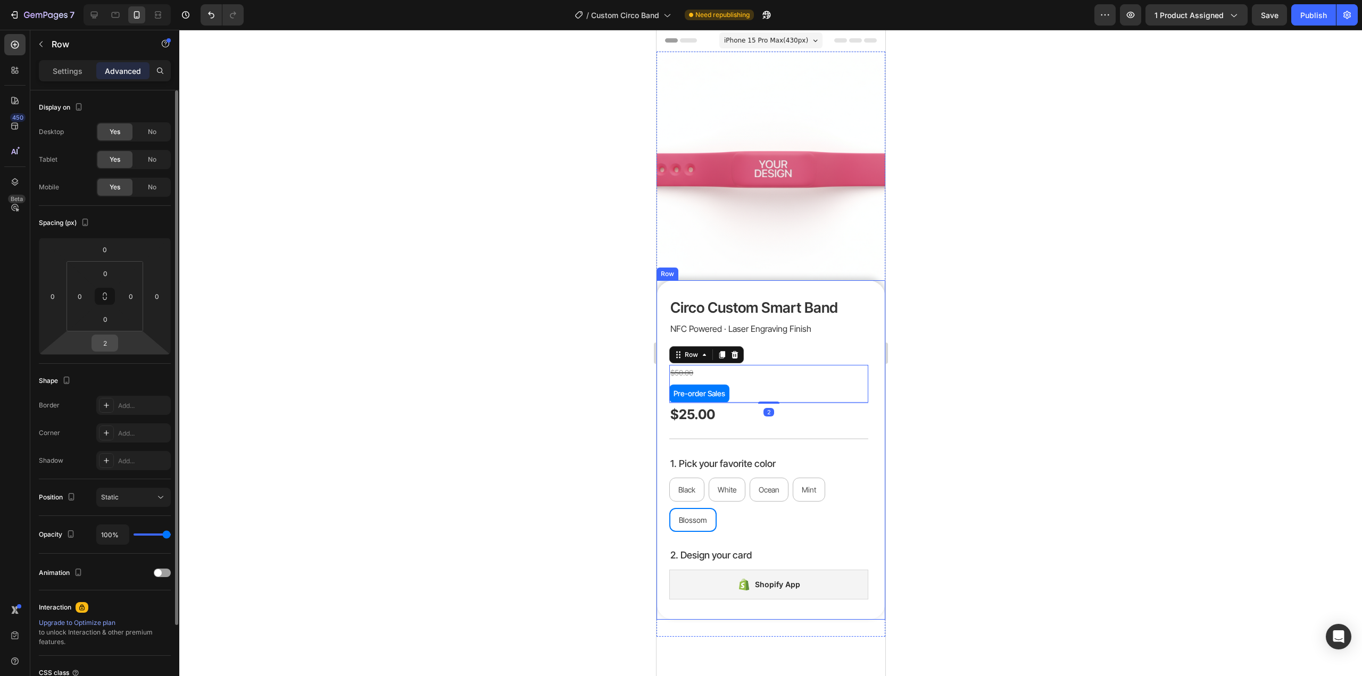
click at [108, 342] on input "2" at bounding box center [104, 343] width 21 height 16
type input "12"
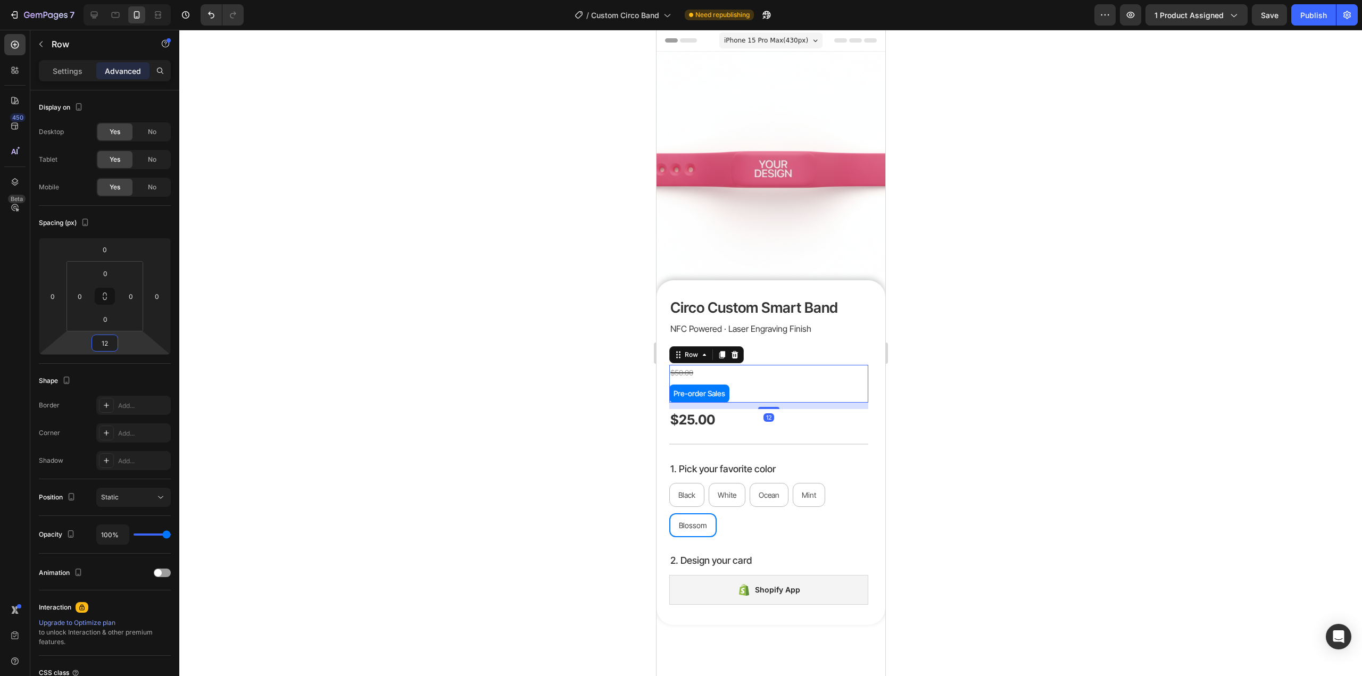
click at [1197, 237] on div at bounding box center [770, 353] width 1183 height 647
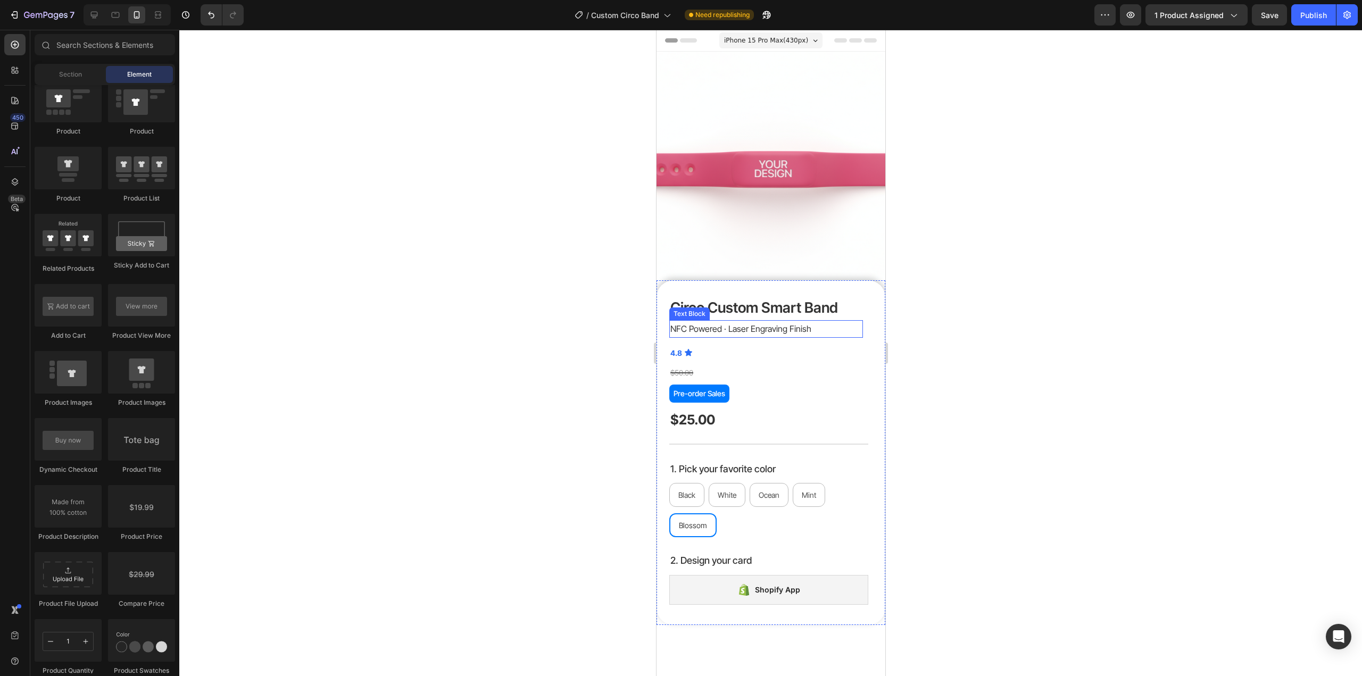
click at [762, 321] on p "NFC Powered · Laser Engraving Finish" at bounding box center [766, 328] width 192 height 15
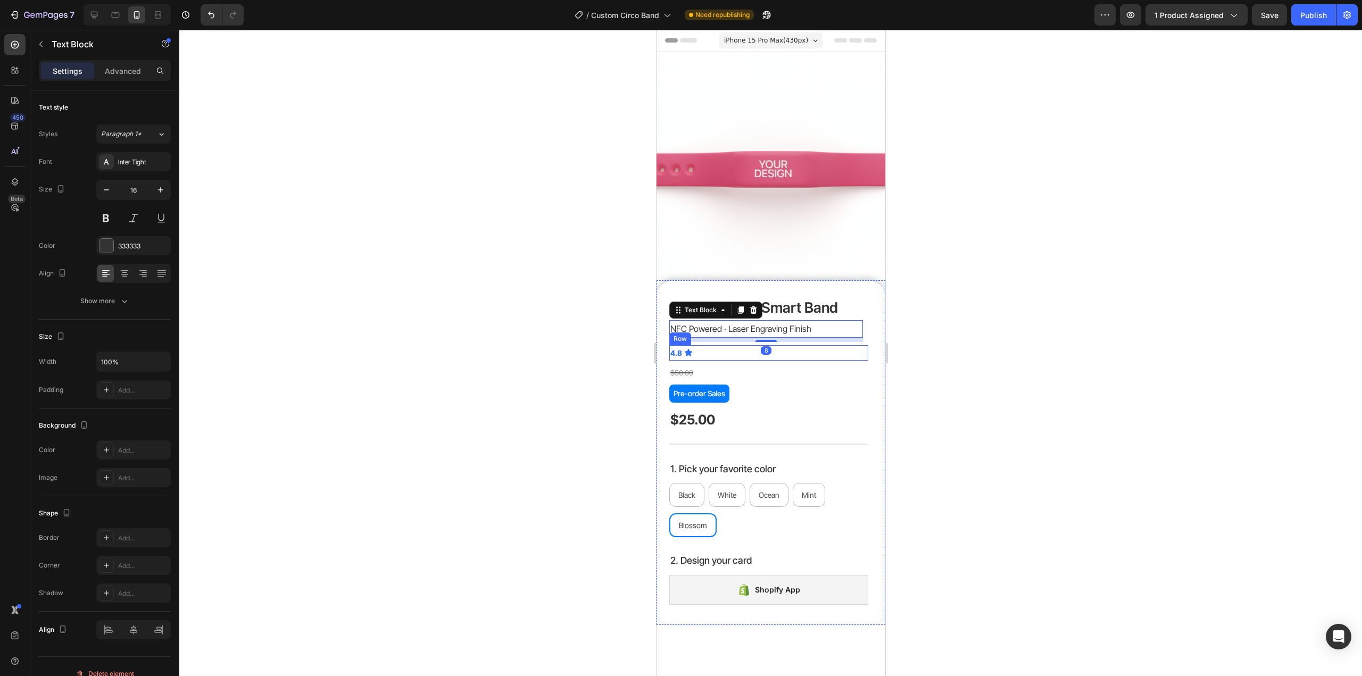
click at [731, 345] on div "4.8 Text Block Icon List Icon Row" at bounding box center [768, 352] width 199 height 15
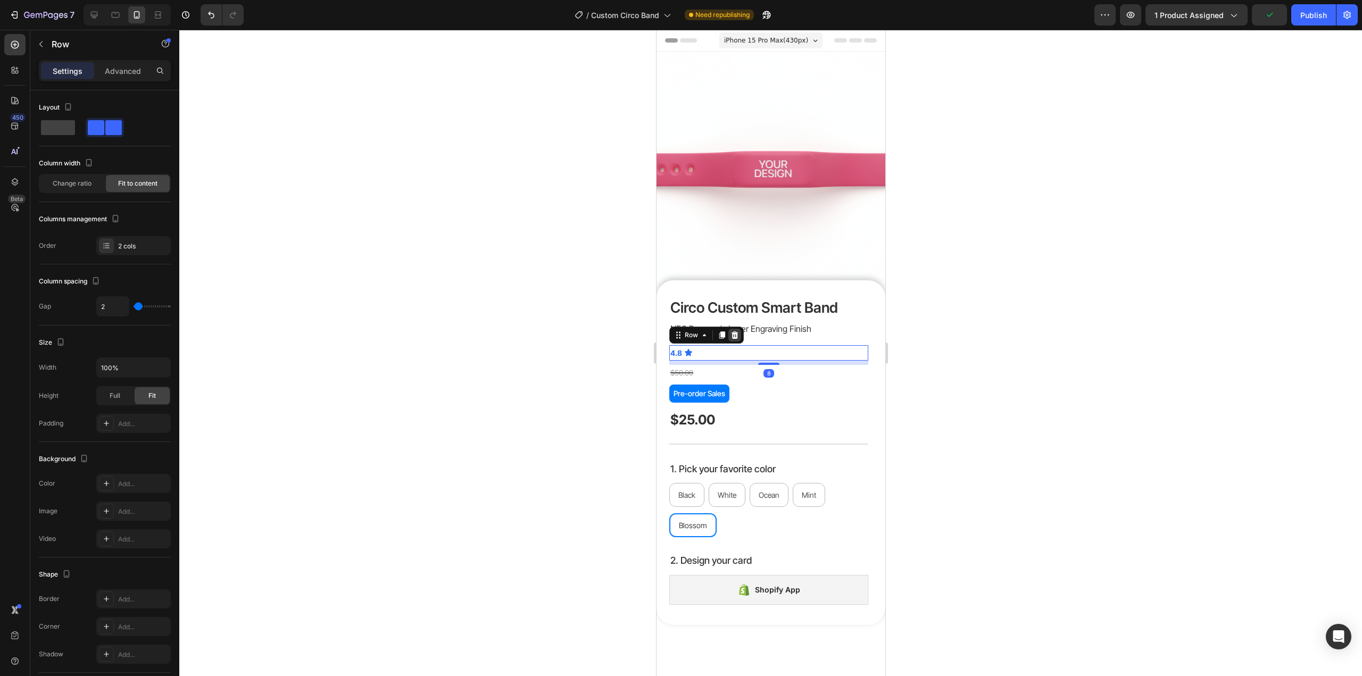
click at [732, 332] on icon at bounding box center [734, 335] width 7 height 7
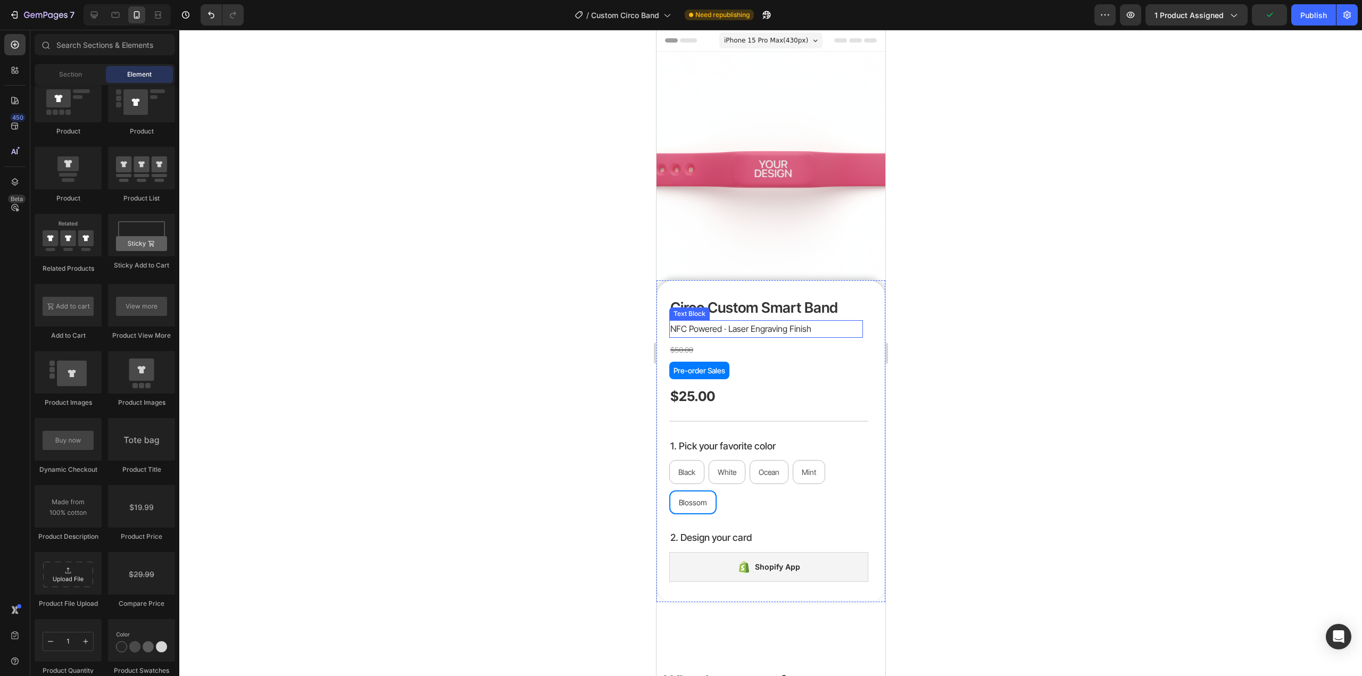
click at [993, 327] on div at bounding box center [770, 353] width 1183 height 647
click at [796, 322] on p "NFC Powered · Laser Engraving Finish" at bounding box center [766, 328] width 192 height 15
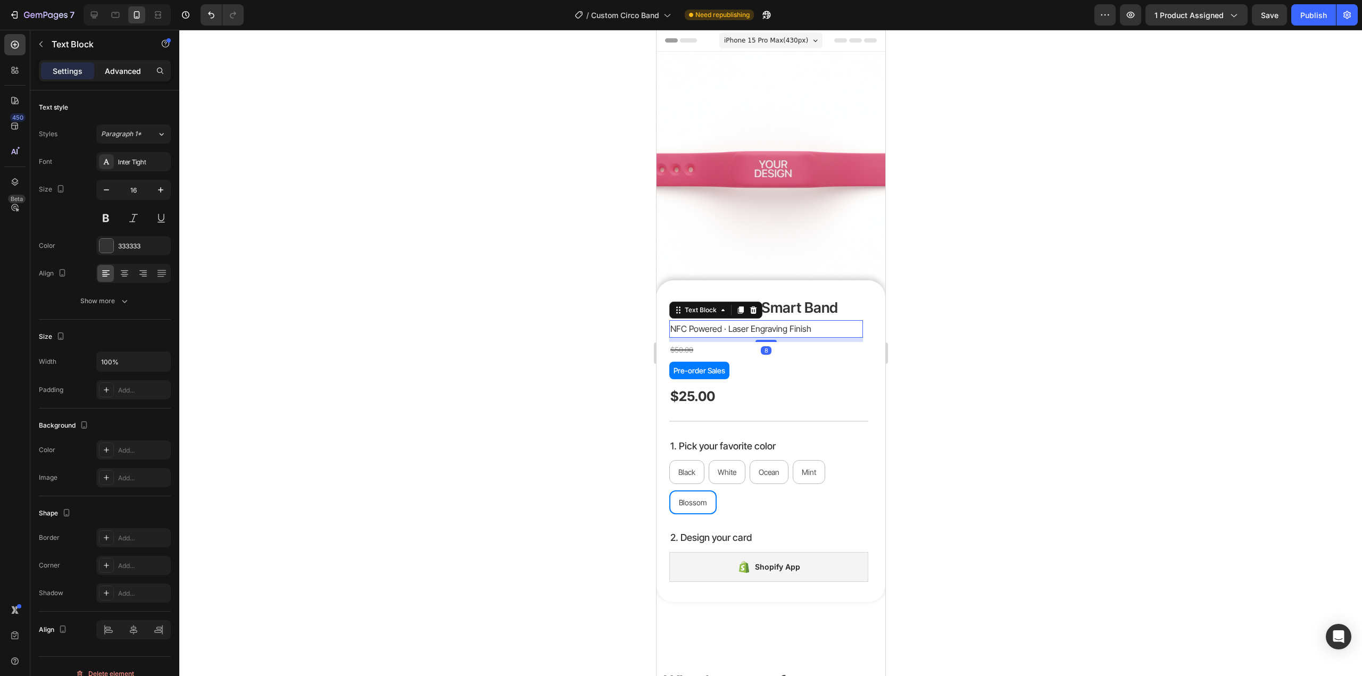
click at [122, 63] on div "Advanced" at bounding box center [122, 70] width 53 height 17
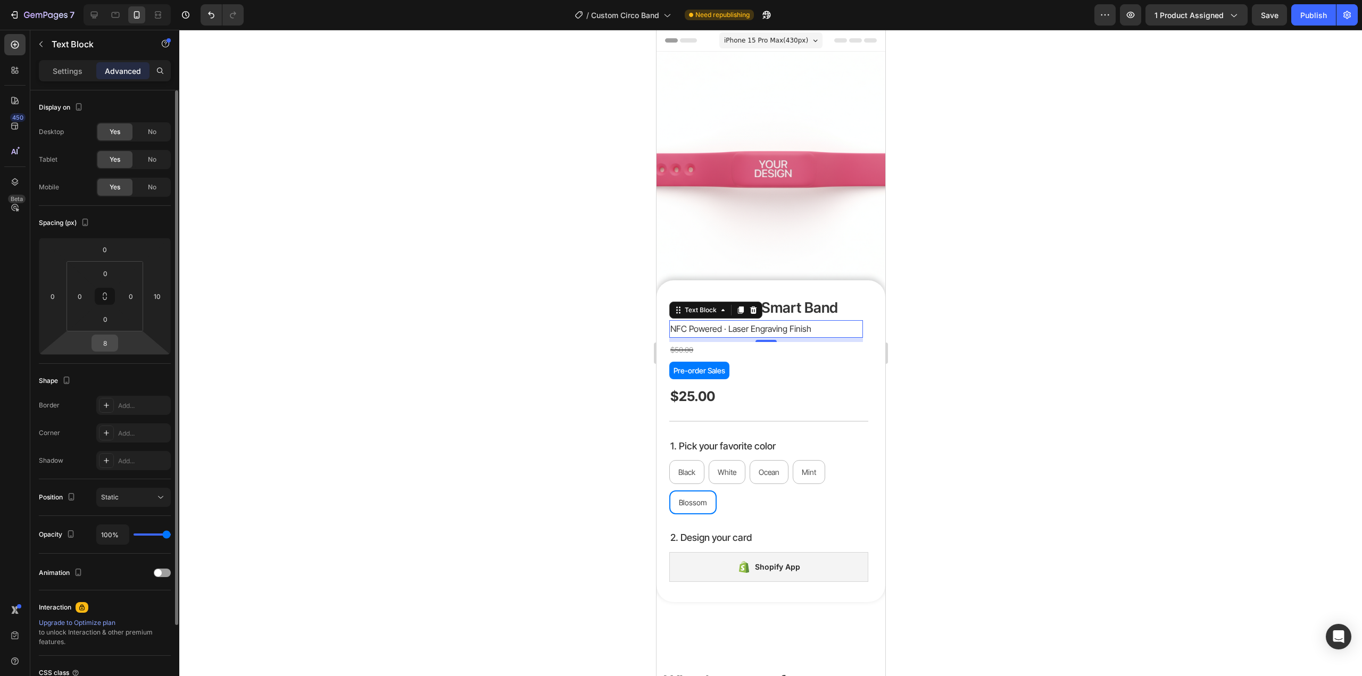
click at [110, 341] on input "8" at bounding box center [104, 343] width 21 height 16
type input "6"
click at [1257, 349] on div at bounding box center [770, 353] width 1183 height 647
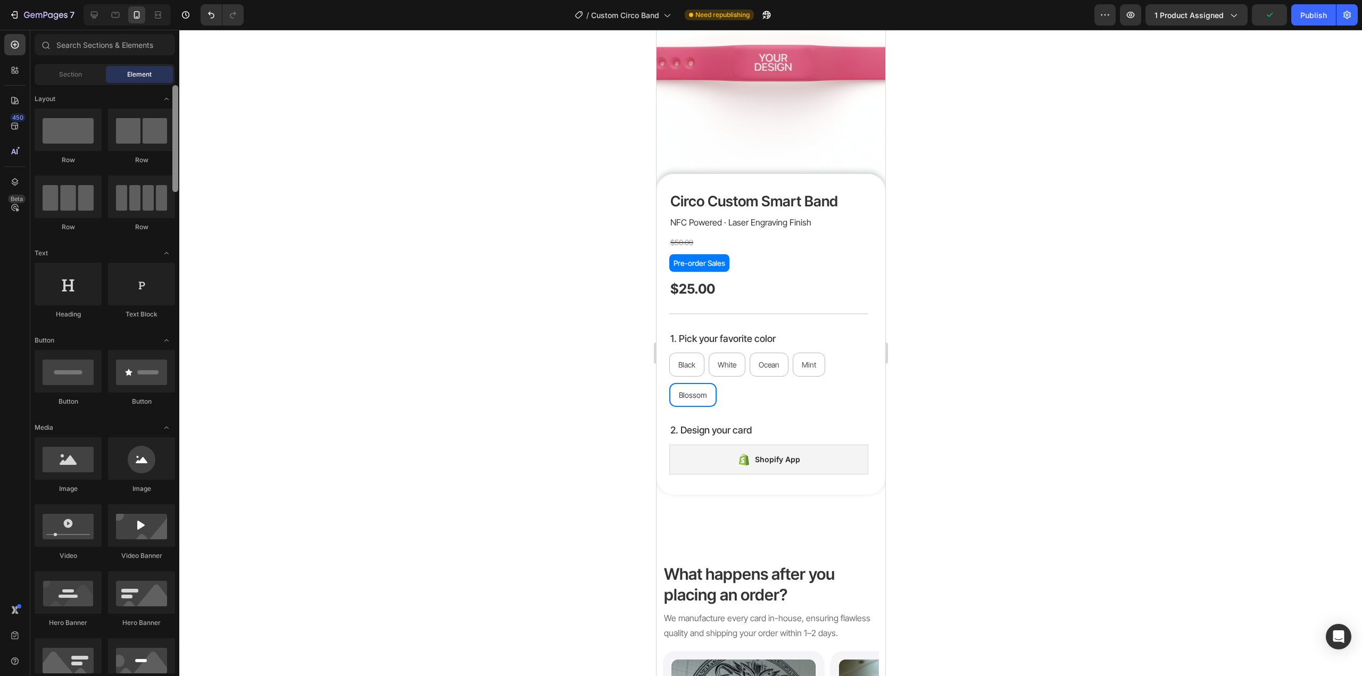
drag, startPoint x: 172, startPoint y: 292, endPoint x: 182, endPoint y: 60, distance: 232.2
click at [182, 0] on div "7 Version history / Custom Circo Band Need republishing Preview 1 product assig…" at bounding box center [681, 0] width 1362 height 0
click at [86, 79] on div "Section" at bounding box center [70, 74] width 67 height 17
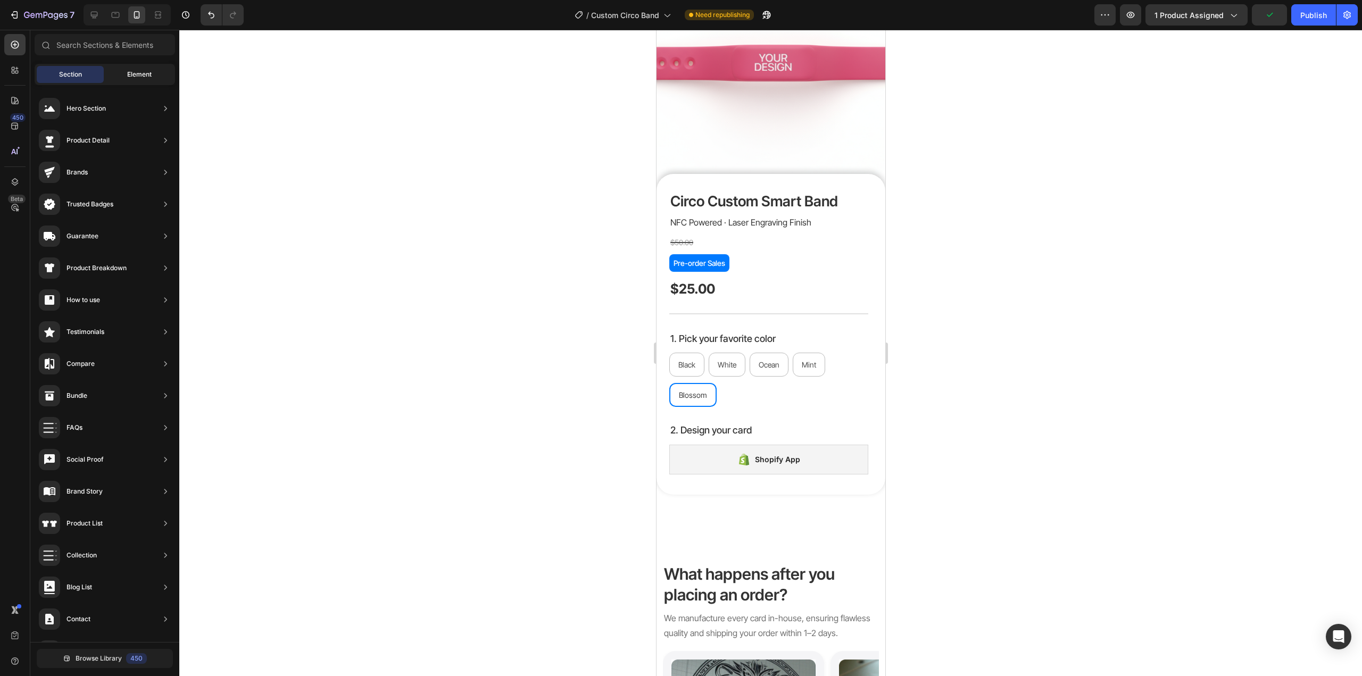
click at [146, 79] on span "Element" at bounding box center [139, 75] width 24 height 10
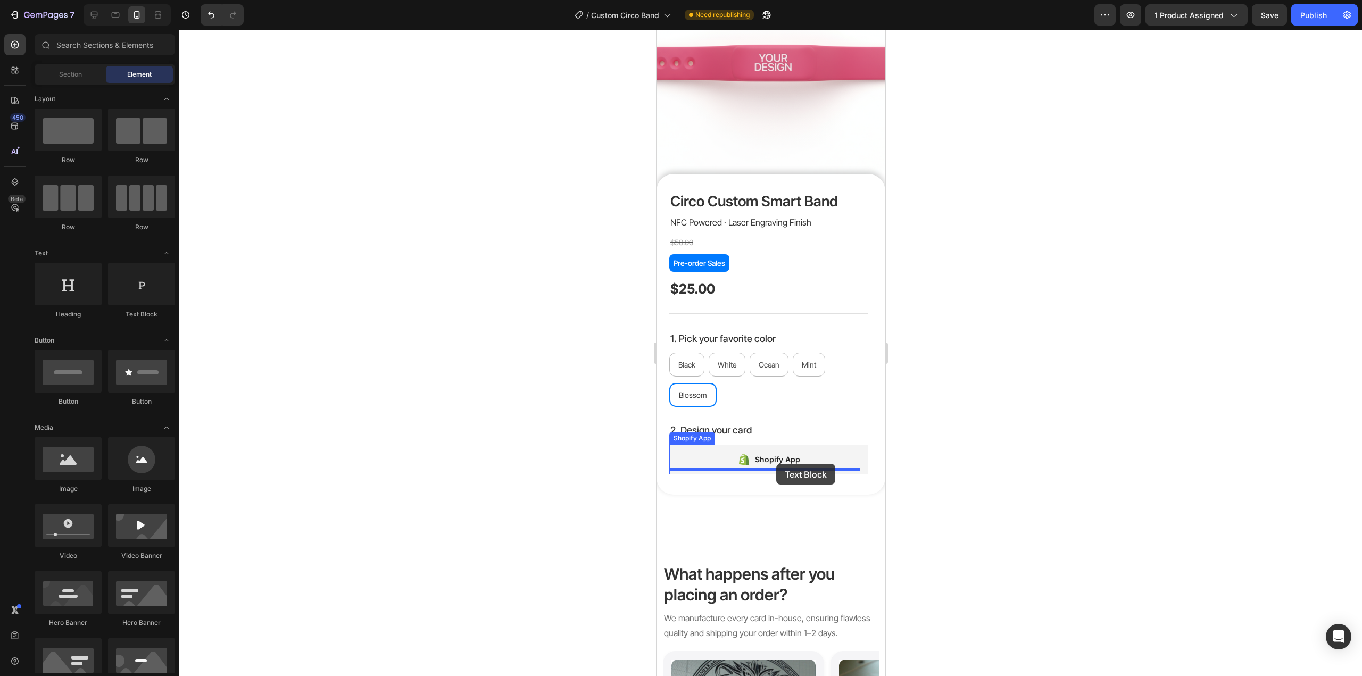
drag, startPoint x: 799, startPoint y: 319, endPoint x: 776, endPoint y: 464, distance: 147.1
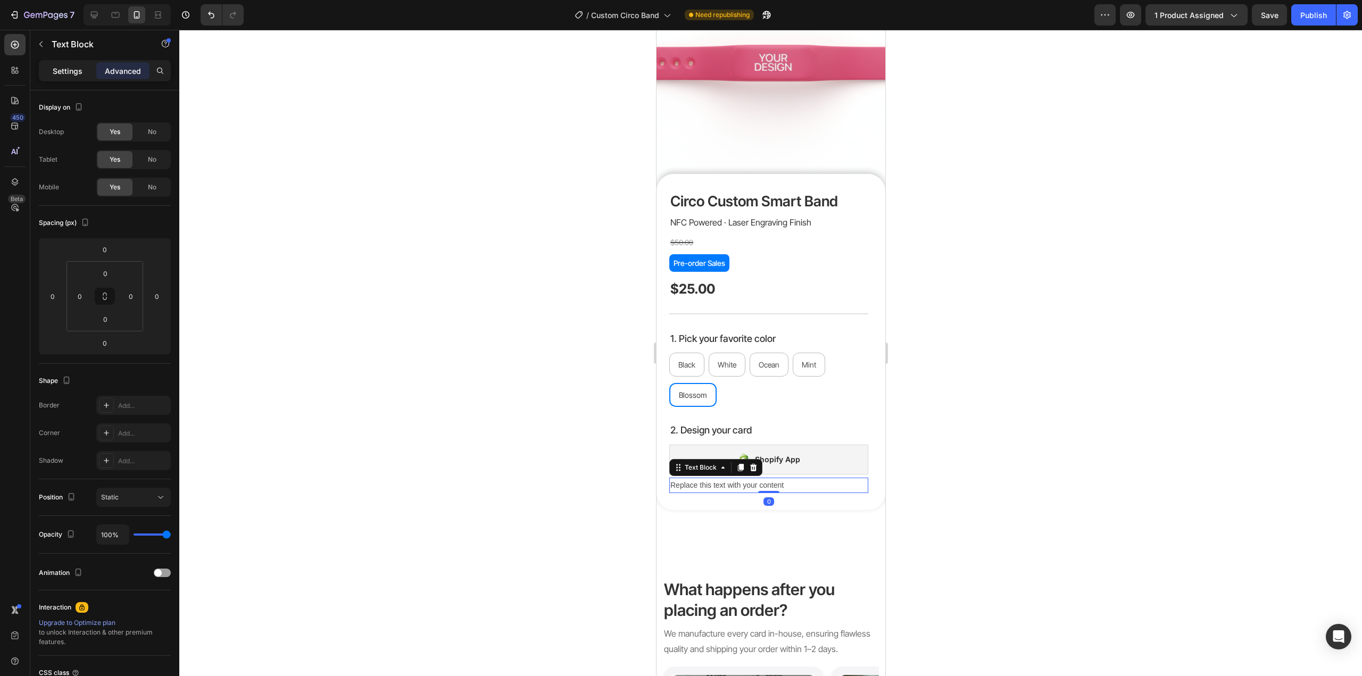
click at [74, 65] on p "Settings" at bounding box center [68, 70] width 30 height 11
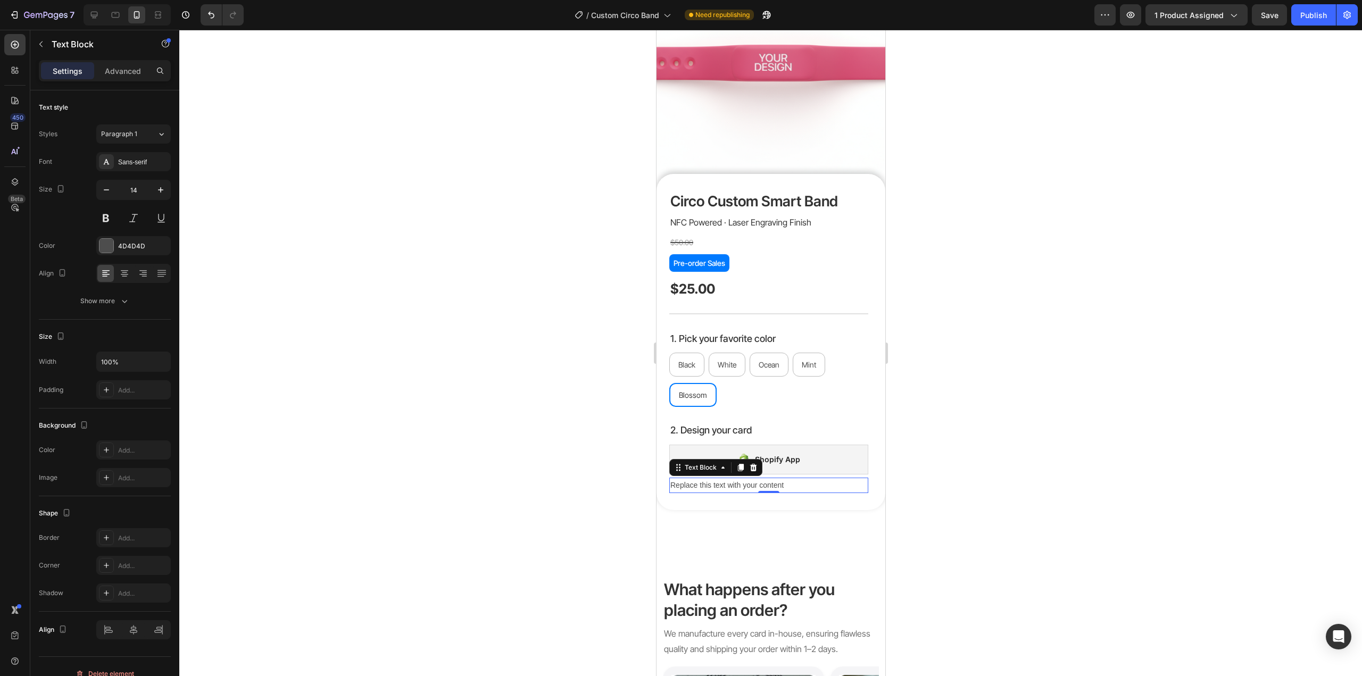
click at [750, 478] on div "Replace this text with your content" at bounding box center [768, 485] width 199 height 15
click at [750, 479] on p "Replace this text with your content" at bounding box center [768, 485] width 197 height 13
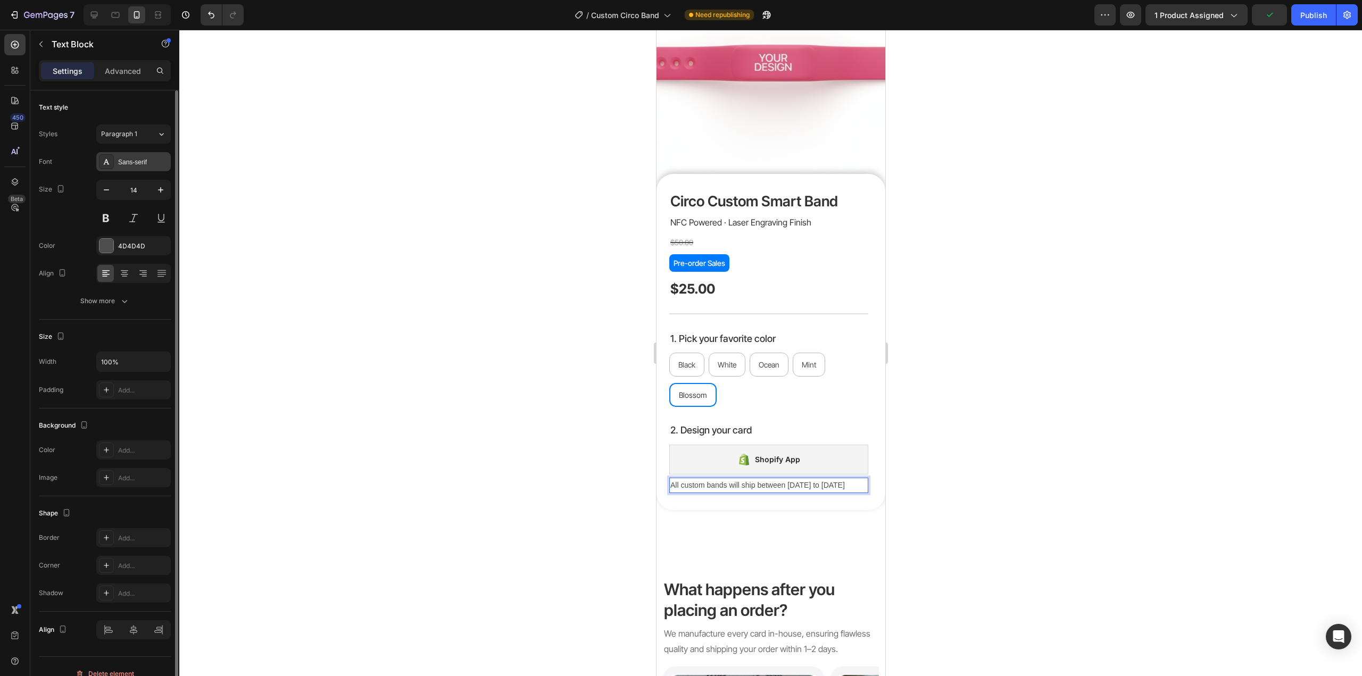
click at [135, 164] on div "Sans-serif" at bounding box center [143, 163] width 50 height 10
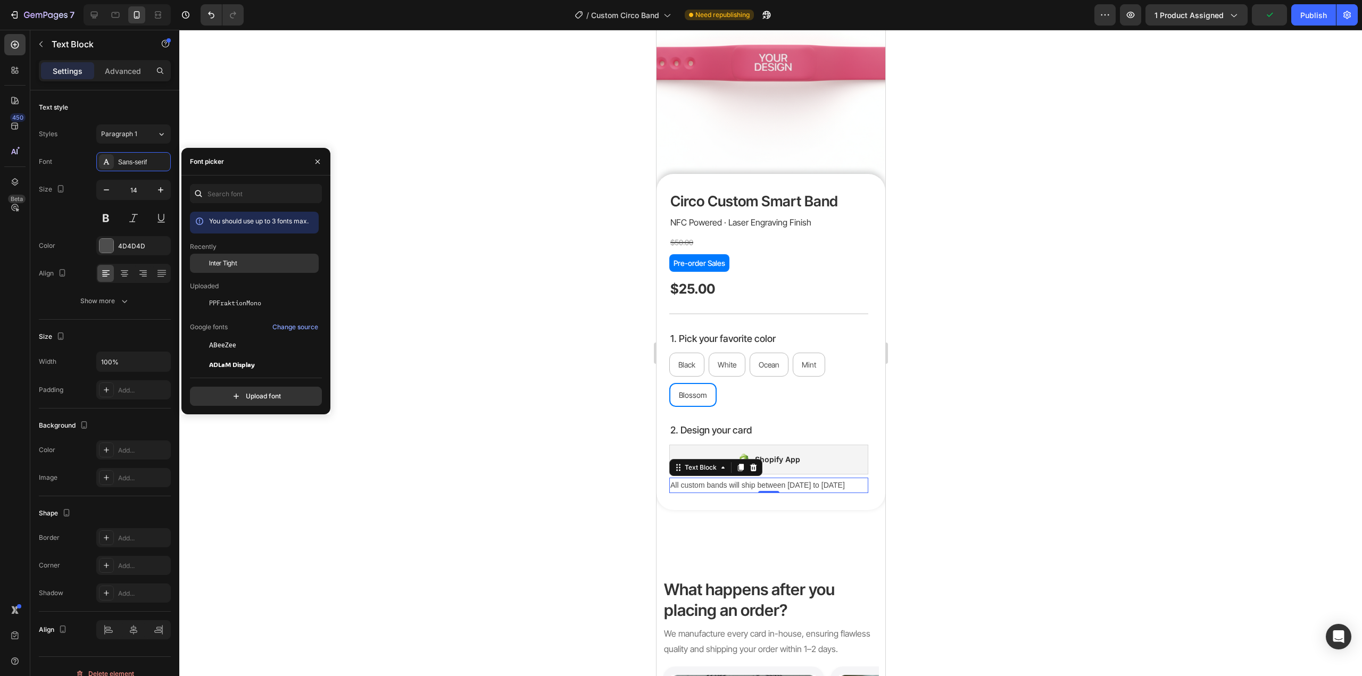
click at [228, 268] on div "Inter Tight" at bounding box center [254, 263] width 129 height 19
click at [104, 248] on div at bounding box center [107, 246] width 14 height 14
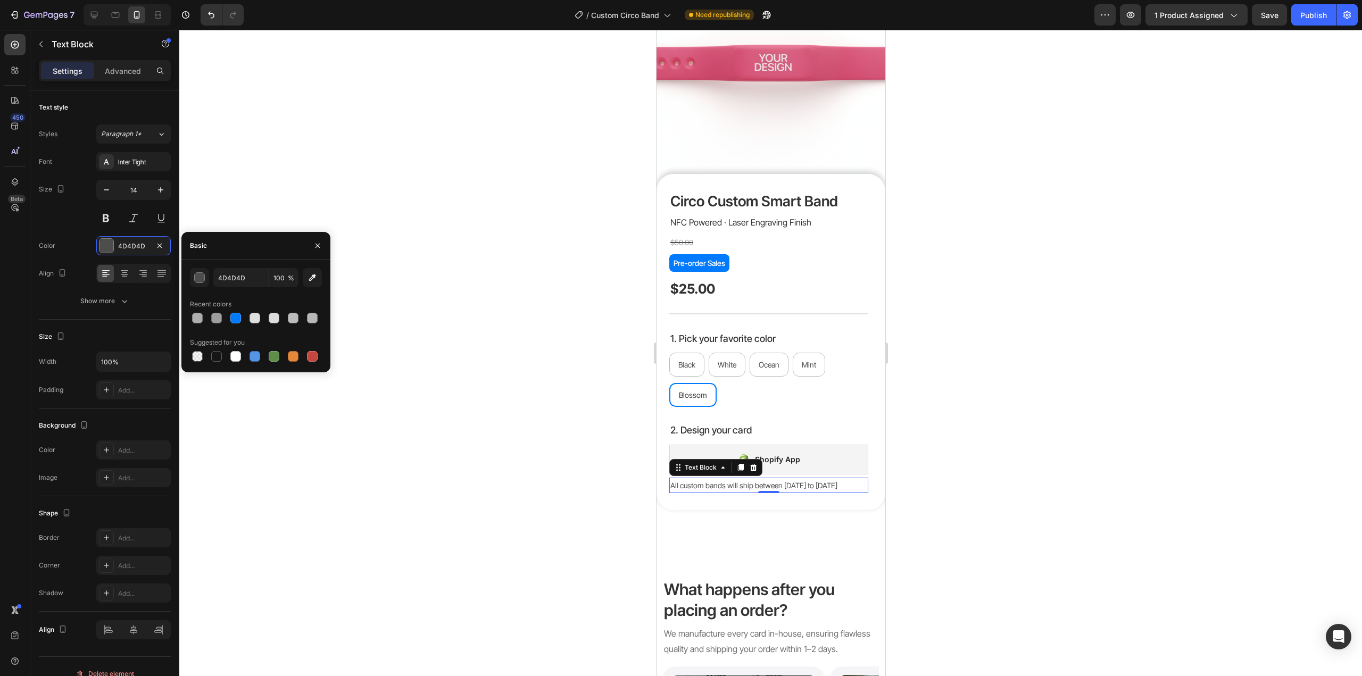
click at [199, 284] on button "button" at bounding box center [199, 277] width 19 height 19
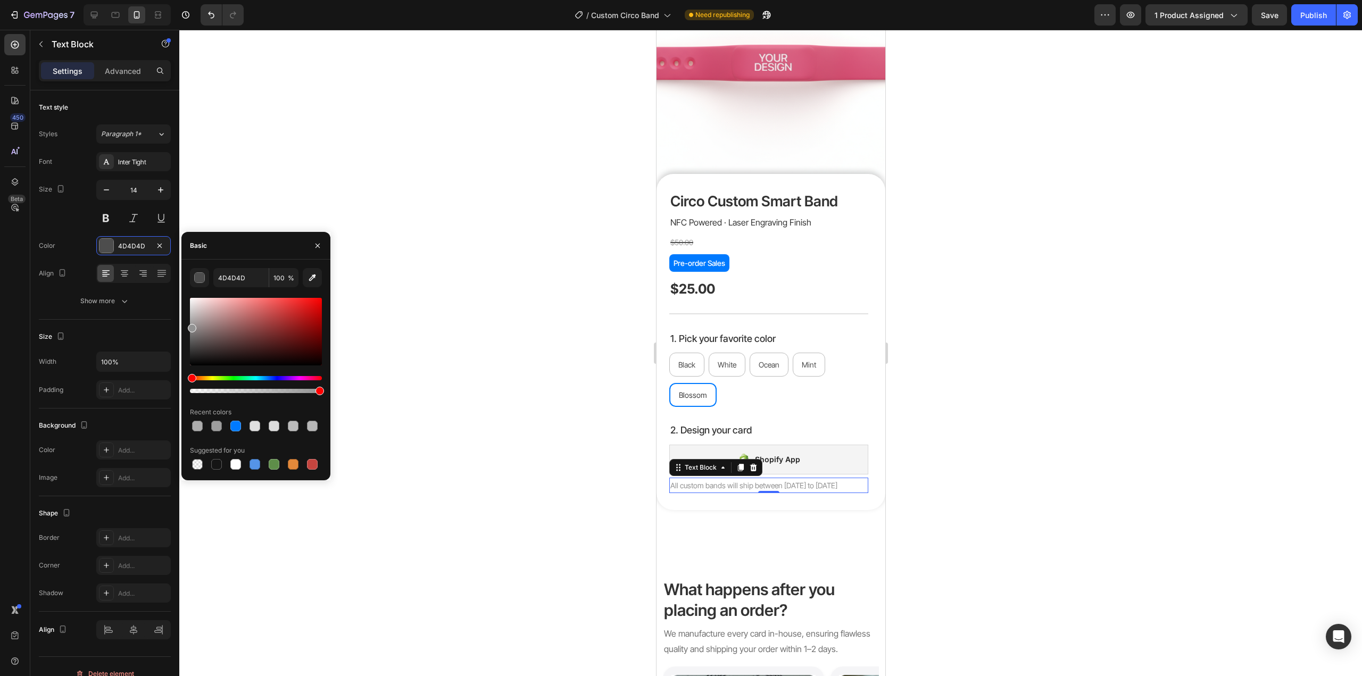
drag, startPoint x: 190, startPoint y: 326, endPoint x: 203, endPoint y: 332, distance: 13.8
click at [191, 326] on div at bounding box center [256, 332] width 132 height 68
drag, startPoint x: 191, startPoint y: 330, endPoint x: 186, endPoint y: 327, distance: 5.9
click at [186, 327] on div "939393 100 % Recent colors Suggested for you" at bounding box center [255, 370] width 149 height 204
type input "8E8E8E"
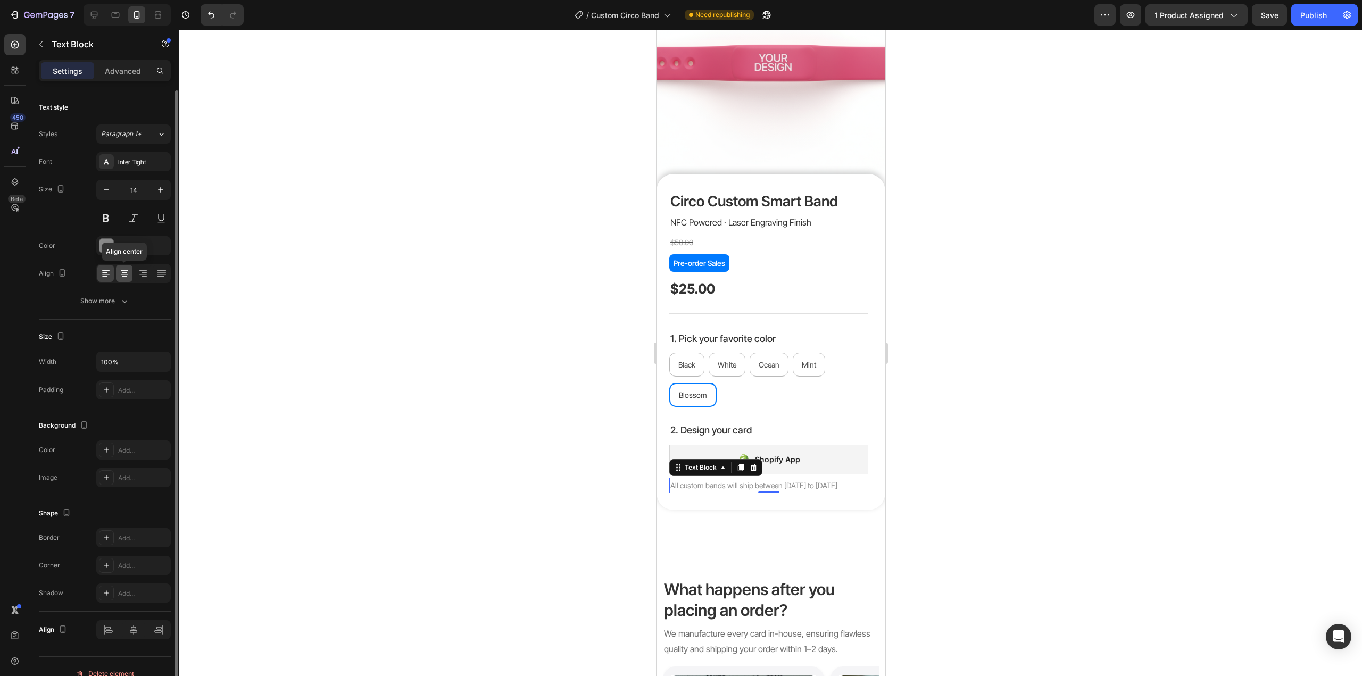
click at [125, 276] on icon at bounding box center [124, 273] width 11 height 11
click at [352, 298] on div at bounding box center [770, 353] width 1183 height 647
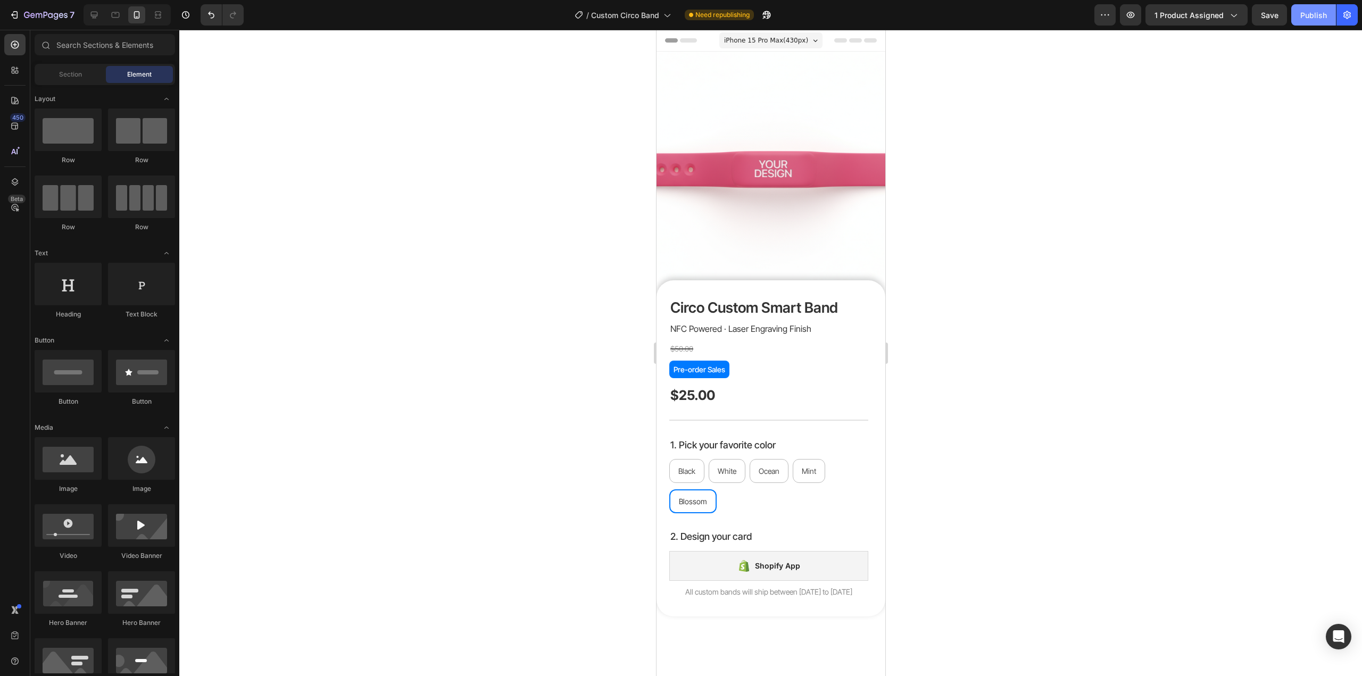
click at [1311, 15] on div "Publish" at bounding box center [1313, 15] width 27 height 11
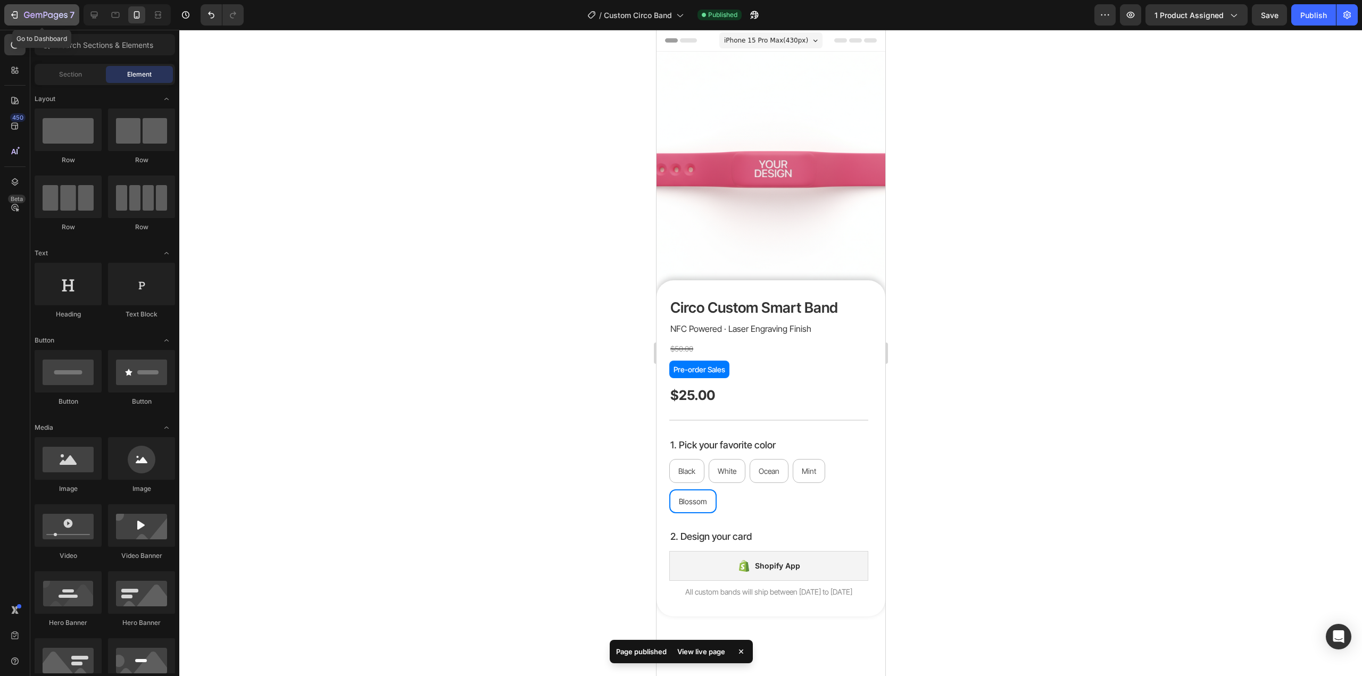
click at [56, 16] on icon "button" at bounding box center [46, 15] width 44 height 9
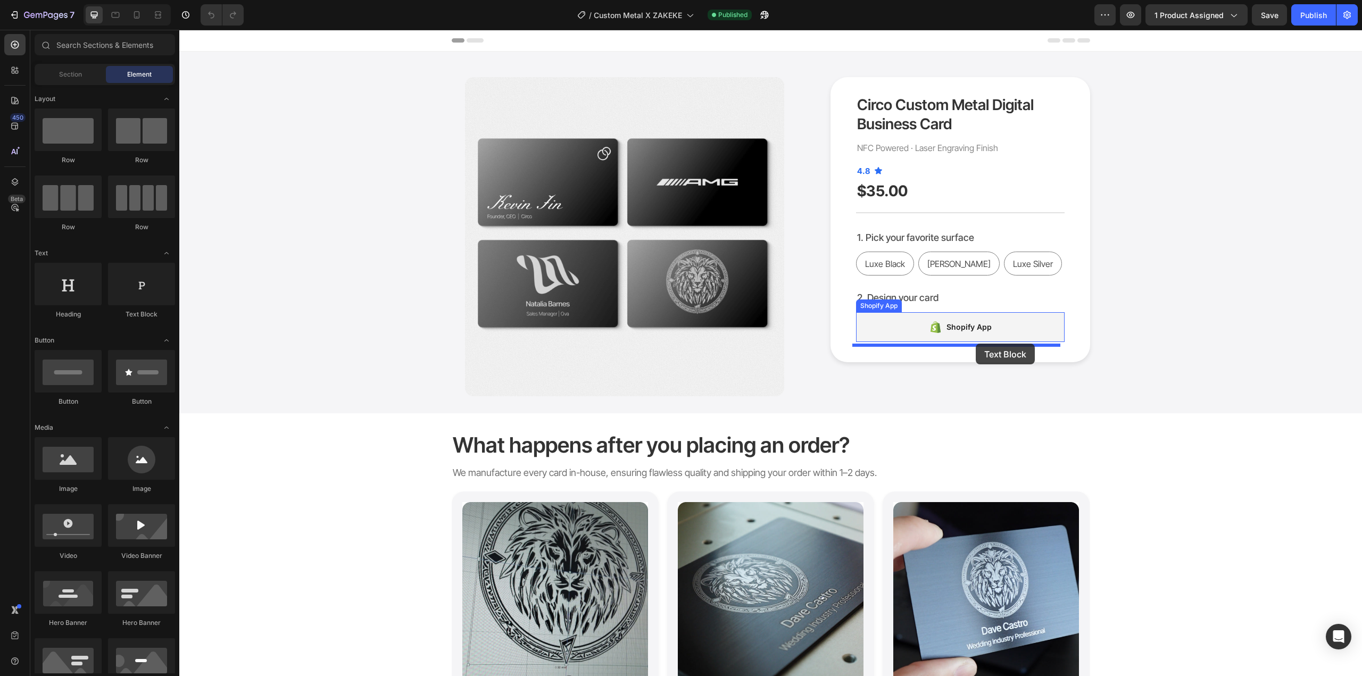
drag, startPoint x: 358, startPoint y: 325, endPoint x: 976, endPoint y: 344, distance: 618.1
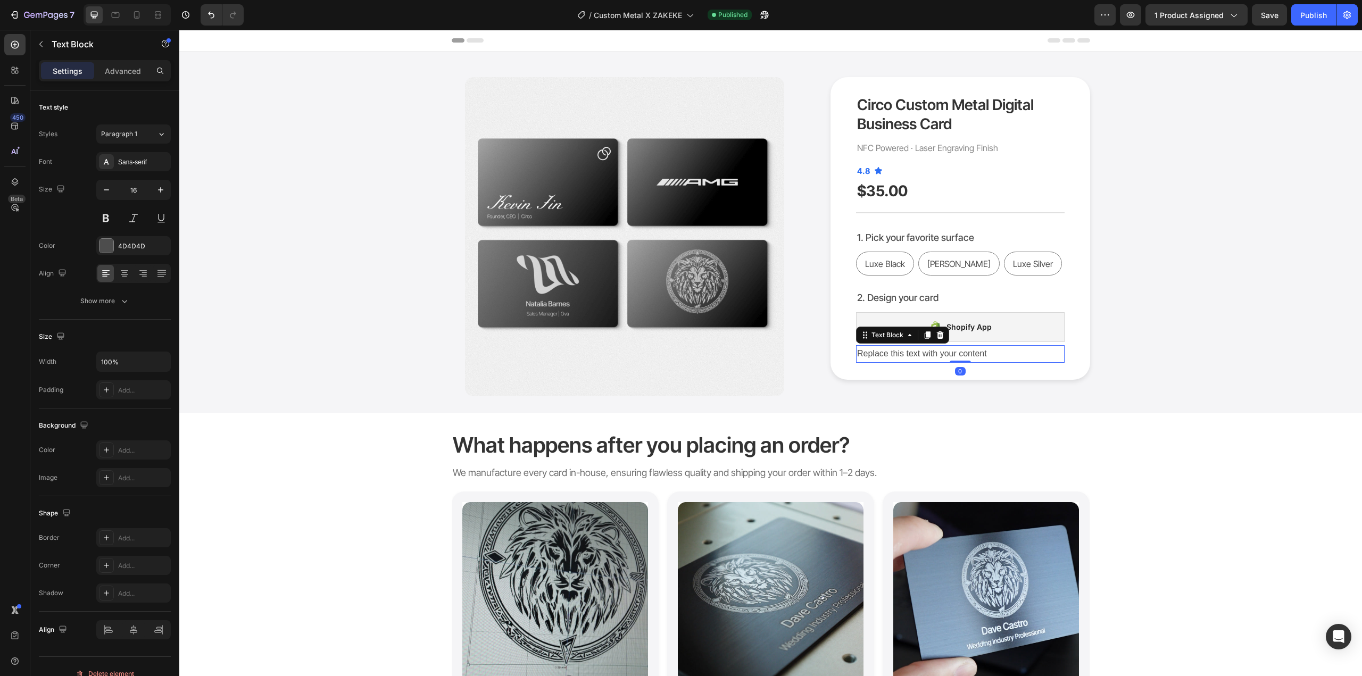
click at [964, 356] on div "Replace this text with your content" at bounding box center [960, 354] width 209 height 18
click at [964, 356] on p "Replace this text with your content" at bounding box center [960, 353] width 206 height 15
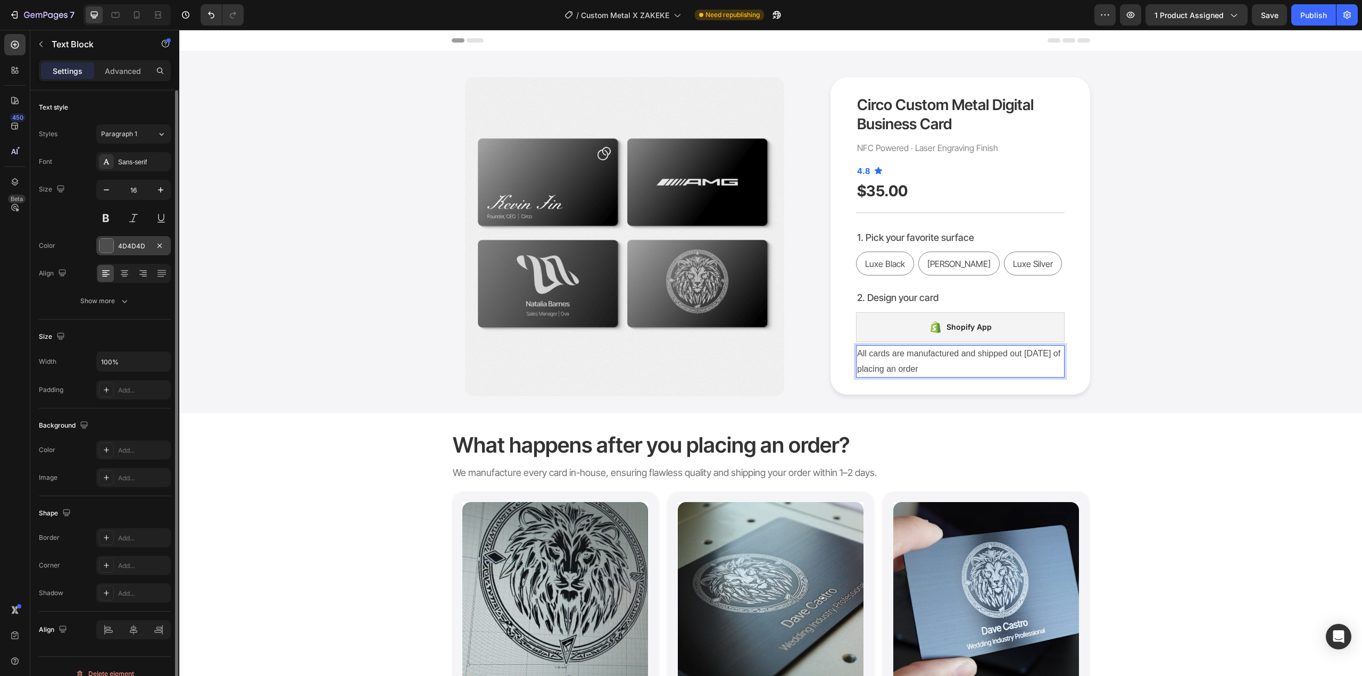
click at [109, 247] on div at bounding box center [107, 246] width 14 height 14
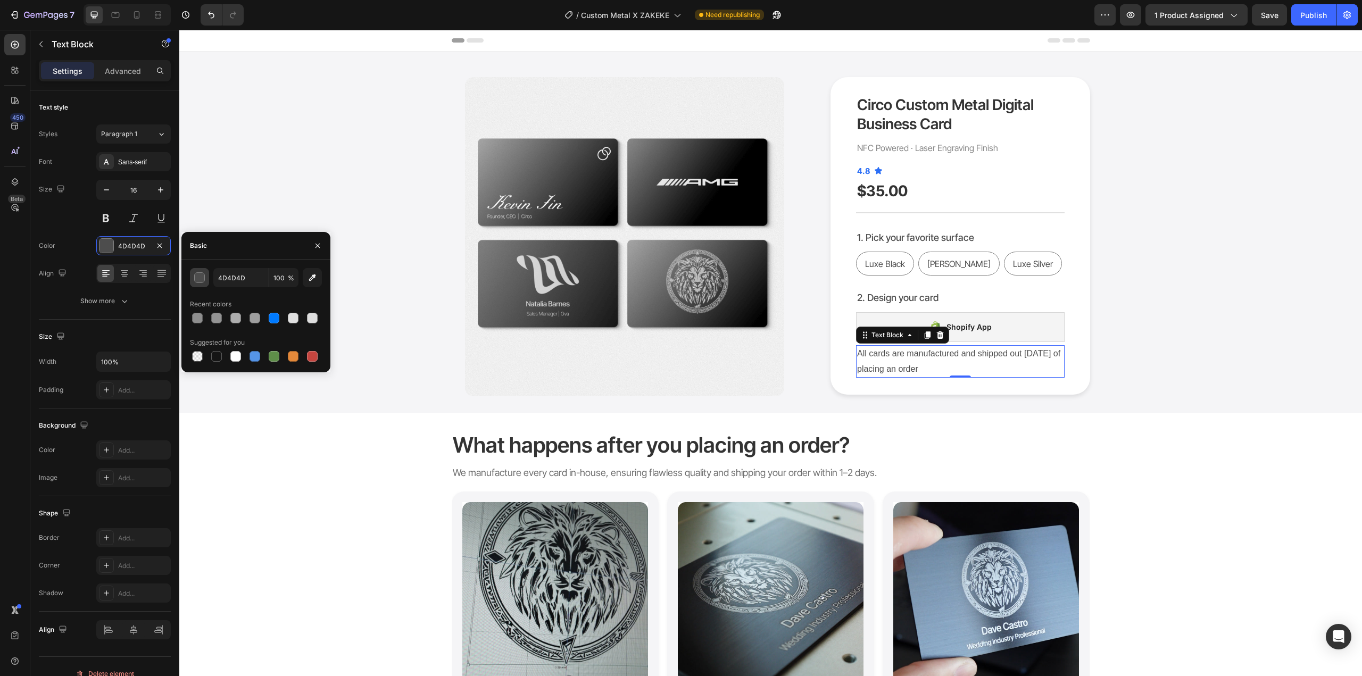
click at [197, 279] on div "button" at bounding box center [200, 278] width 11 height 11
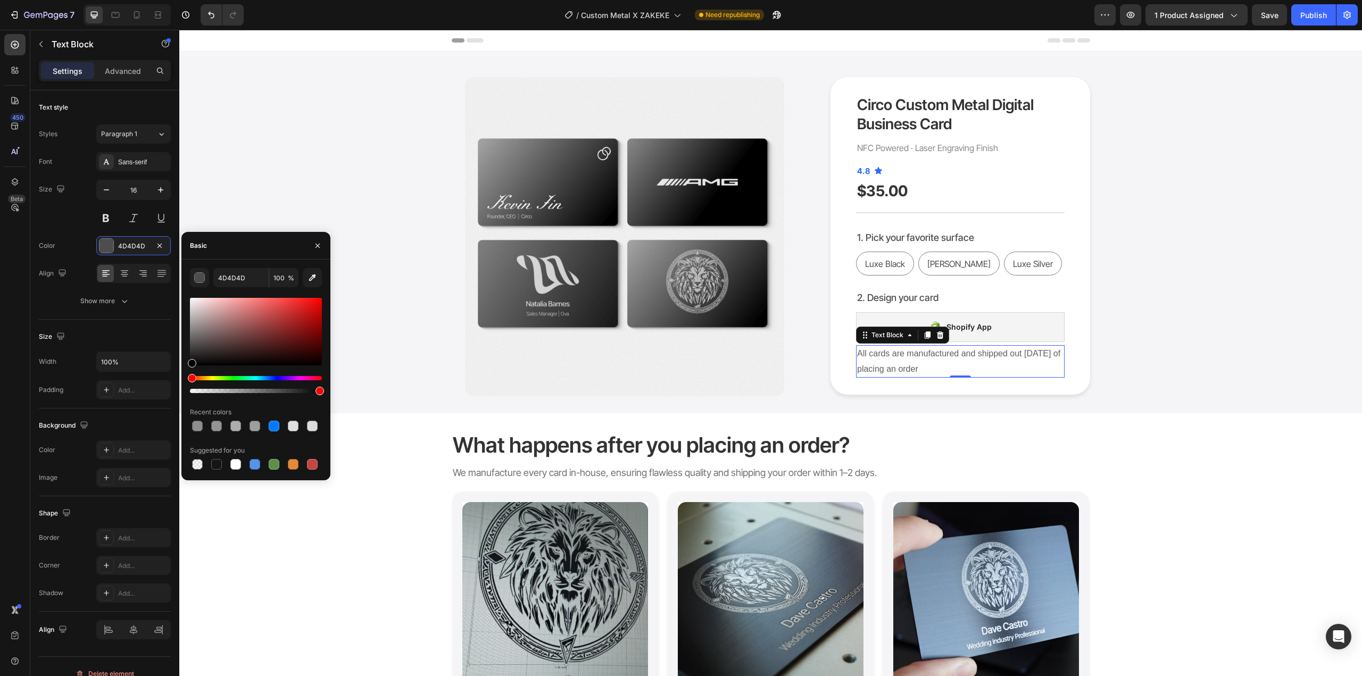
drag, startPoint x: 198, startPoint y: 338, endPoint x: 189, endPoint y: 340, distance: 9.2
click at [190, 340] on div at bounding box center [256, 332] width 132 height 68
type input "666666"
drag, startPoint x: 194, startPoint y: 342, endPoint x: 173, endPoint y: 342, distance: 20.2
click at [173, 342] on div "450 Beta Sections(18) Elements(84) Section Element Hero Section Product Detail …" at bounding box center [89, 353] width 179 height 647
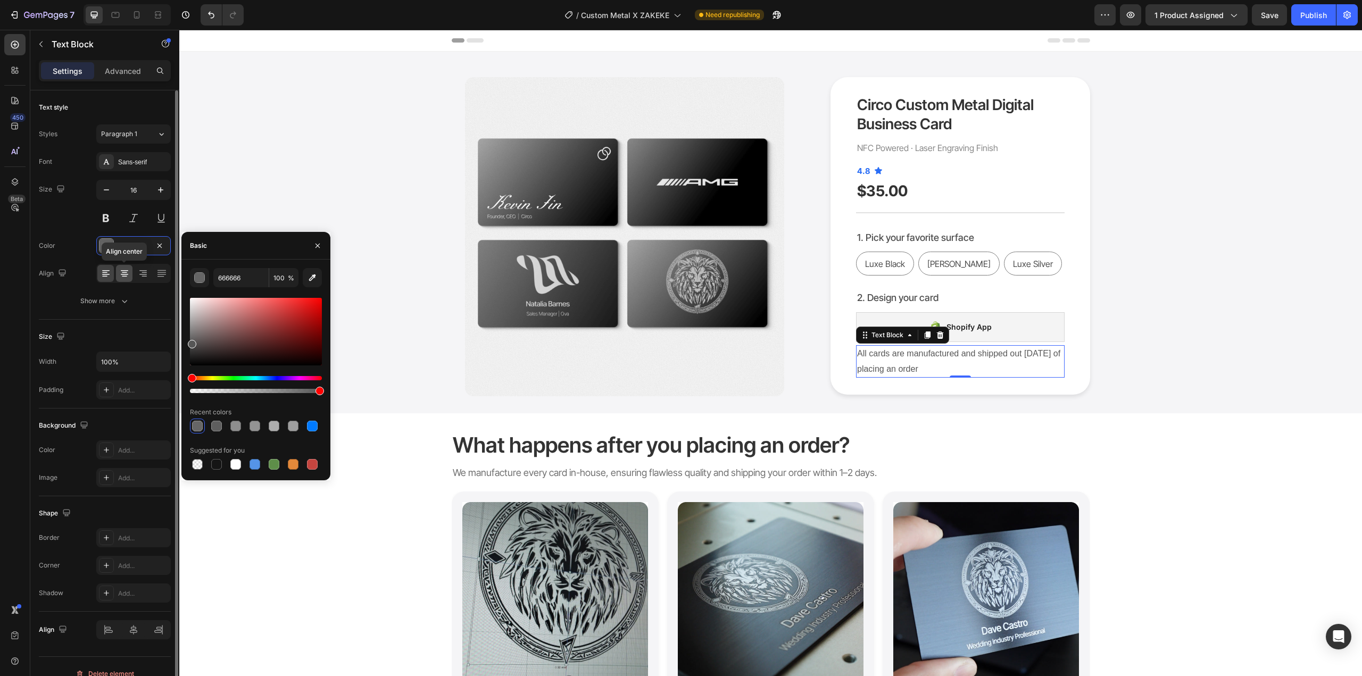
click at [127, 270] on icon at bounding box center [124, 273] width 11 height 11
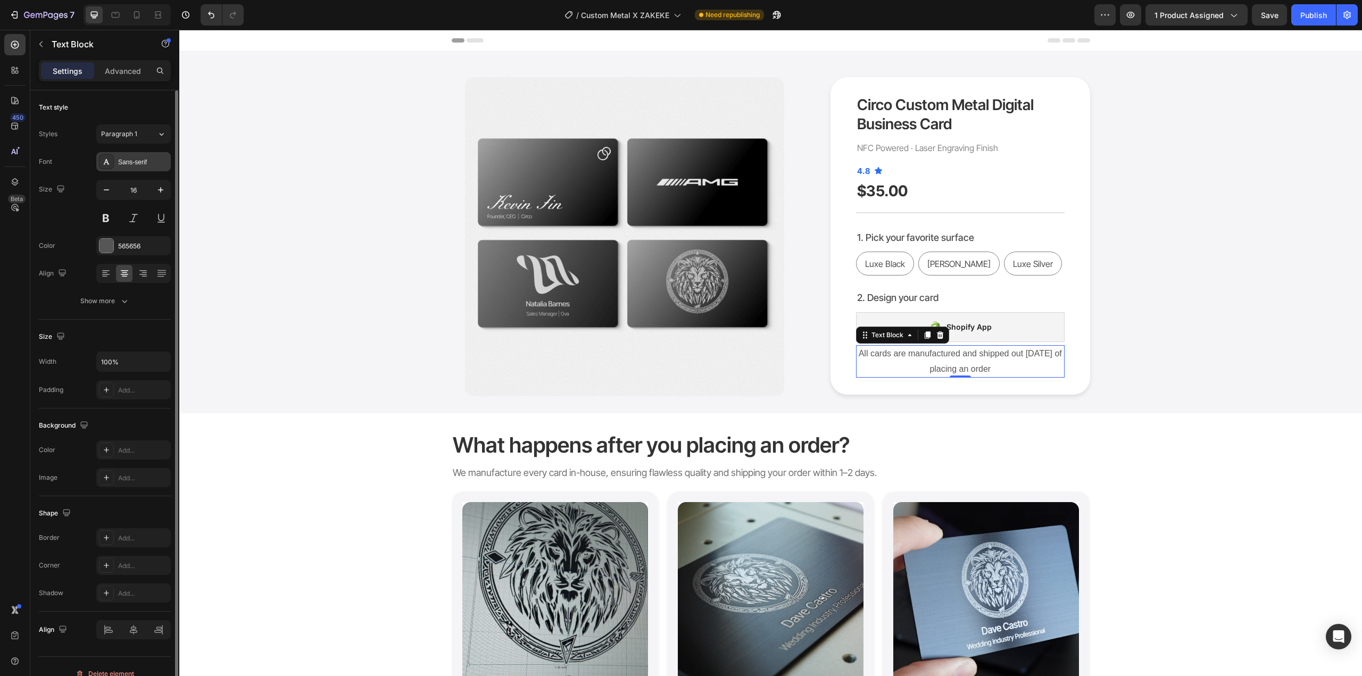
click at [152, 160] on div "Sans-serif" at bounding box center [143, 163] width 50 height 10
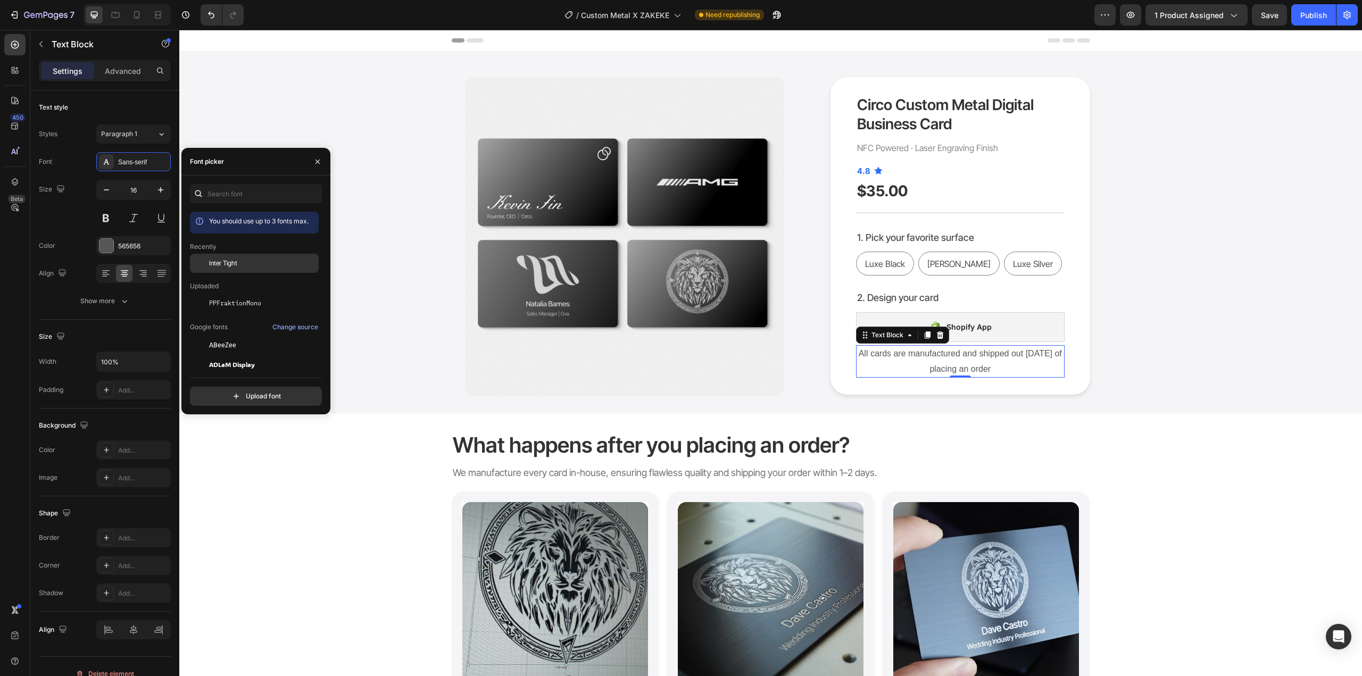
drag, startPoint x: 221, startPoint y: 260, endPoint x: 334, endPoint y: 270, distance: 112.8
click at [221, 260] on span "Inter Tight" at bounding box center [223, 264] width 28 height 10
click at [1215, 328] on div "Product Images Circo Custom Metal Digital Business Card Product Title NFC Power…" at bounding box center [770, 236] width 1167 height 319
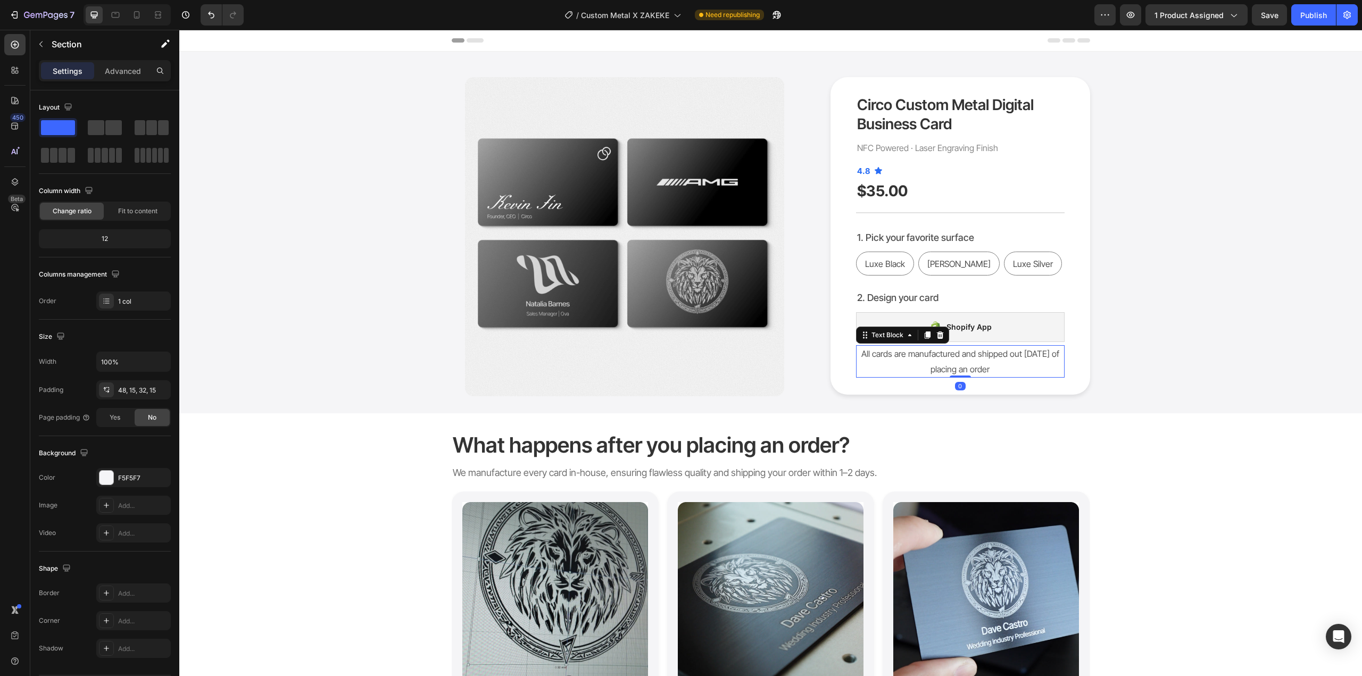
click at [990, 350] on p "All cards are manufactured and shipped out [DATE] of placing an order" at bounding box center [960, 361] width 206 height 31
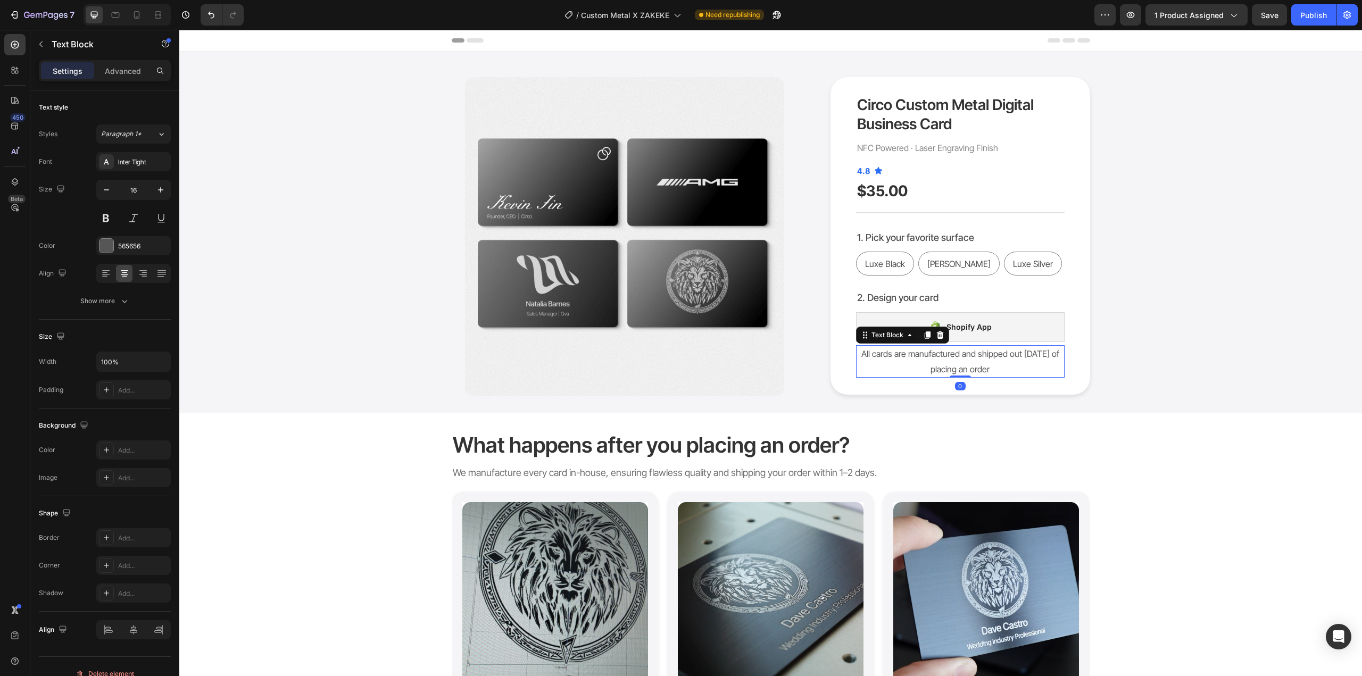
click at [931, 358] on p "All cards are manufactured and shipped out [DATE] of placing an order" at bounding box center [960, 361] width 206 height 31
drag, startPoint x: 905, startPoint y: 356, endPoint x: 854, endPoint y: 353, distance: 51.7
click at [857, 353] on p "All cards are manufactured and shipped out [DATE] of placing an order" at bounding box center [960, 361] width 206 height 31
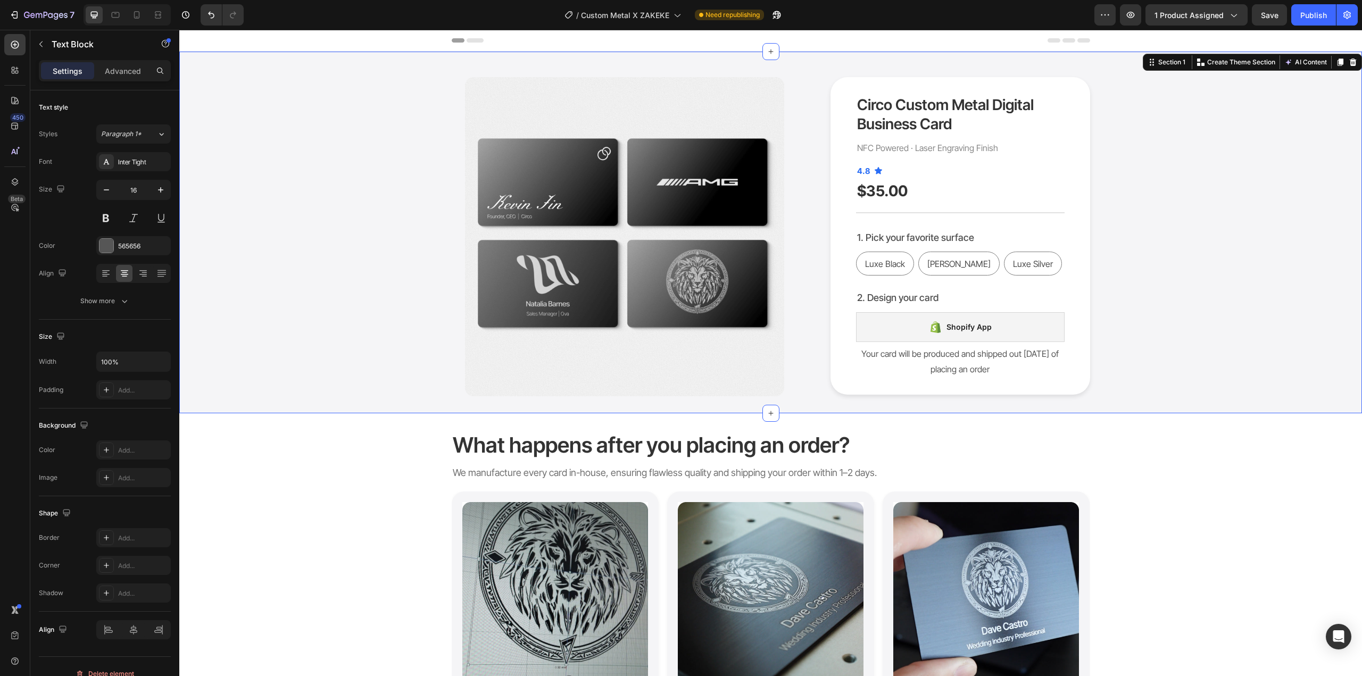
click at [1120, 360] on div "Product Images Circo Custom Metal Digital Business Card Product Title NFC Power…" at bounding box center [770, 236] width 1167 height 319
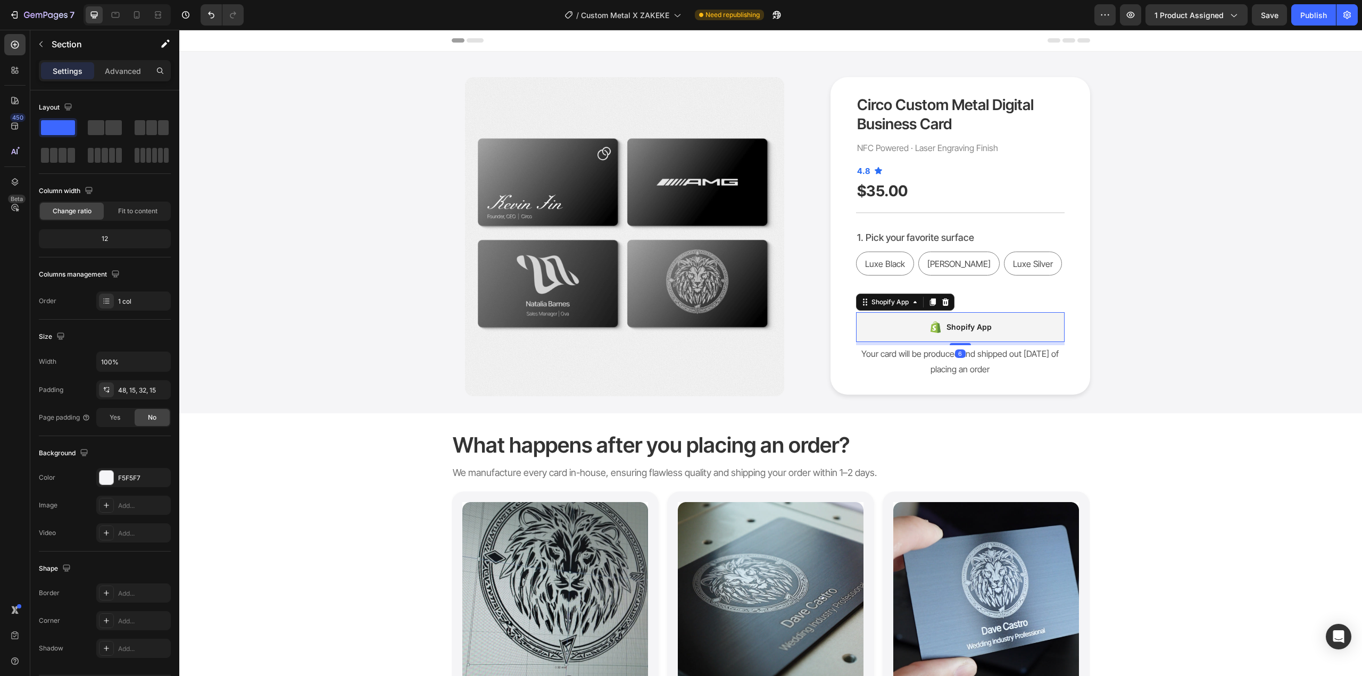
click at [1021, 338] on div "Shopify App" at bounding box center [960, 327] width 209 height 30
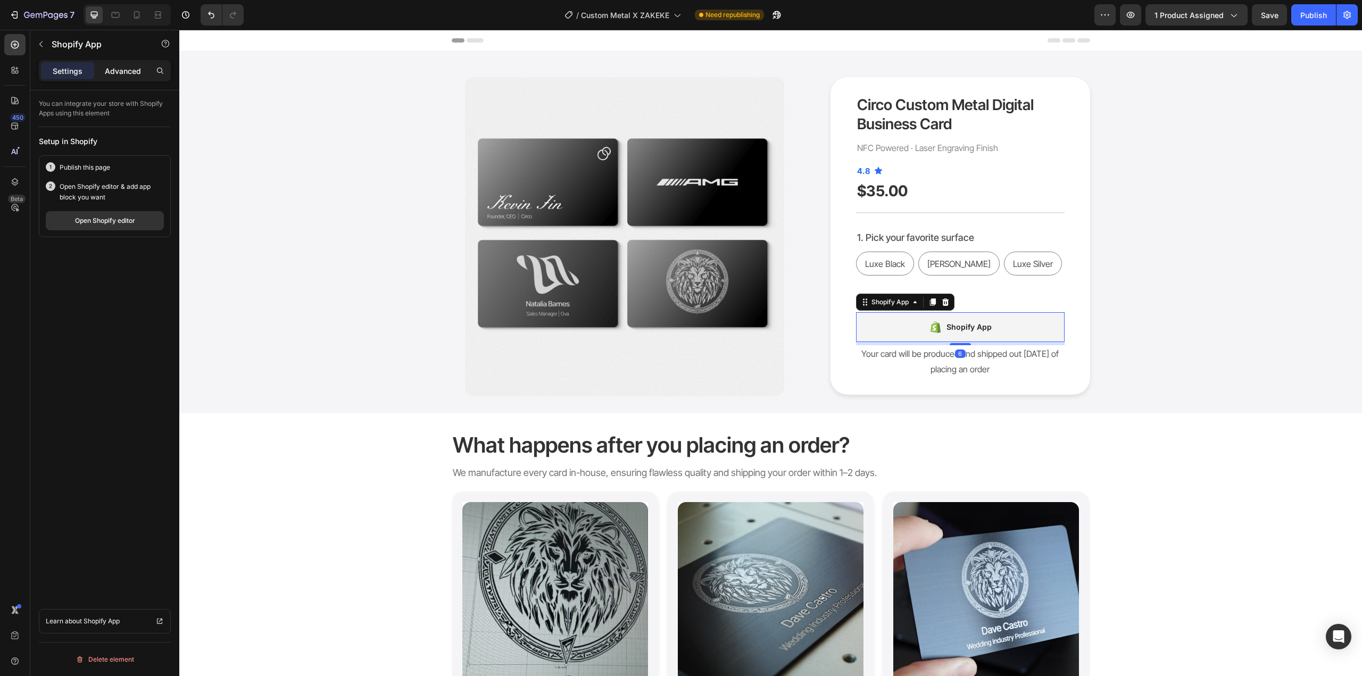
click at [136, 63] on div "Advanced" at bounding box center [122, 70] width 53 height 17
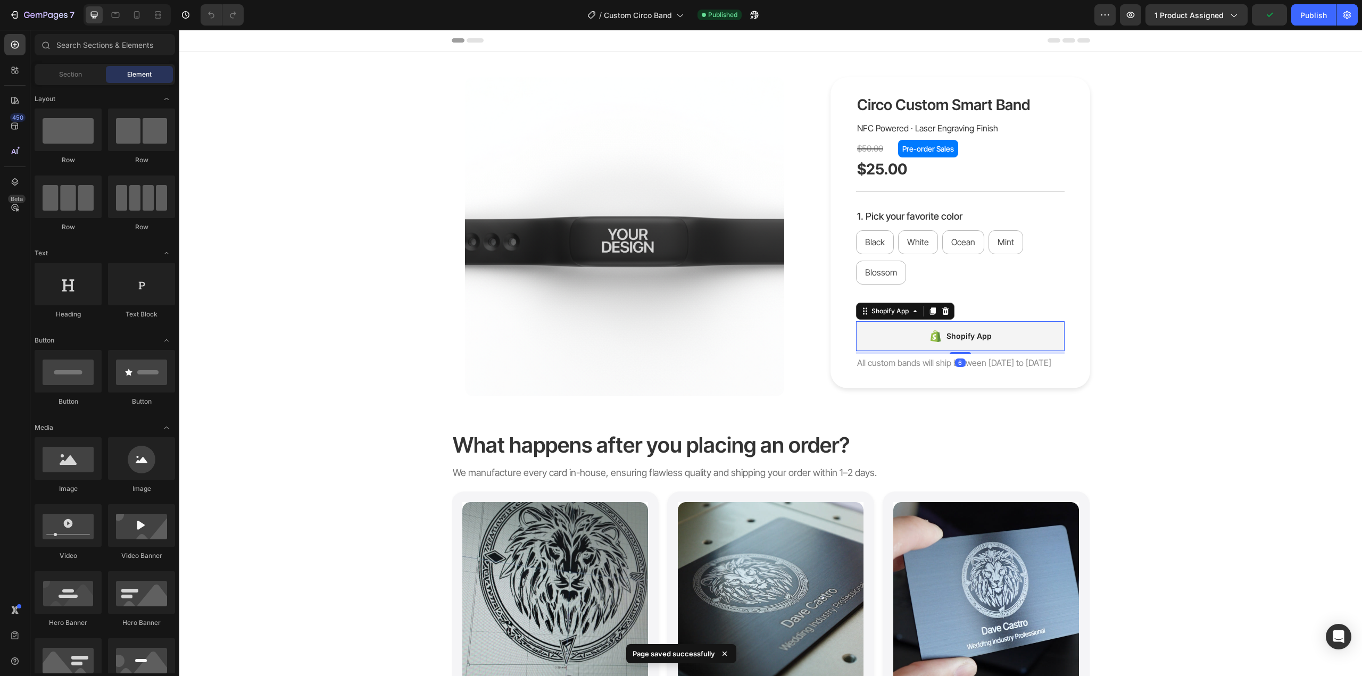
click at [956, 335] on div "Shopify App" at bounding box center [969, 336] width 45 height 13
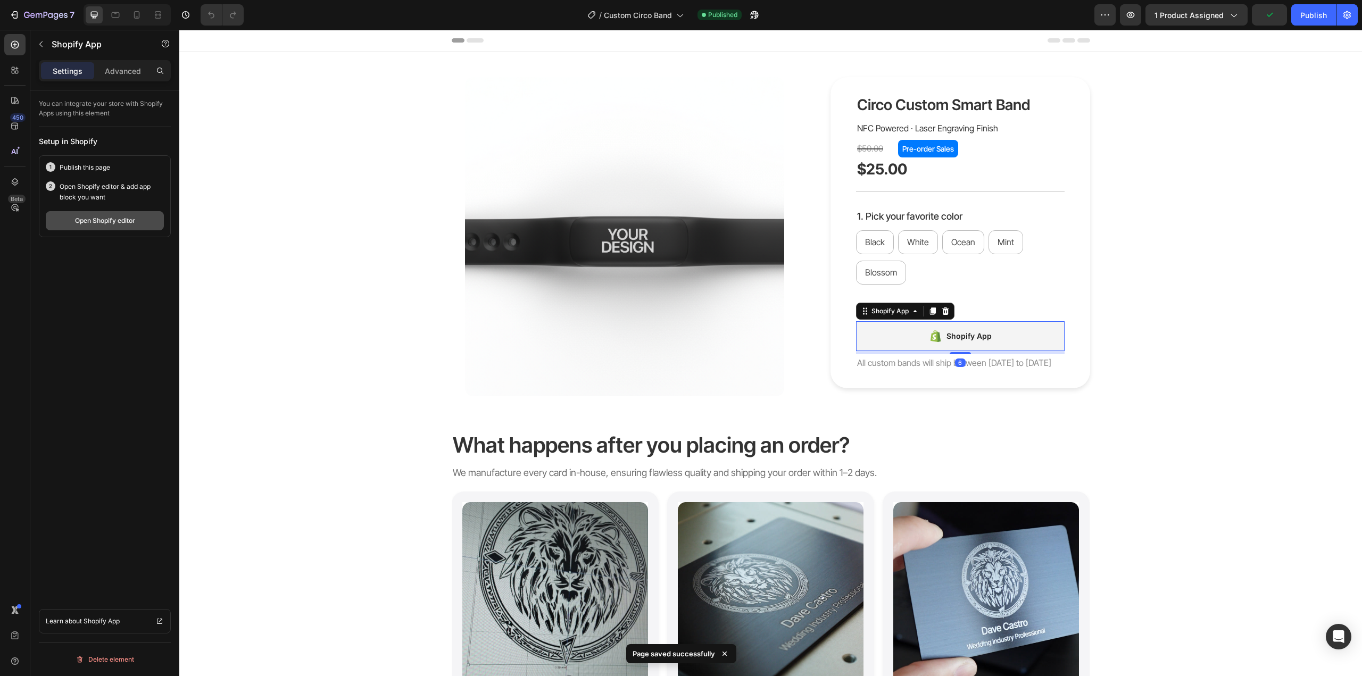
click at [102, 216] on div "Open Shopify editor" at bounding box center [105, 221] width 60 height 10
click at [989, 279] on div "Black Black Black White White White Ocean Ocean Ocean Mint Mint Mint Blossom Bl…" at bounding box center [960, 257] width 209 height 54
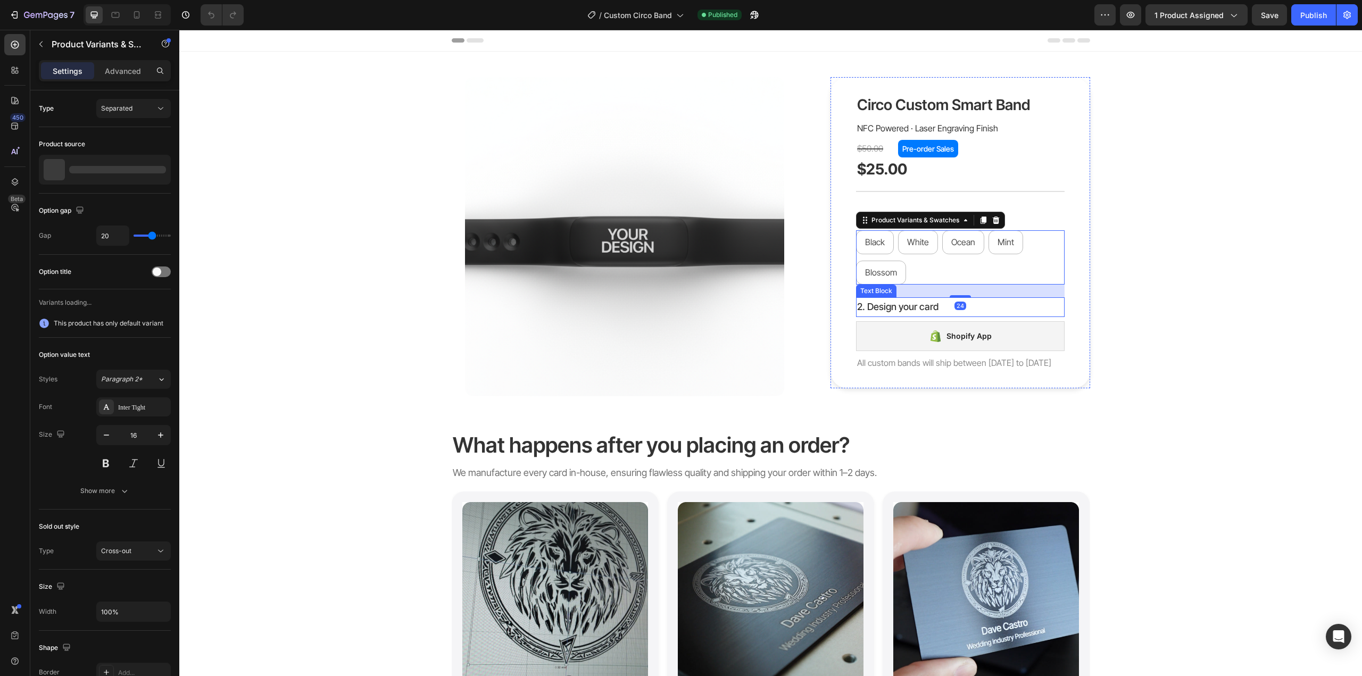
click at [929, 303] on p "2. Design your card" at bounding box center [960, 307] width 206 height 17
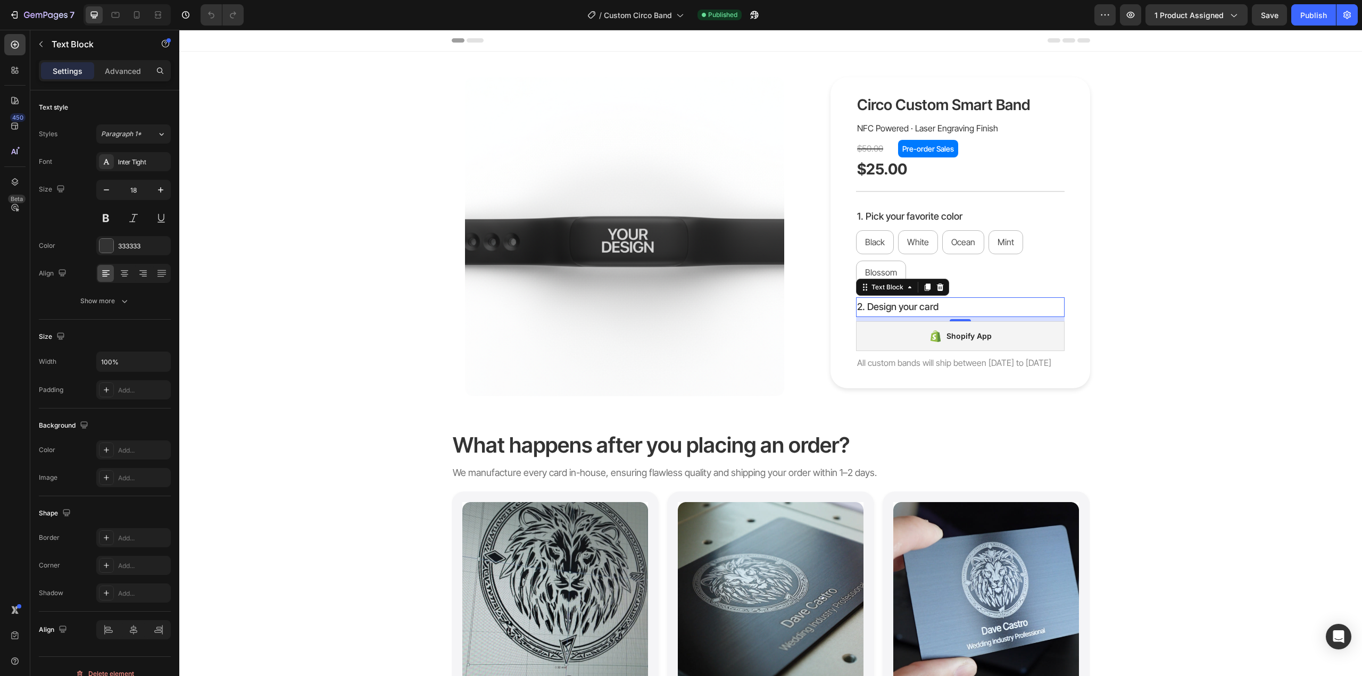
click at [929, 303] on p "2. Design your card" at bounding box center [960, 307] width 206 height 17
click at [1161, 284] on div "Product Images Circo Custom Smart Band Product Title NFC Powered · Laser Engrav…" at bounding box center [770, 236] width 1167 height 319
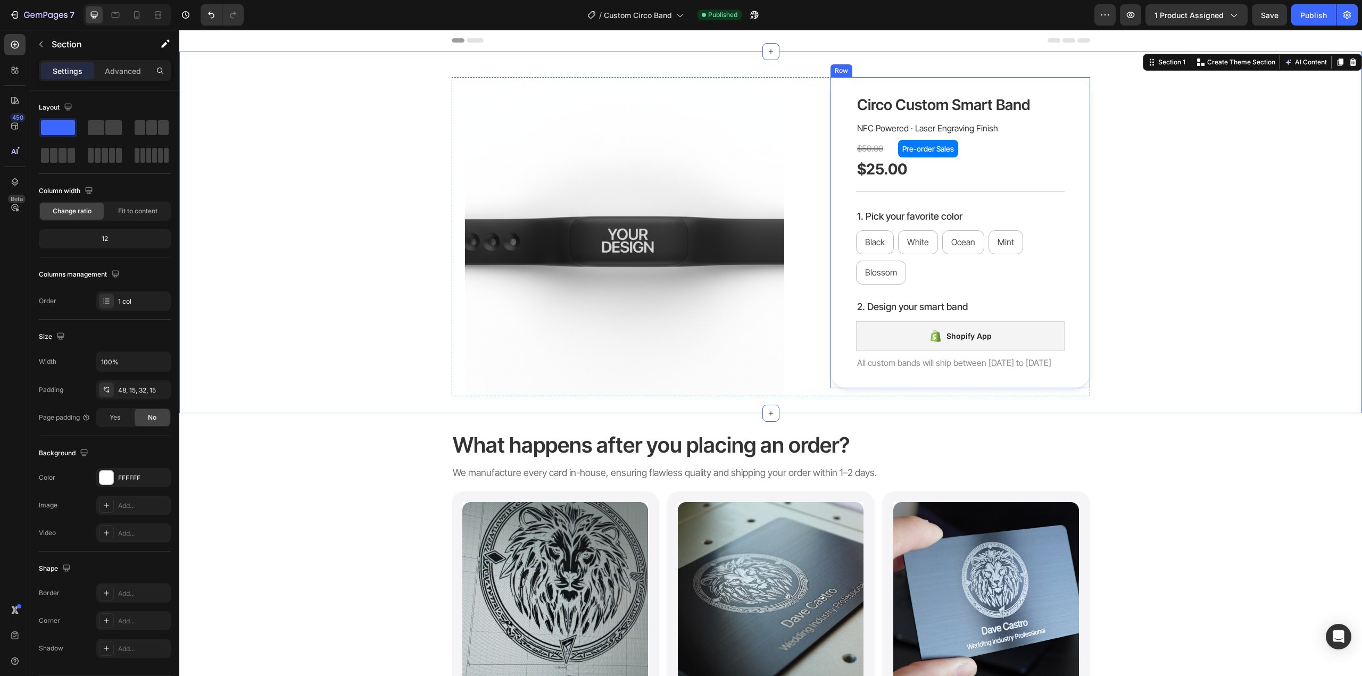
click at [1050, 353] on div "Circo Custom Smart Band Product Title NFC Powered · Laser Engraving Finish Text…" at bounding box center [960, 232] width 209 height 277
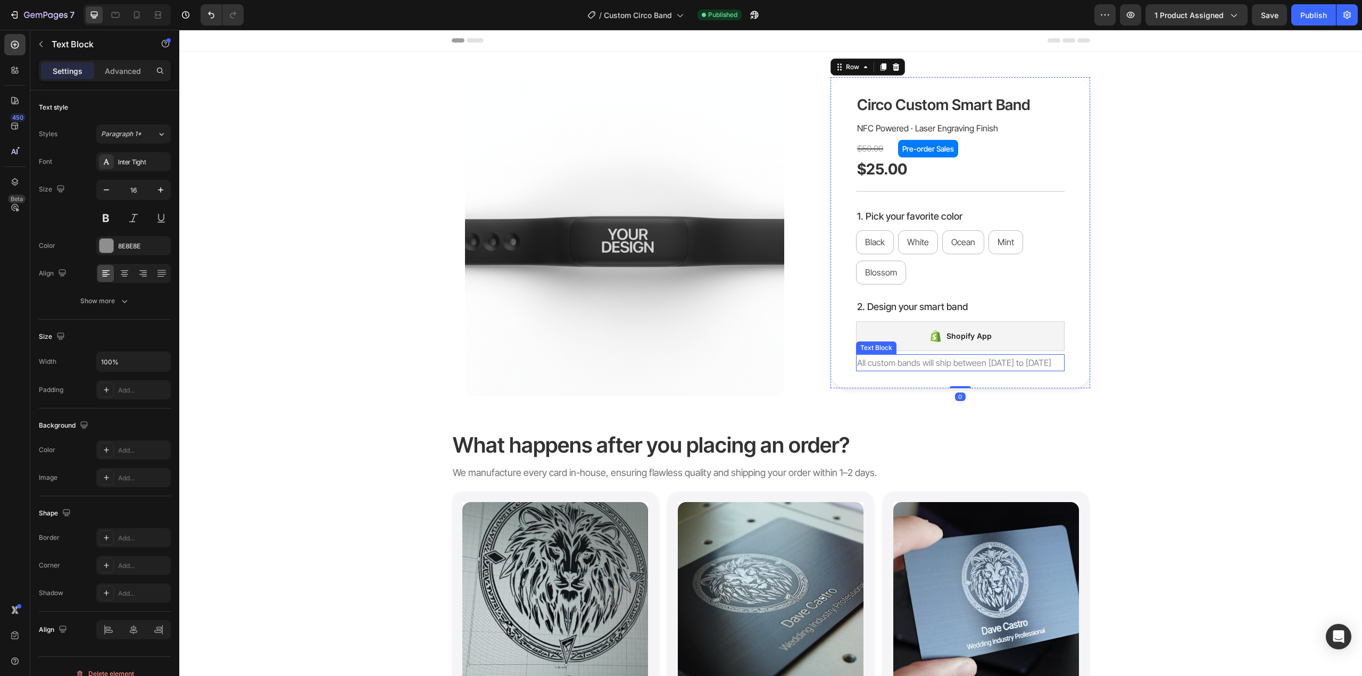
click at [1050, 361] on p "All custom bands will ship between October 15th to 20th" at bounding box center [960, 362] width 206 height 15
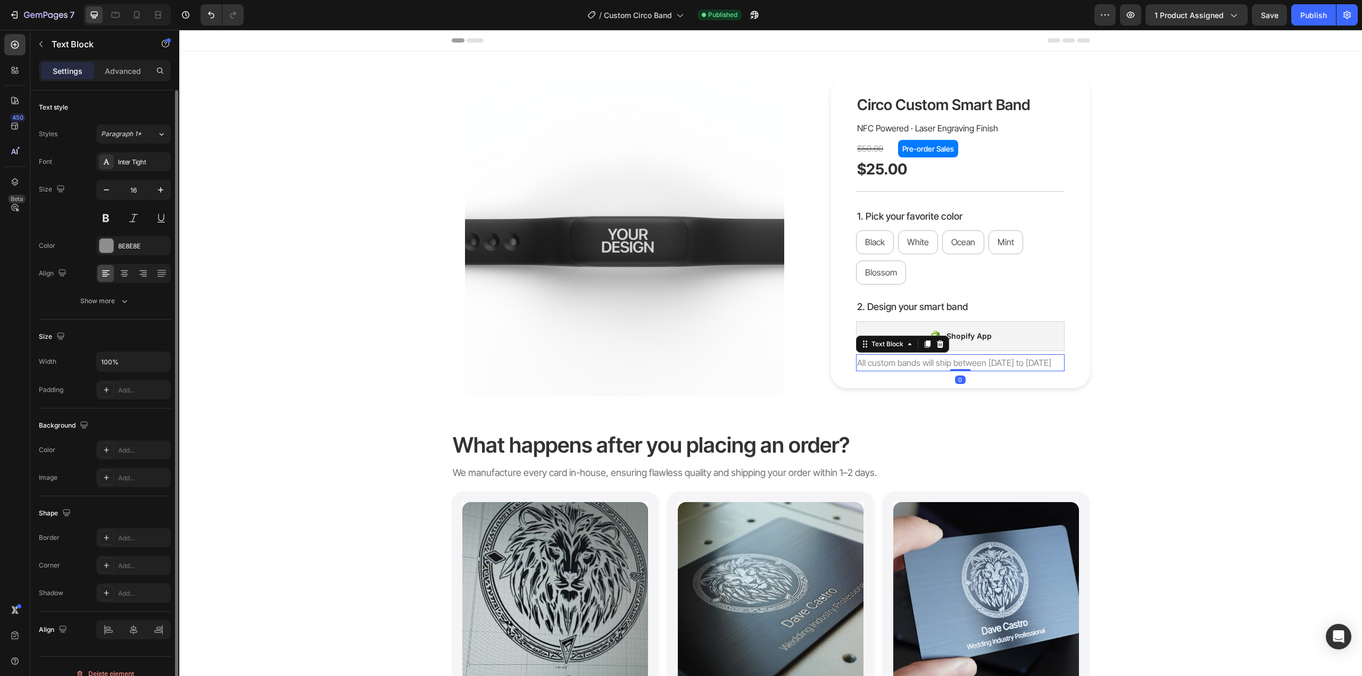
scroll to position [14, 0]
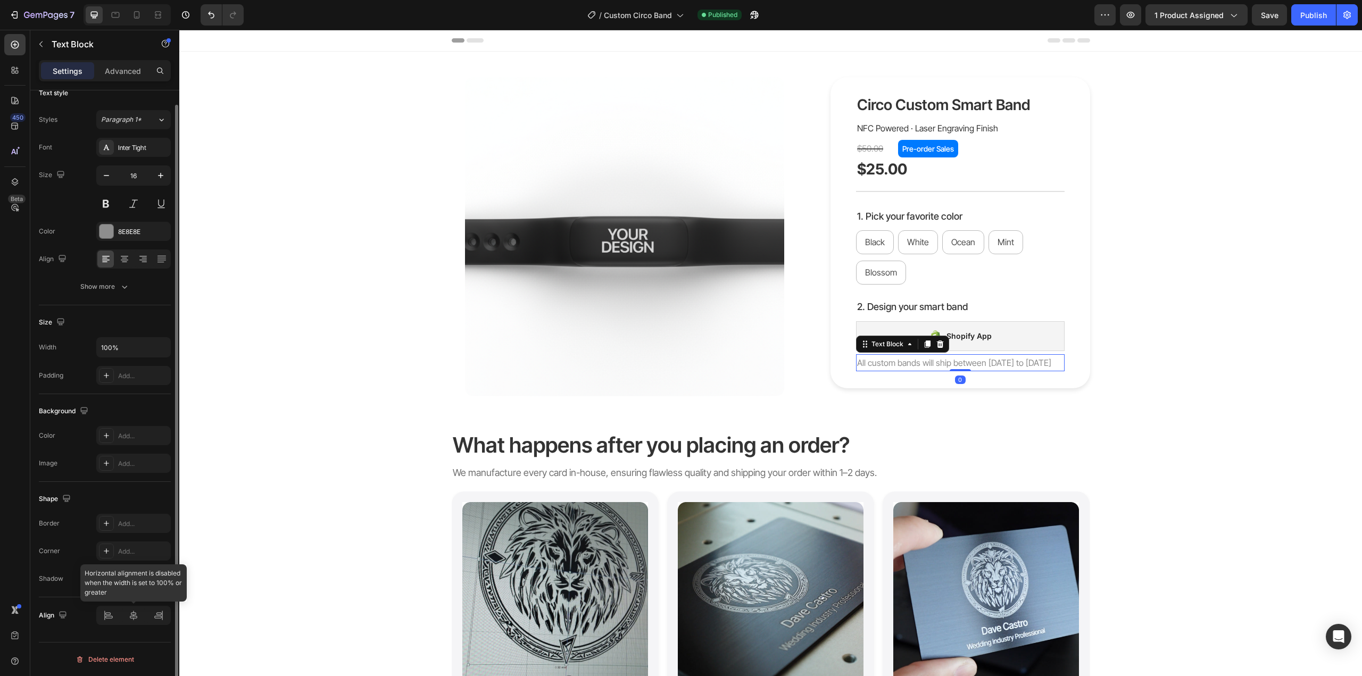
click at [135, 617] on div at bounding box center [133, 615] width 74 height 19
click at [125, 255] on icon at bounding box center [124, 259] width 11 height 11
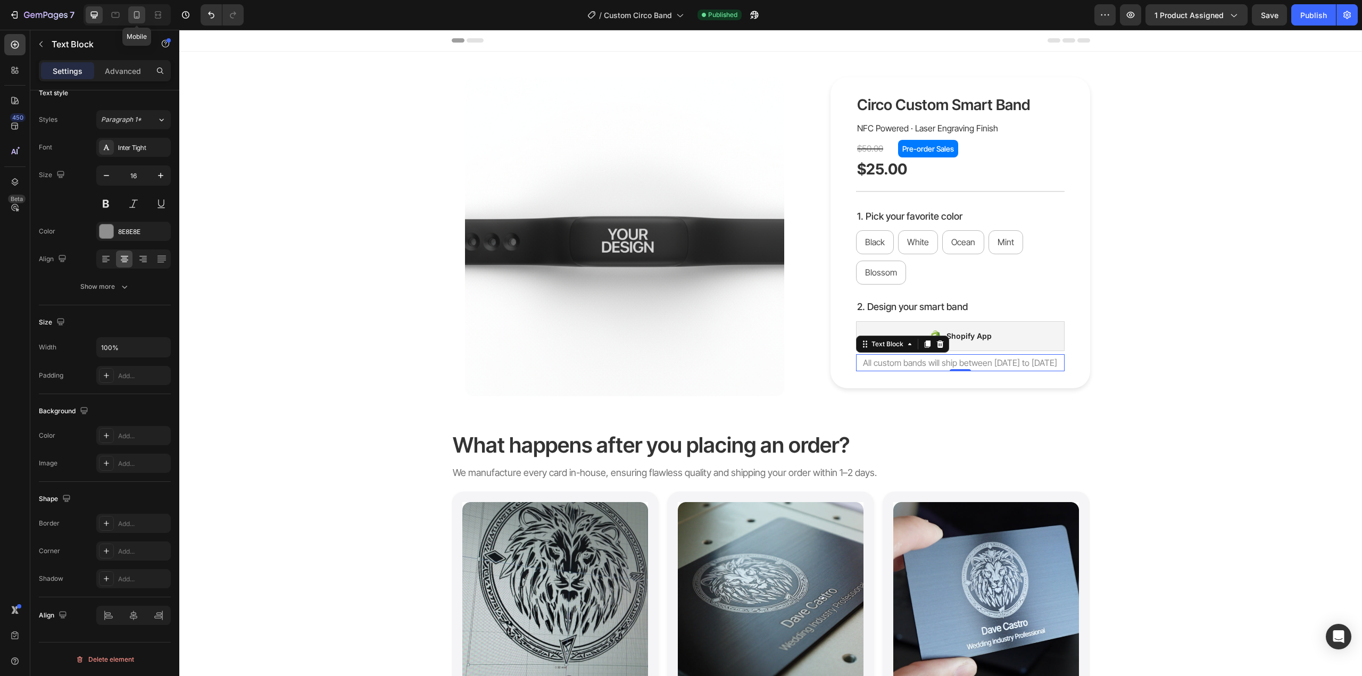
click at [135, 18] on icon at bounding box center [137, 14] width 6 height 7
type input "14"
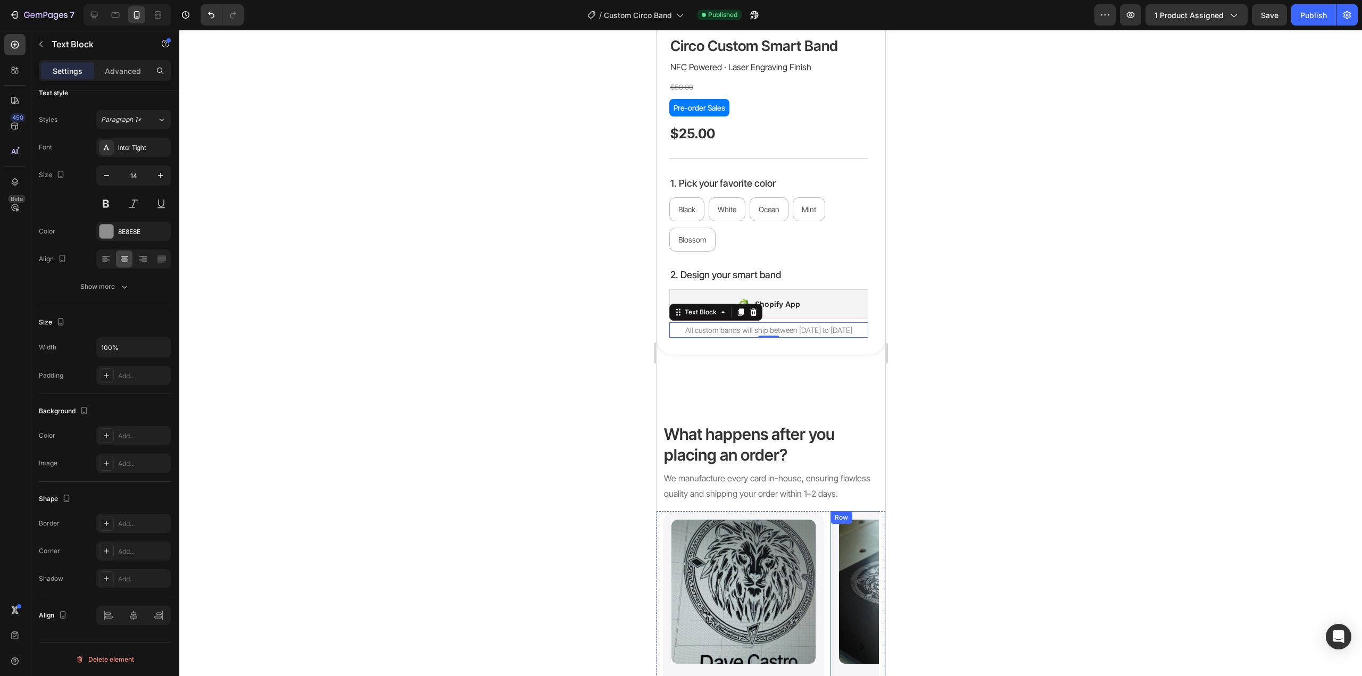
scroll to position [243, 0]
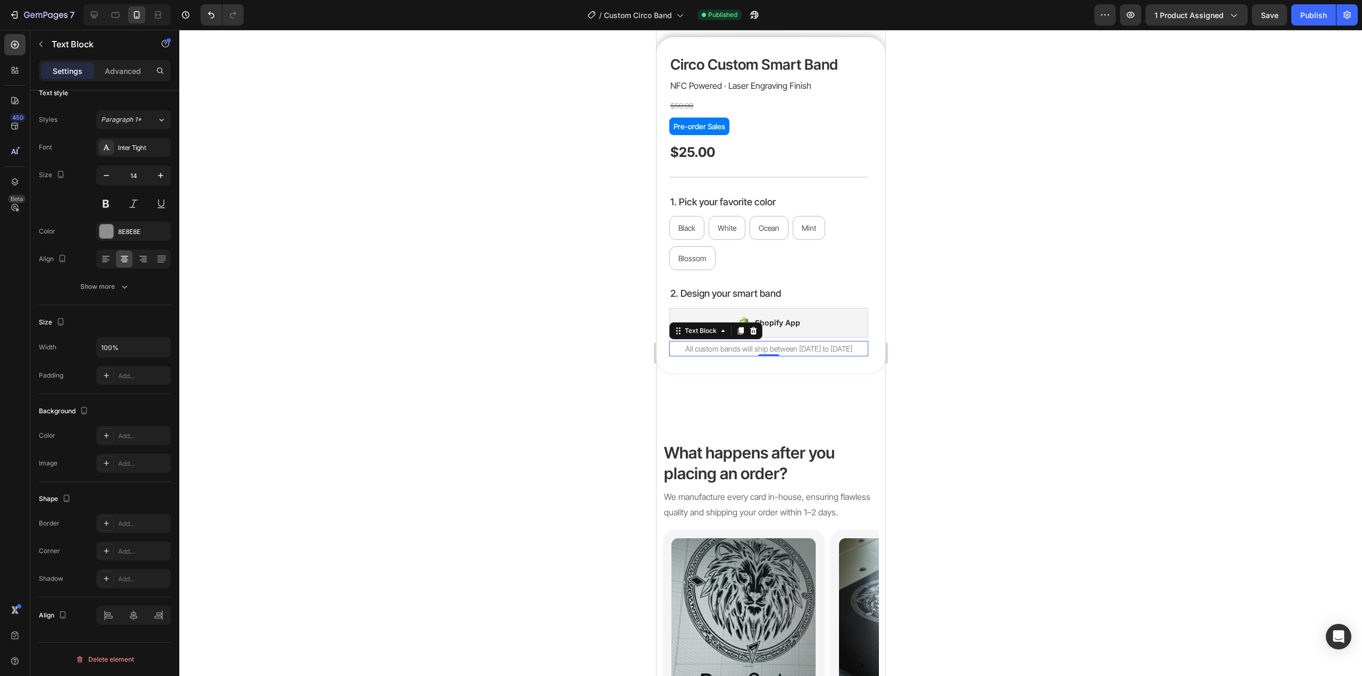
click at [1012, 394] on div at bounding box center [770, 353] width 1183 height 647
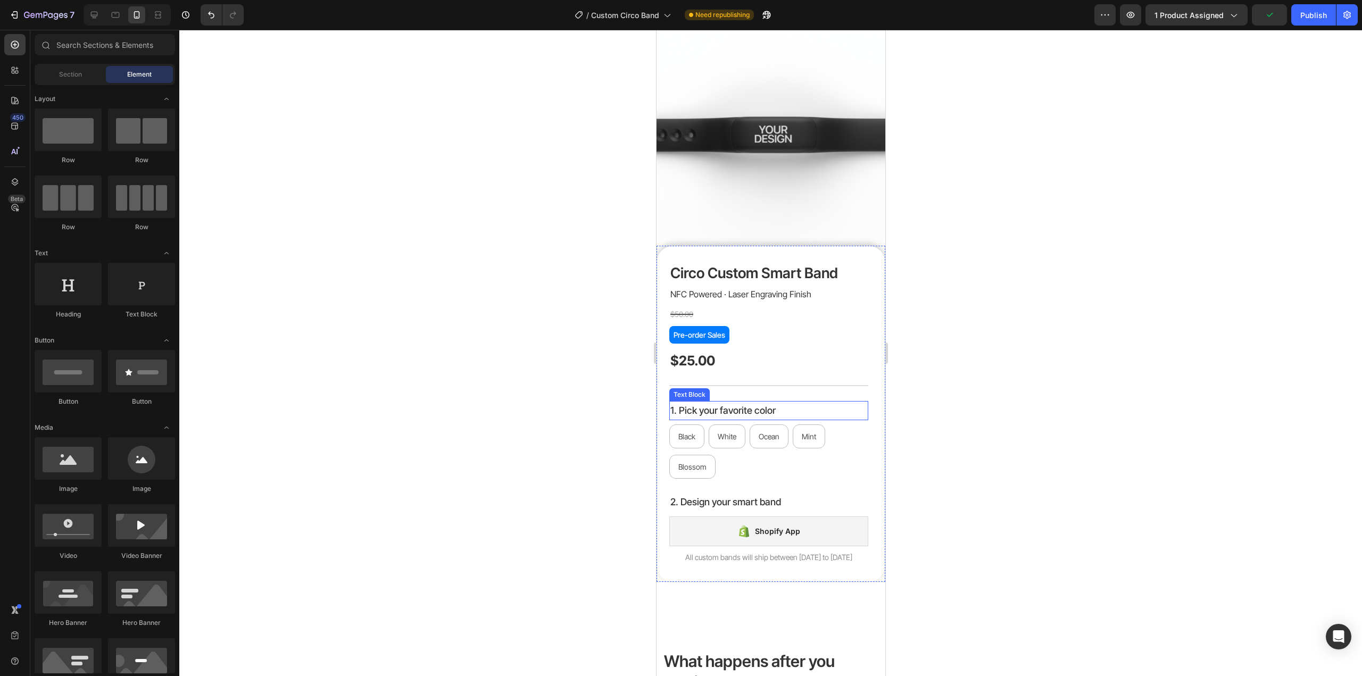
scroll to position [30, 0]
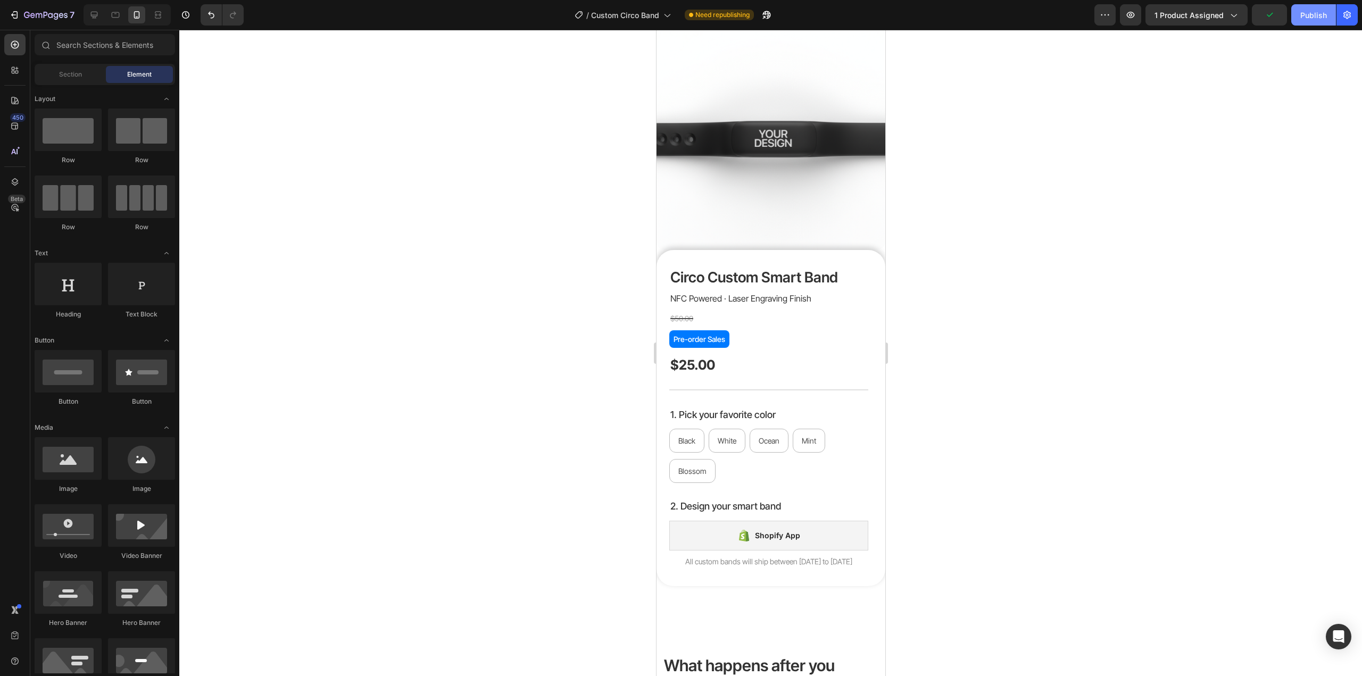
click at [1309, 19] on div "Publish" at bounding box center [1313, 15] width 27 height 11
click at [46, 5] on button "7" at bounding box center [41, 14] width 75 height 21
